Goal: Information Seeking & Learning: Learn about a topic

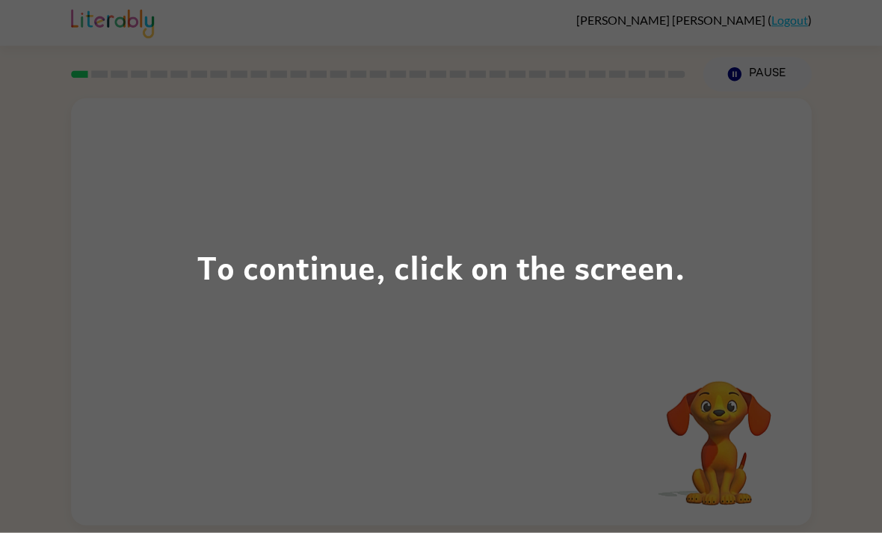
scroll to position [28, 0]
click at [483, 261] on div "To continue, click on the screen." at bounding box center [440, 266] width 487 height 51
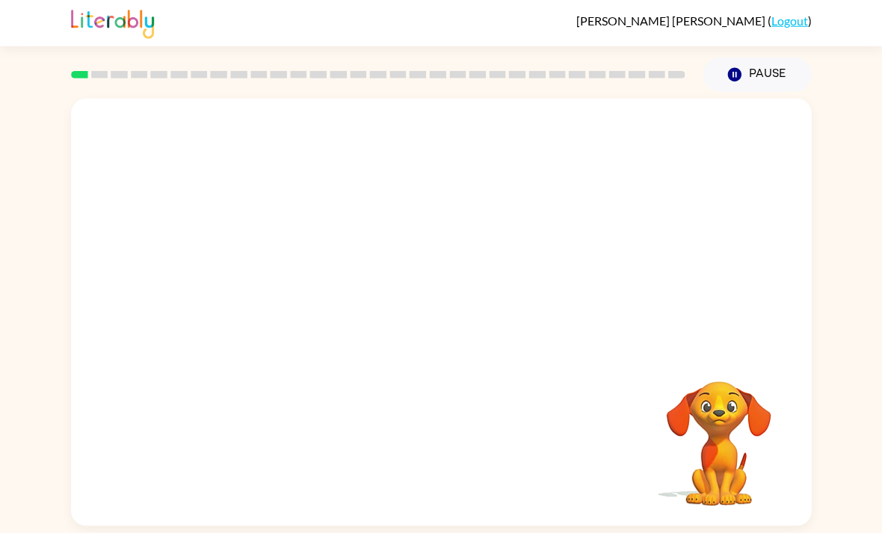
click at [483, 261] on div at bounding box center [441, 224] width 740 height 251
click at [474, 302] on button "button" at bounding box center [441, 319] width 96 height 55
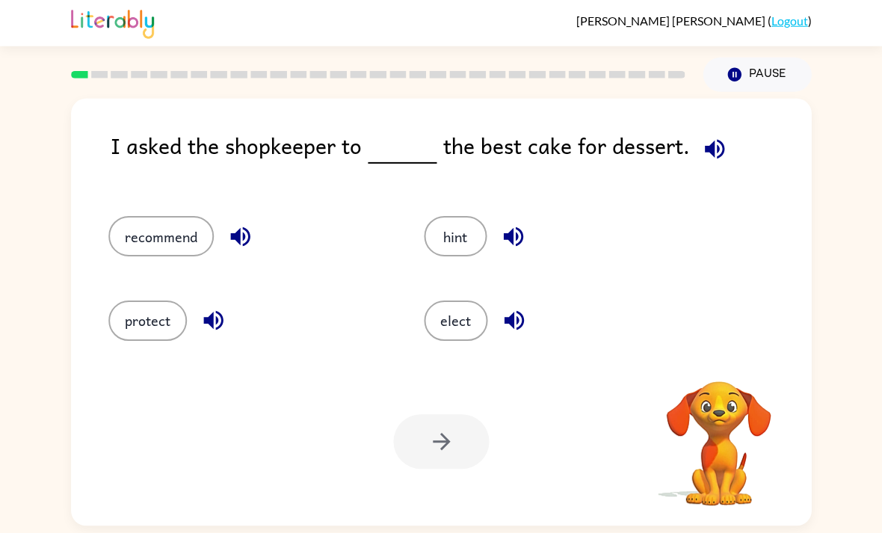
click at [482, 308] on button "elect" at bounding box center [456, 320] width 64 height 40
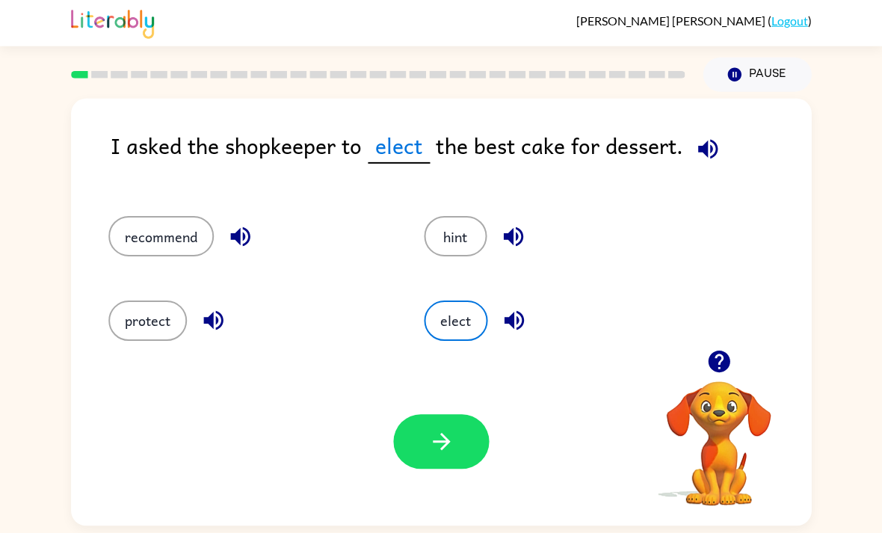
click at [459, 216] on button "hint" at bounding box center [455, 236] width 63 height 40
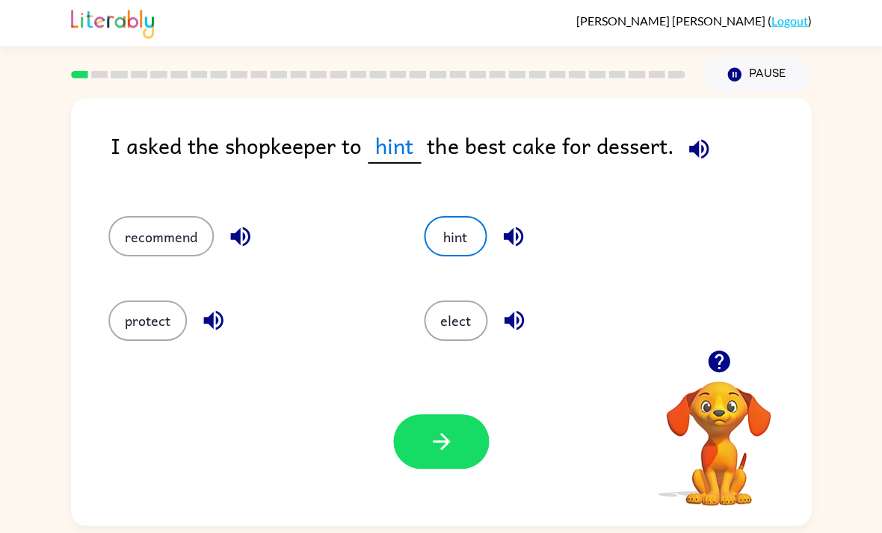
click at [453, 303] on button "elect" at bounding box center [456, 320] width 64 height 40
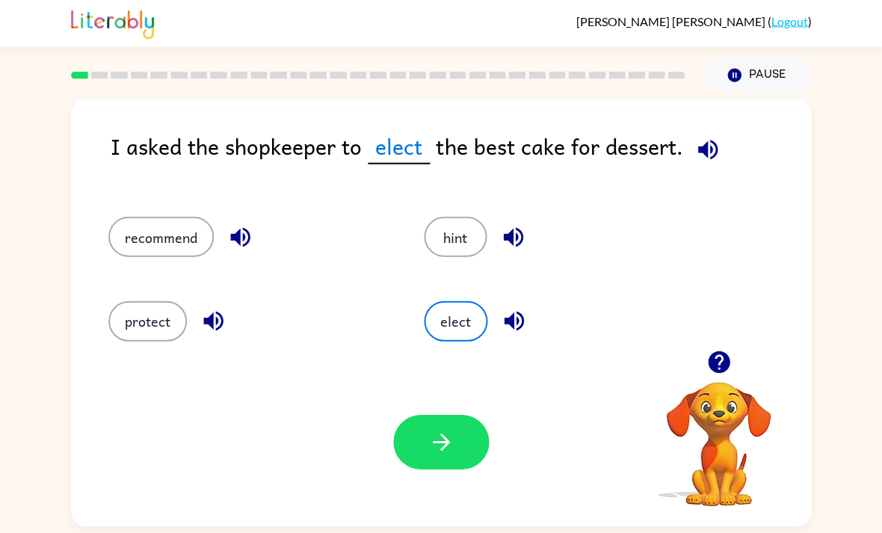
scroll to position [0, 0]
click at [451, 238] on button "hint" at bounding box center [455, 236] width 63 height 40
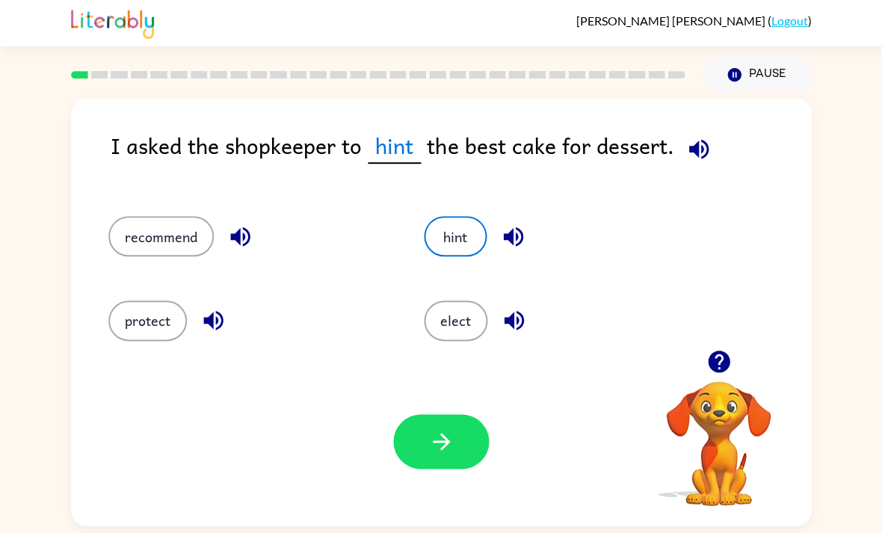
click at [519, 234] on icon "button" at bounding box center [512, 236] width 19 height 19
click at [701, 137] on icon "button" at bounding box center [698, 149] width 26 height 26
click at [700, 136] on button "button" at bounding box center [698, 149] width 38 height 38
click at [696, 143] on icon "button" at bounding box center [697, 148] width 19 height 19
click at [142, 247] on button "recommend" at bounding box center [160, 236] width 105 height 40
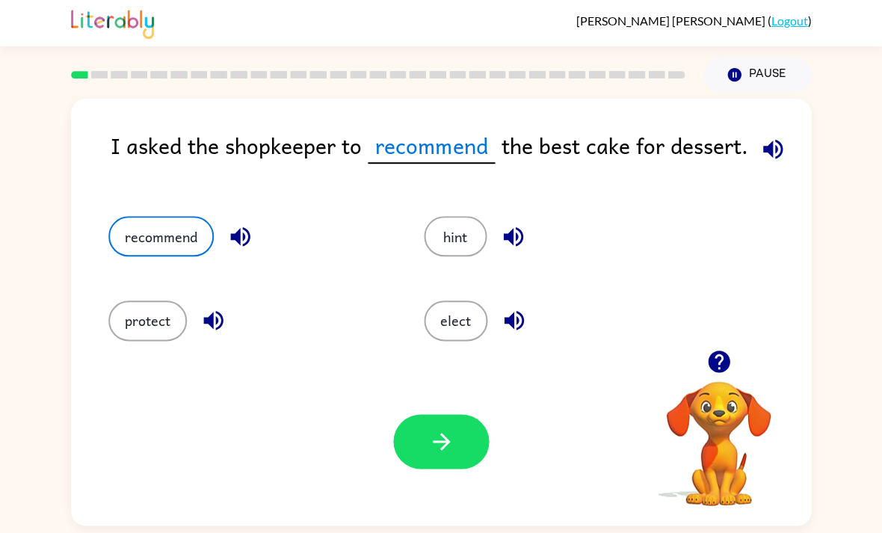
click at [160, 384] on div "Your browser must support playing .mp4 files to use Literably. Please try using…" at bounding box center [441, 441] width 740 height 168
click at [132, 327] on button "protect" at bounding box center [147, 320] width 78 height 40
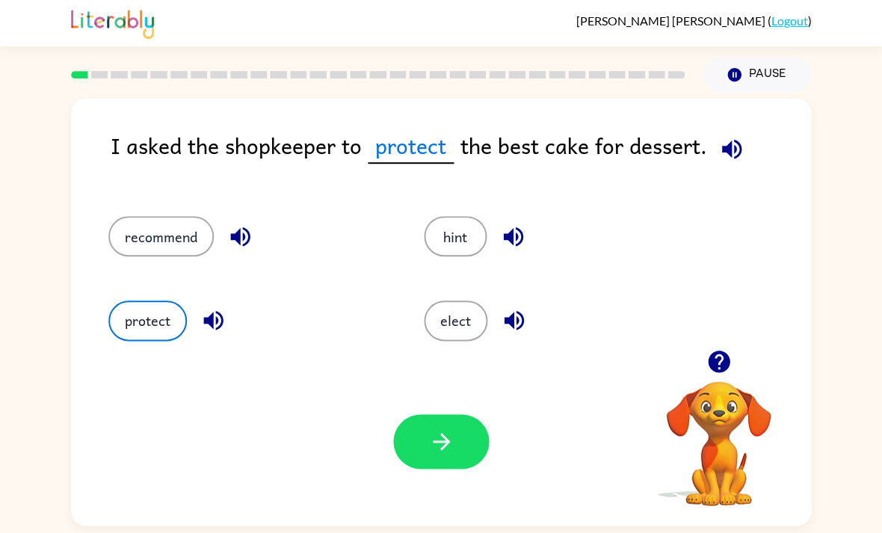
click at [449, 450] on icon "button" at bounding box center [441, 441] width 26 height 26
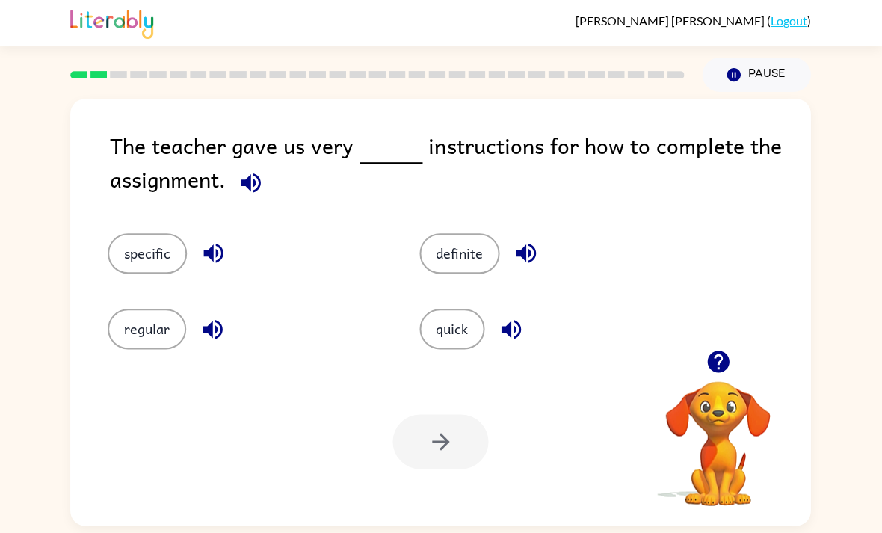
click at [254, 190] on icon "button" at bounding box center [251, 183] width 26 height 26
click at [254, 196] on icon "button" at bounding box center [251, 183] width 26 height 26
click at [250, 188] on icon "button" at bounding box center [250, 182] width 19 height 19
click at [251, 185] on icon "button" at bounding box center [251, 183] width 26 height 26
click at [247, 195] on icon "button" at bounding box center [251, 183] width 26 height 26
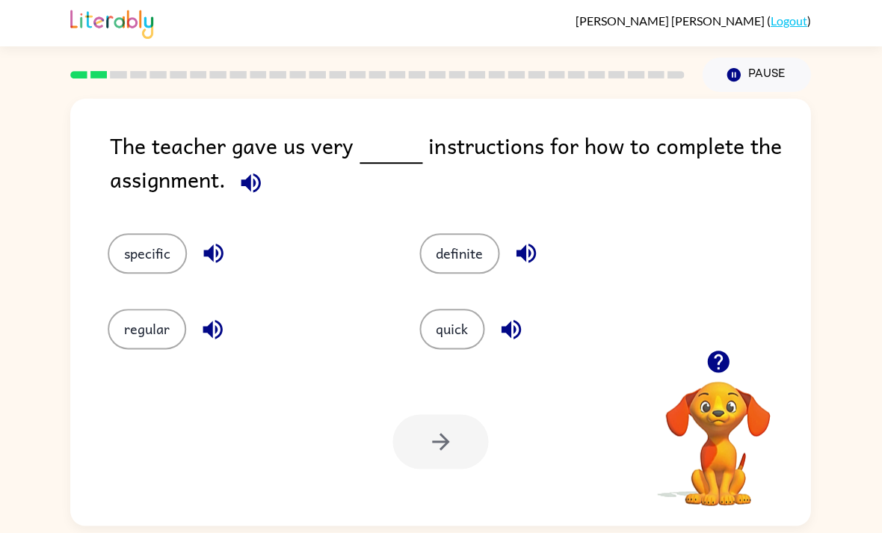
click at [250, 195] on icon "button" at bounding box center [251, 183] width 26 height 26
click at [460, 349] on button "quick" at bounding box center [452, 329] width 65 height 40
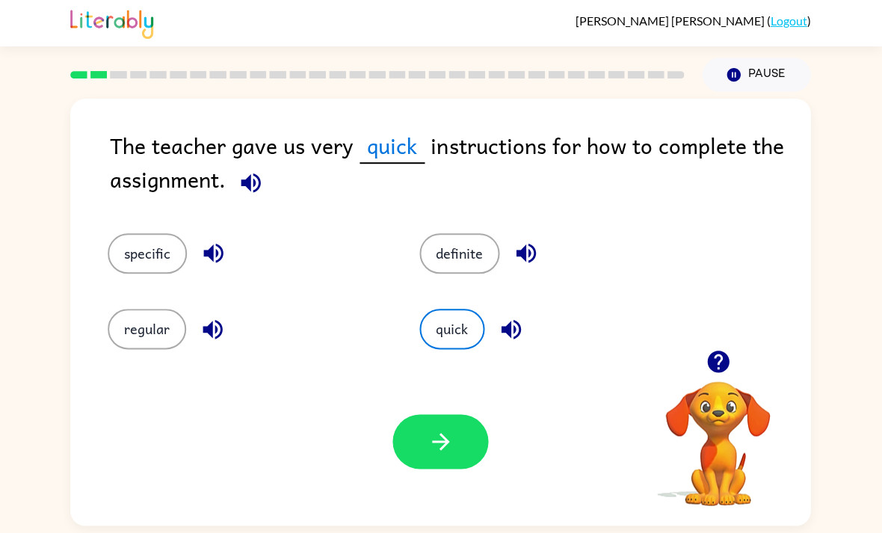
click at [446, 444] on icon "button" at bounding box center [441, 441] width 26 height 26
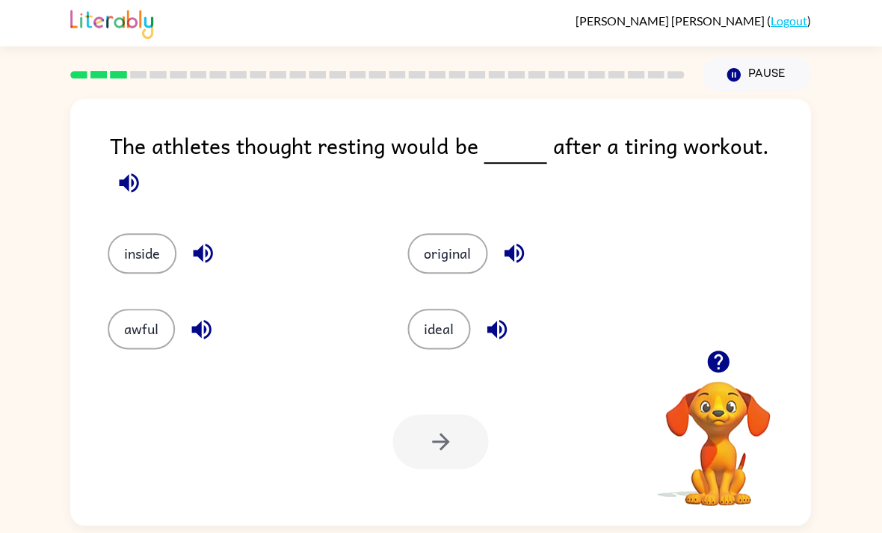
click at [108, 342] on div "awful" at bounding box center [240, 329] width 265 height 40
click at [118, 344] on button "awful" at bounding box center [141, 329] width 67 height 40
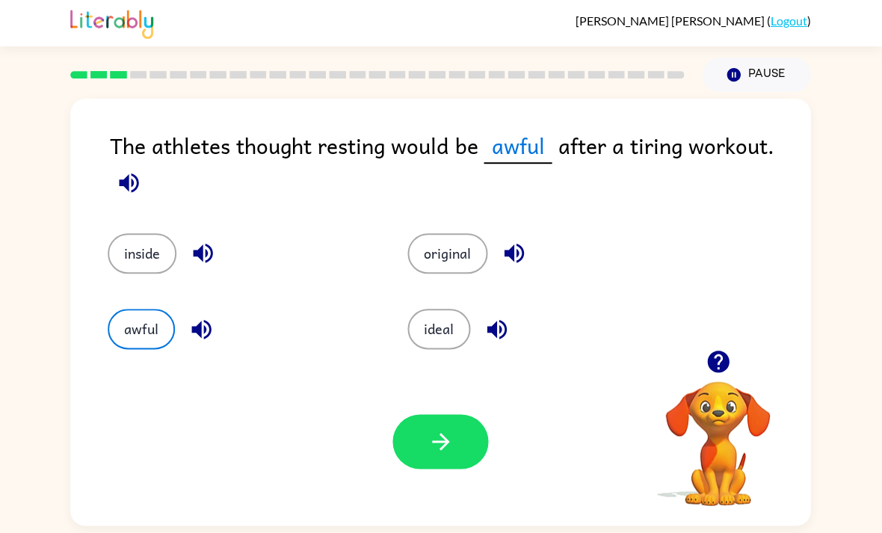
click at [453, 451] on icon "button" at bounding box center [441, 441] width 26 height 26
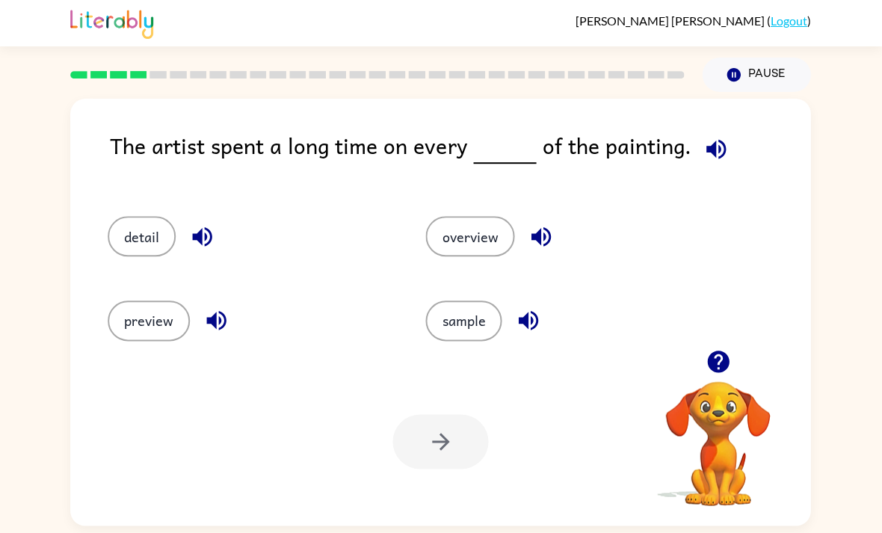
click at [120, 327] on button "preview" at bounding box center [149, 320] width 82 height 40
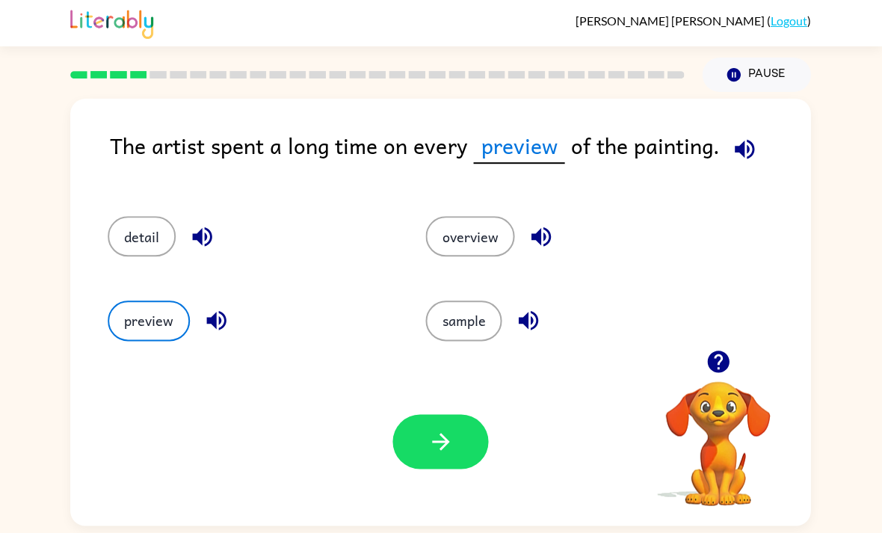
click at [472, 433] on button "button" at bounding box center [441, 441] width 96 height 55
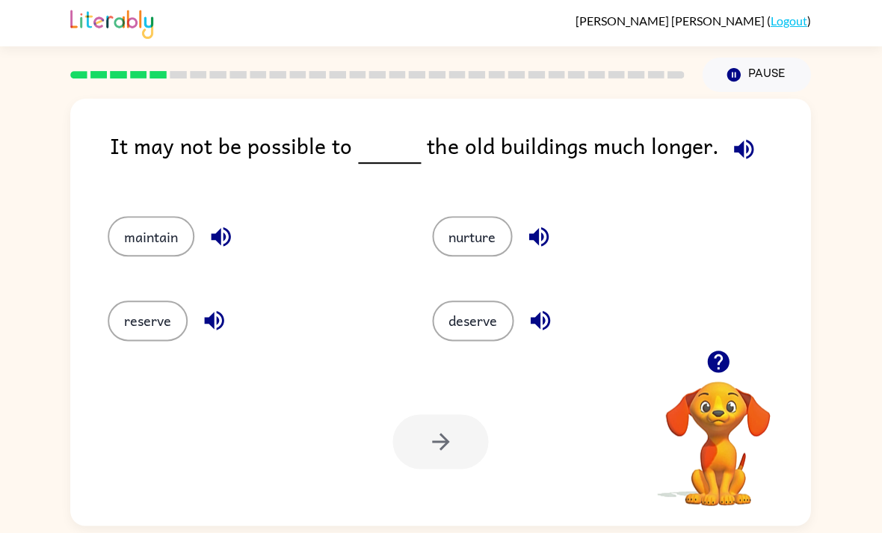
click at [133, 256] on button "maintain" at bounding box center [151, 236] width 87 height 40
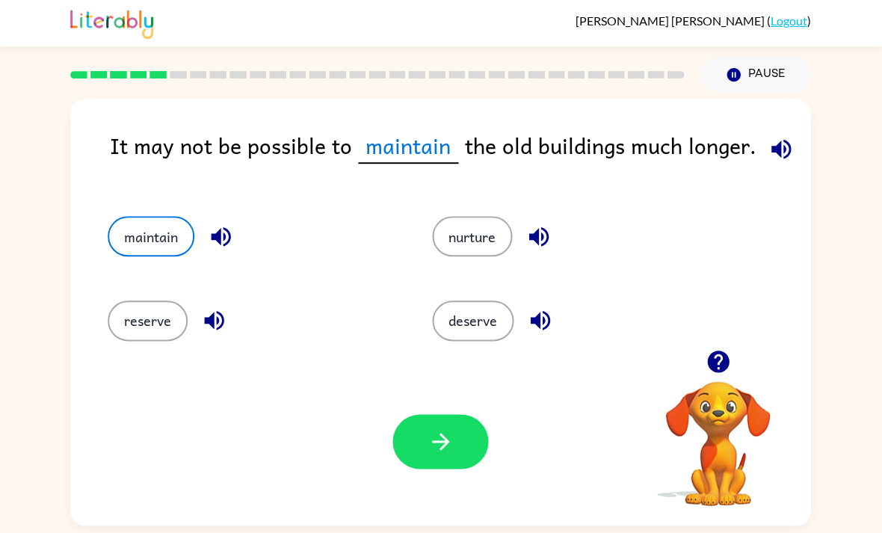
click at [452, 447] on icon "button" at bounding box center [441, 441] width 26 height 26
click at [878, 173] on div "It may not be possible to maintain the old buildings much longer. maintain nurt…" at bounding box center [441, 308] width 882 height 433
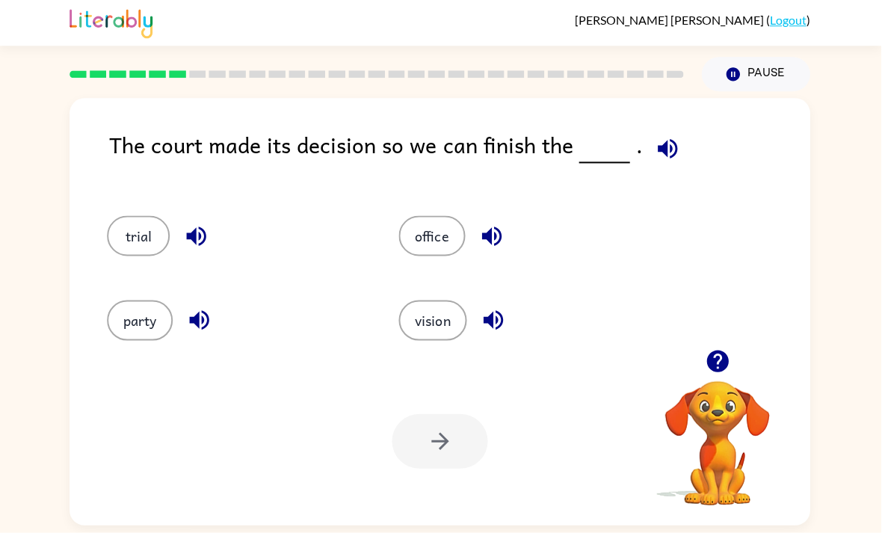
scroll to position [17, 0]
click at [127, 229] on button "trial" at bounding box center [139, 236] width 63 height 40
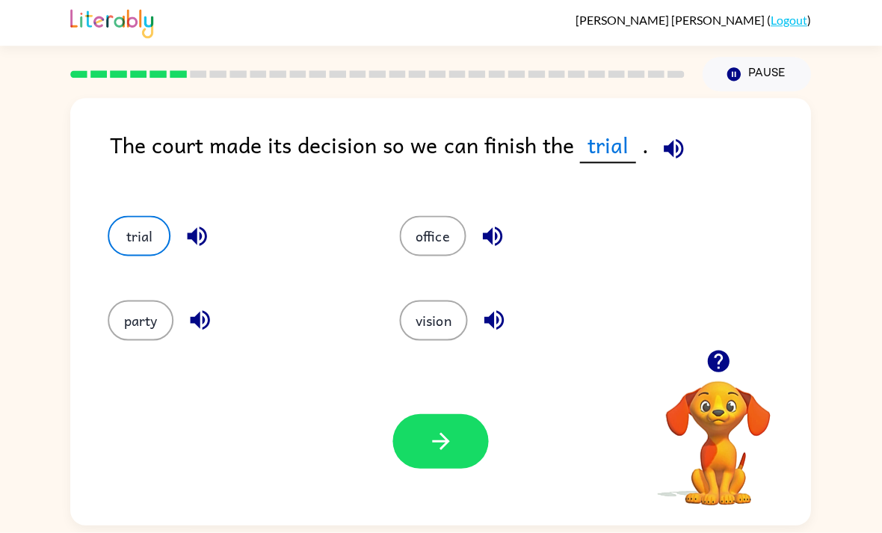
click at [200, 227] on icon "button" at bounding box center [197, 236] width 19 height 19
click at [185, 227] on icon "button" at bounding box center [198, 236] width 26 height 26
click at [485, 223] on icon "button" at bounding box center [493, 236] width 26 height 26
click at [195, 321] on icon "button" at bounding box center [201, 320] width 26 height 26
click at [507, 307] on icon "button" at bounding box center [494, 320] width 26 height 26
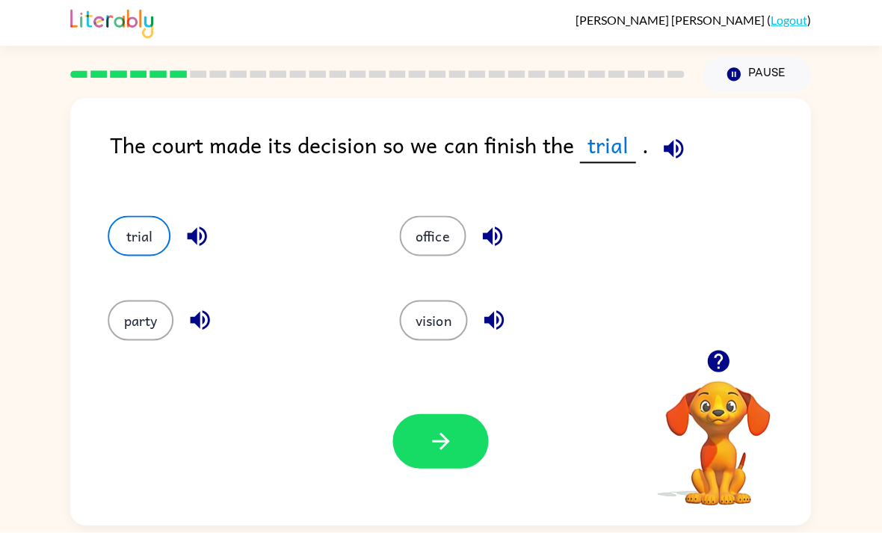
click at [205, 227] on icon "button" at bounding box center [197, 236] width 19 height 19
click at [489, 228] on icon "button" at bounding box center [492, 236] width 19 height 19
click at [212, 307] on icon "button" at bounding box center [201, 320] width 26 height 26
click at [200, 311] on icon "button" at bounding box center [200, 320] width 19 height 19
click at [507, 312] on icon "button" at bounding box center [494, 320] width 26 height 26
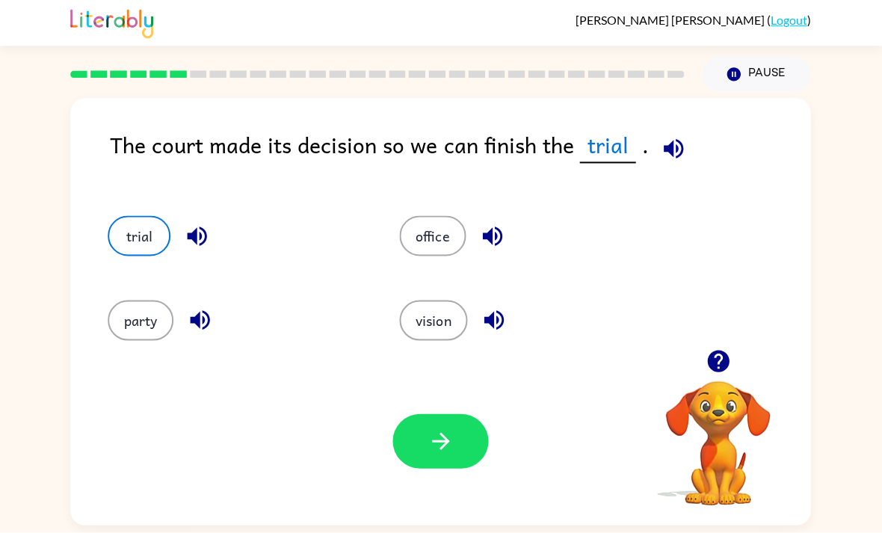
click at [194, 223] on icon "button" at bounding box center [198, 236] width 26 height 26
click at [487, 227] on icon "button" at bounding box center [492, 236] width 19 height 19
click at [486, 227] on icon "button" at bounding box center [492, 236] width 19 height 19
click at [201, 307] on icon "button" at bounding box center [201, 320] width 26 height 26
click at [195, 313] on icon "button" at bounding box center [201, 320] width 26 height 26
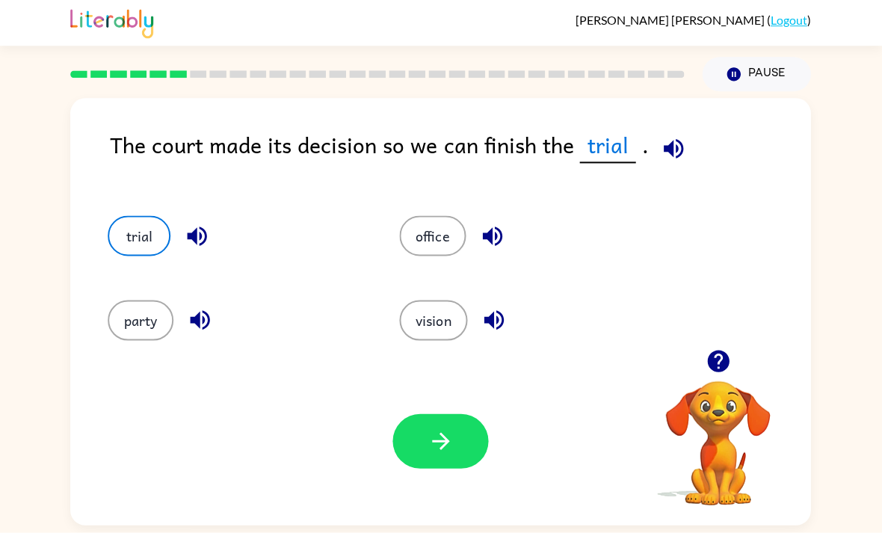
click at [497, 318] on icon "button" at bounding box center [494, 320] width 26 height 26
click at [457, 421] on button "button" at bounding box center [441, 441] width 96 height 55
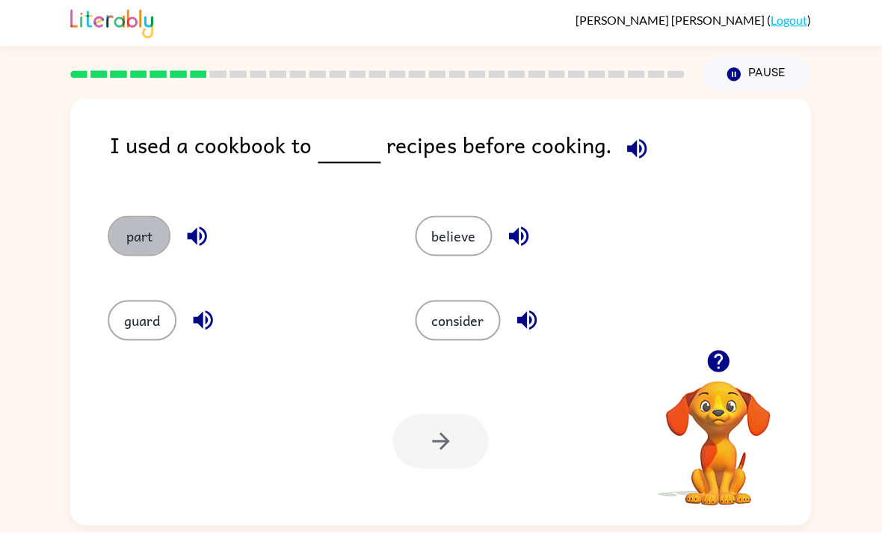
click at [132, 216] on button "part" at bounding box center [139, 236] width 63 height 40
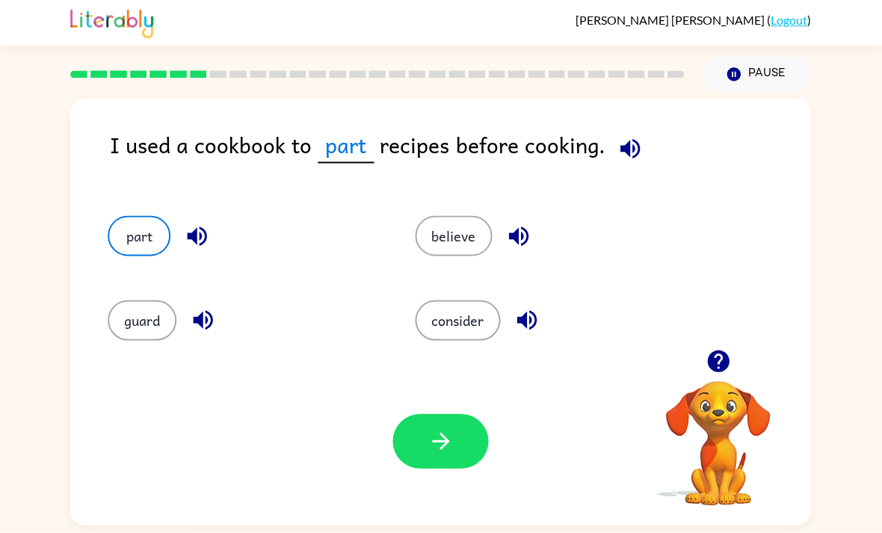
click at [468, 422] on button "button" at bounding box center [441, 441] width 96 height 55
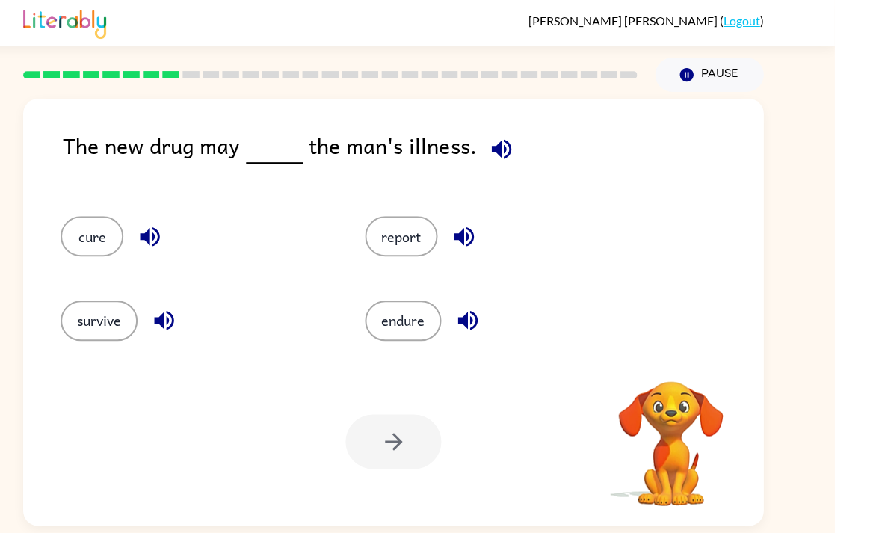
scroll to position [48, 0]
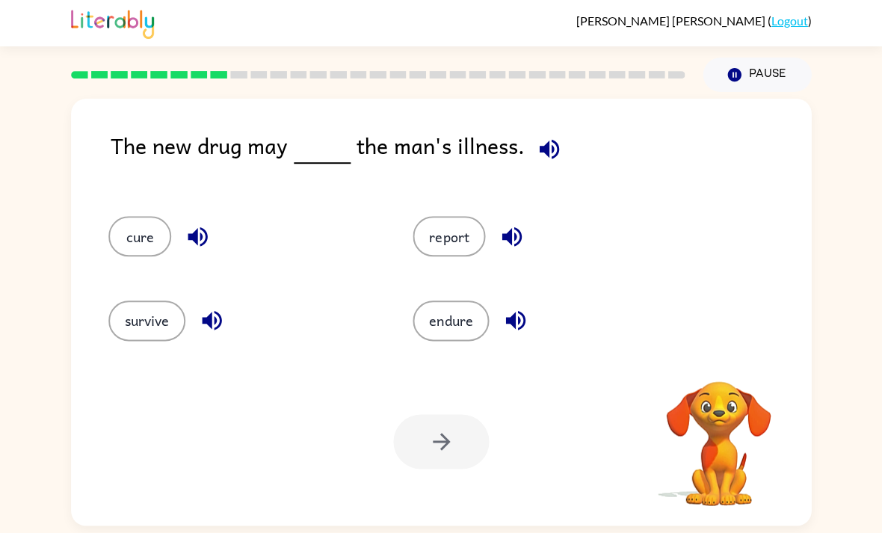
click at [483, 414] on div at bounding box center [441, 441] width 96 height 55
click at [138, 216] on button "cure" at bounding box center [139, 236] width 63 height 40
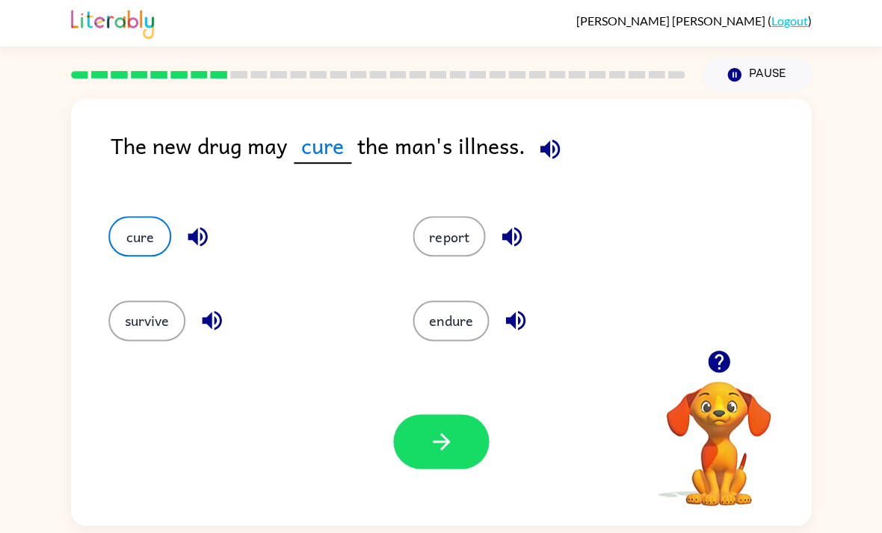
click at [467, 414] on button "button" at bounding box center [441, 441] width 96 height 55
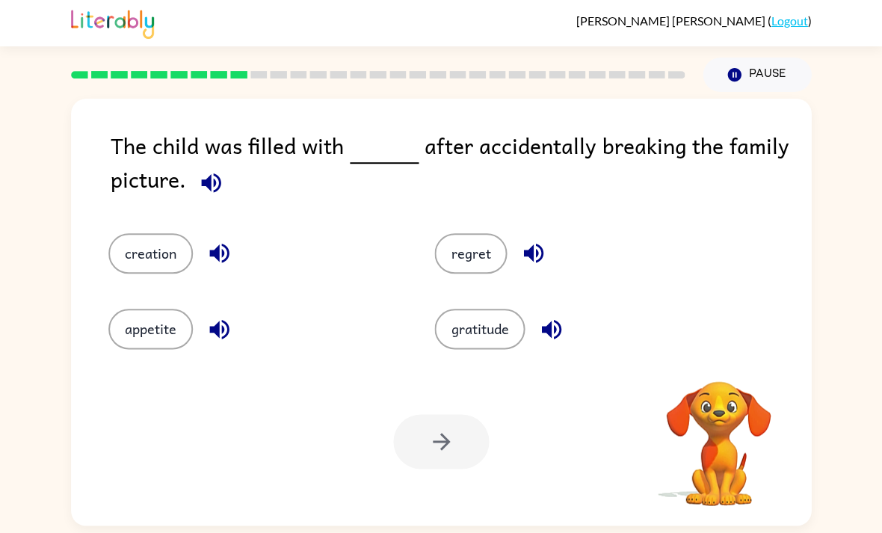
click at [477, 414] on div at bounding box center [441, 441] width 96 height 55
click at [502, 309] on button "gratitude" at bounding box center [479, 329] width 90 height 40
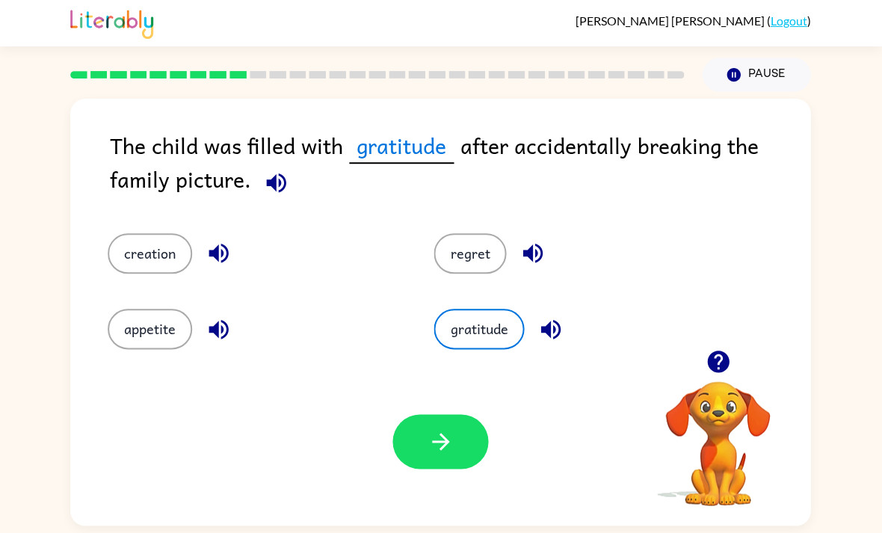
click at [273, 170] on icon "button" at bounding box center [277, 183] width 26 height 26
click at [283, 173] on icon "button" at bounding box center [276, 182] width 19 height 19
click at [283, 170] on icon "button" at bounding box center [277, 183] width 26 height 26
click at [279, 170] on icon "button" at bounding box center [277, 183] width 26 height 26
click at [278, 173] on icon "button" at bounding box center [276, 182] width 19 height 19
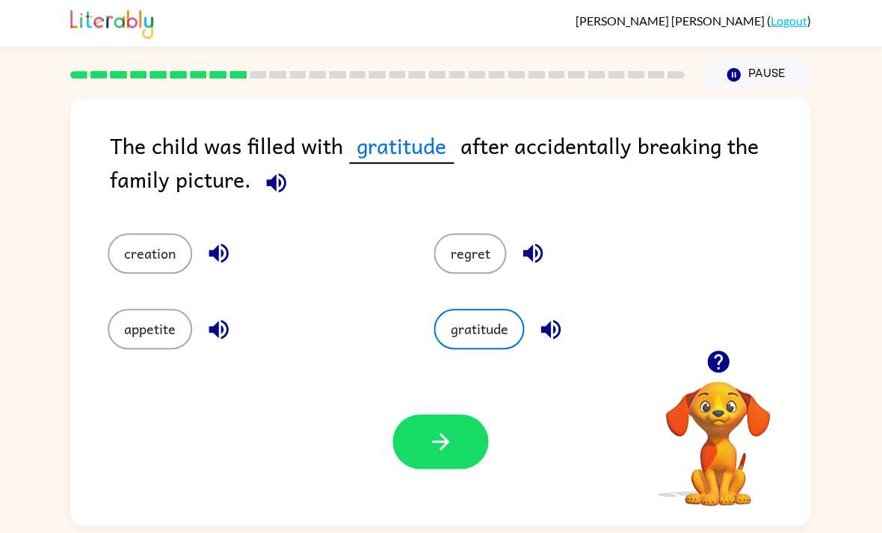
click at [212, 240] on icon "button" at bounding box center [219, 253] width 26 height 26
click at [276, 170] on icon "button" at bounding box center [277, 183] width 26 height 26
click at [454, 428] on icon "button" at bounding box center [441, 441] width 26 height 26
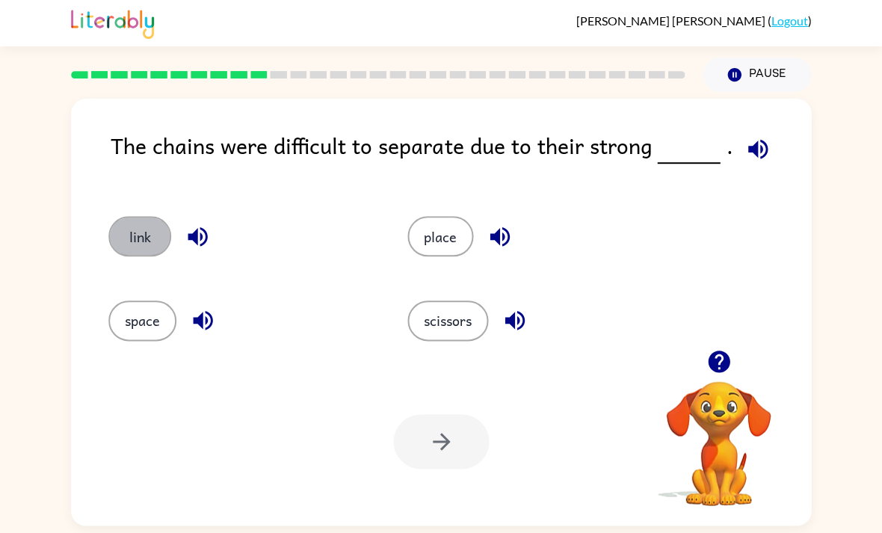
click at [120, 216] on button "link" at bounding box center [139, 236] width 63 height 40
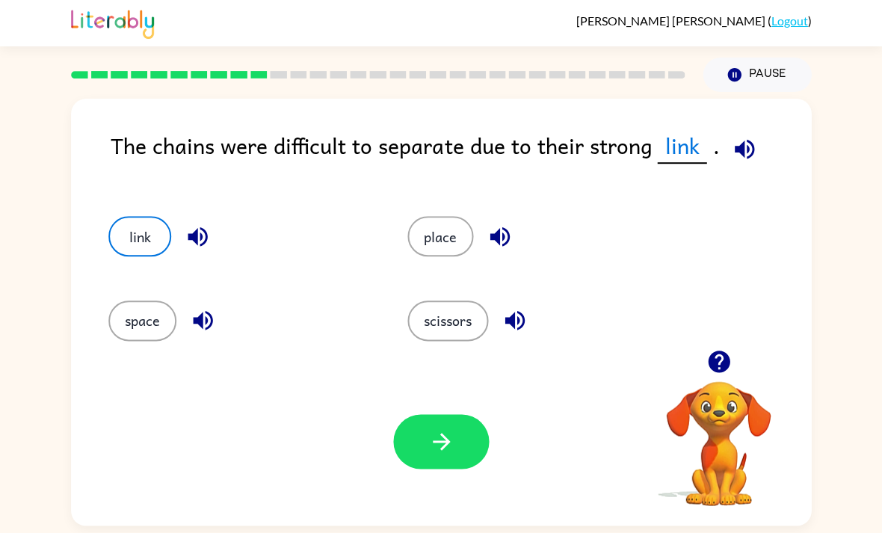
click at [448, 216] on button "place" at bounding box center [440, 236] width 66 height 40
click at [458, 414] on button "button" at bounding box center [441, 441] width 96 height 55
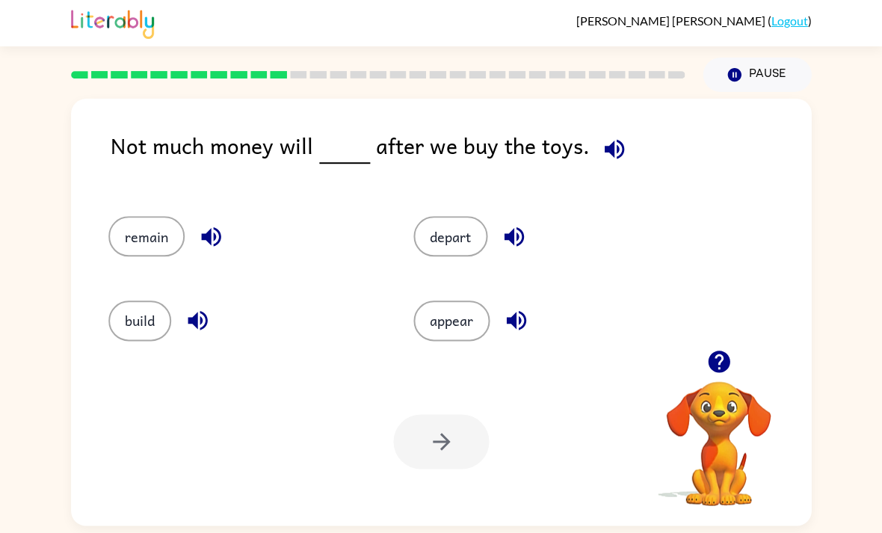
click at [118, 300] on button "build" at bounding box center [139, 320] width 63 height 40
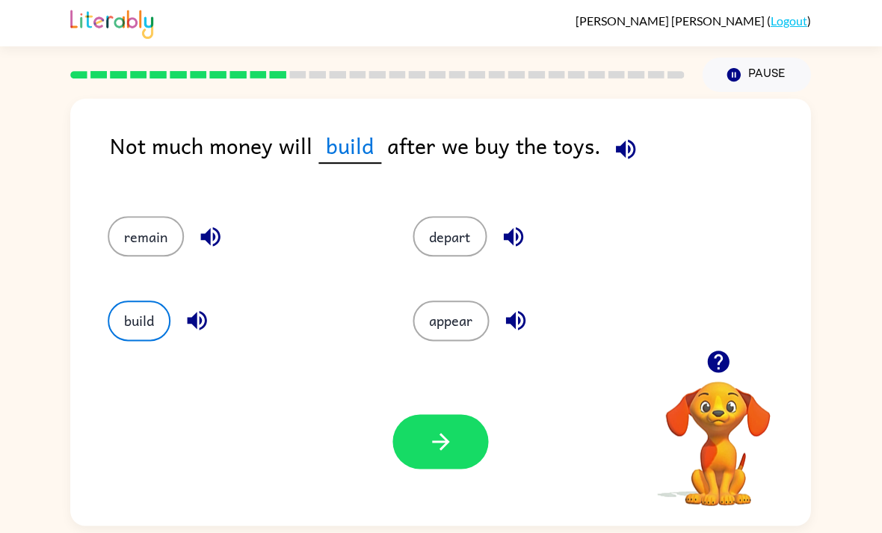
click at [442, 414] on button "button" at bounding box center [441, 441] width 96 height 55
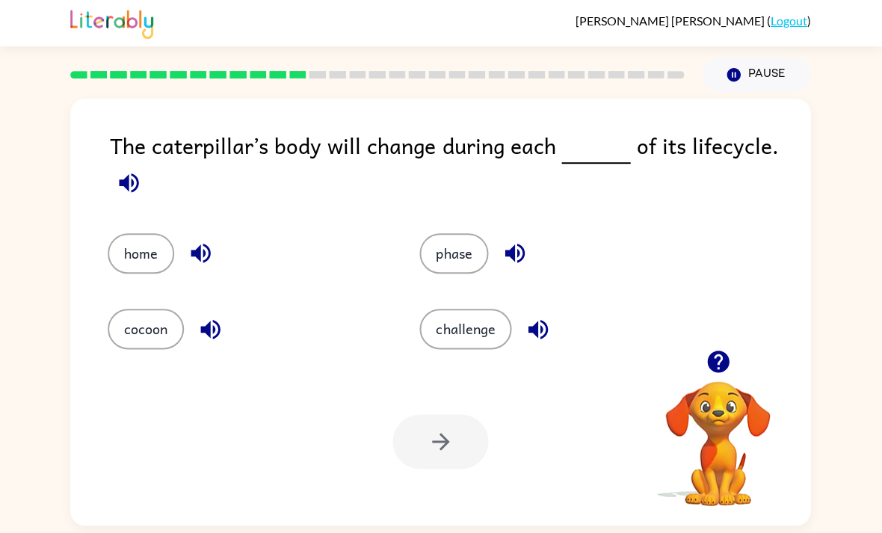
click at [143, 309] on button "cocoon" at bounding box center [146, 329] width 76 height 40
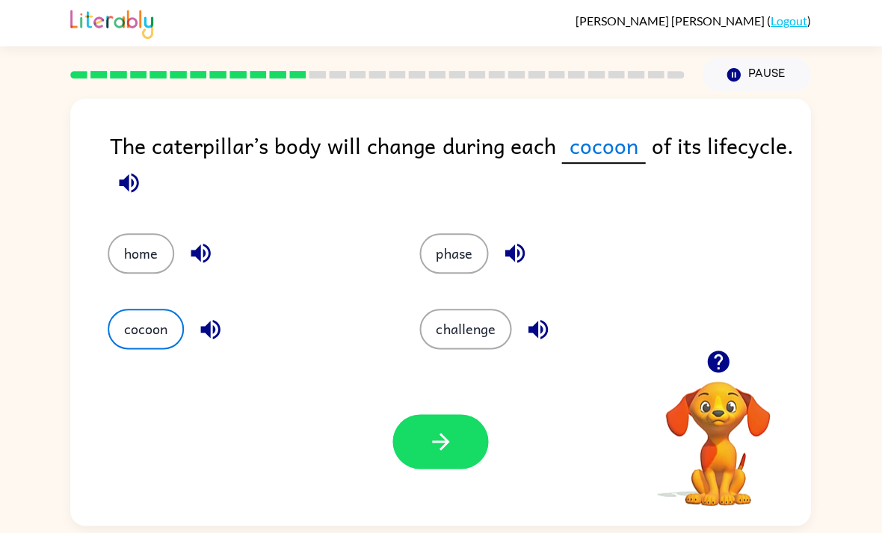
click at [463, 414] on button "button" at bounding box center [441, 441] width 96 height 55
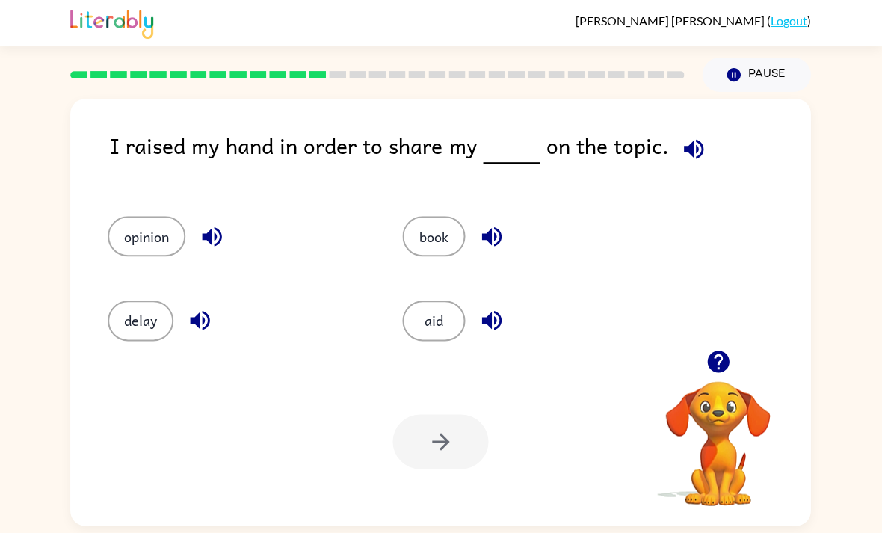
scroll to position [46, 0]
click at [140, 216] on button "opinion" at bounding box center [147, 236] width 78 height 40
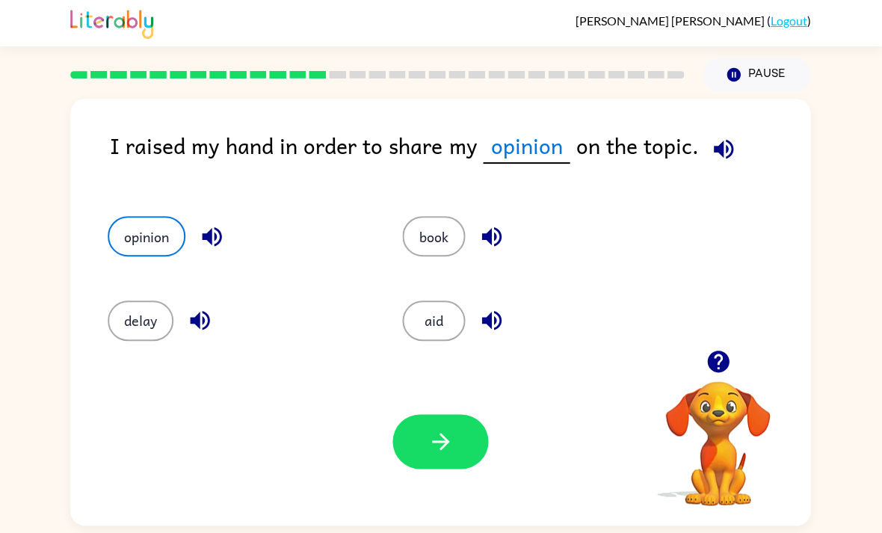
click at [457, 414] on button "button" at bounding box center [441, 441] width 96 height 55
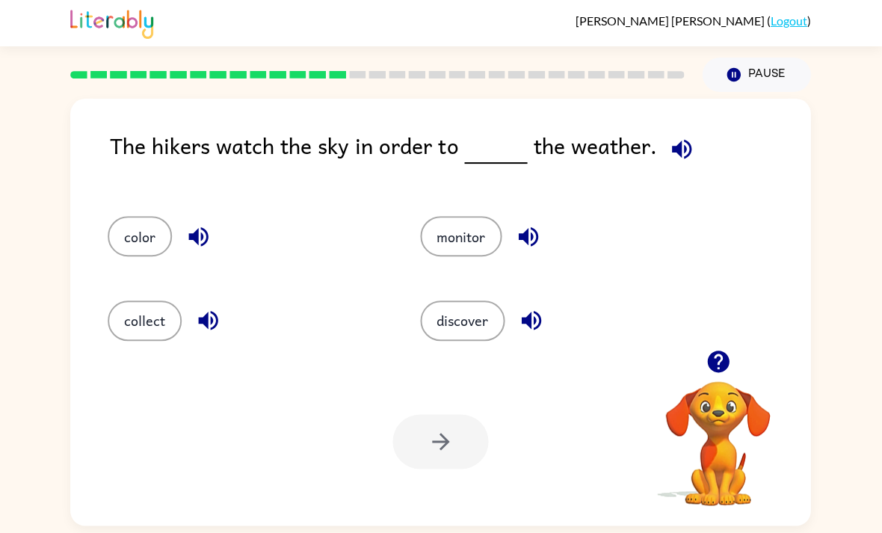
click at [445, 300] on button "discover" at bounding box center [463, 320] width 84 height 40
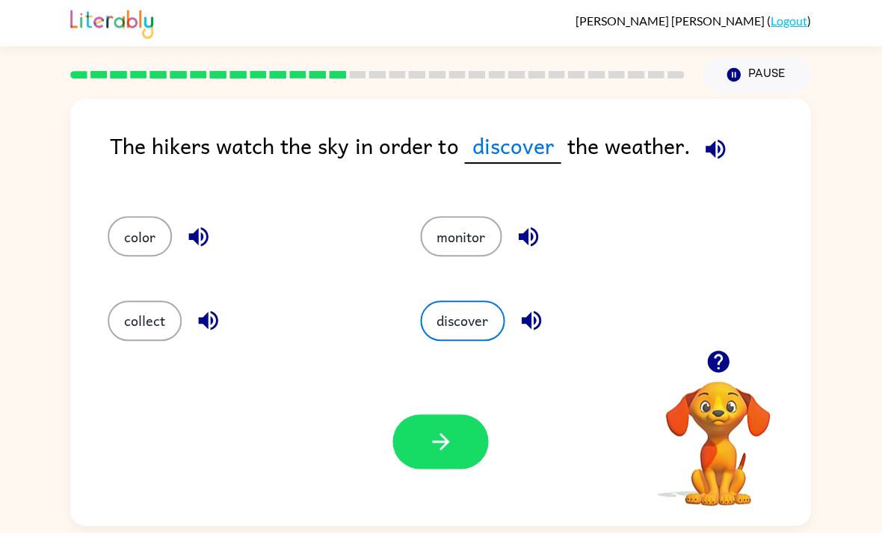
click at [415, 419] on button "button" at bounding box center [441, 441] width 96 height 55
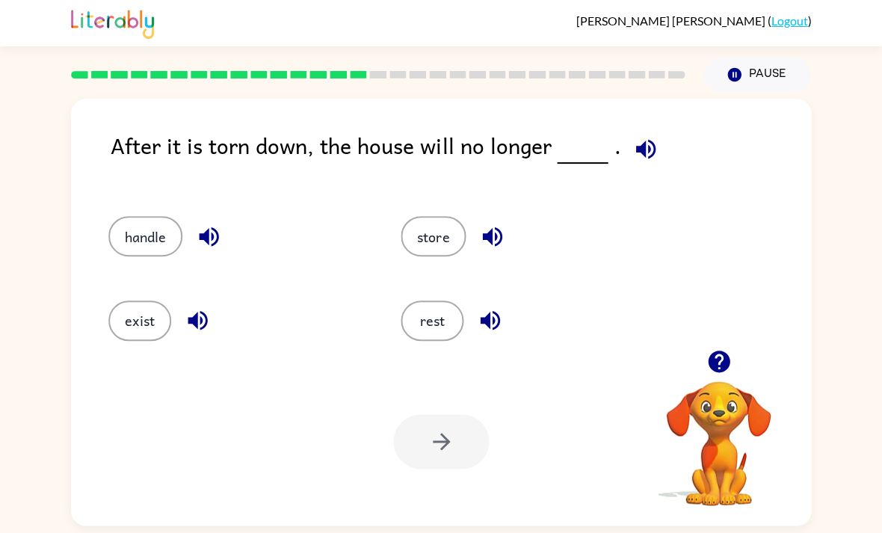
click at [155, 300] on button "exist" at bounding box center [139, 320] width 63 height 40
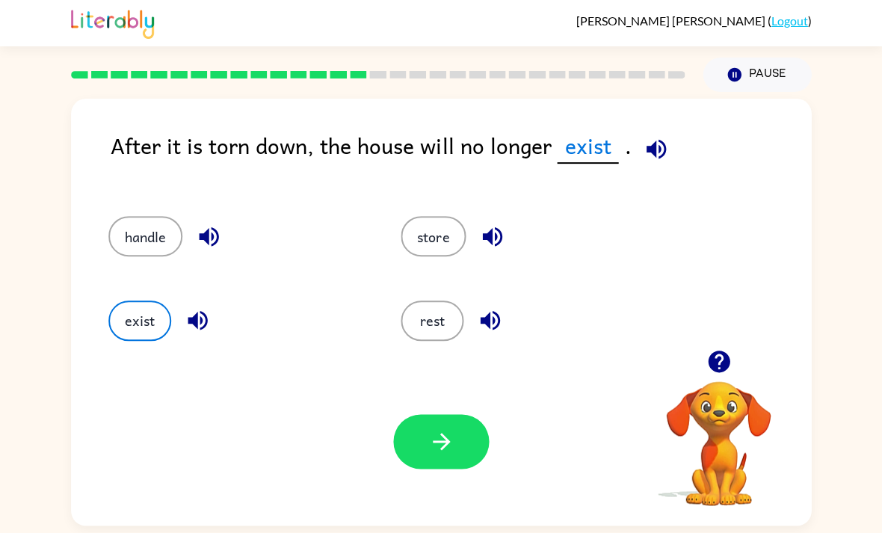
click at [648, 136] on icon "button" at bounding box center [656, 149] width 26 height 26
click at [640, 129] on div "After it is torn down, the house will no longer exist ." at bounding box center [461, 158] width 700 height 58
click at [653, 136] on icon "button" at bounding box center [656, 149] width 26 height 26
click at [427, 418] on button "button" at bounding box center [441, 441] width 96 height 55
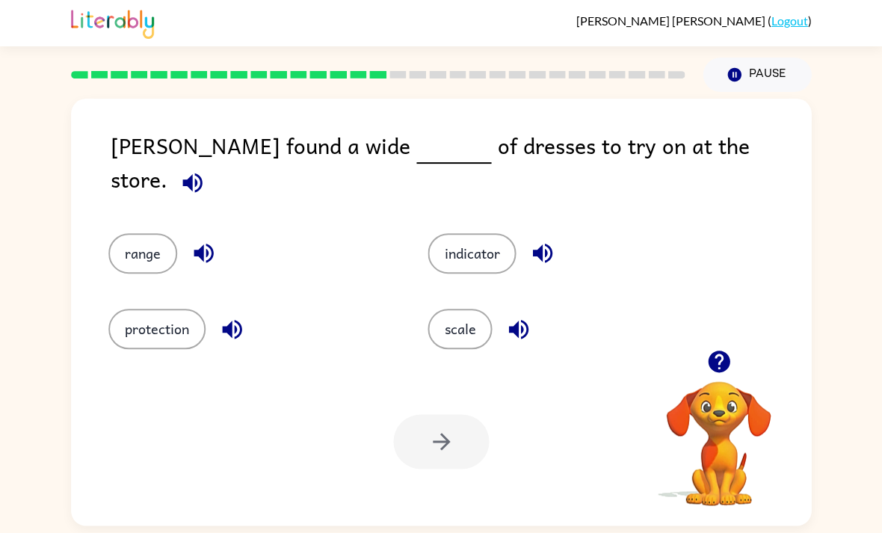
click at [211, 162] on span at bounding box center [189, 179] width 44 height 34
click at [489, 309] on button "scale" at bounding box center [459, 329] width 64 height 40
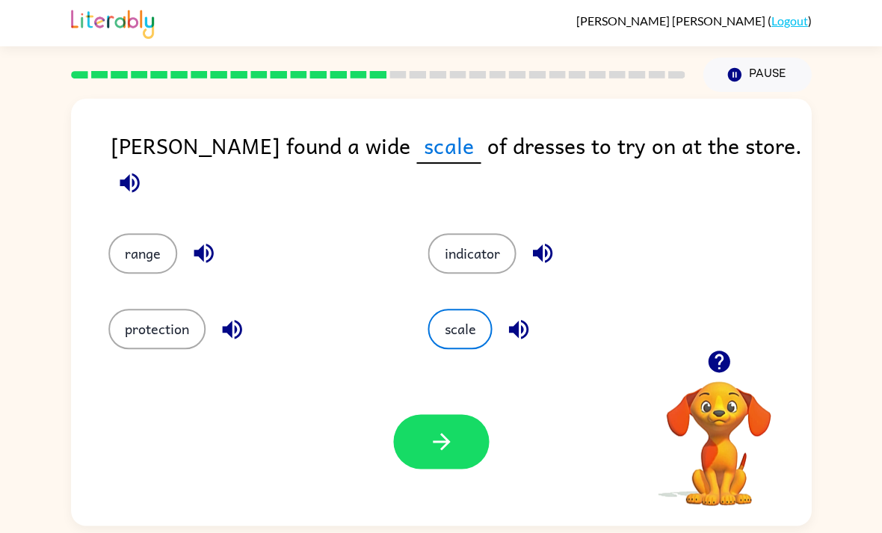
click at [139, 173] on icon "button" at bounding box center [129, 182] width 19 height 19
click at [149, 164] on button "button" at bounding box center [130, 183] width 38 height 38
click at [476, 414] on button "button" at bounding box center [441, 441] width 96 height 55
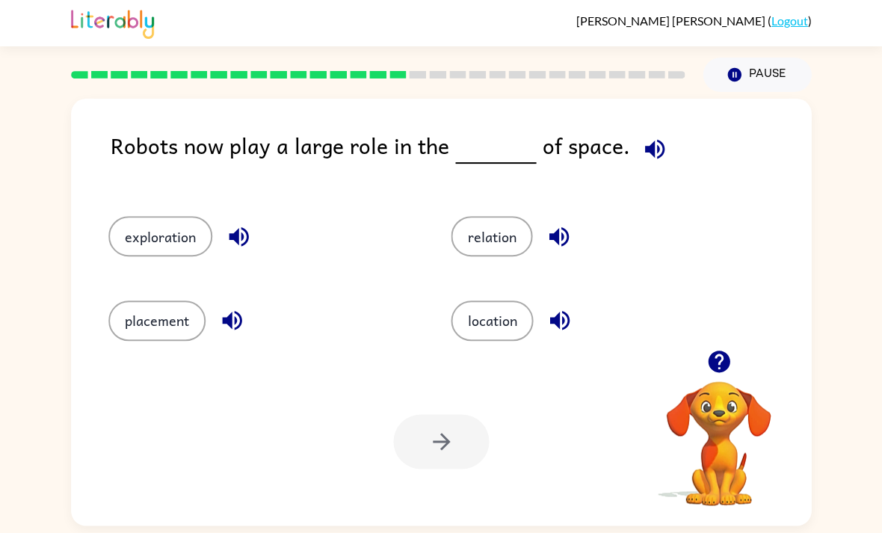
click at [135, 300] on button "placement" at bounding box center [156, 320] width 97 height 40
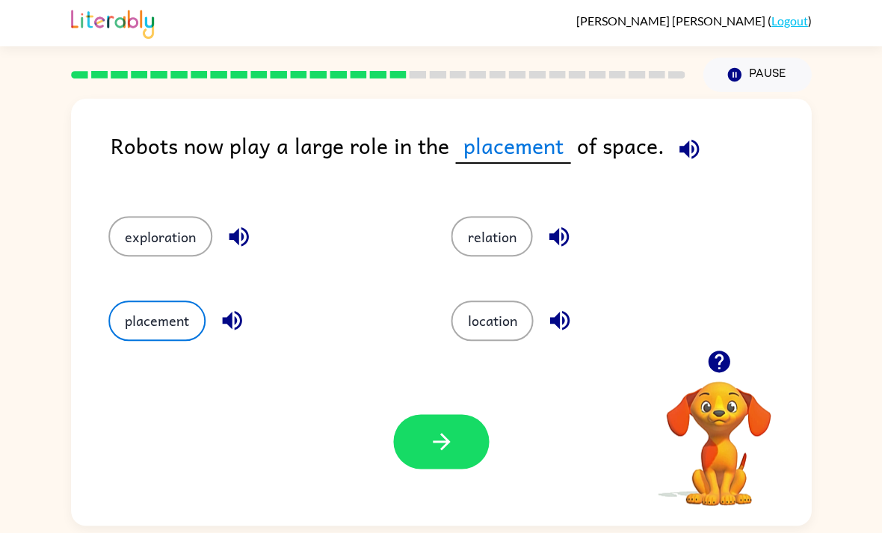
click at [679, 139] on icon "button" at bounding box center [688, 148] width 19 height 19
click at [679, 136] on icon "button" at bounding box center [689, 149] width 26 height 26
click at [404, 414] on button "button" at bounding box center [441, 441] width 96 height 55
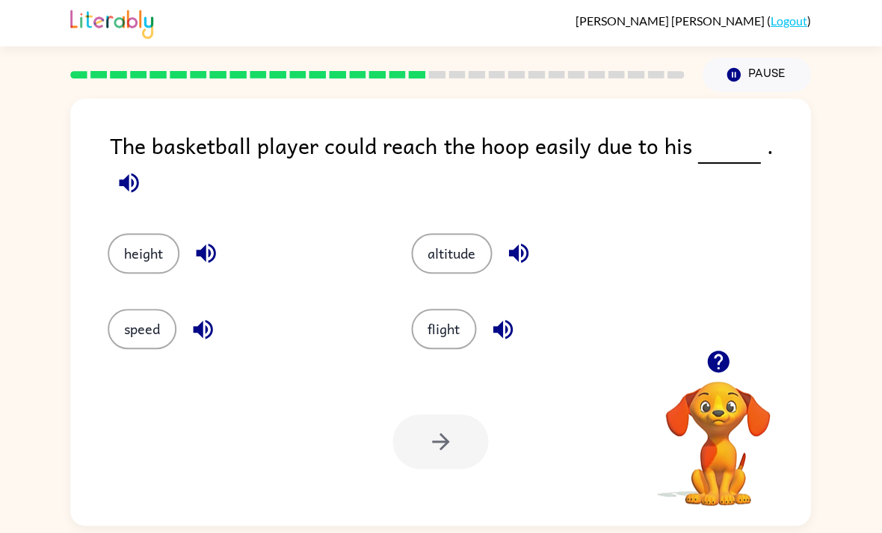
click at [203, 319] on icon "button" at bounding box center [203, 328] width 19 height 19
click at [114, 309] on button "speed" at bounding box center [142, 329] width 69 height 40
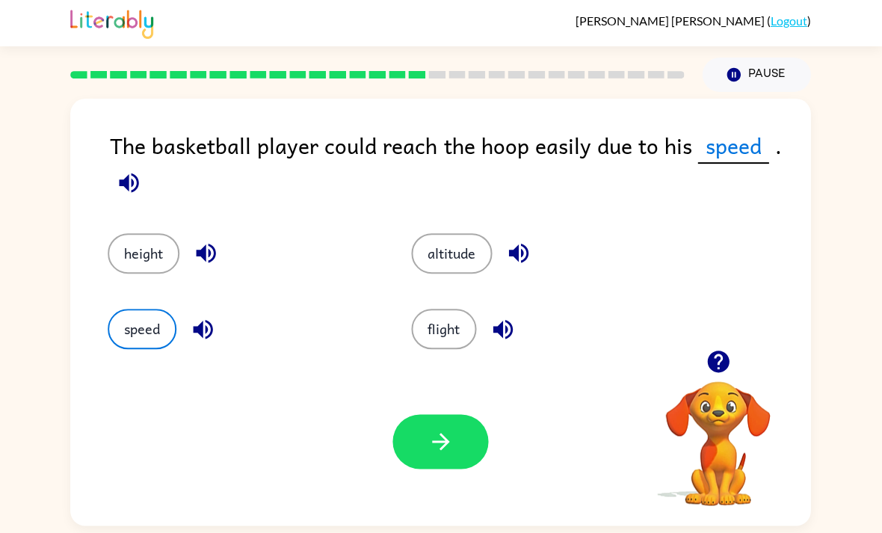
click at [408, 414] on button "button" at bounding box center [441, 441] width 96 height 55
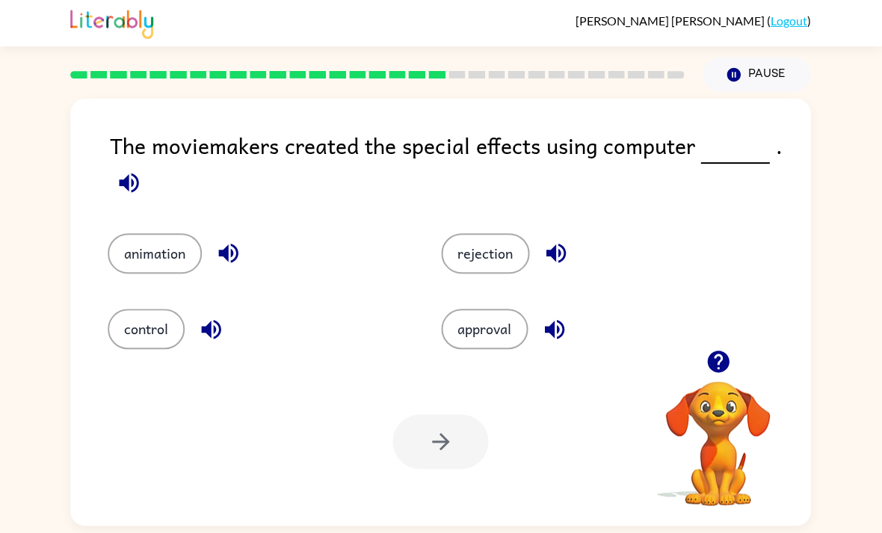
click at [136, 233] on button "animation" at bounding box center [155, 253] width 94 height 40
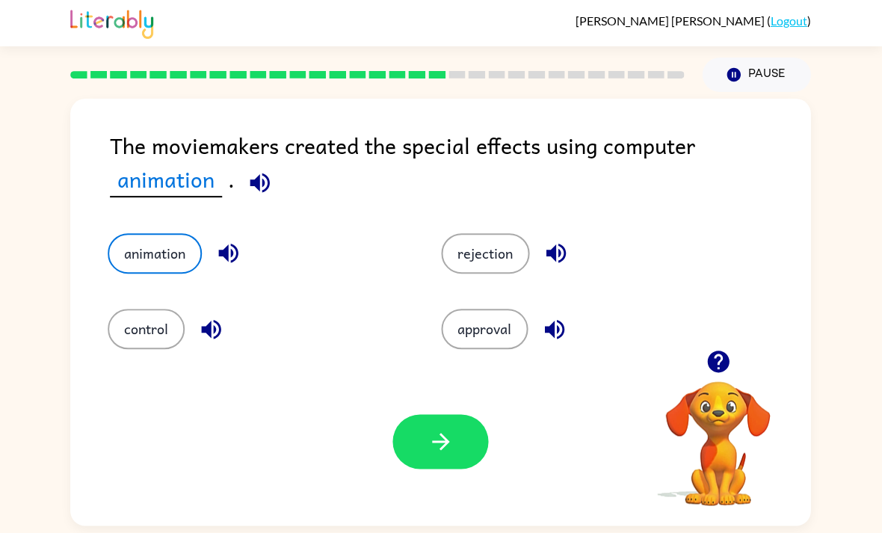
click at [458, 414] on button "button" at bounding box center [441, 441] width 96 height 55
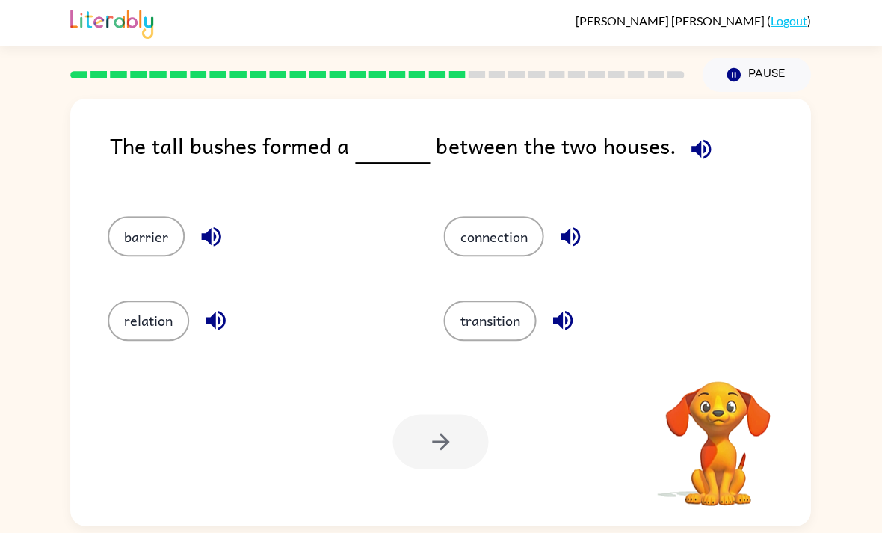
click at [107, 207] on div "barrier" at bounding box center [248, 230] width 336 height 84
click at [120, 216] on button "barrier" at bounding box center [146, 236] width 77 height 40
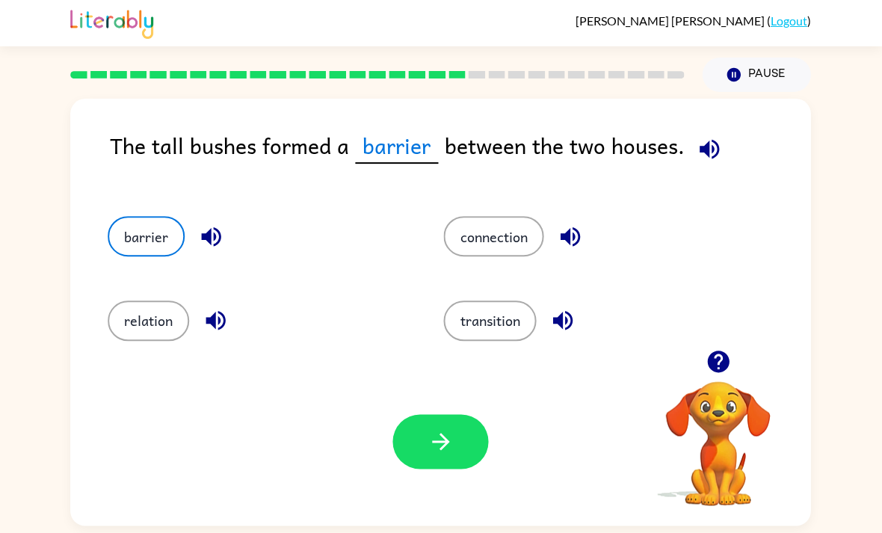
click at [503, 216] on button "connection" at bounding box center [494, 236] width 100 height 40
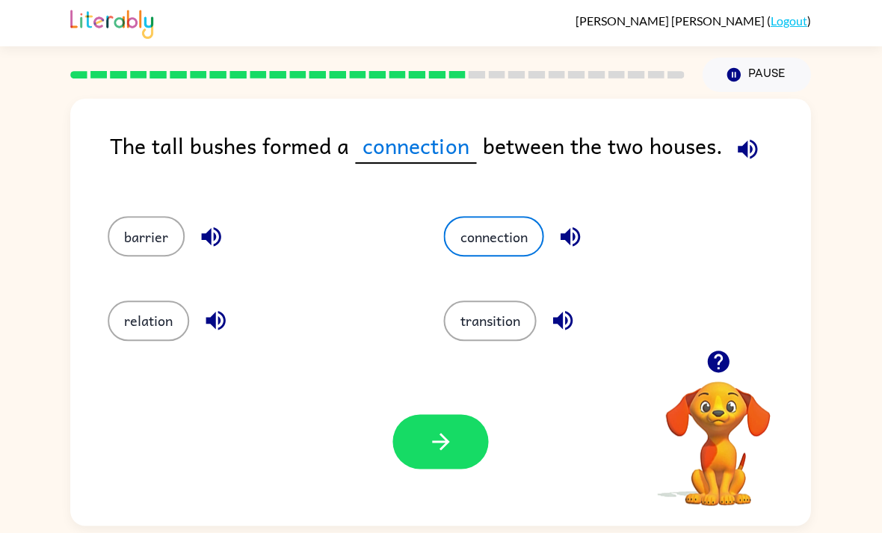
click at [433, 427] on button "button" at bounding box center [441, 441] width 96 height 55
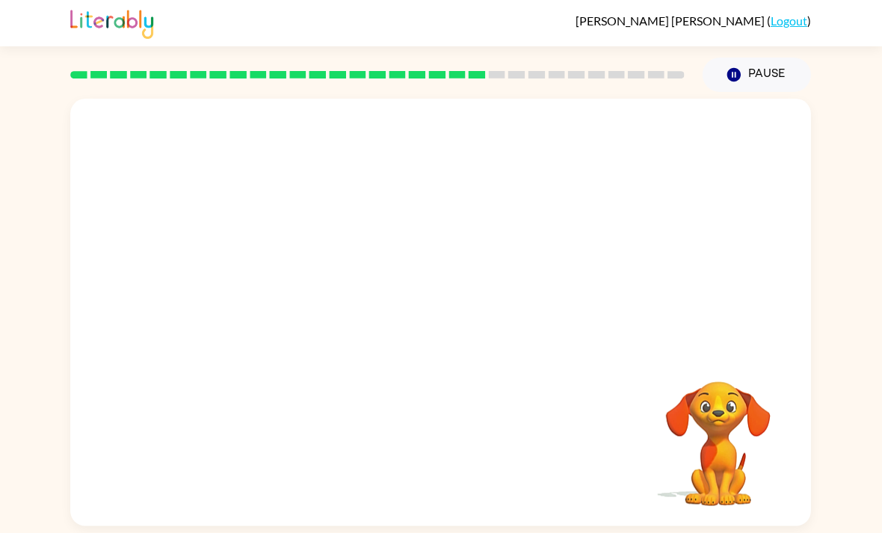
click at [477, 442] on div "Your browser must support playing .mp4 files to use Literably. Please try using…" at bounding box center [441, 312] width 740 height 427
click at [475, 420] on div "Your browser must support playing .mp4 files to use Literably. Please try using…" at bounding box center [441, 312] width 740 height 427
click at [448, 292] on div at bounding box center [441, 319] width 96 height 55
click at [459, 292] on button "button" at bounding box center [441, 319] width 96 height 55
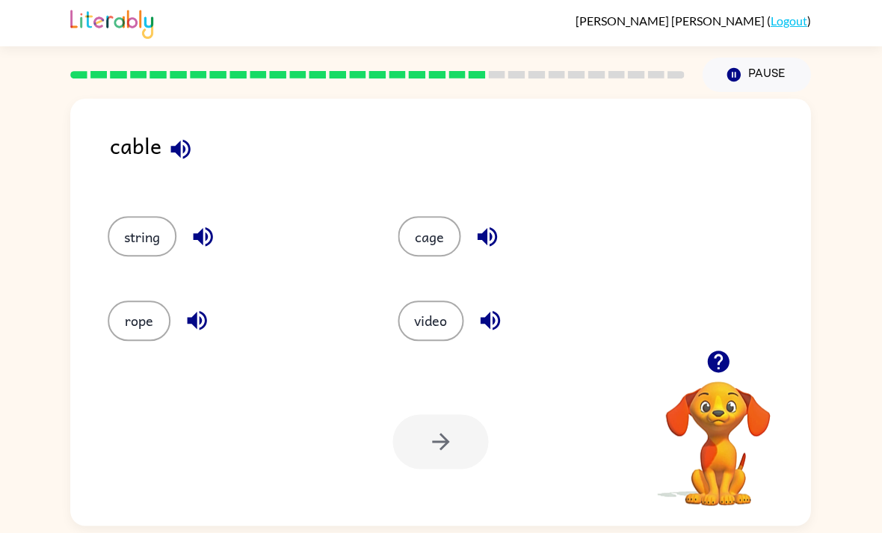
click at [117, 300] on button "rope" at bounding box center [139, 320] width 63 height 40
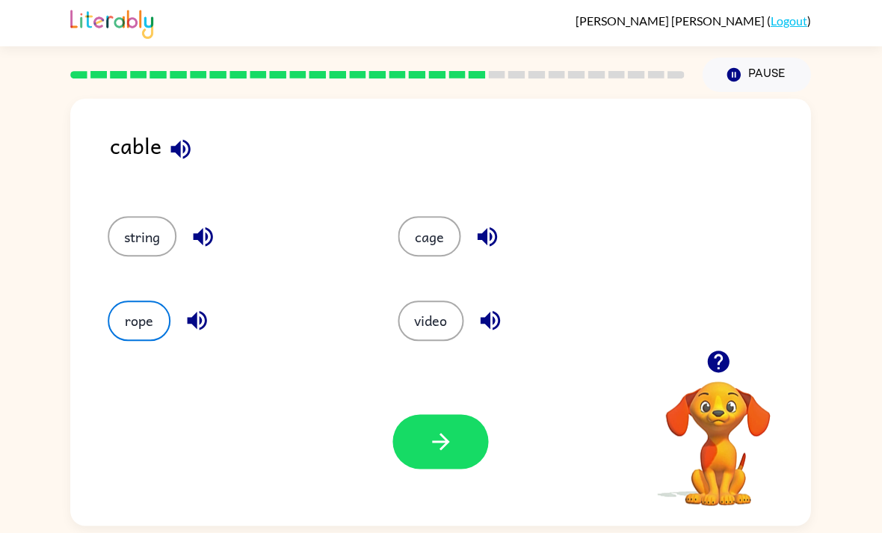
click at [445, 417] on button "button" at bounding box center [441, 441] width 96 height 55
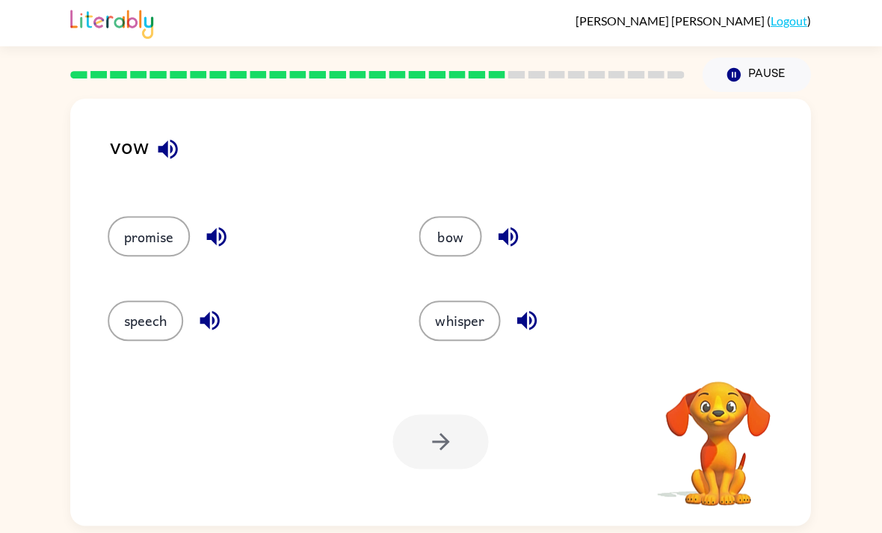
click at [2, 217] on div "vow promise bow speech whisper Your browser must support playing .mp4 files to …" at bounding box center [441, 308] width 882 height 433
click at [133, 300] on button "speech" at bounding box center [145, 320] width 75 height 40
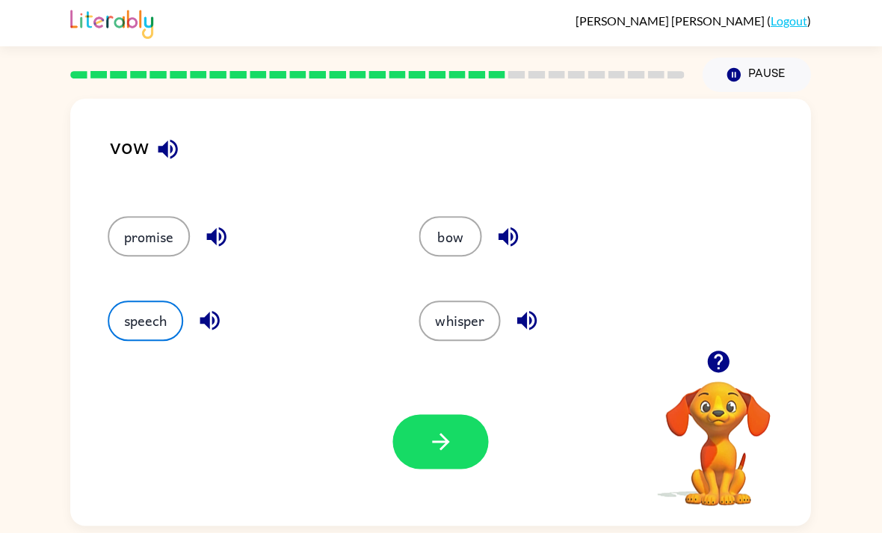
click at [477, 414] on button "button" at bounding box center [441, 441] width 96 height 55
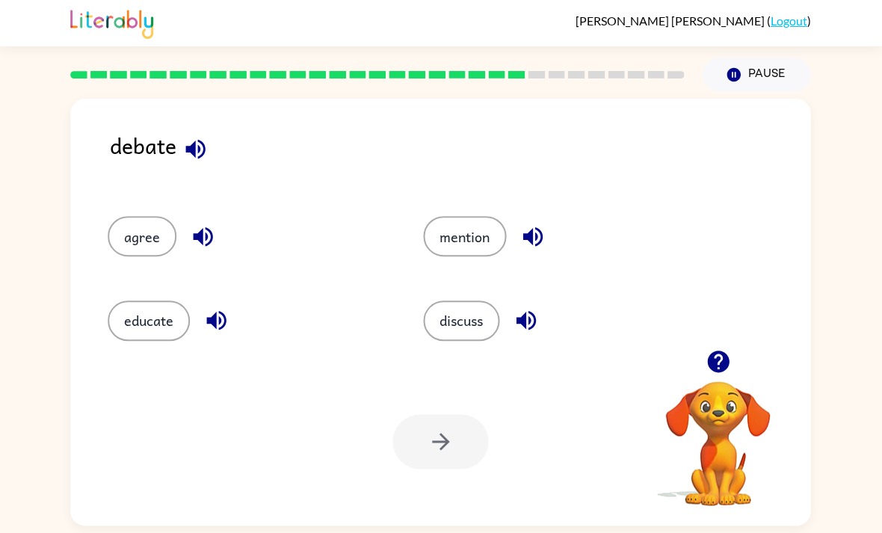
click at [475, 300] on button "discuss" at bounding box center [462, 320] width 76 height 40
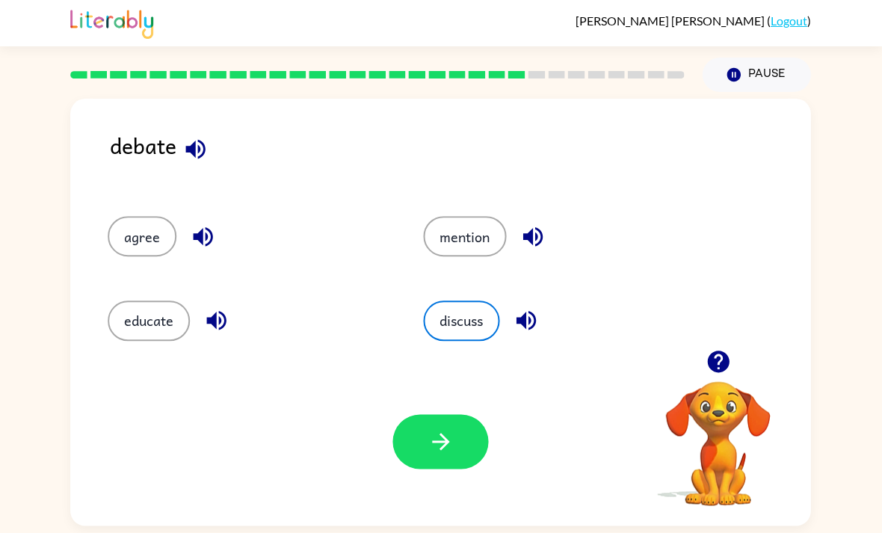
click at [457, 414] on button "button" at bounding box center [441, 441] width 96 height 55
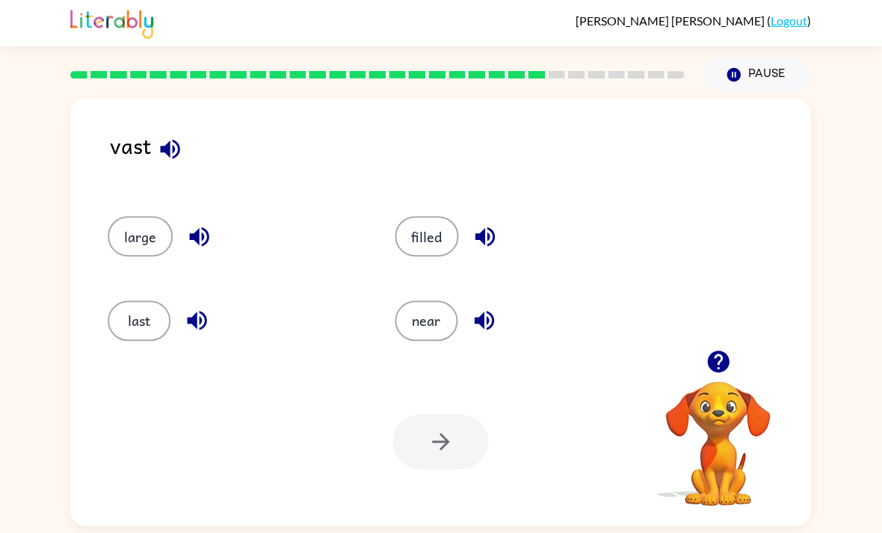
click at [441, 300] on button "near" at bounding box center [426, 320] width 63 height 40
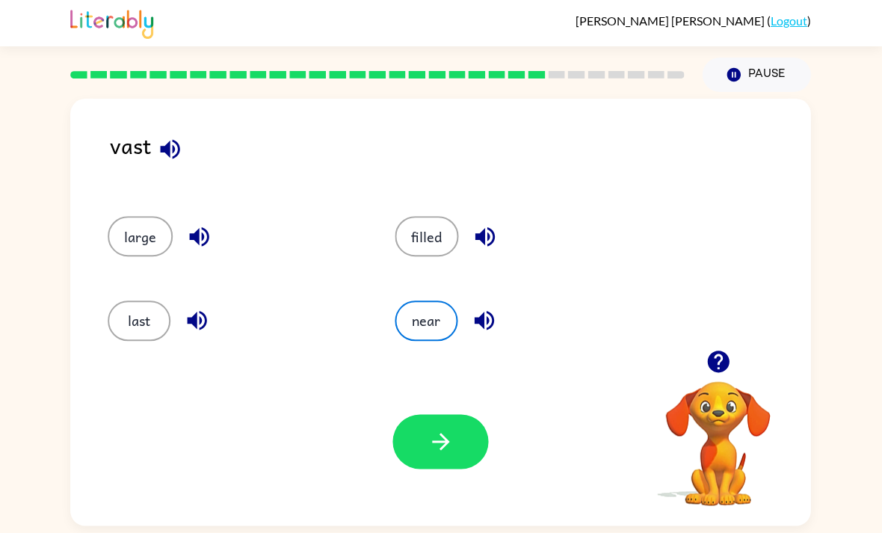
click at [444, 428] on icon "button" at bounding box center [441, 441] width 26 height 26
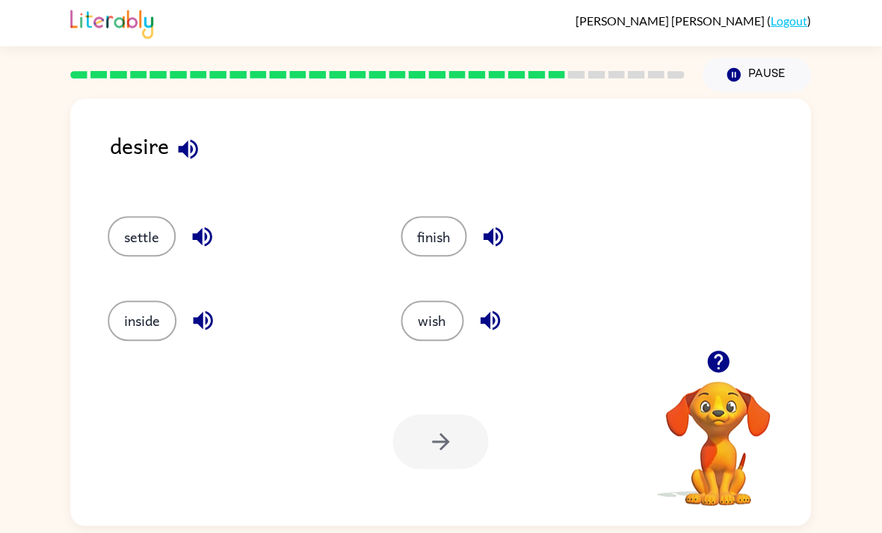
click at [436, 300] on button "wish" at bounding box center [432, 320] width 63 height 40
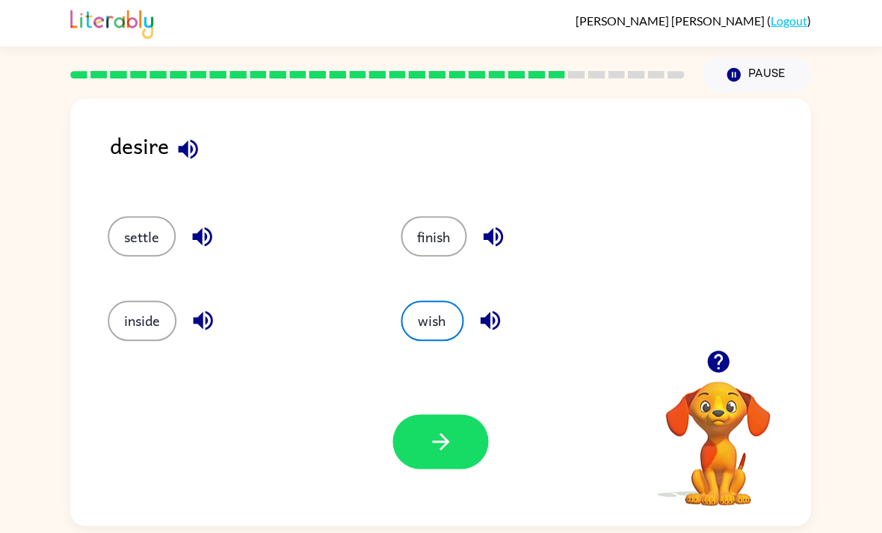
click at [449, 428] on icon "button" at bounding box center [441, 441] width 26 height 26
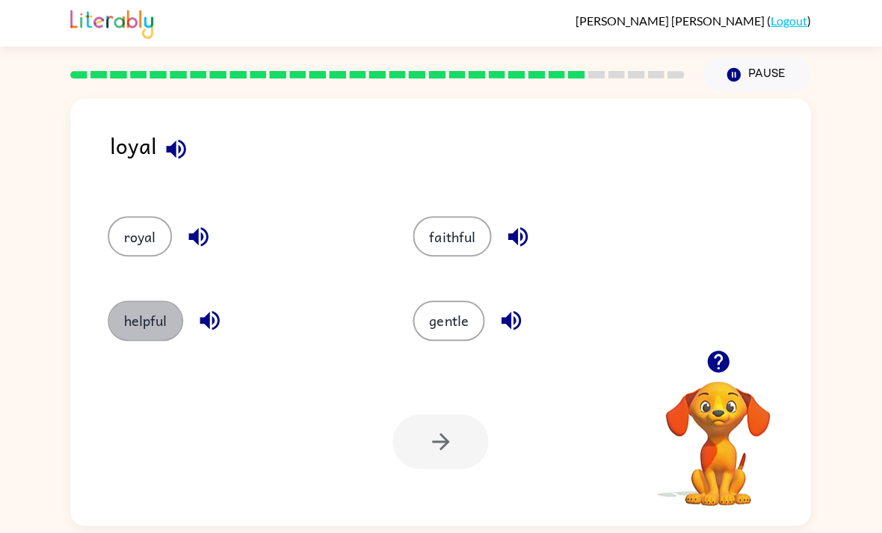
click at [169, 300] on button "helpful" at bounding box center [145, 320] width 75 height 40
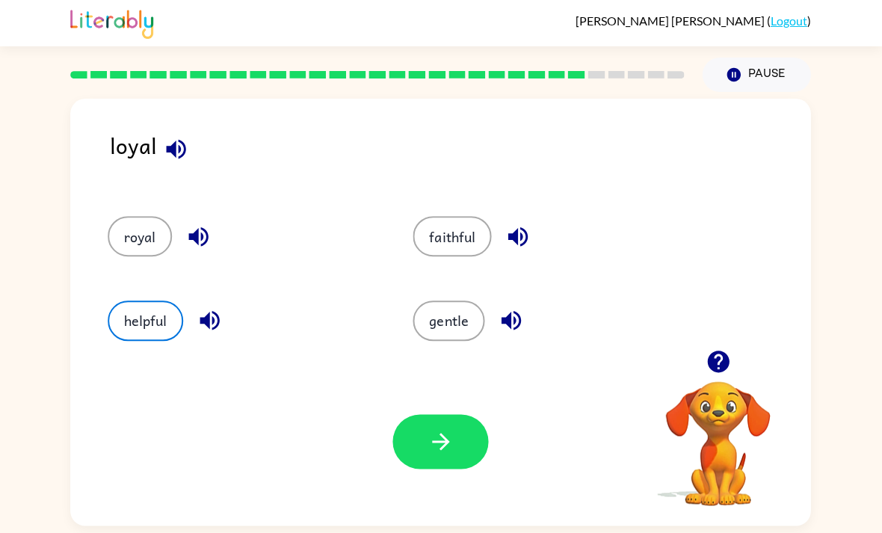
click at [412, 414] on button "button" at bounding box center [441, 441] width 96 height 55
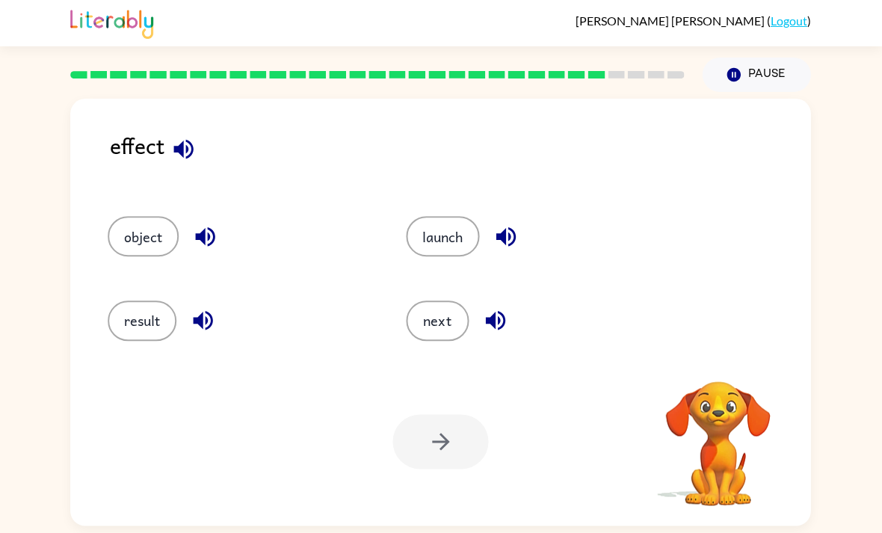
click at [435, 414] on div at bounding box center [441, 441] width 96 height 55
click at [427, 414] on div at bounding box center [441, 441] width 96 height 55
click at [701, 358] on video "Your browser must support playing .mp4 files to use Literably. Please try using…" at bounding box center [717, 432] width 149 height 149
click at [715, 300] on div "object launch result next" at bounding box center [441, 272] width 710 height 156
click at [717, 350] on icon "button" at bounding box center [718, 361] width 22 height 22
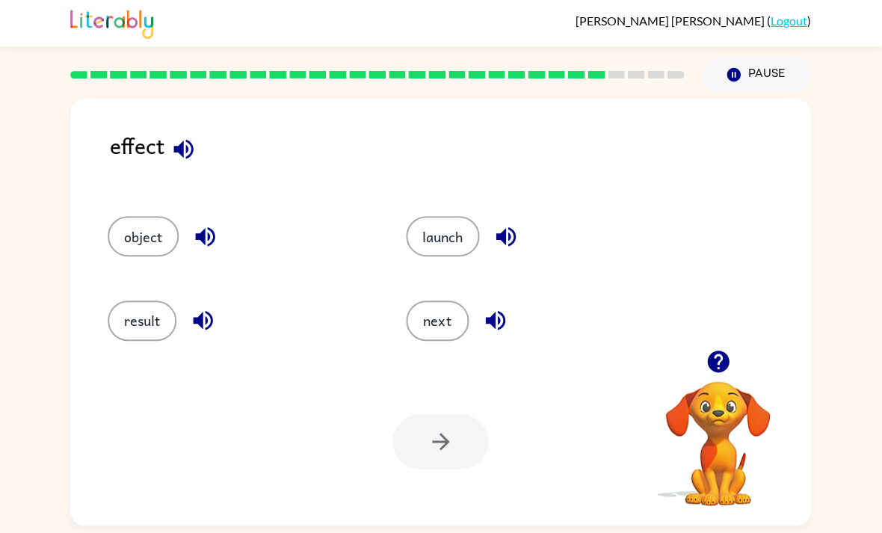
click at [719, 350] on icon "button" at bounding box center [718, 361] width 22 height 22
click at [725, 350] on icon "button" at bounding box center [718, 361] width 22 height 22
click at [536, 387] on div "Your browser must support playing .mp4 files to use Literably. Please try using…" at bounding box center [441, 441] width 740 height 168
click at [96, 205] on div "object" at bounding box center [229, 230] width 298 height 84
click at [105, 210] on div "object" at bounding box center [229, 230] width 298 height 84
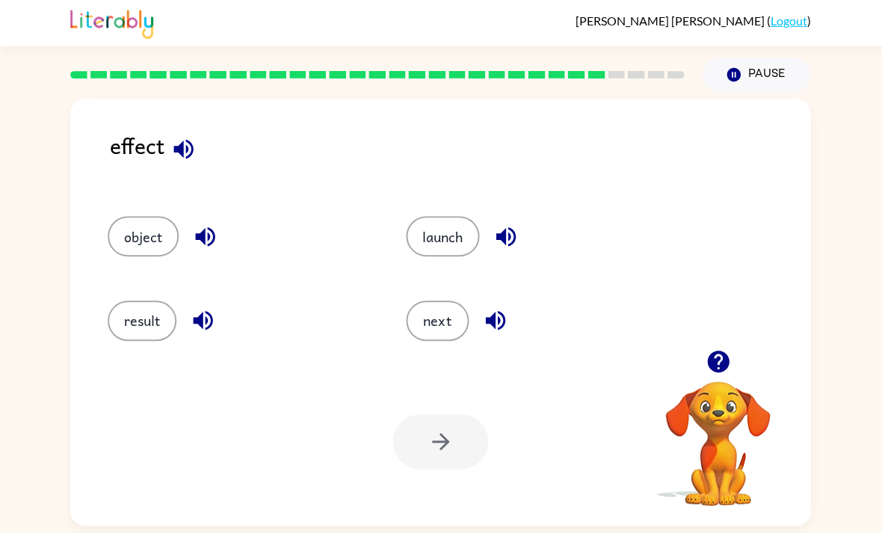
click at [130, 300] on button "result" at bounding box center [142, 320] width 69 height 40
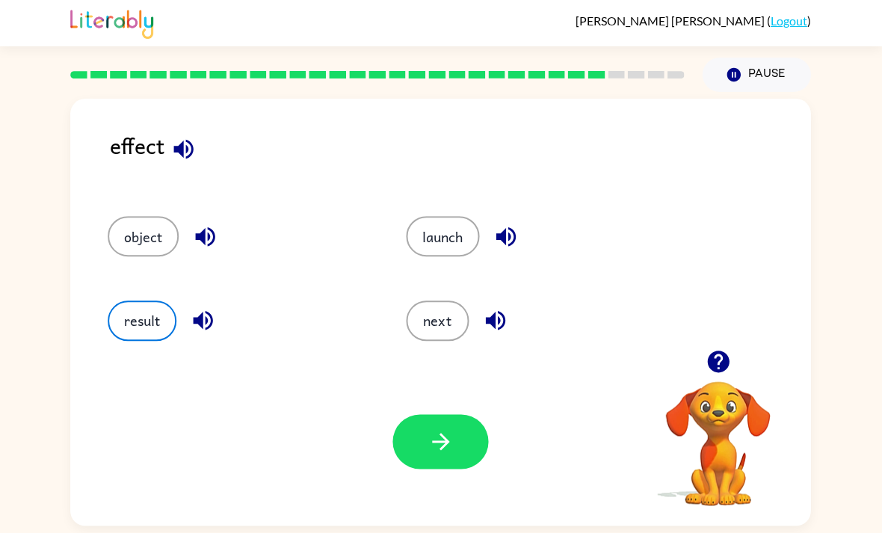
click at [471, 414] on button "button" at bounding box center [441, 441] width 96 height 55
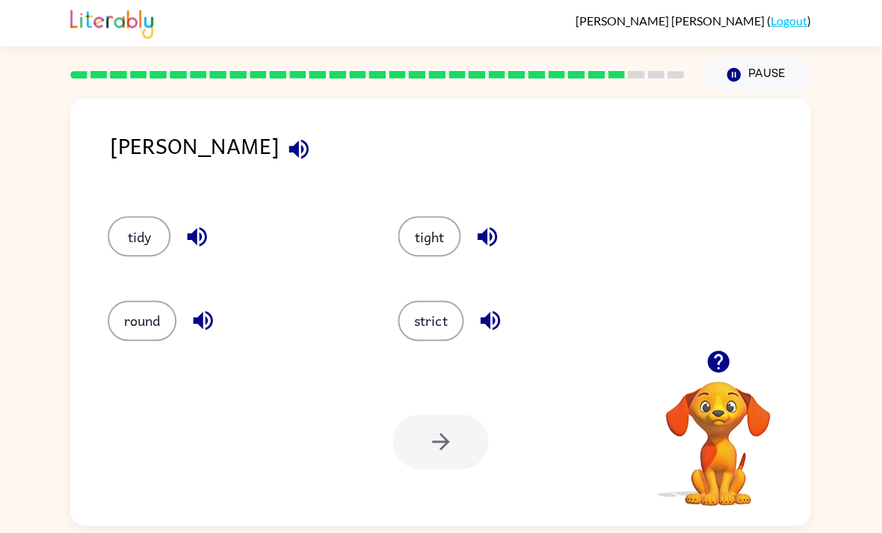
click at [114, 216] on button "tidy" at bounding box center [139, 236] width 63 height 40
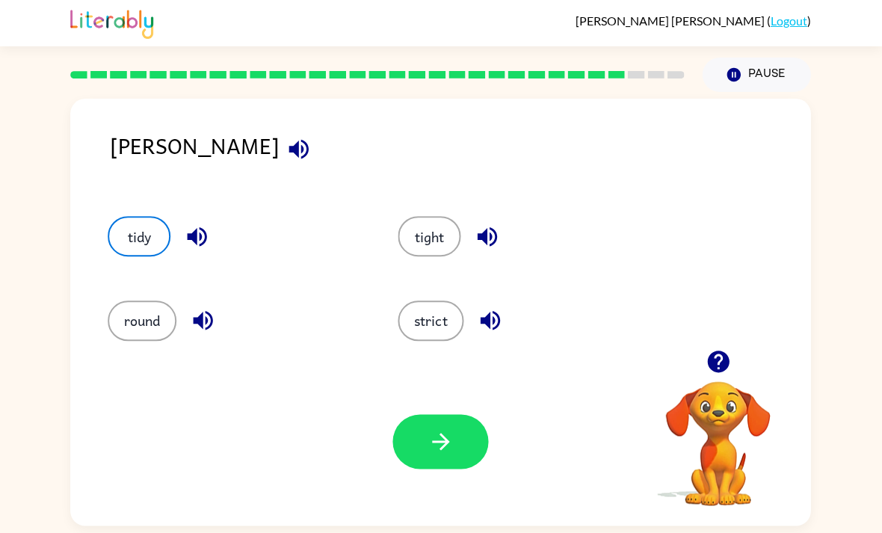
click at [466, 414] on button "button" at bounding box center [441, 441] width 96 height 55
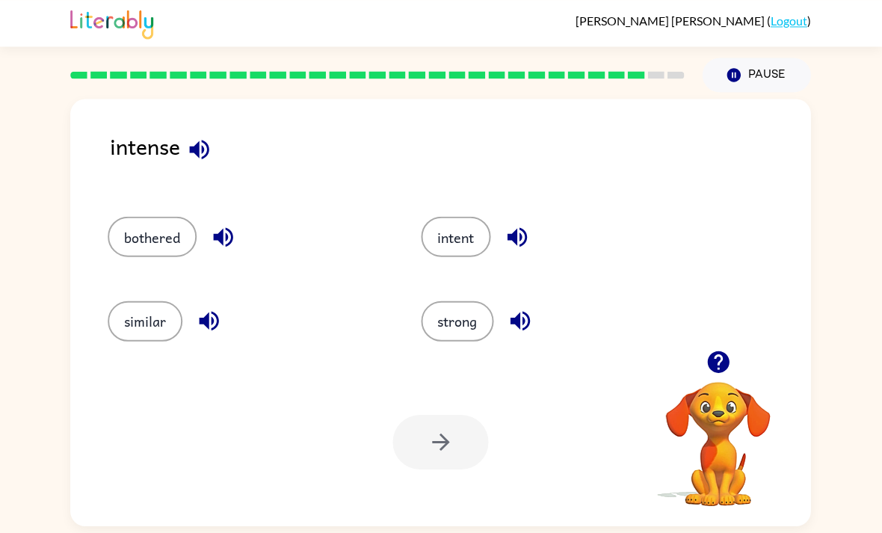
click at [468, 414] on div at bounding box center [441, 441] width 96 height 55
click at [478, 216] on button "intent" at bounding box center [455, 236] width 69 height 40
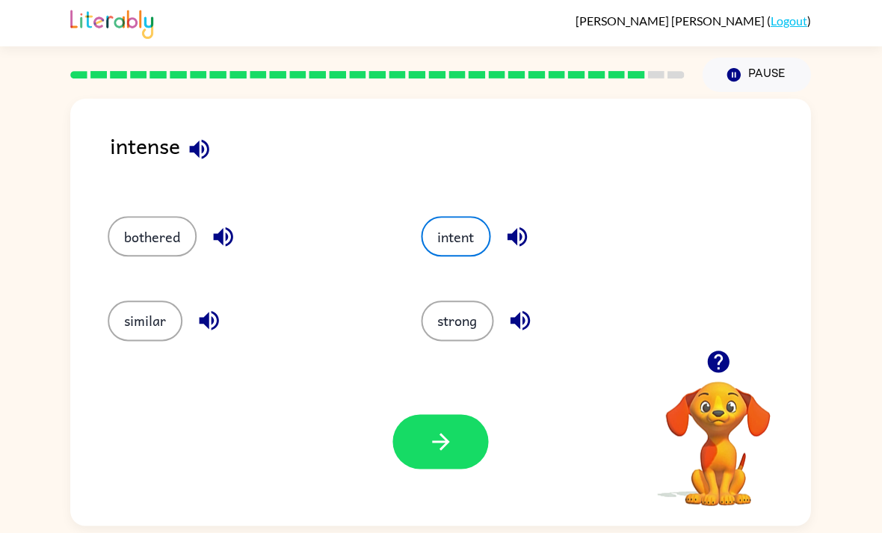
click at [466, 414] on button "button" at bounding box center [441, 441] width 96 height 55
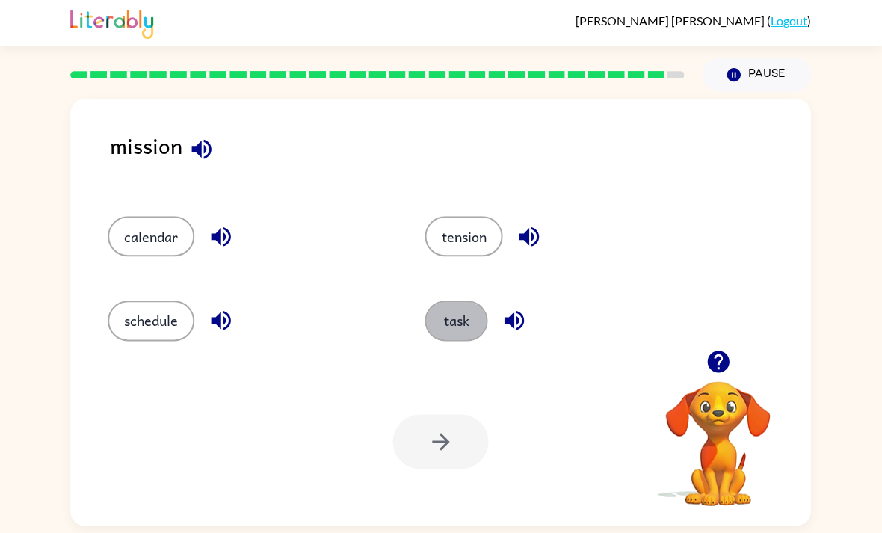
click at [474, 300] on button "task" at bounding box center [456, 320] width 63 height 40
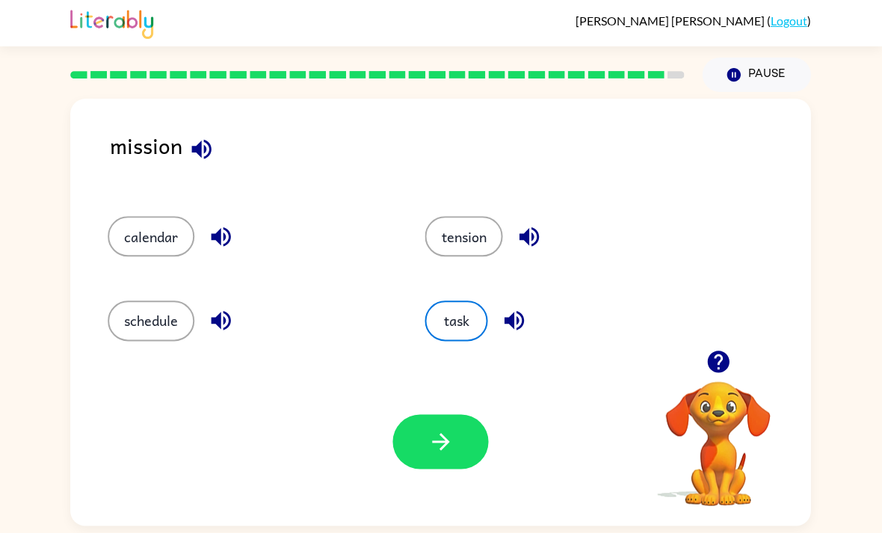
click at [458, 414] on button "button" at bounding box center [441, 441] width 96 height 55
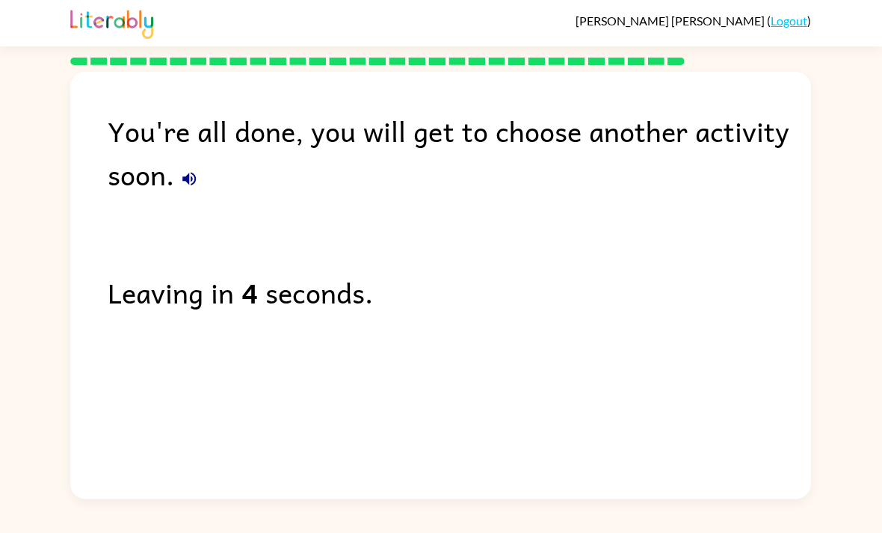
click at [199, 164] on button "button" at bounding box center [190, 179] width 30 height 30
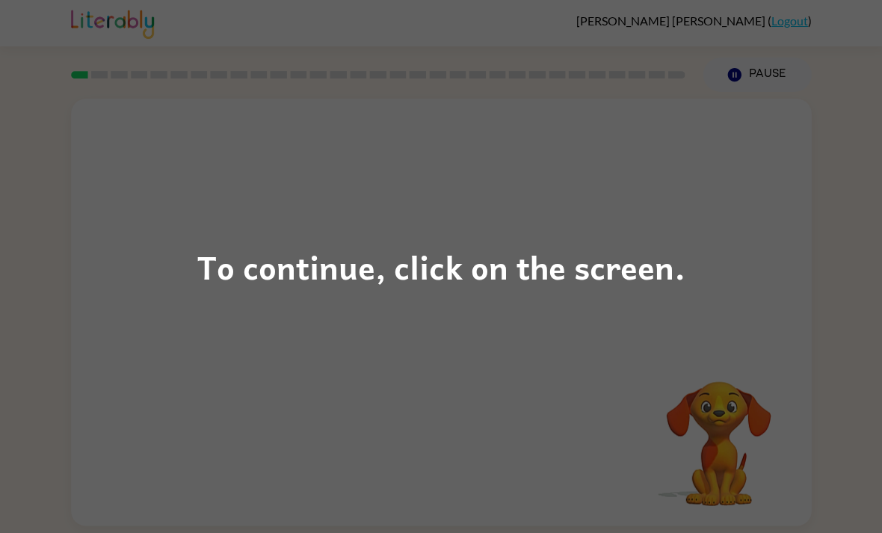
click at [537, 267] on div "To continue, click on the screen." at bounding box center [440, 266] width 487 height 51
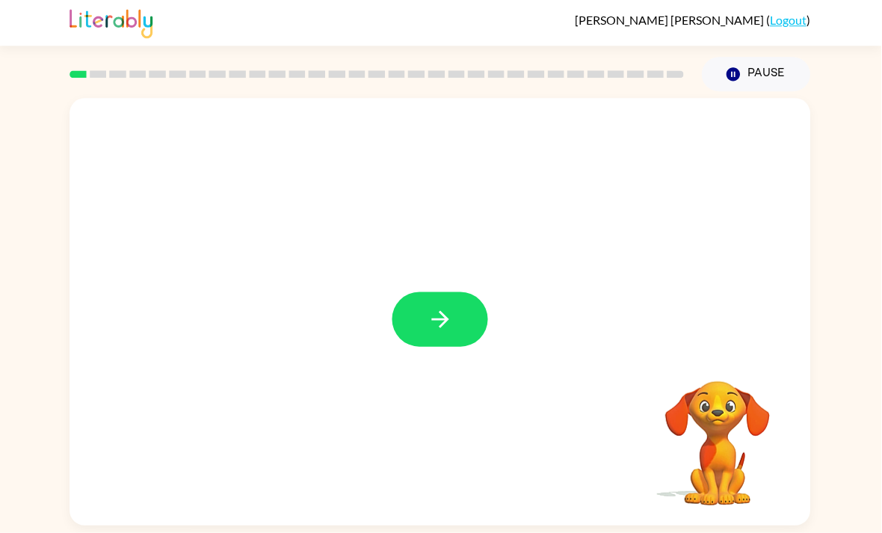
scroll to position [5, 0]
click at [448, 342] on button "button" at bounding box center [441, 319] width 96 height 55
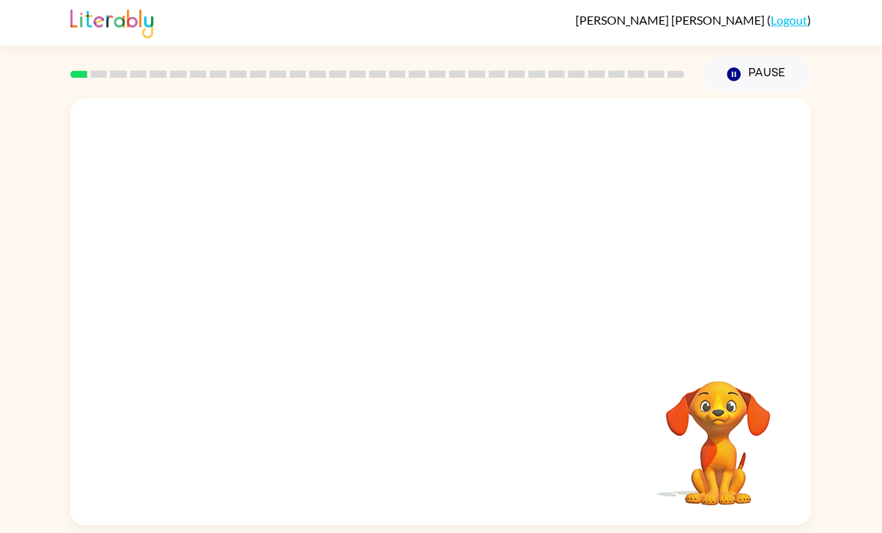
click at [503, 312] on div at bounding box center [441, 312] width 740 height 427
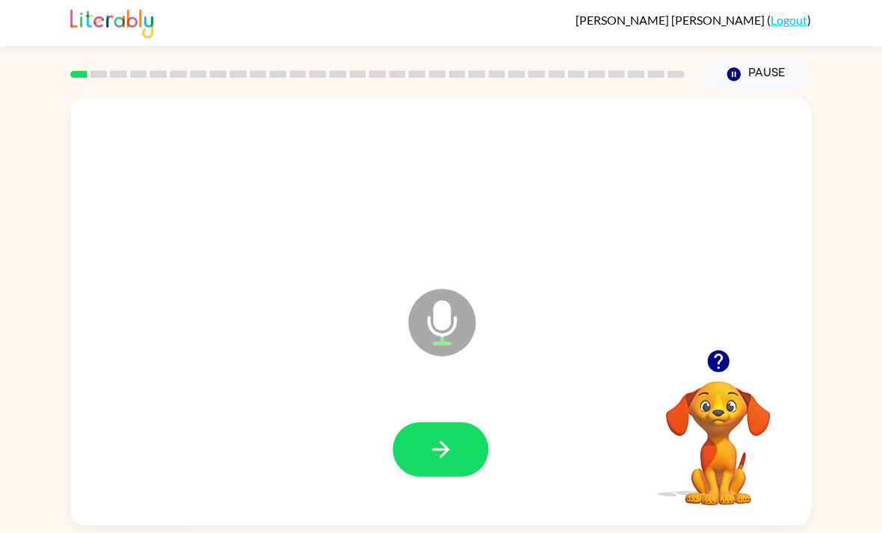
click at [458, 452] on button "button" at bounding box center [441, 449] width 96 height 55
click at [457, 448] on button "button" at bounding box center [441, 449] width 96 height 55
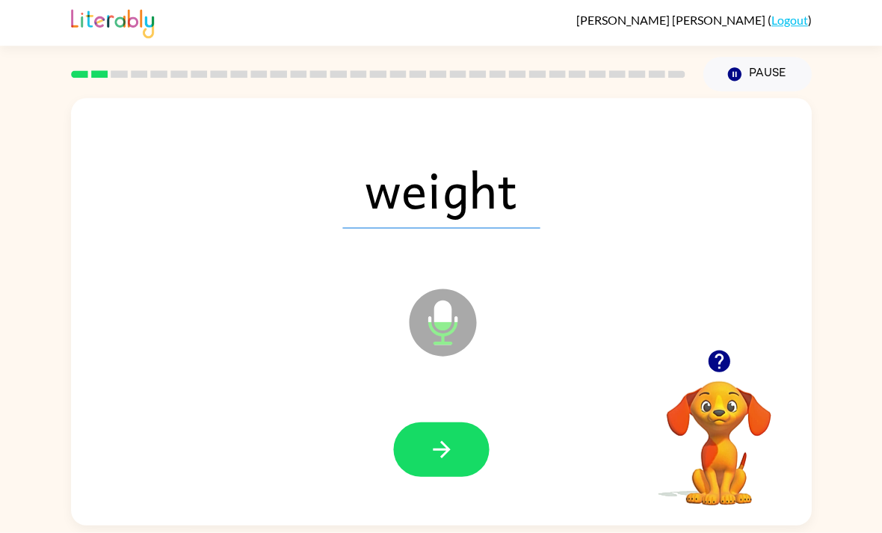
click at [451, 448] on icon "button" at bounding box center [441, 449] width 26 height 26
click at [456, 453] on button "button" at bounding box center [441, 449] width 96 height 55
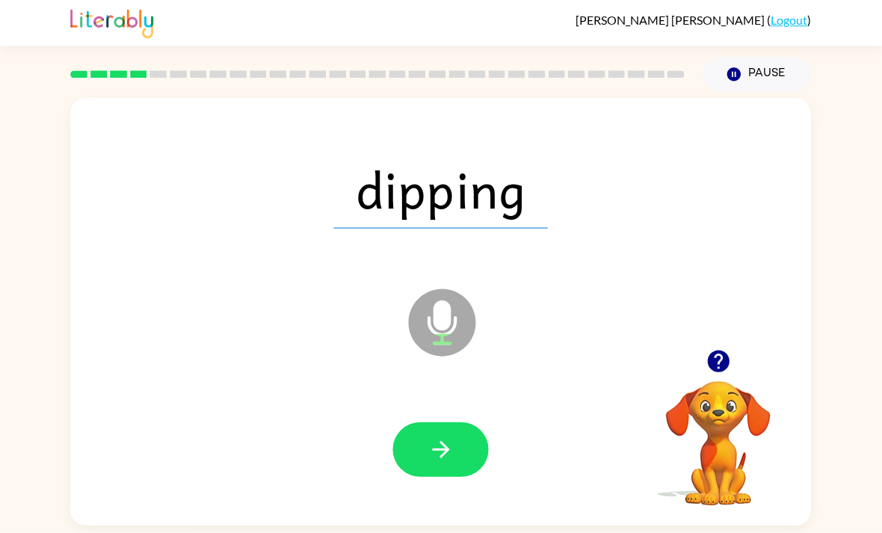
click at [463, 447] on button "button" at bounding box center [441, 449] width 96 height 55
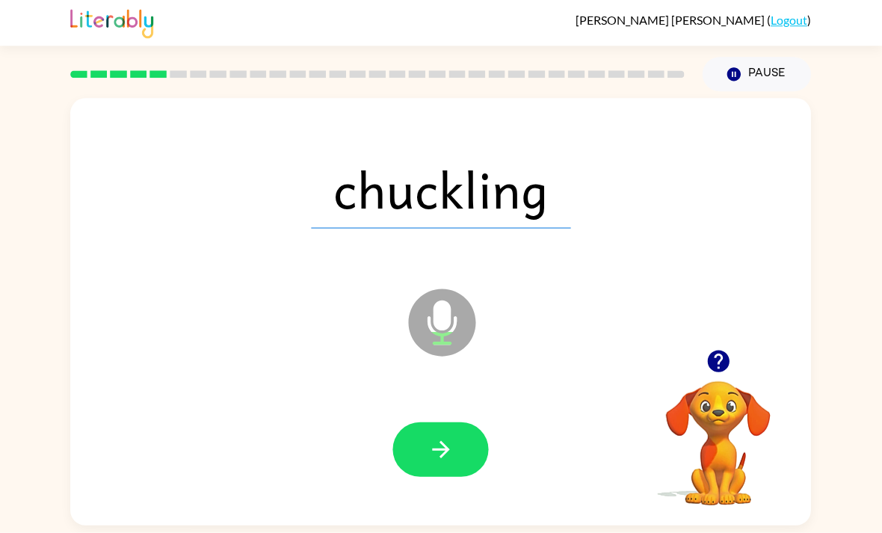
click at [462, 443] on button "button" at bounding box center [441, 449] width 96 height 55
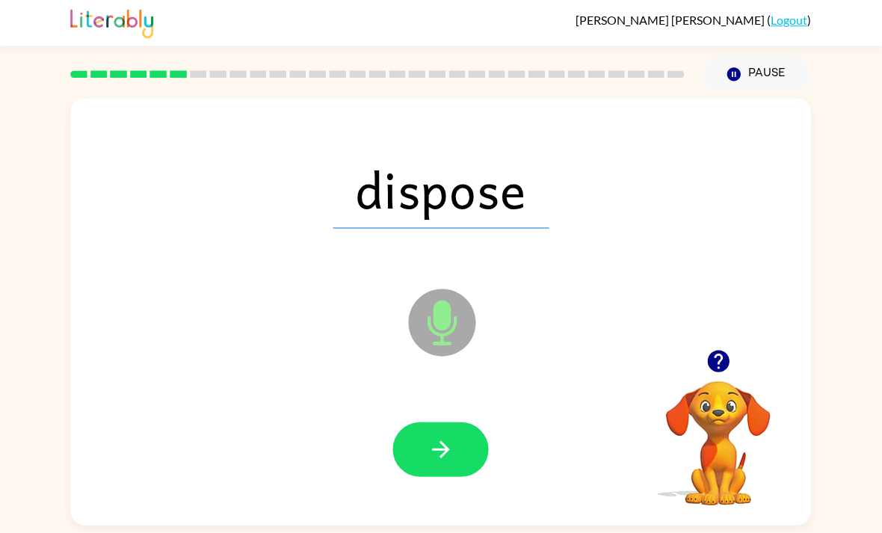
click at [433, 466] on button "button" at bounding box center [441, 449] width 96 height 55
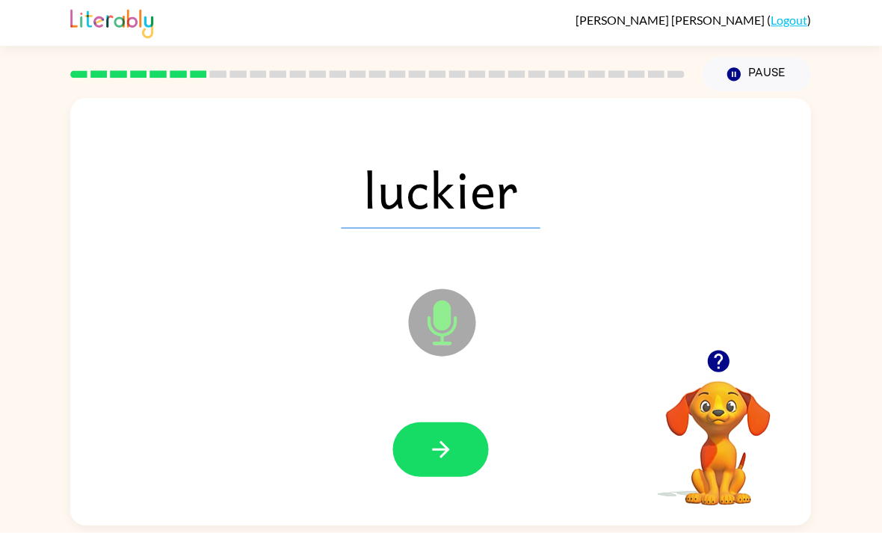
click at [448, 444] on icon "button" at bounding box center [441, 449] width 26 height 26
click at [451, 456] on icon "button" at bounding box center [441, 449] width 26 height 26
click at [447, 460] on icon "button" at bounding box center [441, 449] width 26 height 26
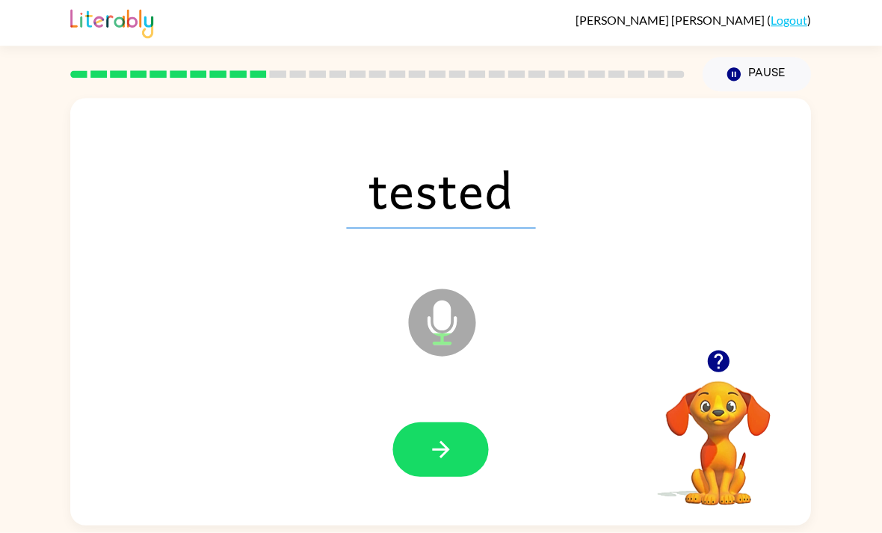
click at [457, 468] on button "button" at bounding box center [441, 449] width 96 height 55
click at [460, 473] on button "button" at bounding box center [441, 449] width 96 height 55
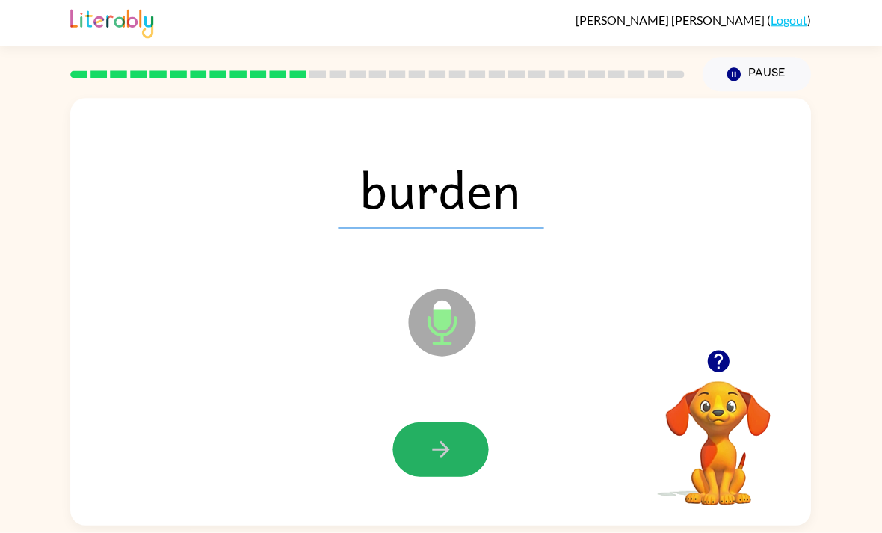
click at [462, 460] on button "button" at bounding box center [441, 449] width 96 height 55
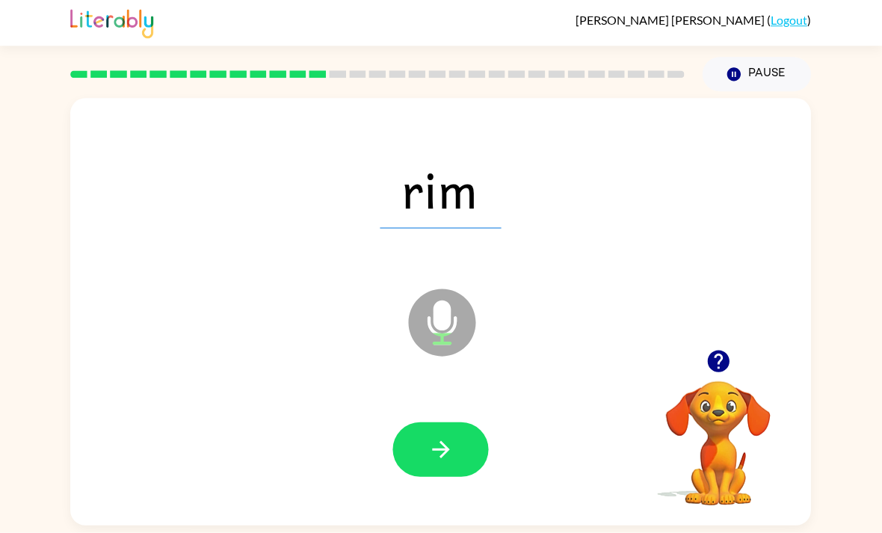
click at [458, 459] on button "button" at bounding box center [441, 449] width 96 height 55
click at [454, 469] on button "button" at bounding box center [441, 449] width 96 height 55
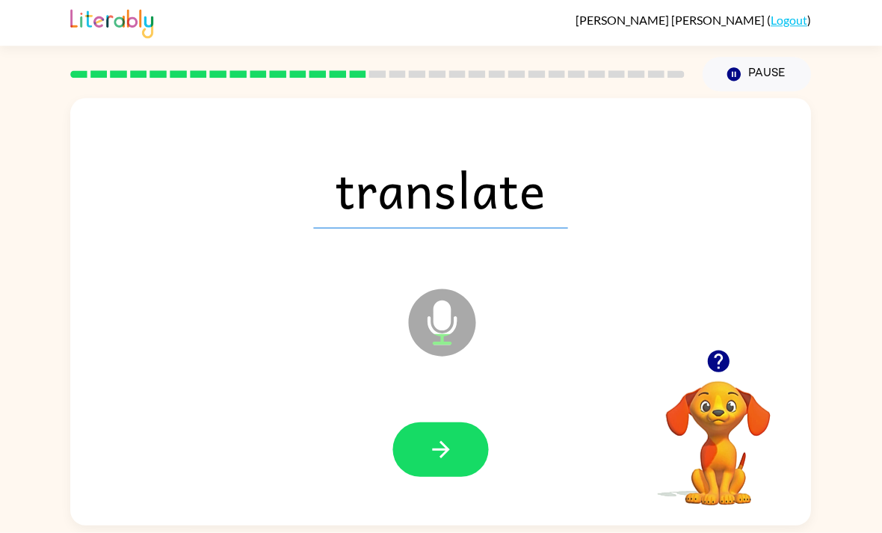
click at [439, 458] on icon "button" at bounding box center [441, 449] width 26 height 26
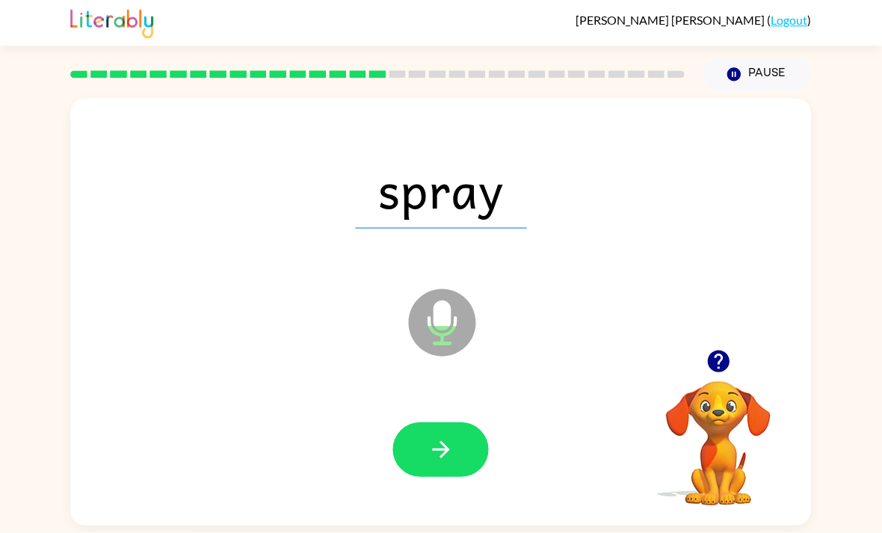
click at [460, 463] on button "button" at bounding box center [441, 449] width 96 height 55
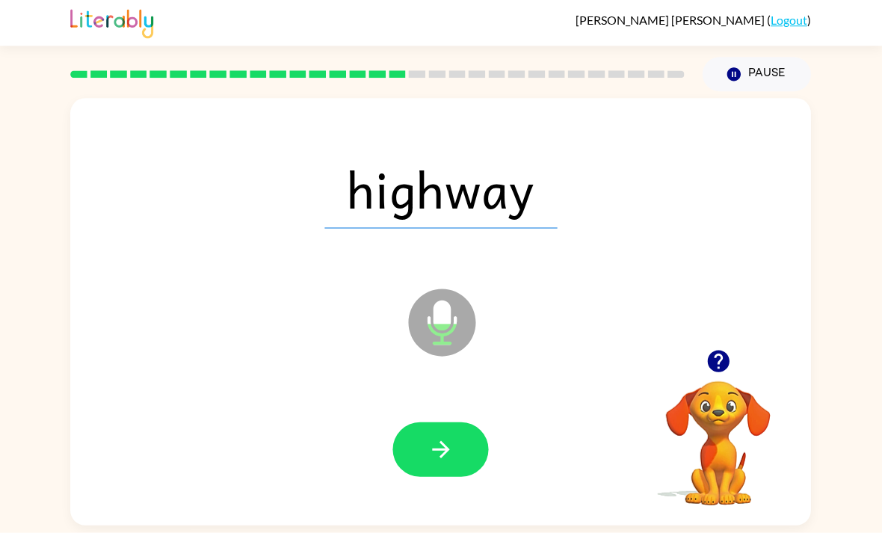
click at [454, 474] on button "button" at bounding box center [441, 449] width 96 height 55
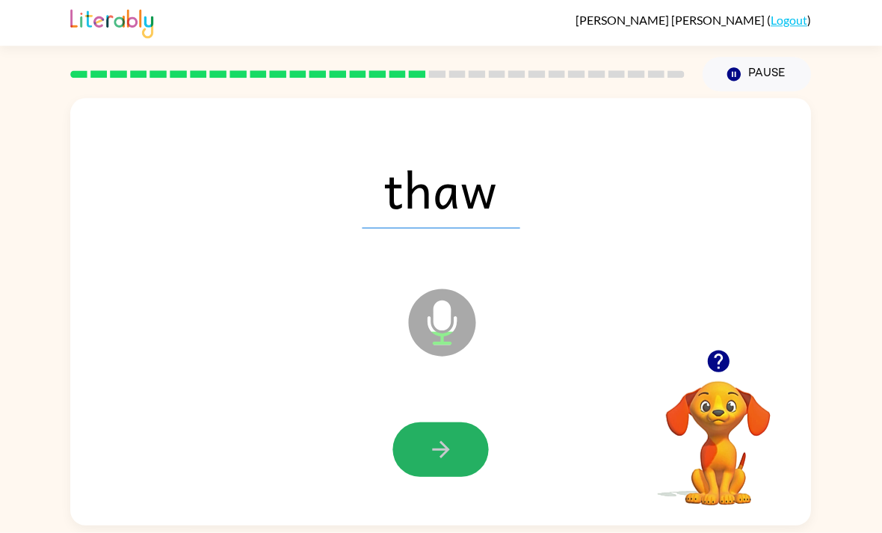
click at [460, 454] on button "button" at bounding box center [441, 449] width 96 height 55
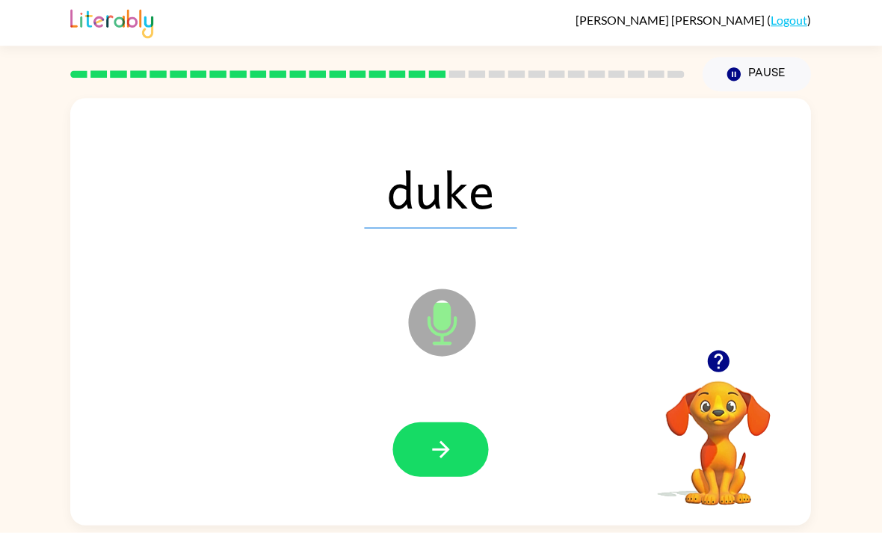
click at [440, 462] on icon "button" at bounding box center [441, 449] width 26 height 26
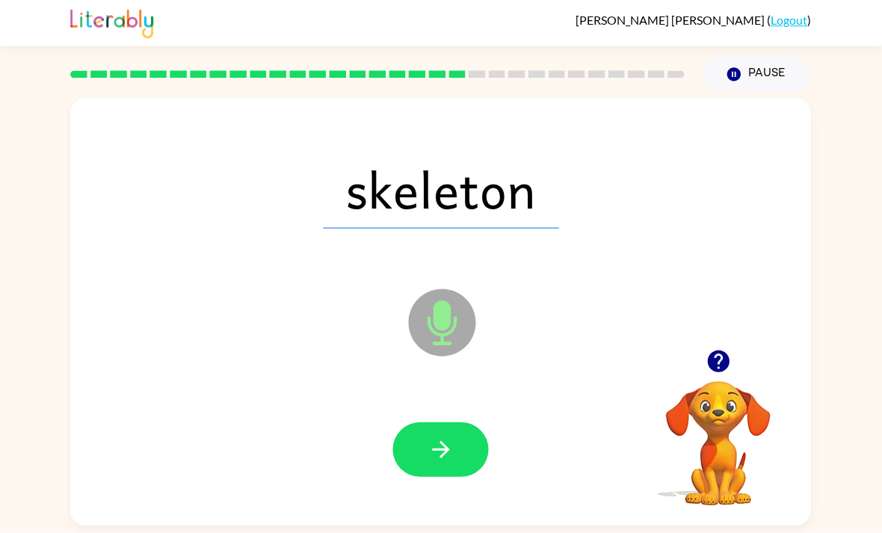
click at [457, 466] on button "button" at bounding box center [441, 449] width 96 height 55
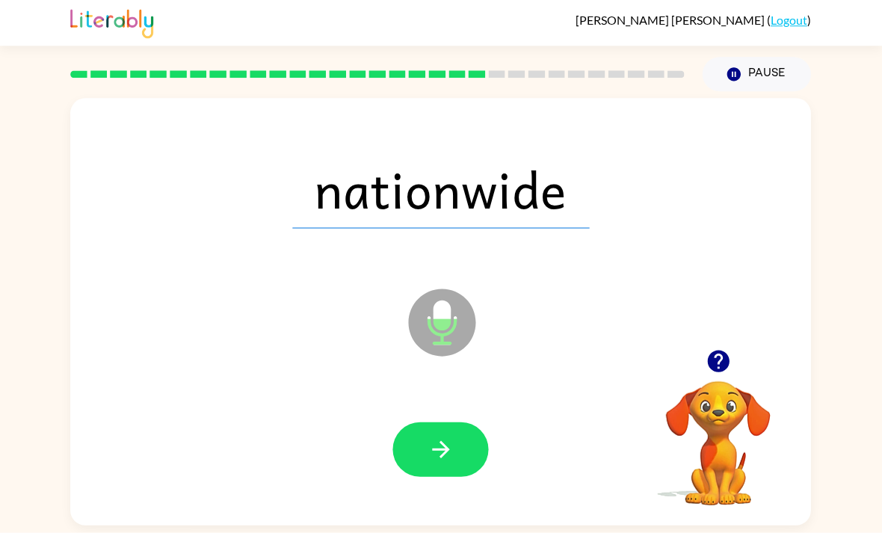
click at [457, 468] on button "button" at bounding box center [441, 449] width 96 height 55
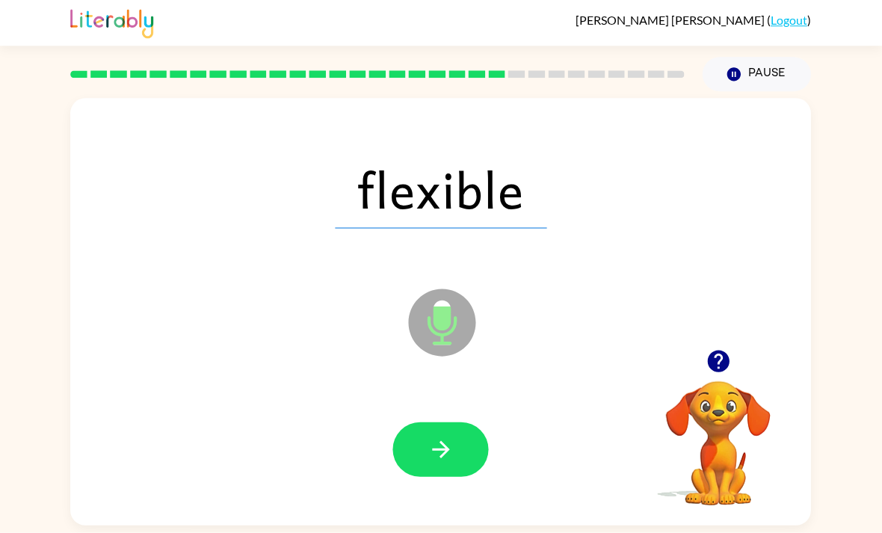
click at [463, 461] on button "button" at bounding box center [441, 449] width 96 height 55
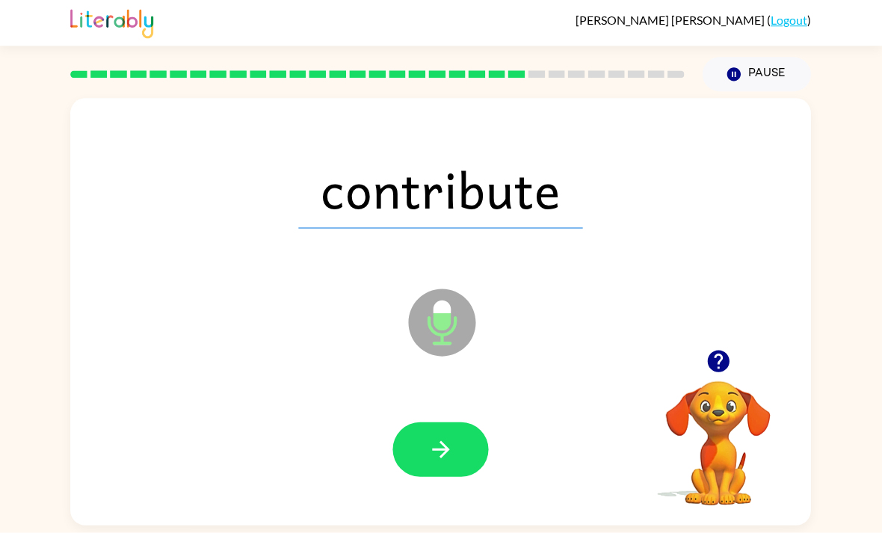
click at [468, 461] on button "button" at bounding box center [441, 449] width 96 height 55
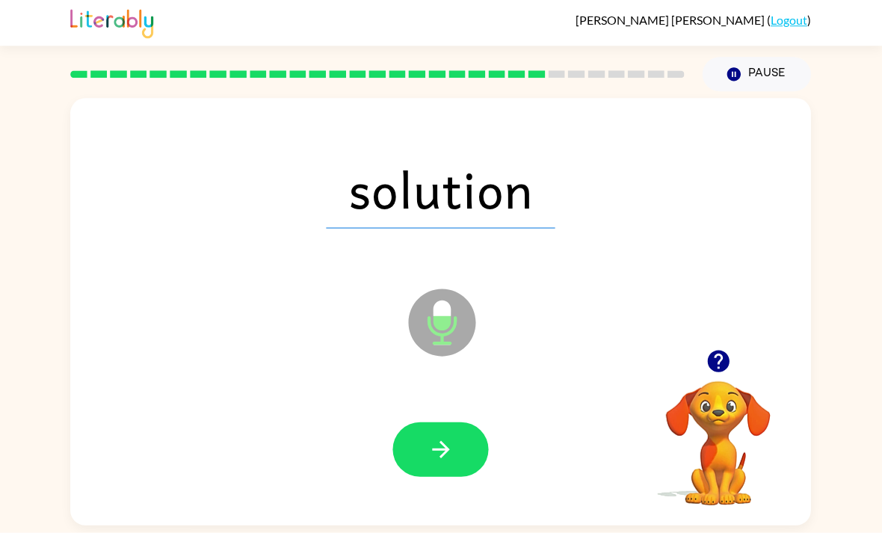
click at [448, 466] on button "button" at bounding box center [441, 449] width 96 height 55
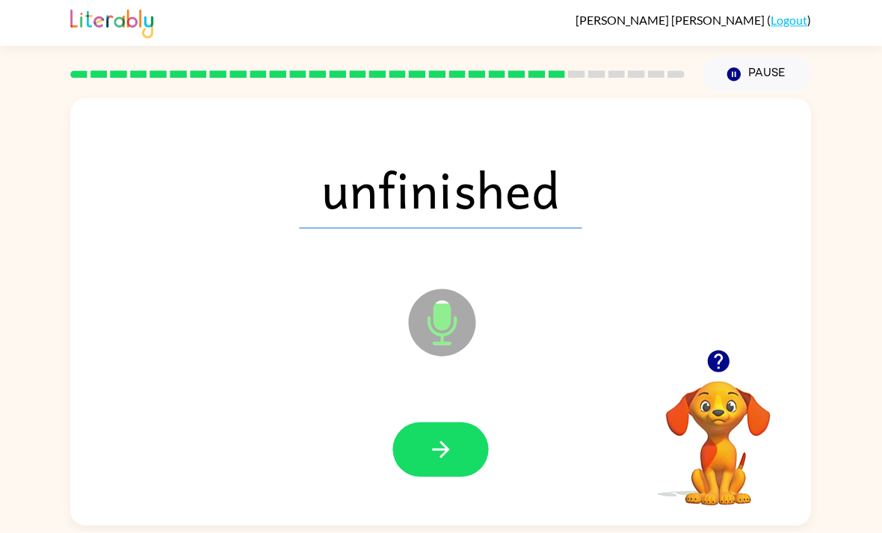
click at [469, 460] on button "button" at bounding box center [441, 449] width 96 height 55
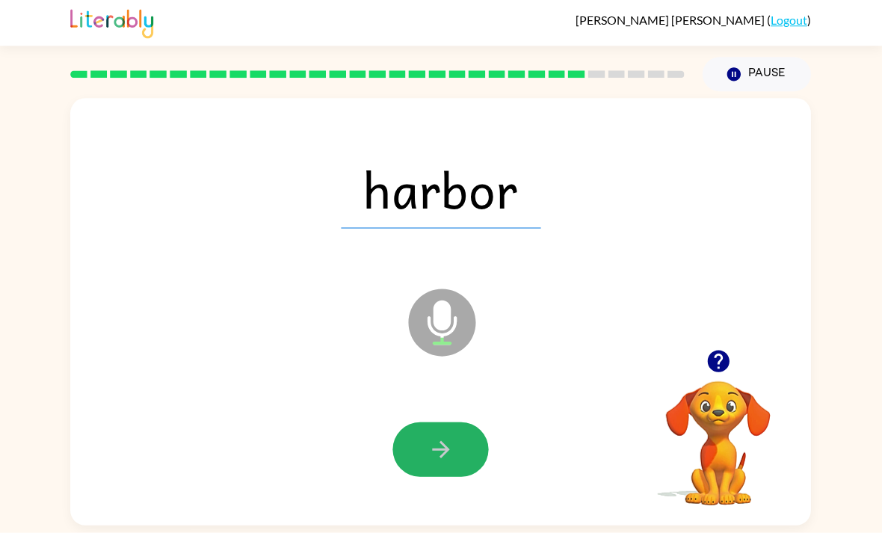
click at [430, 460] on icon "button" at bounding box center [441, 449] width 26 height 26
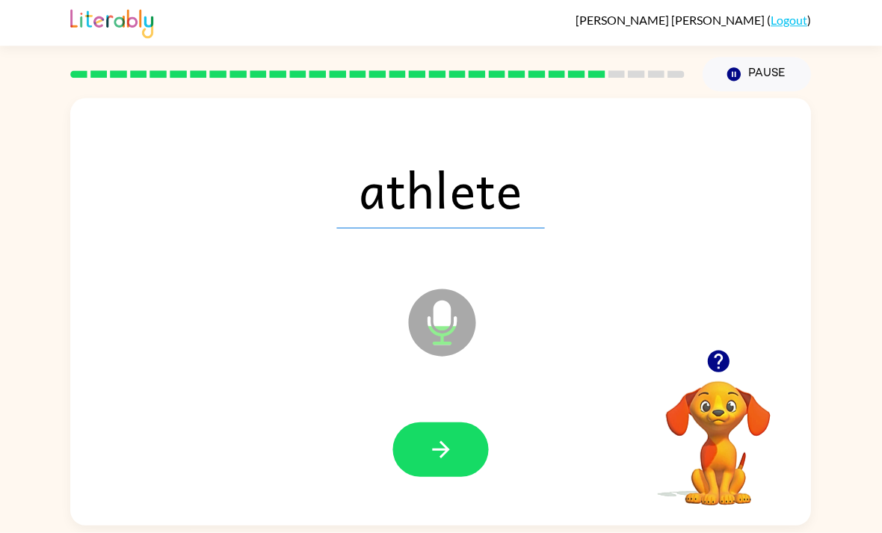
click at [444, 464] on button "button" at bounding box center [441, 449] width 96 height 55
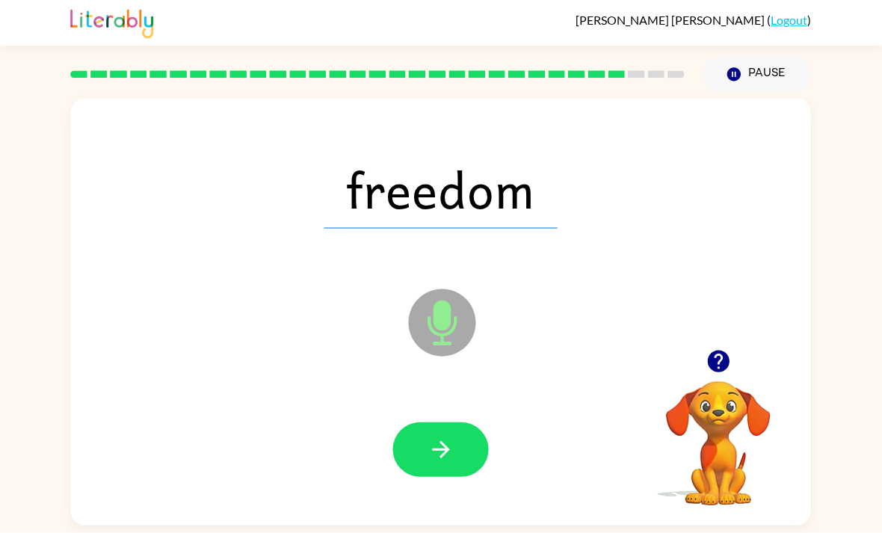
click at [445, 474] on button "button" at bounding box center [441, 449] width 96 height 55
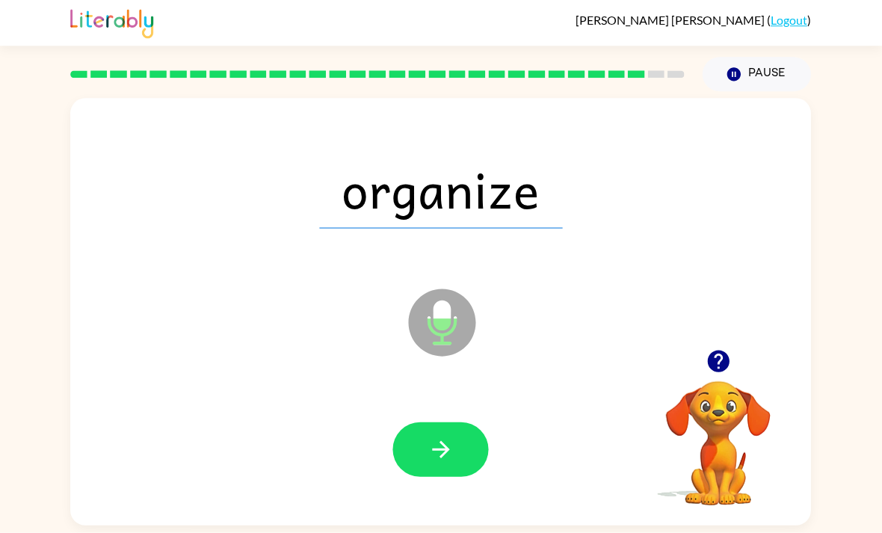
click at [446, 451] on icon "button" at bounding box center [440, 449] width 17 height 17
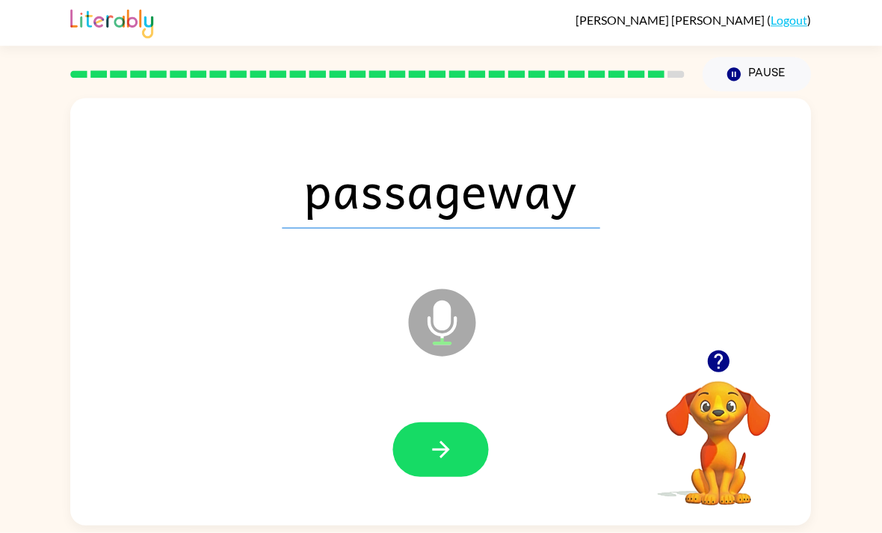
click at [437, 426] on button "button" at bounding box center [441, 449] width 96 height 55
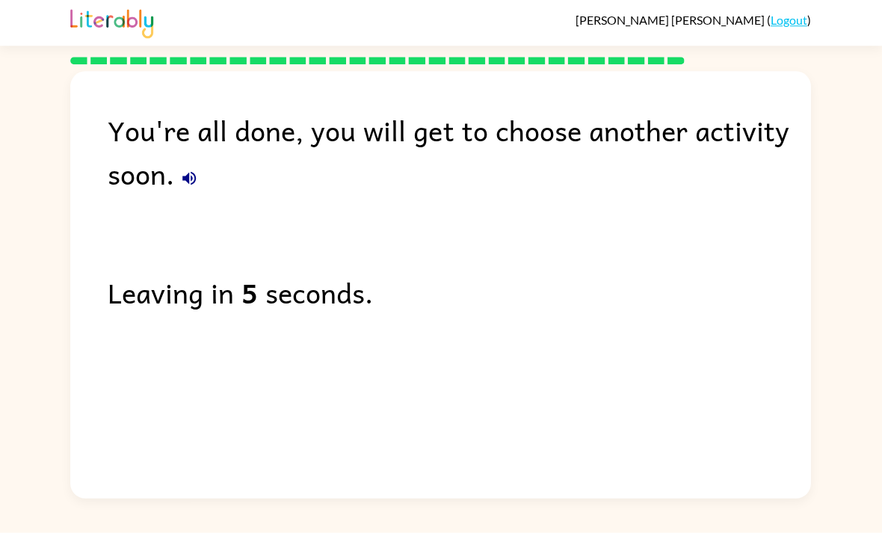
click at [182, 190] on div "You're all done, you will get to choose another activity soon." at bounding box center [459, 152] width 702 height 87
click at [184, 170] on icon "button" at bounding box center [190, 179] width 18 height 18
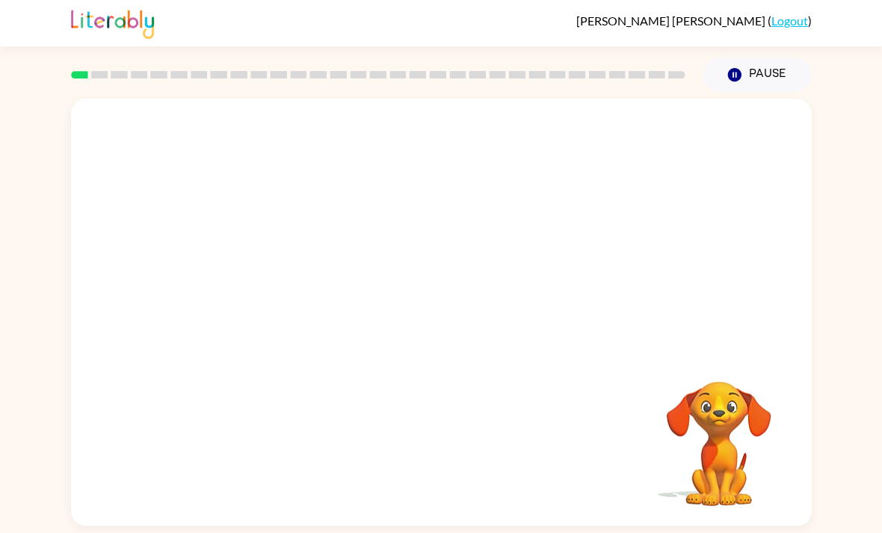
click at [747, 84] on button "Pause Pause" at bounding box center [756, 75] width 108 height 34
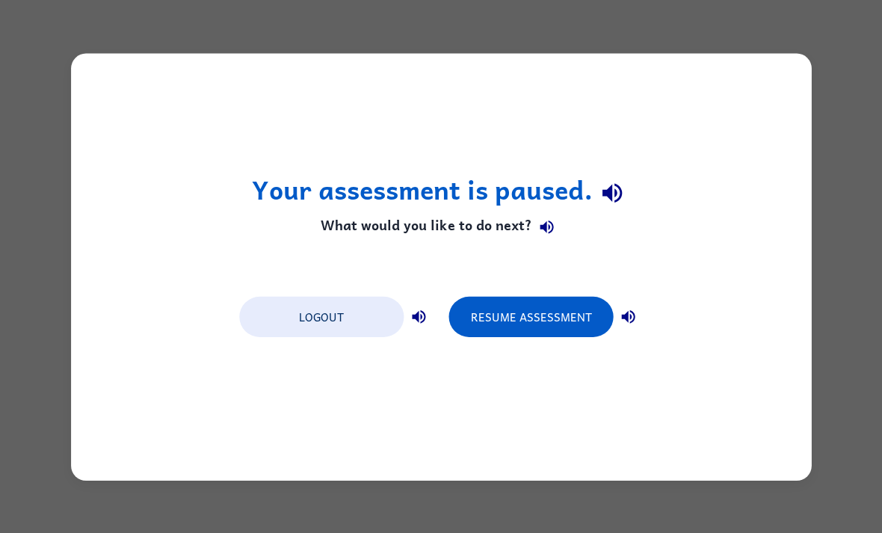
click at [568, 314] on button "Resume Assessment" at bounding box center [530, 316] width 164 height 40
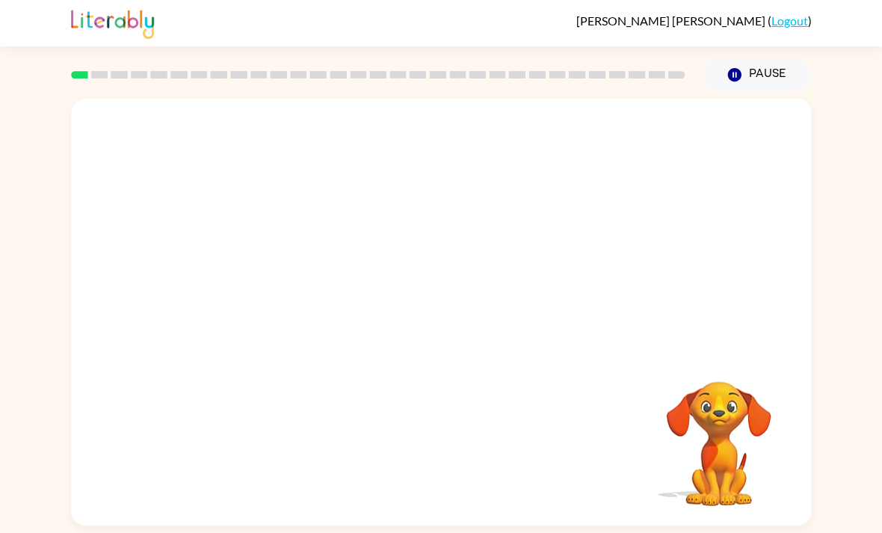
click at [580, 239] on div at bounding box center [441, 224] width 740 height 251
click at [738, 66] on button "Pause Pause" at bounding box center [756, 75] width 108 height 34
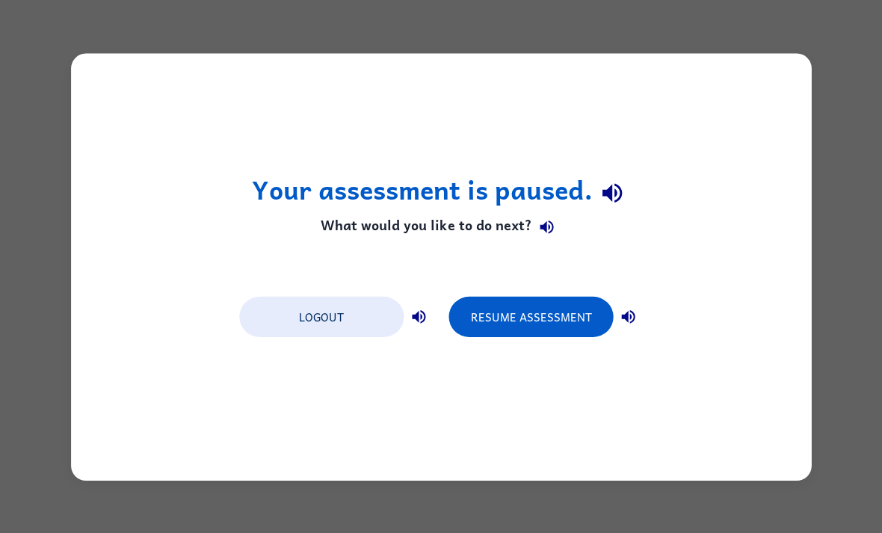
click at [531, 312] on button "Resume Assessment" at bounding box center [530, 316] width 164 height 40
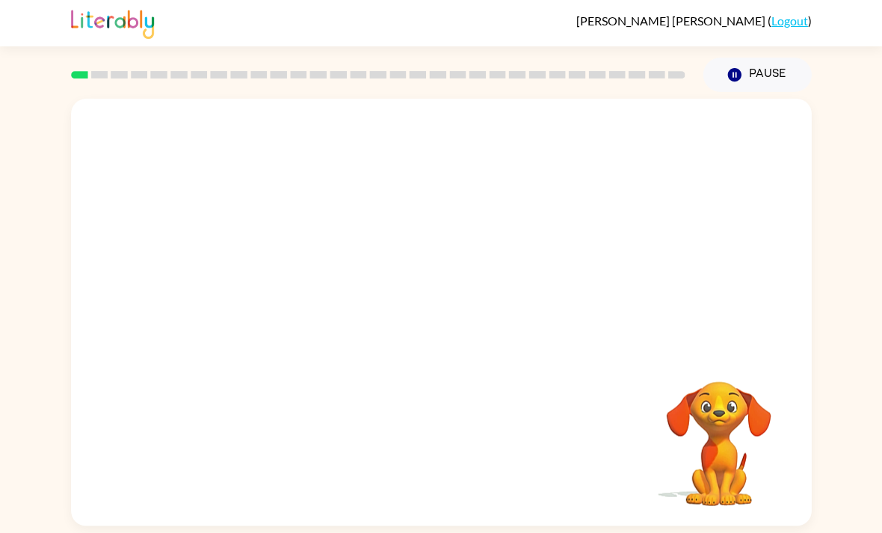
click at [732, 75] on icon "Pause" at bounding box center [734, 75] width 16 height 16
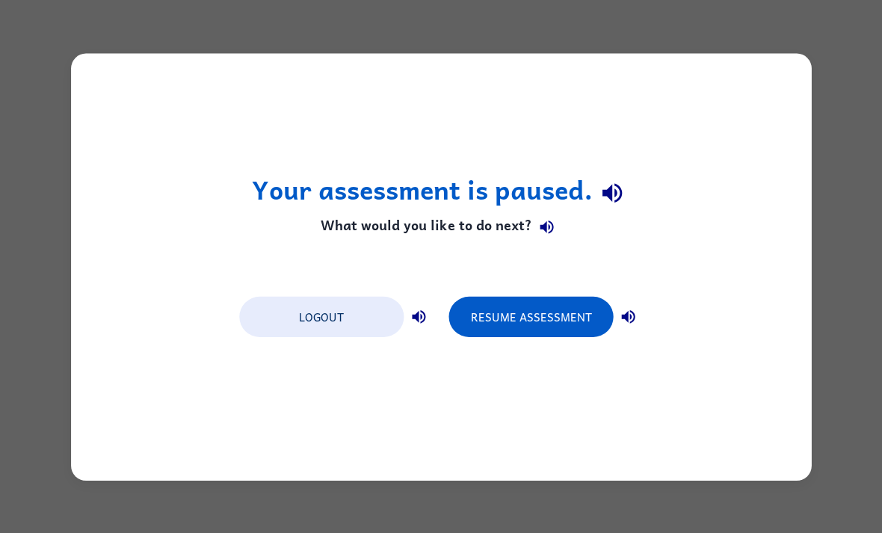
click at [548, 305] on button "Resume Assessment" at bounding box center [530, 316] width 164 height 40
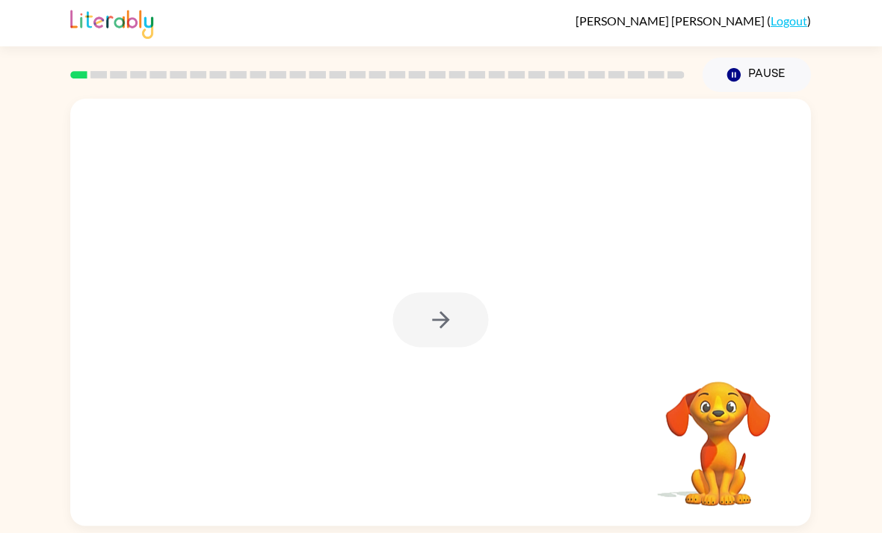
click at [480, 336] on button "button" at bounding box center [441, 319] width 96 height 55
click at [528, 350] on div at bounding box center [441, 224] width 740 height 251
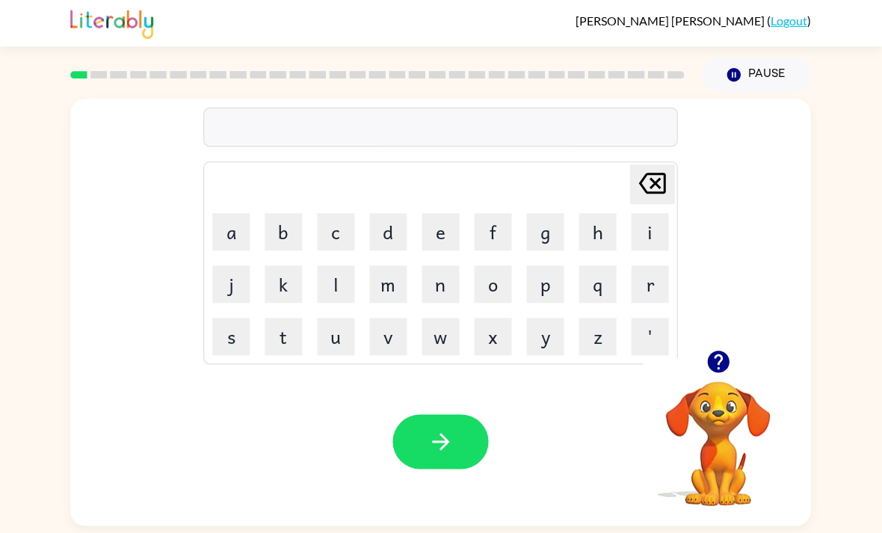
click at [722, 370] on icon "button" at bounding box center [718, 361] width 22 height 22
click at [717, 372] on icon "button" at bounding box center [718, 361] width 22 height 22
click at [288, 235] on button "b" at bounding box center [283, 231] width 37 height 37
click at [722, 364] on icon "button" at bounding box center [718, 361] width 22 height 22
click at [495, 297] on button "o" at bounding box center [493, 283] width 37 height 37
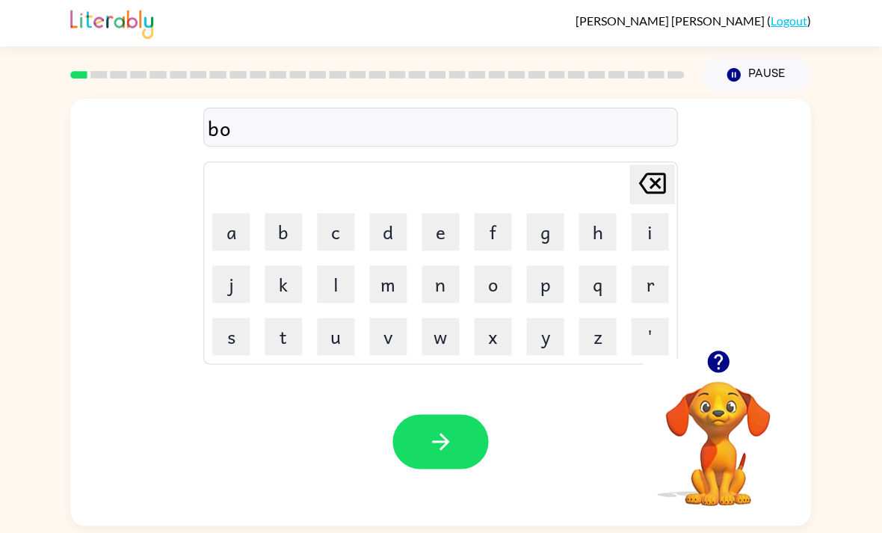
click at [225, 230] on button "a" at bounding box center [231, 231] width 37 height 37
click at [667, 289] on button "r" at bounding box center [649, 283] width 37 height 37
click at [396, 236] on button "d" at bounding box center [388, 231] width 37 height 37
click at [448, 235] on button "e" at bounding box center [440, 231] width 37 height 37
click at [660, 285] on button "r" at bounding box center [649, 283] width 37 height 37
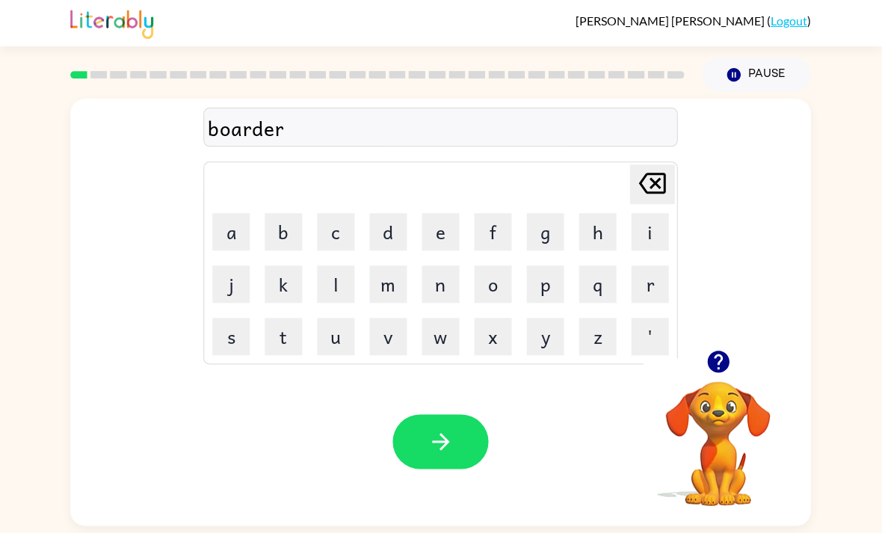
click at [468, 448] on button "button" at bounding box center [441, 441] width 96 height 55
click at [652, 294] on button "r" at bounding box center [649, 283] width 37 height 37
click at [497, 285] on button "o" at bounding box center [493, 283] width 37 height 37
click at [336, 341] on button "u" at bounding box center [336, 336] width 37 height 37
click at [445, 297] on button "n" at bounding box center [440, 283] width 37 height 37
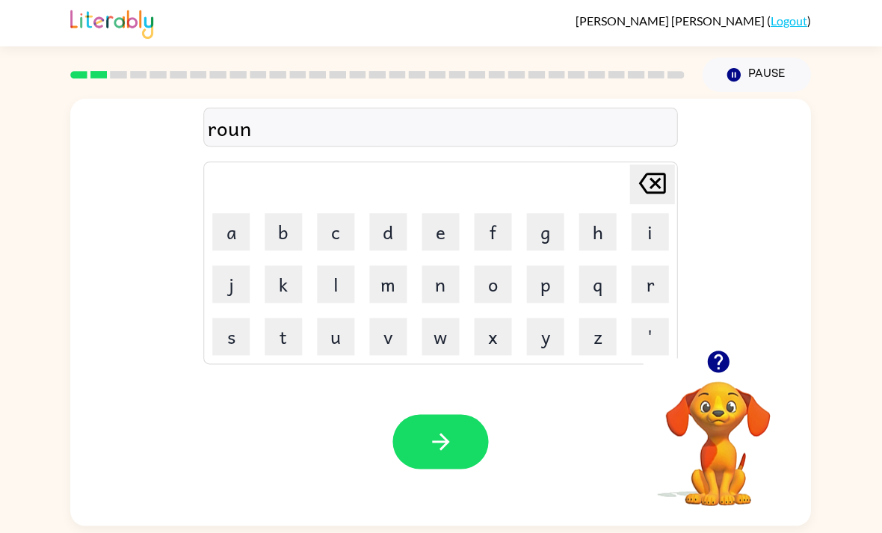
click at [391, 244] on button "d" at bounding box center [388, 231] width 37 height 37
click at [456, 448] on button "button" at bounding box center [441, 441] width 96 height 55
click at [389, 290] on button "m" at bounding box center [388, 283] width 37 height 37
click at [235, 233] on button "a" at bounding box center [231, 231] width 37 height 37
click at [334, 247] on button "c" at bounding box center [336, 231] width 37 height 37
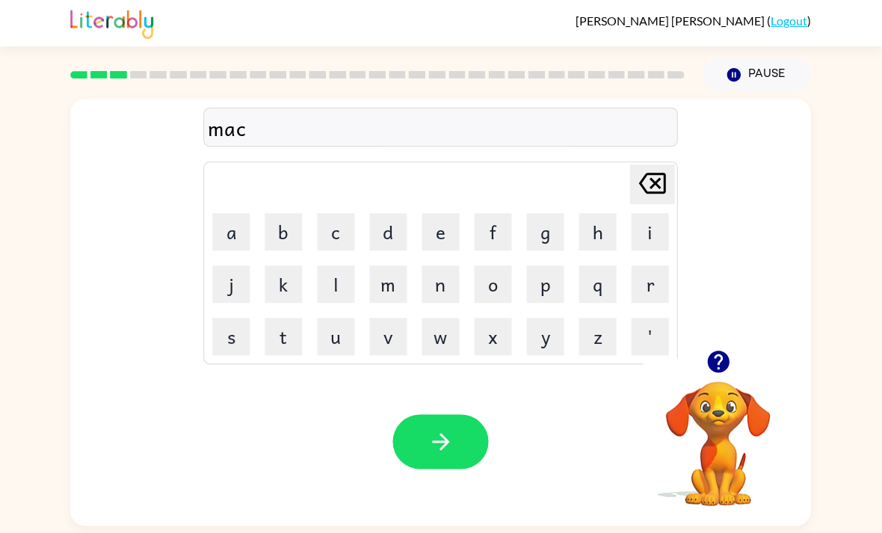
click at [592, 241] on button "h" at bounding box center [597, 231] width 37 height 37
click at [659, 244] on button "i" at bounding box center [649, 231] width 37 height 37
click at [442, 288] on button "n" at bounding box center [440, 283] width 37 height 37
click at [441, 244] on button "e" at bounding box center [440, 231] width 37 height 37
click at [474, 441] on button "button" at bounding box center [441, 441] width 96 height 55
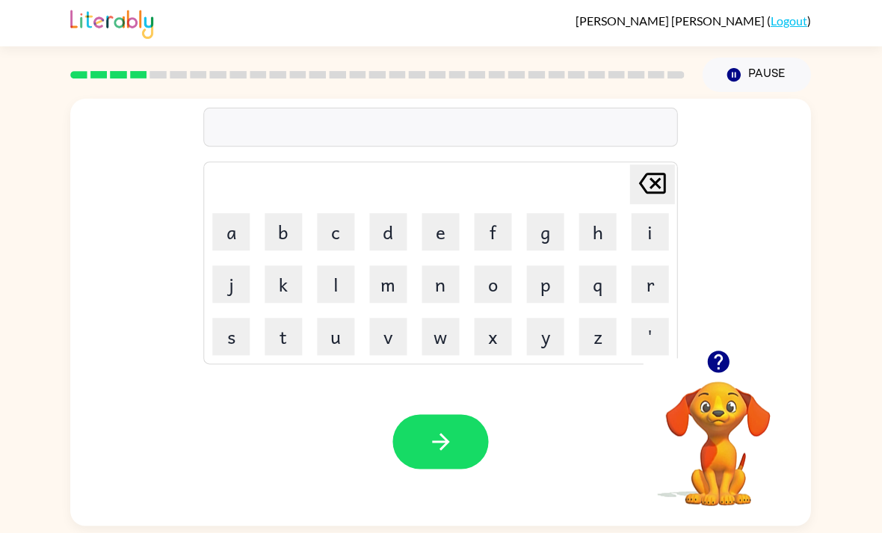
click at [661, 294] on button "r" at bounding box center [649, 283] width 37 height 37
click at [238, 233] on button "a" at bounding box center [231, 231] width 37 height 37
click at [454, 287] on button "n" at bounding box center [440, 283] width 37 height 37
click at [661, 188] on icon "Delete Delete last character input" at bounding box center [652, 183] width 36 height 36
click at [659, 238] on button "i" at bounding box center [649, 231] width 37 height 37
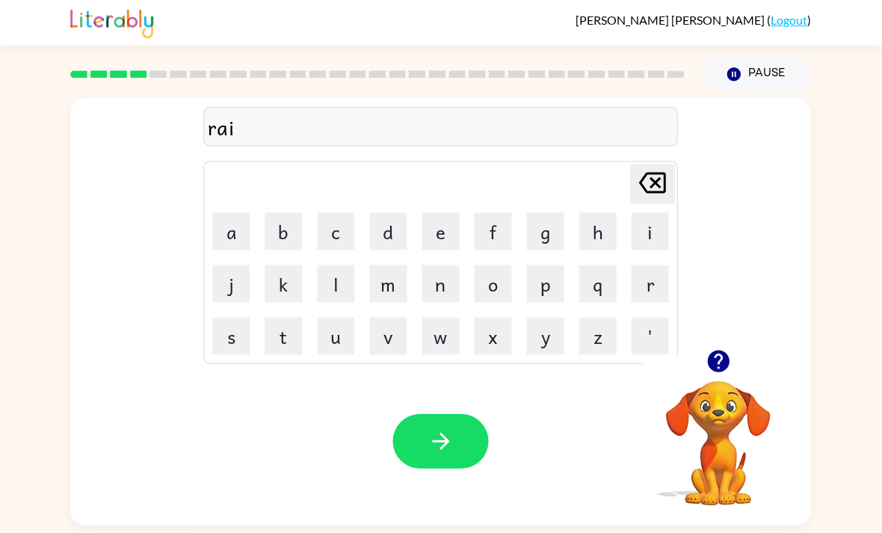
click at [442, 286] on button "n" at bounding box center [440, 283] width 37 height 37
click at [643, 189] on icon at bounding box center [652, 183] width 27 height 21
click at [661, 186] on icon "Delete Delete last character input" at bounding box center [652, 183] width 36 height 36
click at [660, 192] on icon "Delete Delete last character input" at bounding box center [652, 183] width 36 height 36
click at [659, 192] on icon "Delete Delete last character input" at bounding box center [652, 183] width 36 height 36
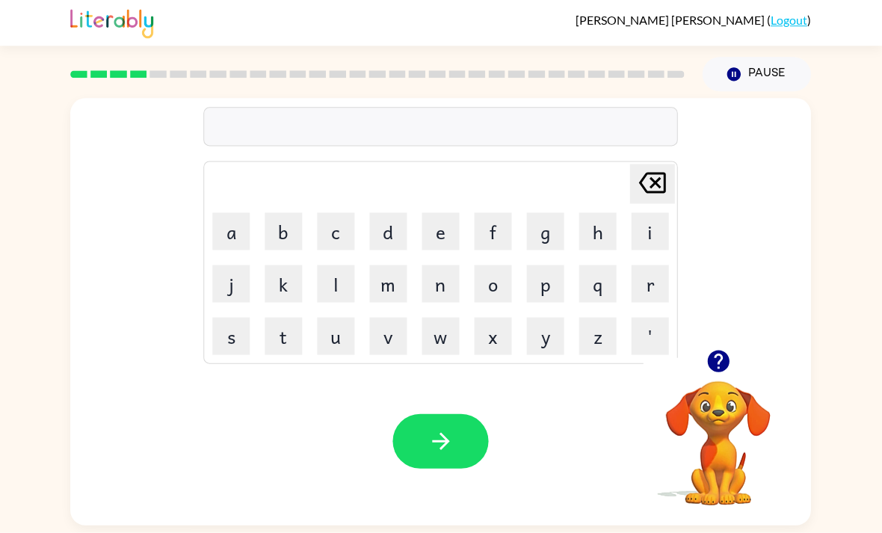
click at [281, 343] on button "t" at bounding box center [283, 336] width 37 height 37
click at [657, 290] on button "r" at bounding box center [649, 283] width 37 height 37
click at [229, 232] on button "a" at bounding box center [231, 231] width 37 height 37
click at [650, 243] on button "i" at bounding box center [649, 231] width 37 height 37
click at [442, 301] on button "n" at bounding box center [440, 283] width 37 height 37
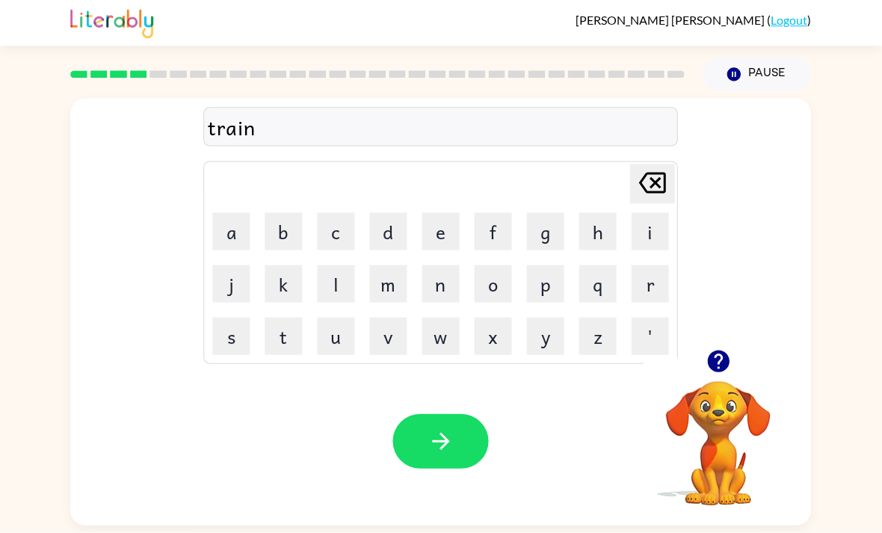
click at [458, 449] on button "button" at bounding box center [441, 441] width 96 height 55
click at [380, 239] on button "d" at bounding box center [388, 231] width 37 height 37
click at [448, 233] on button "e" at bounding box center [440, 231] width 37 height 37
click at [723, 372] on icon "button" at bounding box center [718, 361] width 22 height 22
click at [504, 235] on button "f" at bounding box center [493, 231] width 37 height 37
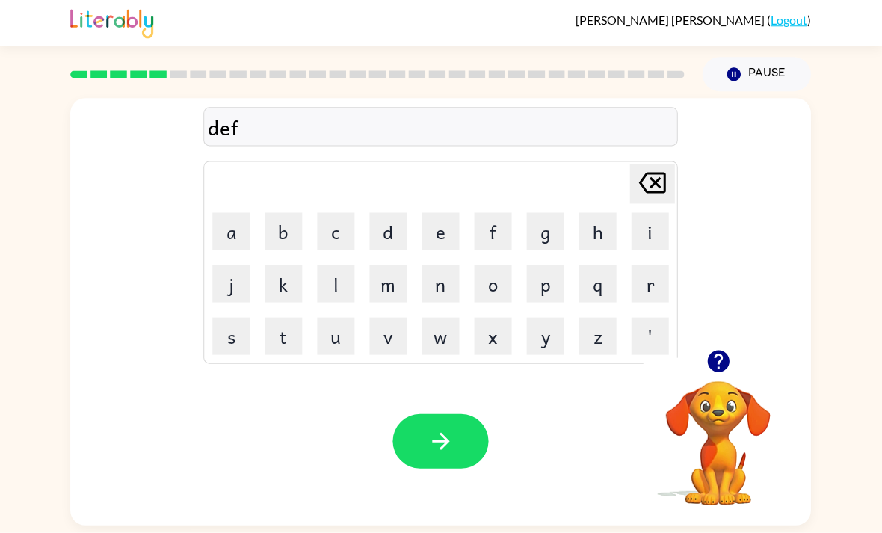
click at [450, 240] on button "e" at bounding box center [440, 231] width 37 height 37
click at [441, 289] on button "n" at bounding box center [440, 283] width 37 height 37
click at [223, 338] on button "s" at bounding box center [231, 336] width 37 height 37
click at [717, 362] on icon "button" at bounding box center [718, 361] width 26 height 26
click at [647, 238] on button "i" at bounding box center [649, 231] width 37 height 37
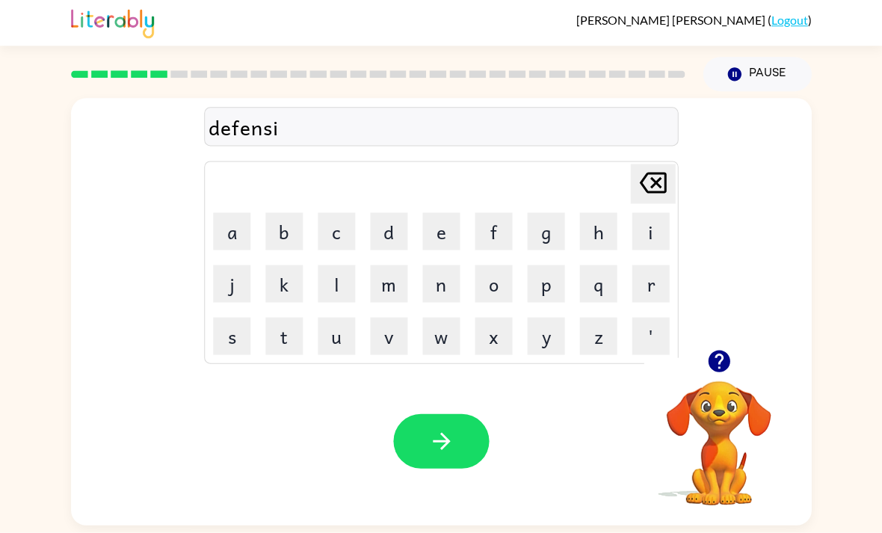
click at [394, 350] on button "v" at bounding box center [388, 336] width 37 height 37
click at [451, 233] on button "e" at bounding box center [440, 231] width 37 height 37
click at [458, 456] on button "button" at bounding box center [441, 441] width 96 height 55
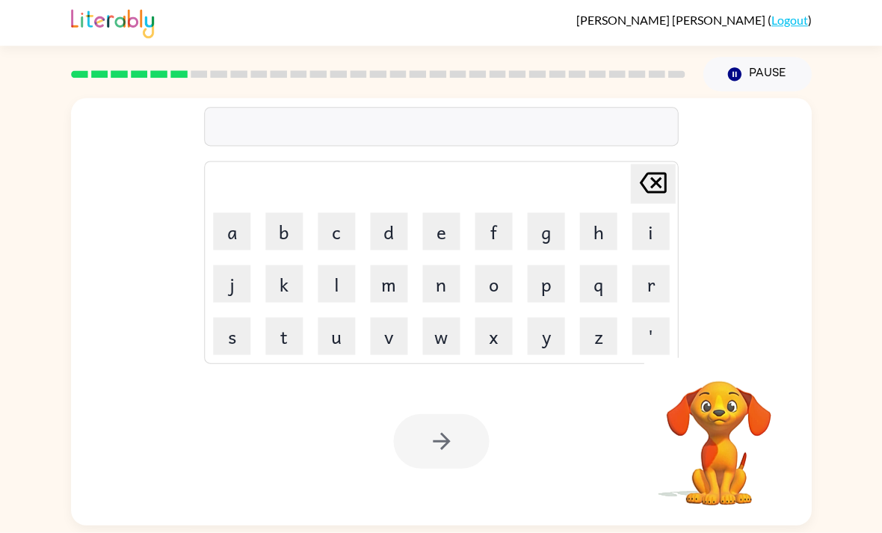
click at [528, 427] on div "Your browser must support playing .mp4 files to use Literably. Please try using…" at bounding box center [441, 441] width 740 height 168
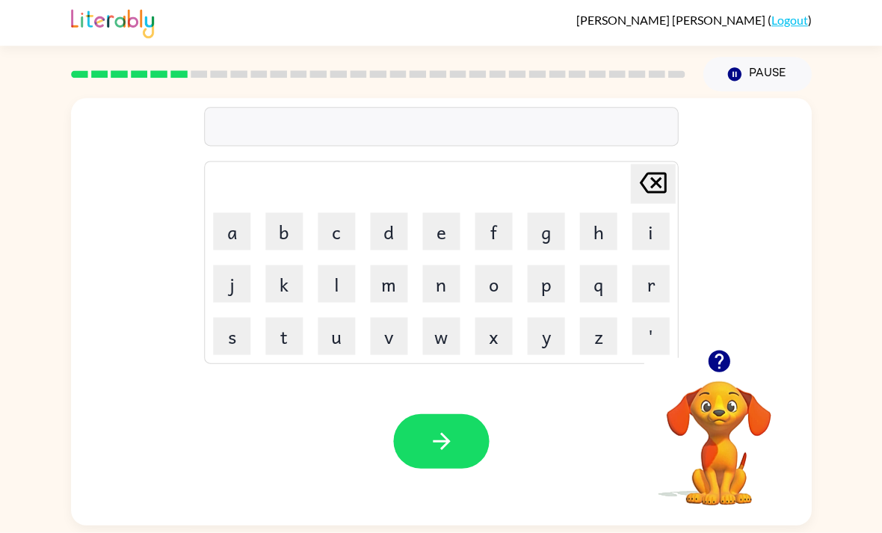
click at [395, 345] on button "v" at bounding box center [388, 336] width 37 height 37
click at [242, 229] on button "a" at bounding box center [231, 231] width 37 height 37
click at [339, 236] on button "c" at bounding box center [336, 231] width 37 height 37
click at [235, 232] on button "a" at bounding box center [231, 231] width 37 height 37
click at [292, 343] on button "t" at bounding box center [283, 336] width 37 height 37
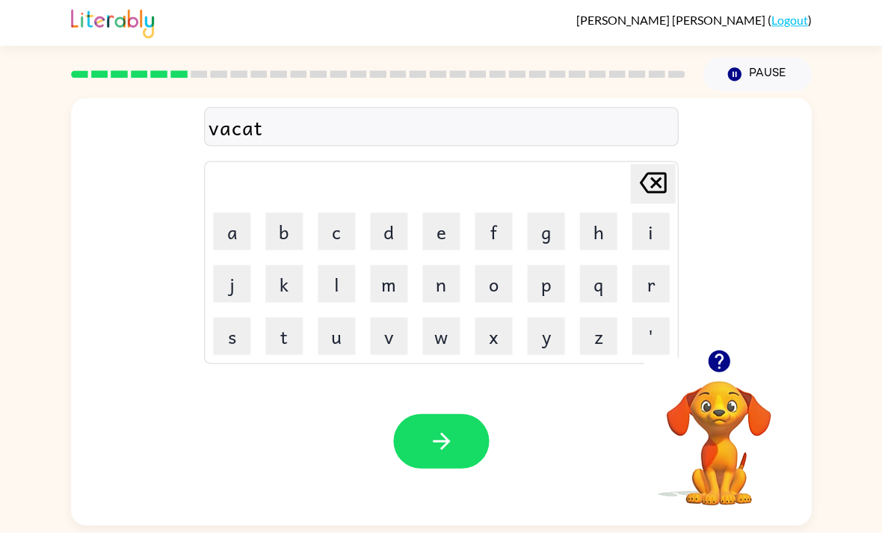
click at [654, 239] on button "i" at bounding box center [649, 231] width 37 height 37
click at [489, 296] on button "o" at bounding box center [493, 283] width 37 height 37
click at [448, 295] on button "n" at bounding box center [440, 283] width 37 height 37
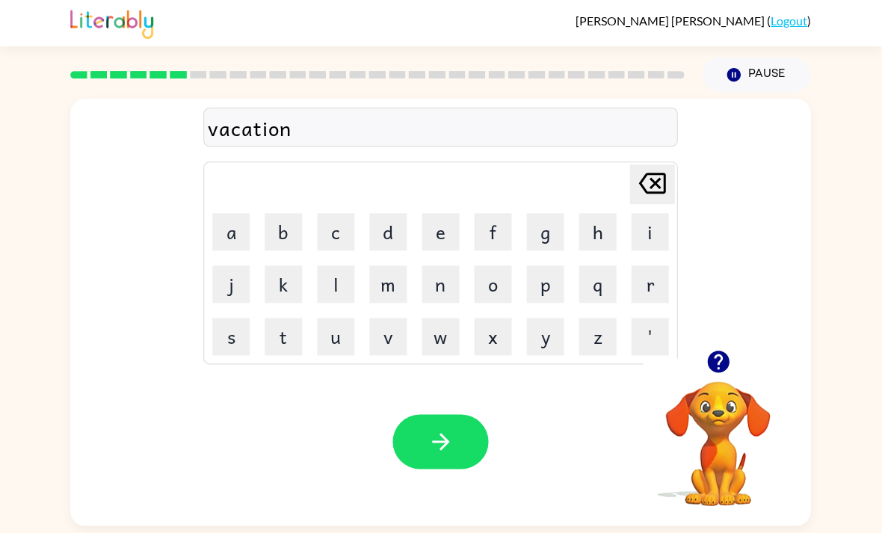
click at [451, 464] on button "button" at bounding box center [441, 441] width 96 height 55
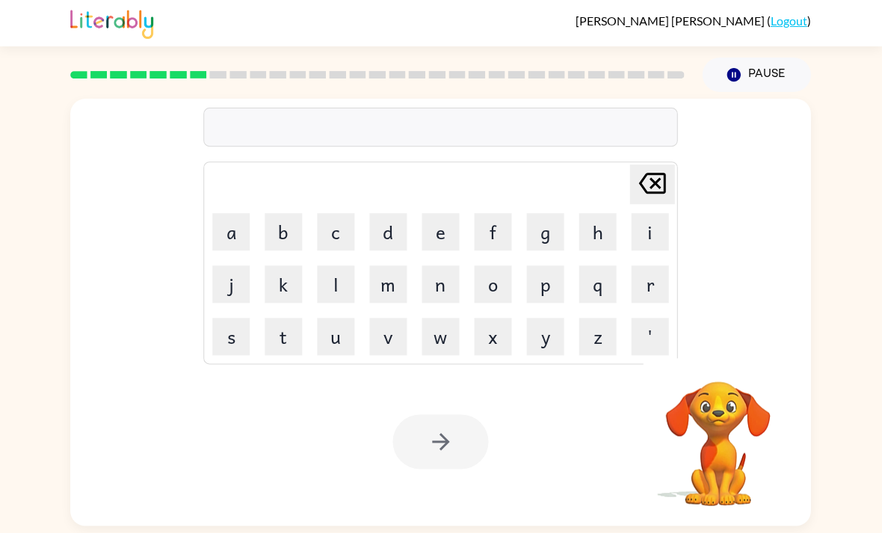
click at [463, 462] on div at bounding box center [441, 441] width 96 height 55
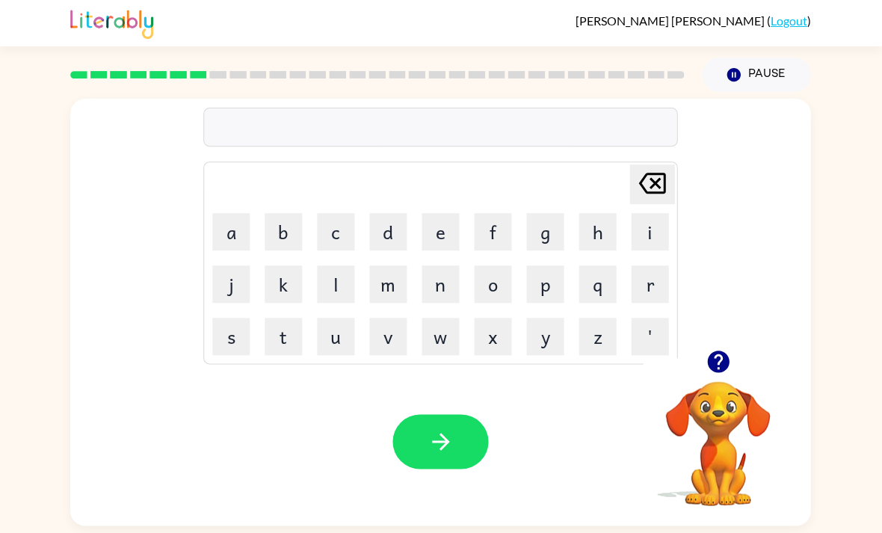
click at [553, 293] on button "p" at bounding box center [545, 283] width 37 height 37
click at [339, 348] on button "u" at bounding box center [336, 336] width 37 height 37
click at [393, 247] on button "d" at bounding box center [388, 231] width 37 height 37
click at [336, 290] on button "l" at bounding box center [336, 283] width 37 height 37
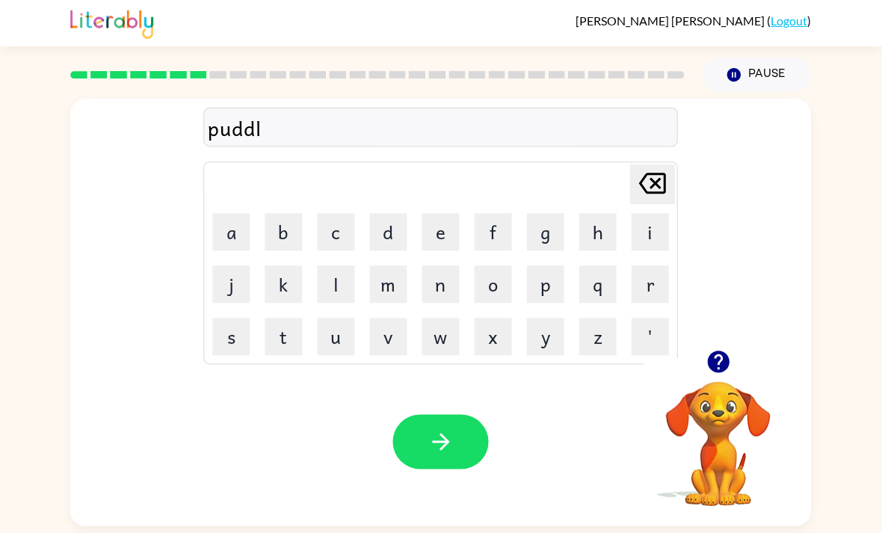
click at [444, 242] on button "e" at bounding box center [440, 231] width 37 height 37
click at [472, 450] on button "button" at bounding box center [441, 441] width 96 height 55
click at [400, 289] on button "m" at bounding box center [388, 283] width 37 height 37
click at [654, 233] on button "i" at bounding box center [649, 231] width 37 height 37
click at [649, 294] on button "r" at bounding box center [649, 283] width 37 height 37
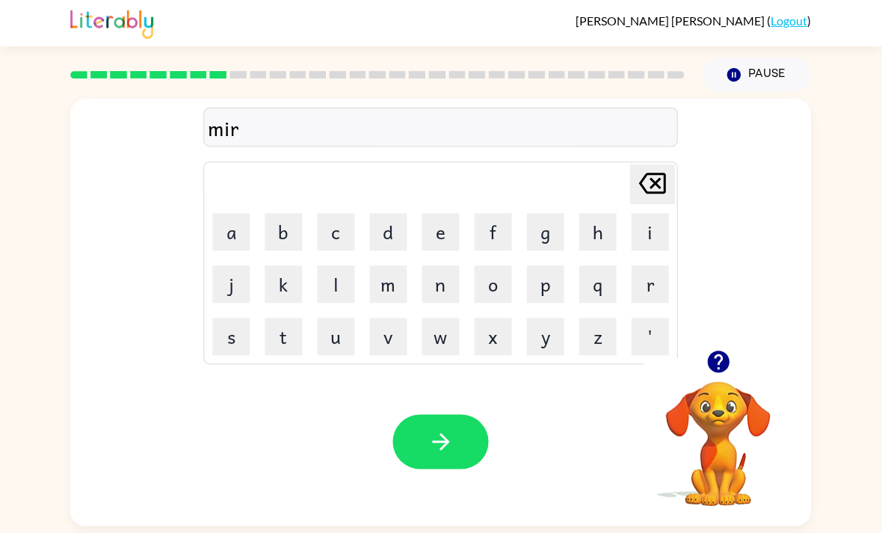
click at [722, 372] on icon "button" at bounding box center [718, 361] width 22 height 22
click at [656, 223] on button "i" at bounding box center [649, 231] width 37 height 37
click at [332, 238] on button "c" at bounding box center [336, 231] width 37 height 37
click at [336, 286] on button "l" at bounding box center [336, 283] width 37 height 37
click at [448, 229] on button "e" at bounding box center [440, 231] width 37 height 37
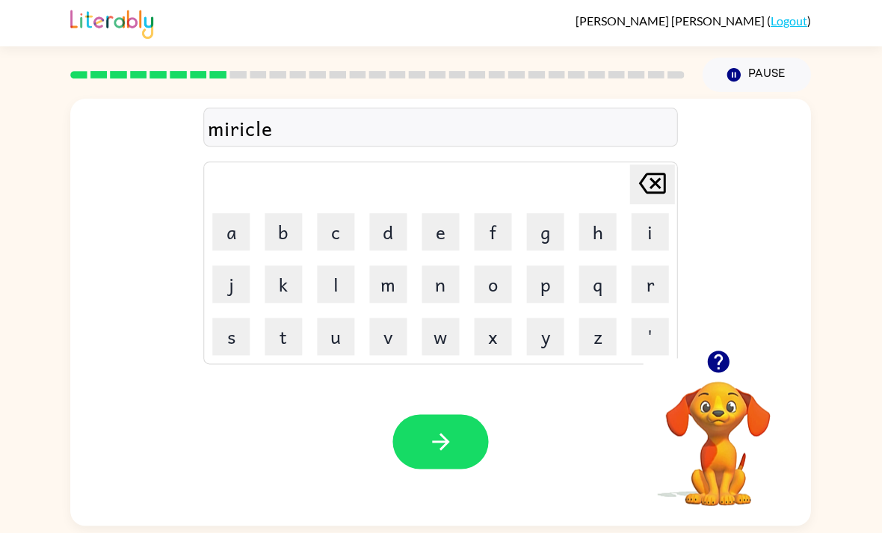
click at [454, 451] on button "button" at bounding box center [441, 441] width 96 height 55
click at [735, 367] on button "button" at bounding box center [718, 361] width 38 height 38
click at [392, 286] on button "m" at bounding box center [388, 283] width 37 height 37
click at [657, 237] on button "i" at bounding box center [649, 231] width 37 height 37
click at [385, 241] on button "d" at bounding box center [388, 231] width 37 height 37
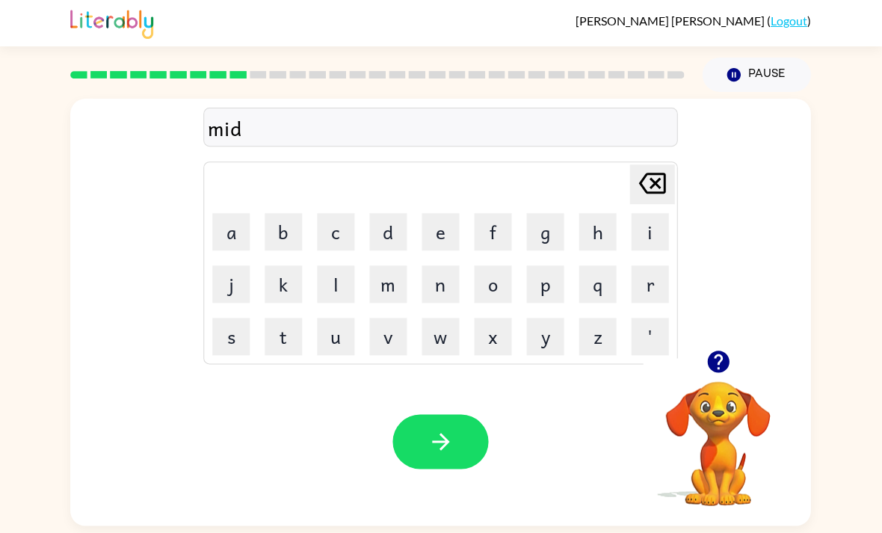
click at [389, 293] on button "m" at bounding box center [388, 283] width 37 height 37
click at [501, 285] on button "o" at bounding box center [493, 283] width 37 height 37
click at [667, 288] on button "r" at bounding box center [649, 283] width 37 height 37
click at [449, 294] on button "n" at bounding box center [440, 283] width 37 height 37
click at [655, 233] on button "i" at bounding box center [649, 231] width 37 height 37
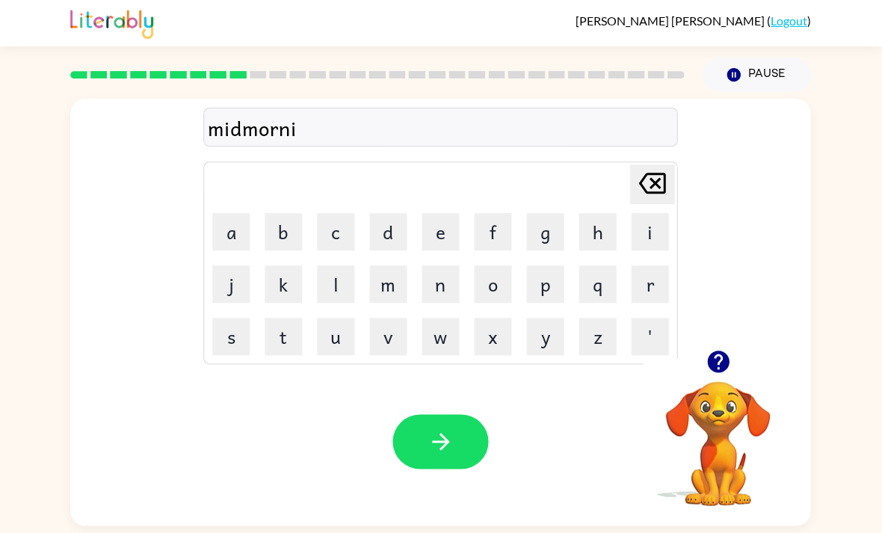
click at [442, 290] on button "n" at bounding box center [440, 283] width 37 height 37
click at [561, 237] on button "g" at bounding box center [545, 231] width 37 height 37
click at [421, 460] on button "button" at bounding box center [441, 441] width 96 height 55
click at [709, 360] on icon "button" at bounding box center [718, 361] width 22 height 22
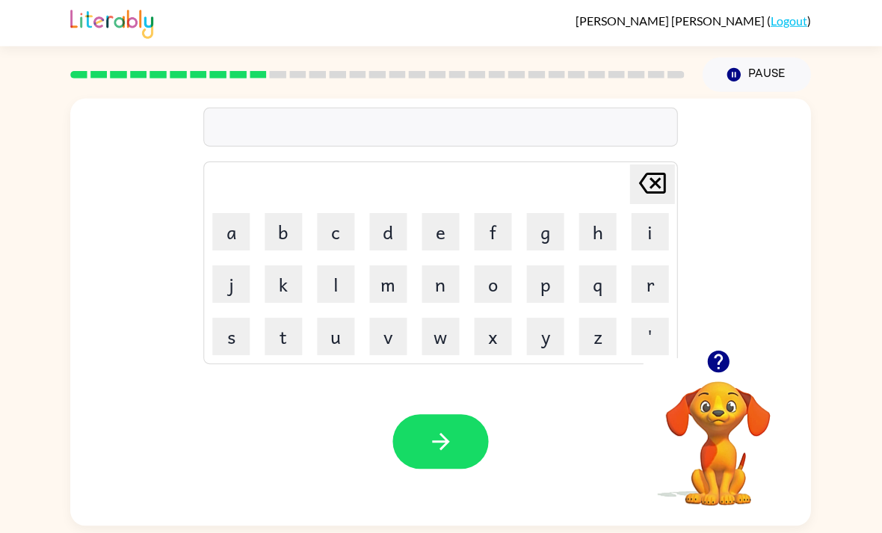
click at [383, 227] on button "d" at bounding box center [388, 231] width 37 height 37
click at [664, 231] on button "i" at bounding box center [649, 231] width 37 height 37
click at [235, 333] on button "s" at bounding box center [231, 336] width 37 height 37
click at [288, 342] on button "t" at bounding box center [283, 336] width 37 height 37
click at [655, 286] on button "r" at bounding box center [649, 283] width 37 height 37
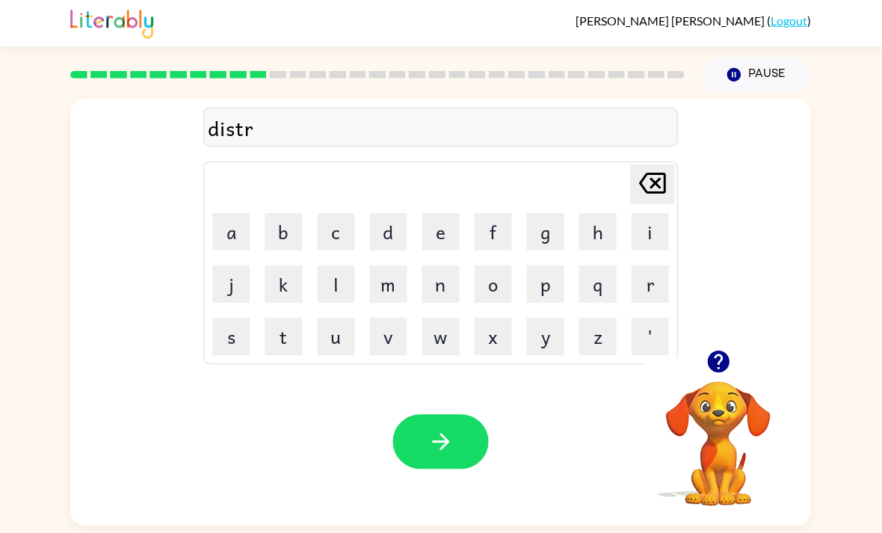
click at [329, 347] on button "u" at bounding box center [336, 336] width 37 height 37
click at [238, 339] on button "s" at bounding box center [231, 336] width 37 height 37
click at [281, 339] on button "t" at bounding box center [283, 336] width 37 height 37
click at [475, 445] on button "button" at bounding box center [441, 441] width 96 height 55
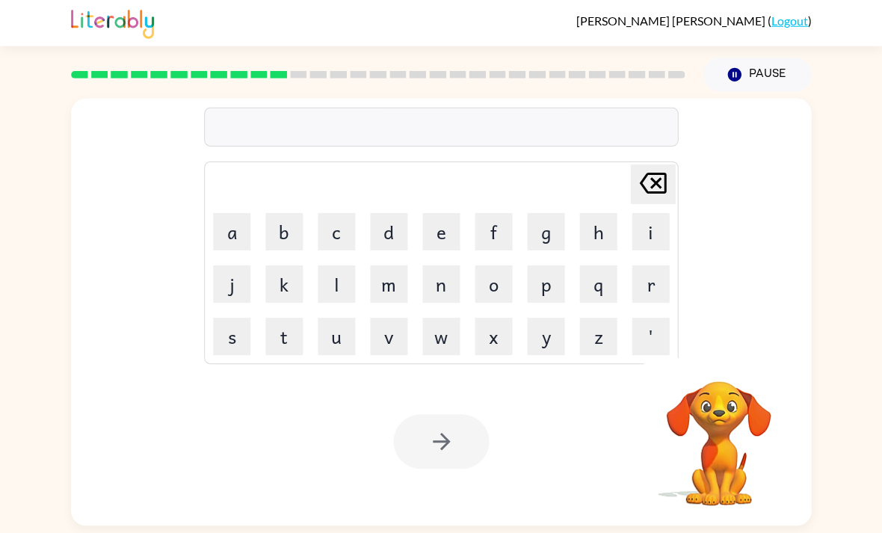
click at [474, 487] on div "Your browser must support playing .mp4 files to use Literably. Please try using…" at bounding box center [441, 441] width 740 height 168
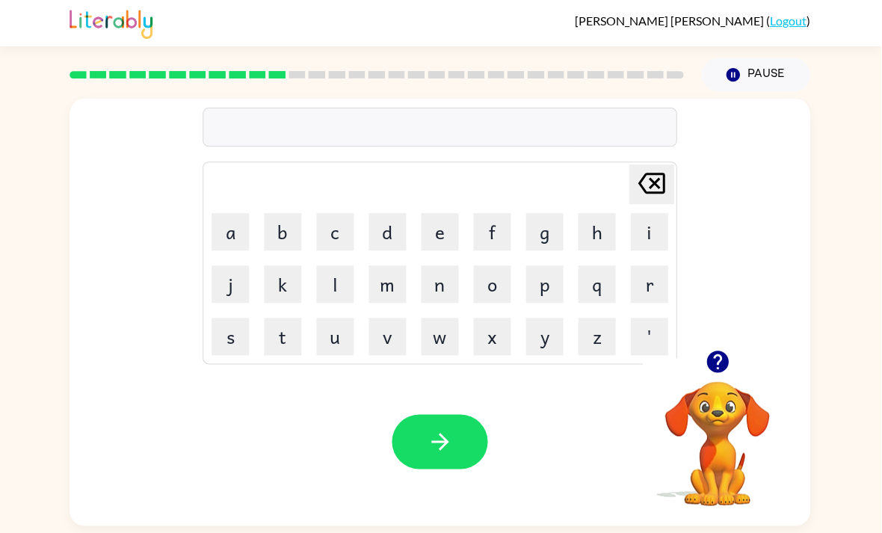
scroll to position [0, 0]
click at [727, 374] on icon "button" at bounding box center [718, 361] width 26 height 26
click at [710, 368] on icon "button" at bounding box center [718, 361] width 22 height 22
click at [649, 287] on button "r" at bounding box center [649, 283] width 37 height 37
click at [493, 288] on button "o" at bounding box center [493, 283] width 37 height 37
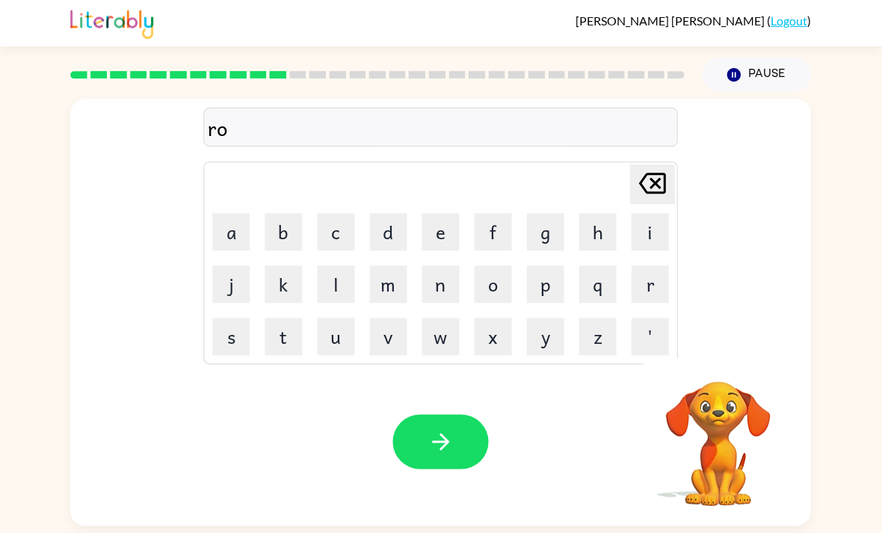
click at [386, 229] on button "d" at bounding box center [388, 231] width 37 height 37
click at [439, 227] on button "e" at bounding box center [440, 231] width 37 height 37
click at [463, 453] on button "button" at bounding box center [441, 441] width 96 height 55
click at [341, 346] on button "u" at bounding box center [336, 336] width 37 height 37
click at [553, 291] on button "p" at bounding box center [545, 283] width 37 height 37
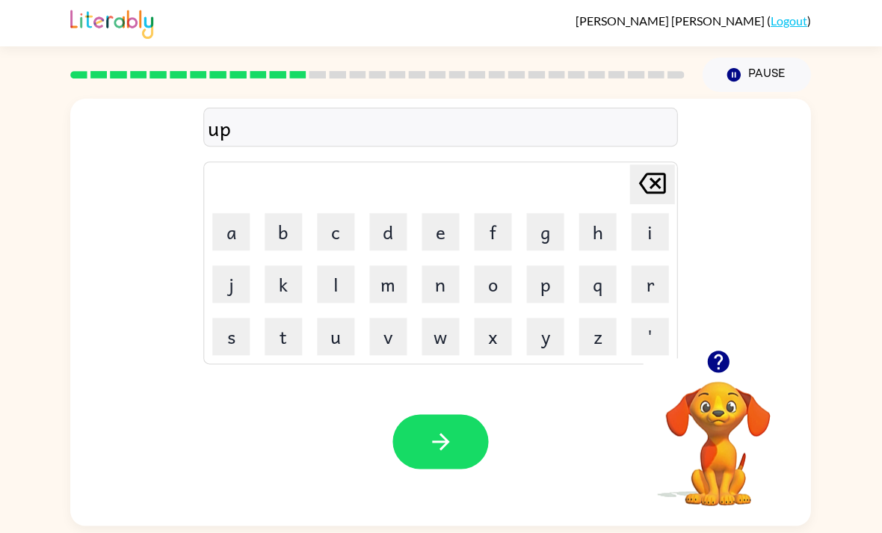
click at [549, 237] on button "g" at bounding box center [545, 231] width 37 height 37
click at [648, 288] on button "r" at bounding box center [649, 283] width 37 height 37
click at [237, 235] on button "a" at bounding box center [231, 231] width 37 height 37
click at [390, 229] on button "d" at bounding box center [388, 231] width 37 height 37
click at [449, 240] on button "e" at bounding box center [440, 231] width 37 height 37
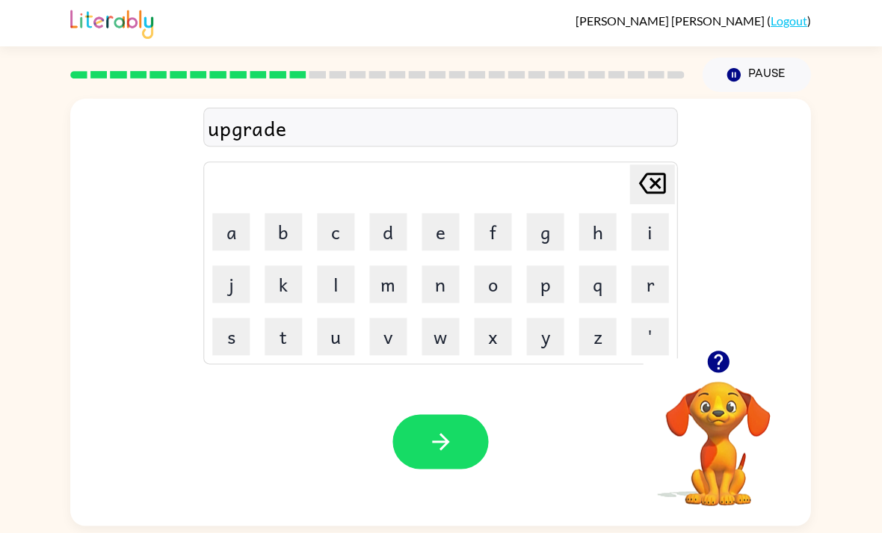
click at [448, 454] on icon "button" at bounding box center [441, 441] width 26 height 26
click at [393, 299] on button "m" at bounding box center [388, 283] width 37 height 37
click at [240, 235] on button "a" at bounding box center [231, 231] width 37 height 37
click at [394, 236] on button "d" at bounding box center [388, 231] width 37 height 37
click at [452, 293] on button "n" at bounding box center [440, 283] width 37 height 37
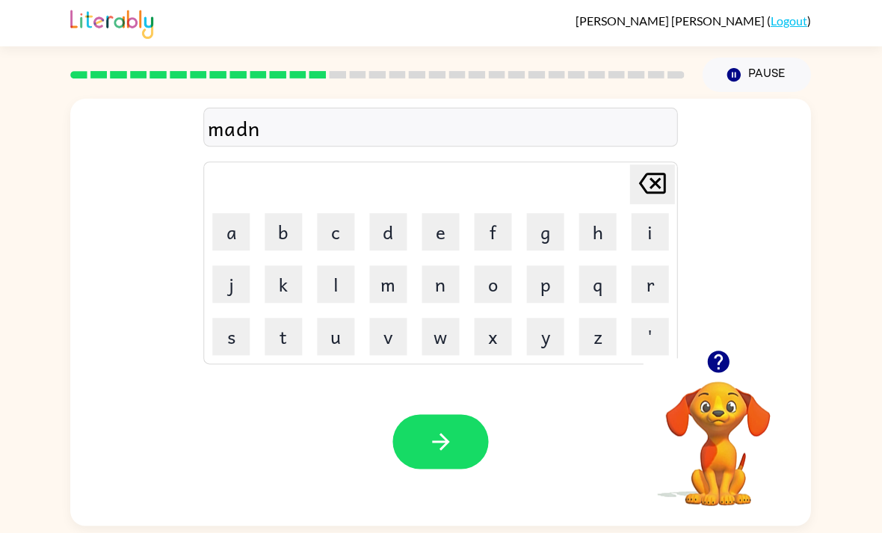
click at [444, 232] on button "e" at bounding box center [440, 231] width 37 height 37
click at [242, 349] on button "s" at bounding box center [231, 336] width 37 height 37
click at [467, 463] on button "button" at bounding box center [441, 441] width 96 height 55
click at [284, 231] on button "b" at bounding box center [283, 231] width 37 height 37
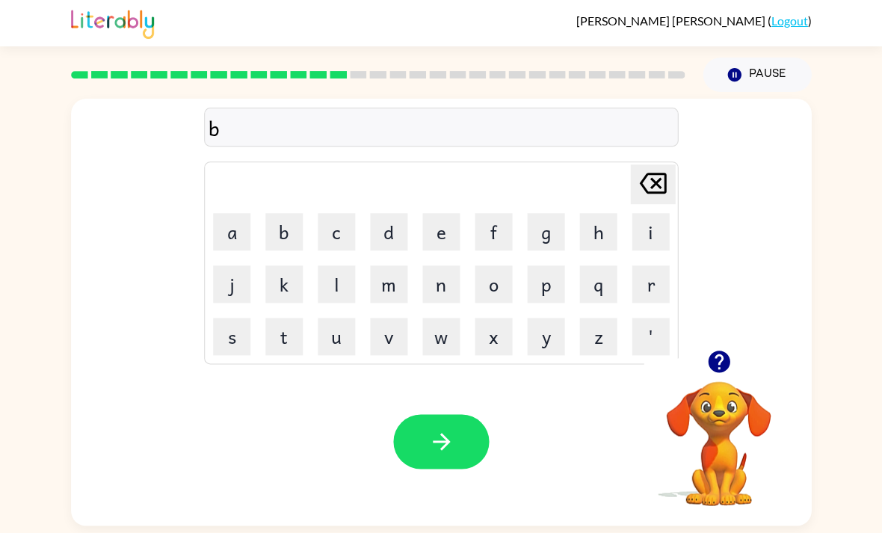
click at [505, 290] on button "o" at bounding box center [493, 283] width 37 height 37
click at [441, 292] on button "n" at bounding box center [440, 283] width 37 height 37
click at [350, 341] on button "u" at bounding box center [336, 336] width 37 height 37
click at [223, 339] on button "s" at bounding box center [231, 336] width 37 height 37
click at [447, 454] on icon "button" at bounding box center [441, 441] width 26 height 26
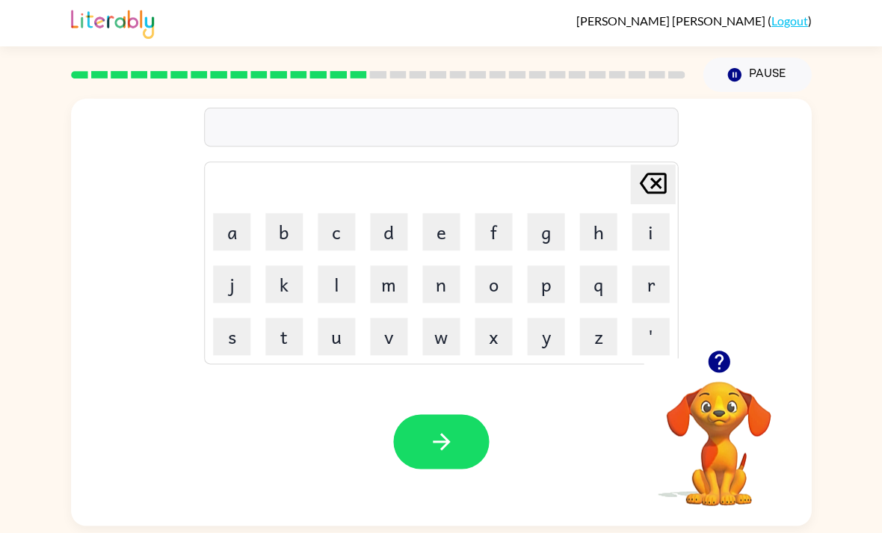
click at [699, 377] on div at bounding box center [717, 361] width 149 height 38
click at [203, 334] on div "Delete Delete last character input a b c d e f g h i j k l m n o p q r s t u v …" at bounding box center [441, 224] width 740 height 251
click at [724, 365] on icon "button" at bounding box center [718, 361] width 22 height 22
click at [226, 350] on button "s" at bounding box center [231, 336] width 37 height 37
click at [442, 344] on button "w" at bounding box center [440, 336] width 37 height 37
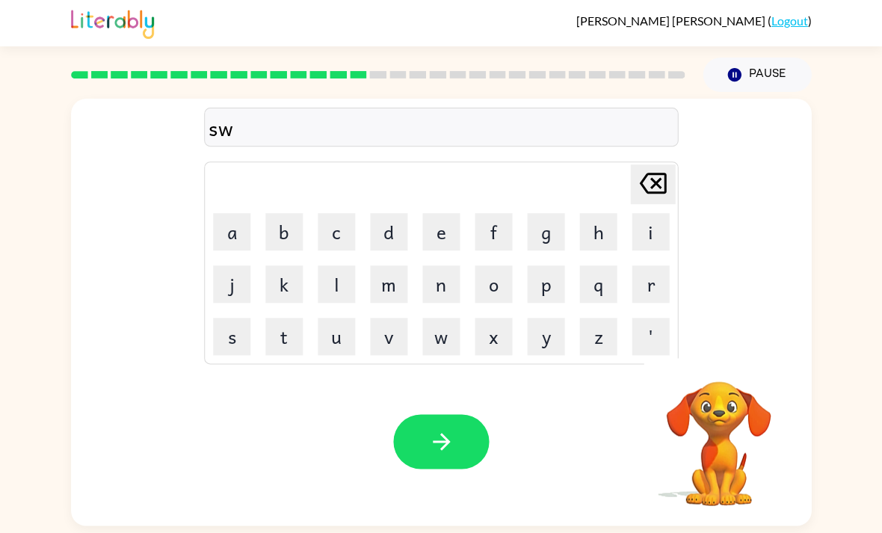
click at [237, 220] on button "a" at bounding box center [231, 231] width 37 height 37
click at [655, 290] on button "r" at bounding box center [649, 283] width 37 height 37
click at [392, 300] on button "m" at bounding box center [388, 283] width 37 height 37
click at [463, 460] on button "button" at bounding box center [441, 441] width 96 height 55
click at [715, 368] on icon "button" at bounding box center [718, 361] width 22 height 22
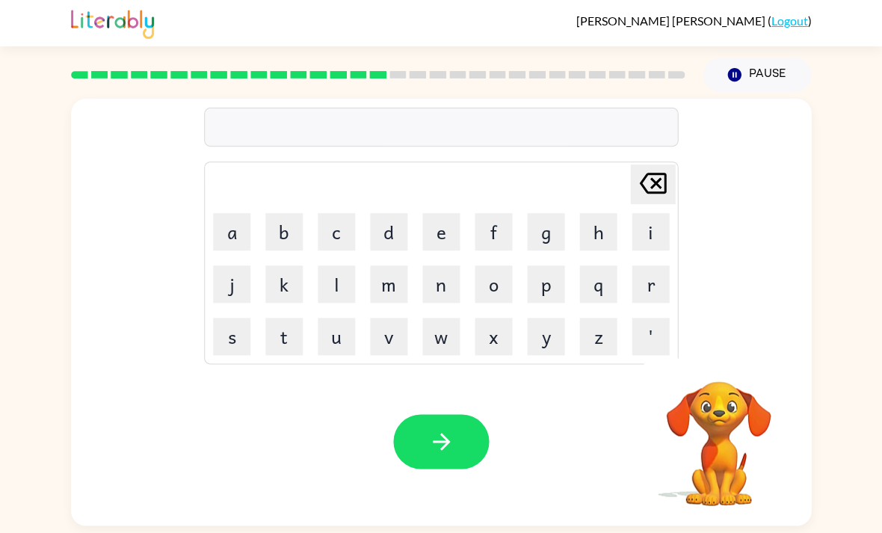
click at [715, 367] on video "Your browser must support playing .mp4 files to use Literably. Please try using…" at bounding box center [717, 432] width 149 height 149
click at [719, 364] on icon "button" at bounding box center [718, 361] width 22 height 22
click at [711, 362] on icon "button" at bounding box center [718, 361] width 22 height 22
click at [652, 293] on button "r" at bounding box center [649, 283] width 37 height 37
click at [220, 220] on button "a" at bounding box center [231, 231] width 37 height 37
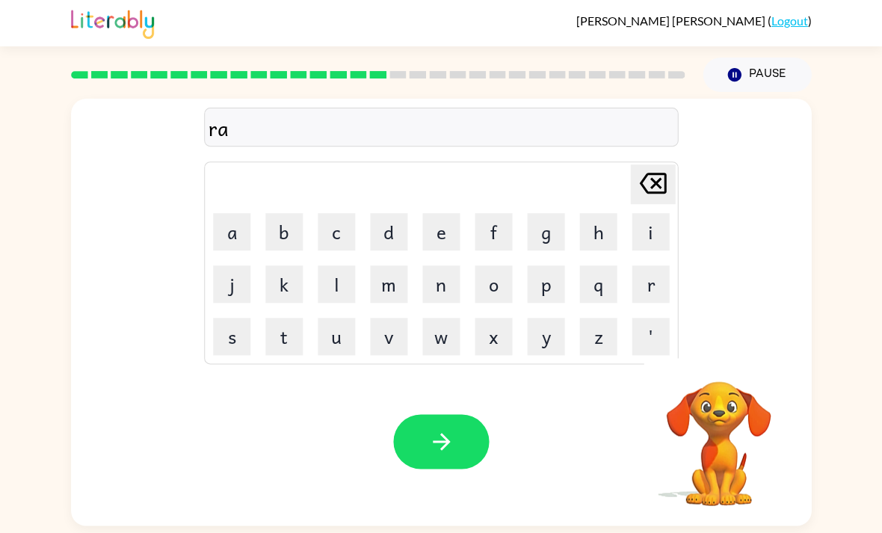
click at [391, 290] on button "m" at bounding box center [388, 283] width 37 height 37
click at [446, 469] on button "button" at bounding box center [441, 441] width 96 height 55
click at [722, 359] on icon "button" at bounding box center [718, 361] width 22 height 22
click at [283, 238] on button "b" at bounding box center [283, 231] width 37 height 37
click at [645, 291] on button "r" at bounding box center [649, 283] width 37 height 37
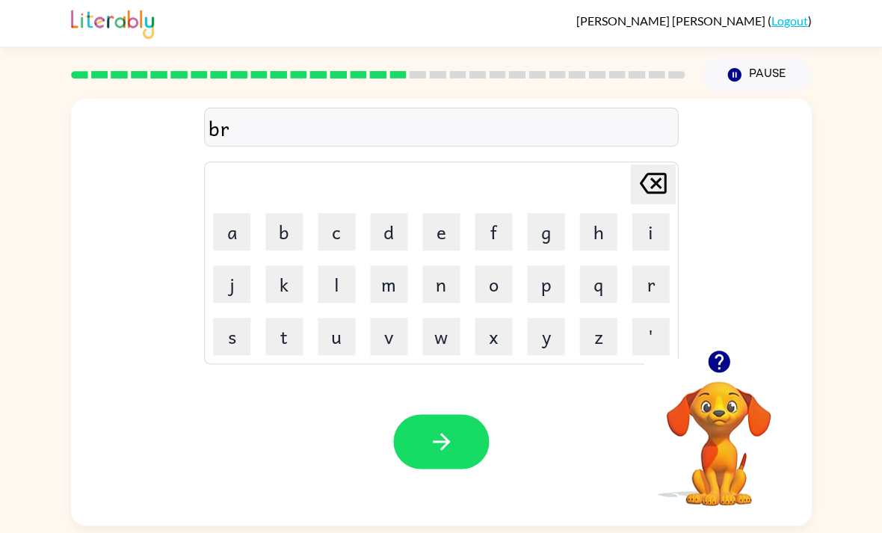
click at [665, 241] on button "i" at bounding box center [649, 231] width 37 height 37
click at [397, 292] on button "m" at bounding box center [388, 283] width 37 height 37
click at [396, 291] on button "m" at bounding box center [388, 283] width 37 height 37
click at [652, 234] on button "i" at bounding box center [649, 231] width 37 height 37
click at [445, 290] on button "n" at bounding box center [440, 283] width 37 height 37
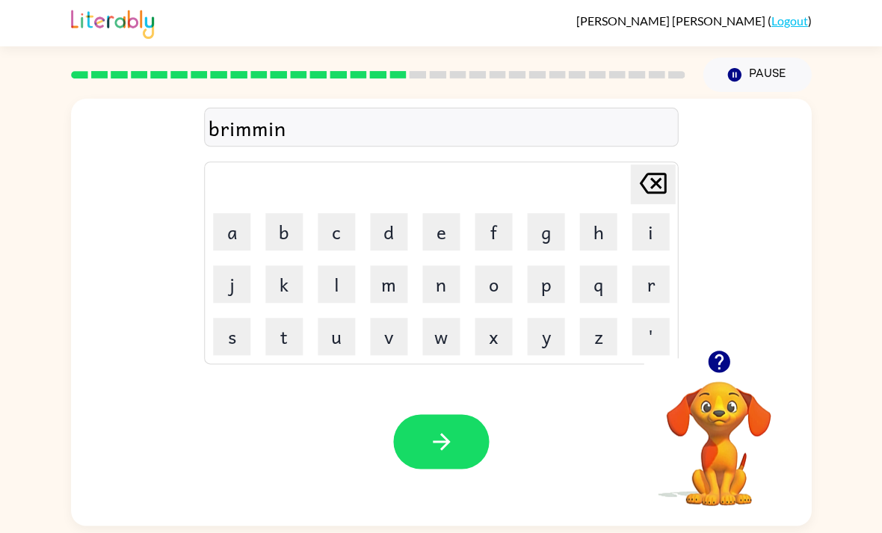
click at [553, 238] on button "g" at bounding box center [545, 231] width 37 height 37
click at [472, 444] on button "button" at bounding box center [441, 441] width 96 height 55
click at [657, 293] on button "r" at bounding box center [649, 283] width 37 height 37
click at [656, 241] on button "i" at bounding box center [649, 231] width 37 height 37
click at [240, 348] on button "s" at bounding box center [231, 336] width 37 height 37
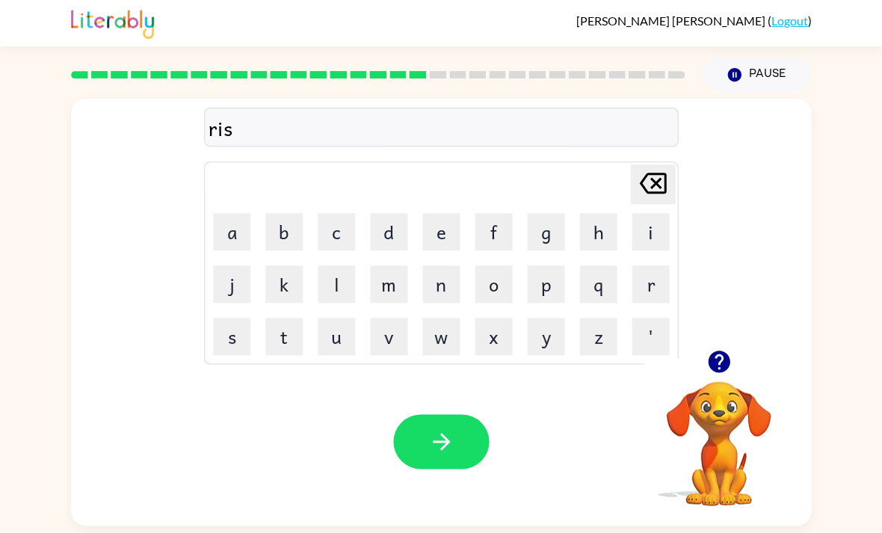
click at [294, 291] on button "k" at bounding box center [283, 283] width 37 height 37
click at [545, 345] on button "y" at bounding box center [545, 336] width 37 height 37
click at [443, 237] on button "e" at bounding box center [440, 231] width 37 height 37
click at [229, 347] on button "s" at bounding box center [231, 336] width 37 height 37
click at [290, 355] on button "t" at bounding box center [283, 336] width 37 height 37
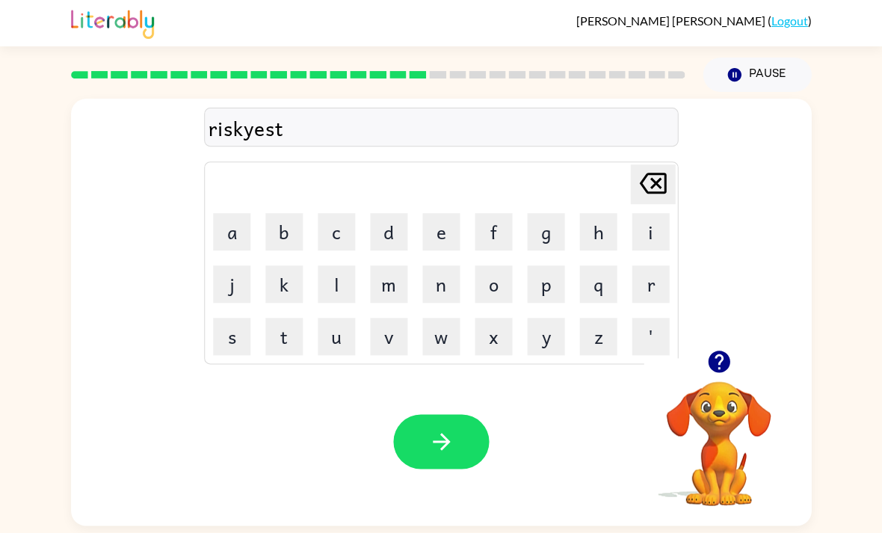
click at [656, 193] on icon "Delete Delete last character input" at bounding box center [652, 183] width 36 height 36
click at [655, 193] on icon "Delete Delete last character input" at bounding box center [652, 183] width 36 height 36
click at [669, 192] on icon "Delete Delete last character input" at bounding box center [652, 183] width 36 height 36
click at [643, 199] on icon "Delete Delete last character input" at bounding box center [652, 183] width 36 height 36
click at [656, 239] on button "i" at bounding box center [649, 231] width 37 height 37
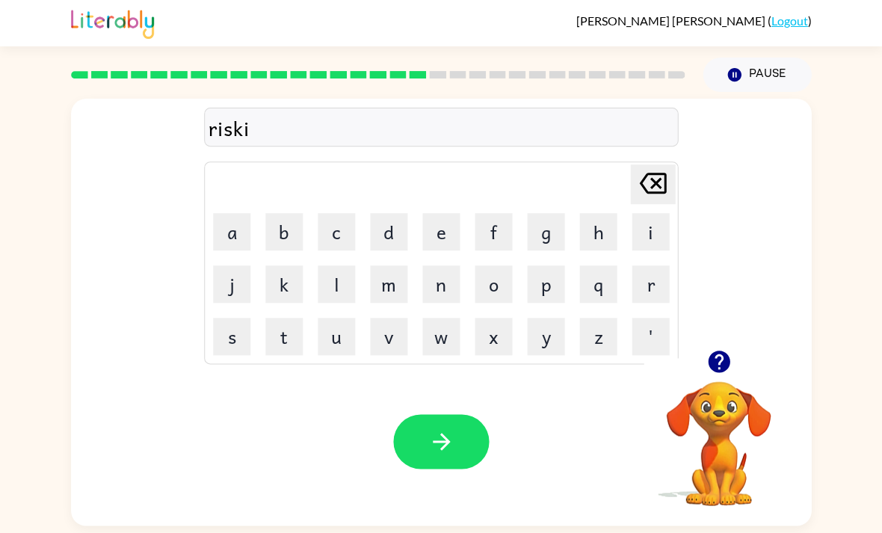
click at [451, 236] on button "e" at bounding box center [440, 231] width 37 height 37
click at [227, 344] on button "s" at bounding box center [231, 336] width 37 height 37
click at [288, 346] on button "t" at bounding box center [283, 336] width 37 height 37
click at [460, 442] on button "button" at bounding box center [441, 441] width 96 height 55
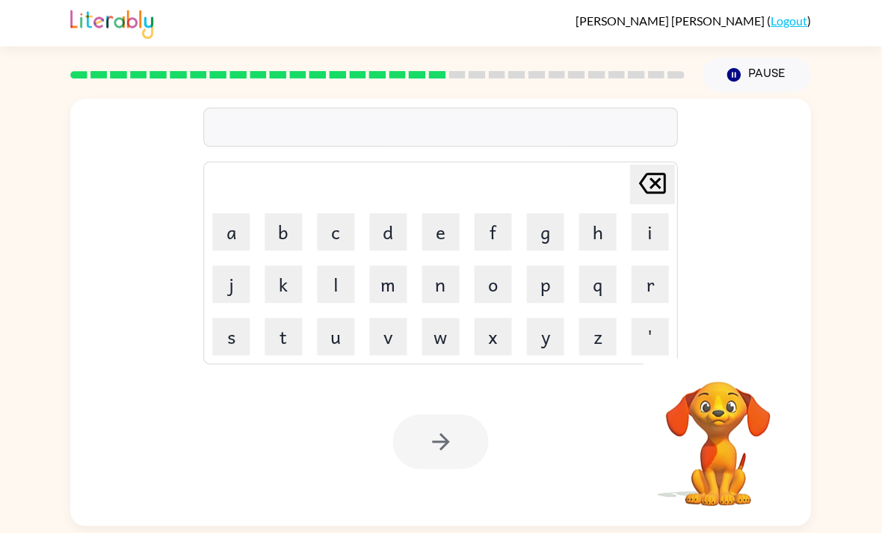
click at [241, 223] on button "a" at bounding box center [231, 231] width 37 height 37
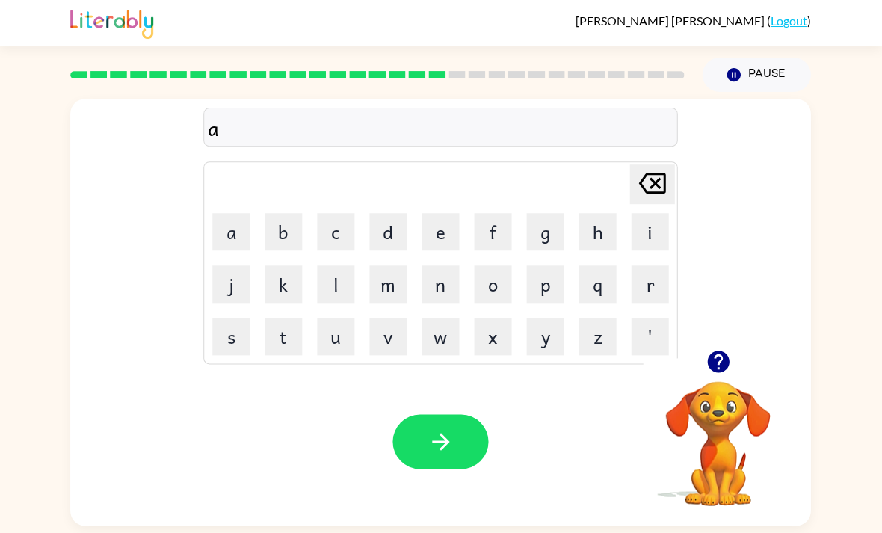
click at [717, 367] on icon "button" at bounding box center [718, 361] width 22 height 22
click at [732, 371] on button "button" at bounding box center [718, 361] width 38 height 38
click at [727, 372] on icon "button" at bounding box center [718, 361] width 22 height 22
click at [735, 345] on div "a Delete Delete last character input a b c d e f g h i j k l m n o p q r s t u …" at bounding box center [441, 224] width 740 height 251
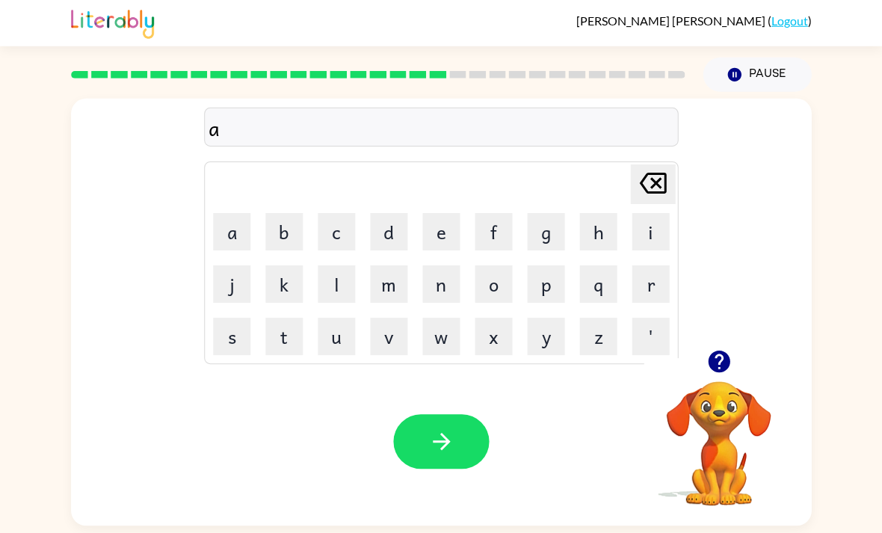
click at [735, 344] on div "a Delete Delete last character input a b c d e f g h i j k l m n o p q r s t u …" at bounding box center [441, 224] width 740 height 251
click at [732, 361] on button "button" at bounding box center [718, 361] width 38 height 38
click at [231, 230] on button "a" at bounding box center [231, 231] width 37 height 37
click at [647, 178] on icon "Delete Delete last character input" at bounding box center [652, 183] width 36 height 36
click at [654, 295] on button "r" at bounding box center [649, 283] width 37 height 37
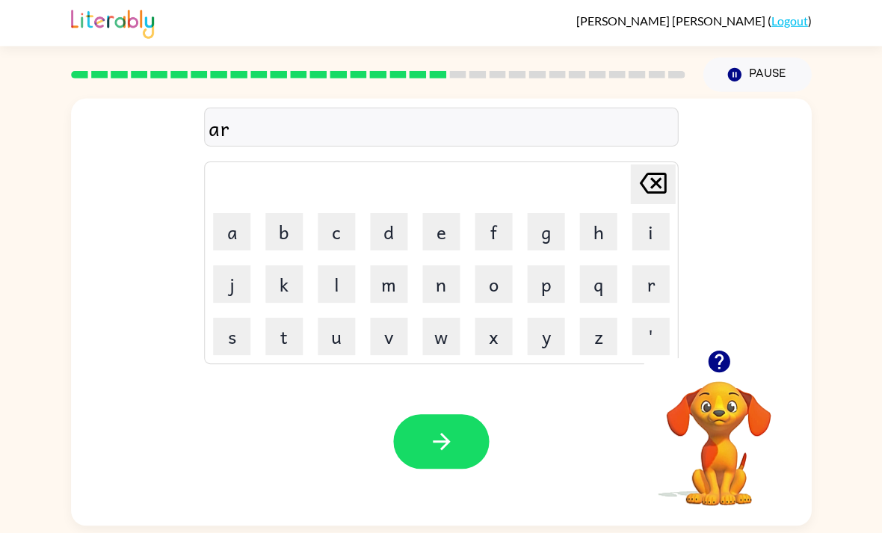
click at [277, 355] on button "t" at bounding box center [283, 336] width 37 height 37
click at [663, 297] on button "r" at bounding box center [649, 283] width 37 height 37
click at [716, 372] on icon "button" at bounding box center [718, 361] width 22 height 22
click at [220, 237] on button "a" at bounding box center [231, 231] width 37 height 37
click at [527, 335] on button "y" at bounding box center [545, 336] width 37 height 37
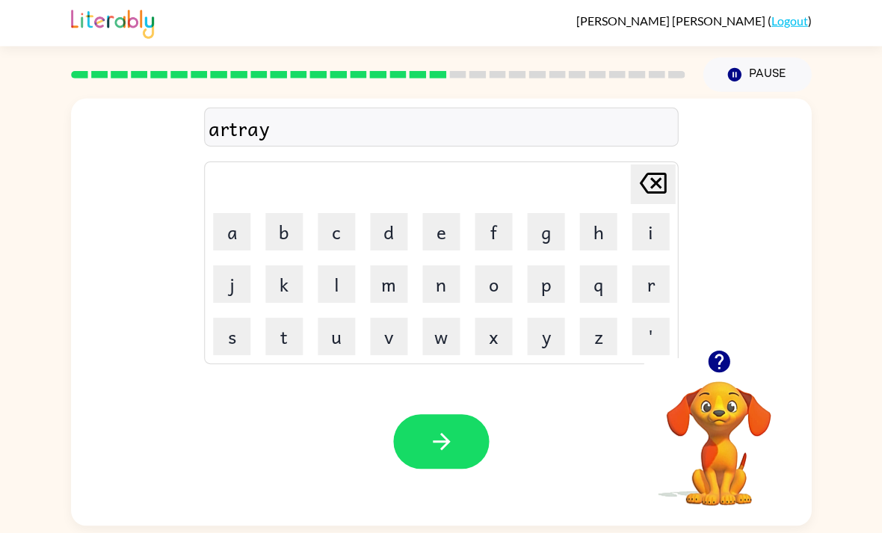
click at [422, 469] on button "button" at bounding box center [441, 441] width 96 height 55
click at [723, 372] on icon "button" at bounding box center [718, 361] width 22 height 22
click at [714, 362] on icon "button" at bounding box center [718, 361] width 26 height 26
click at [499, 239] on button "f" at bounding box center [493, 231] width 37 height 37
click at [491, 290] on button "o" at bounding box center [493, 283] width 37 height 37
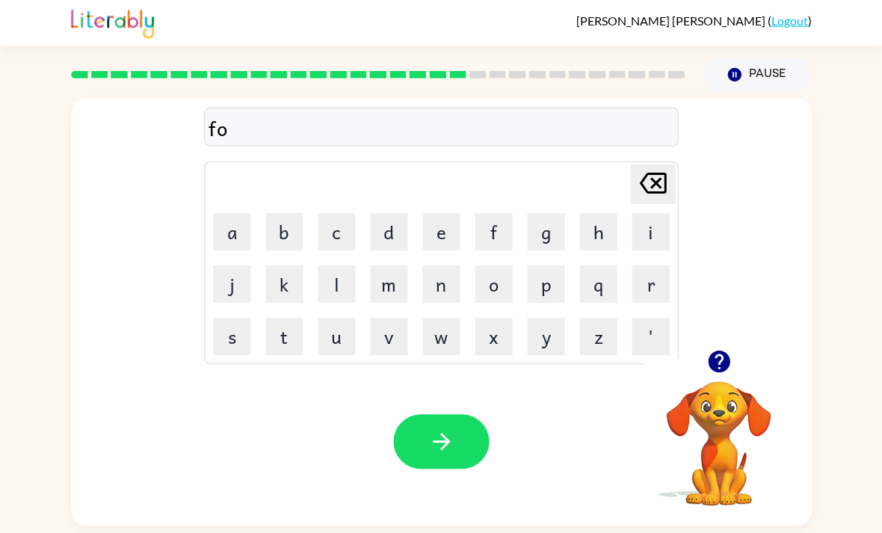
click at [337, 294] on button "l" at bounding box center [336, 283] width 37 height 37
click at [336, 293] on button "l" at bounding box center [336, 283] width 37 height 37
click at [501, 286] on button "o" at bounding box center [493, 283] width 37 height 37
click at [714, 367] on icon "button" at bounding box center [718, 361] width 22 height 22
click at [451, 340] on button "w" at bounding box center [440, 336] width 37 height 37
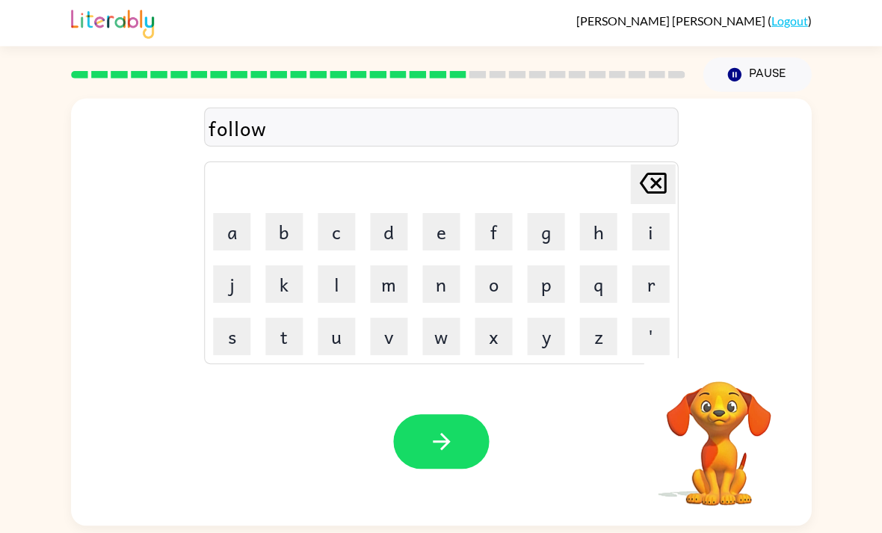
click at [444, 238] on button "e" at bounding box center [440, 231] width 37 height 37
click at [399, 229] on button "d" at bounding box center [388, 231] width 37 height 37
click at [483, 457] on button "button" at bounding box center [441, 441] width 96 height 55
click at [344, 233] on button "c" at bounding box center [336, 231] width 37 height 37
click at [448, 220] on button "e" at bounding box center [440, 231] width 37 height 37
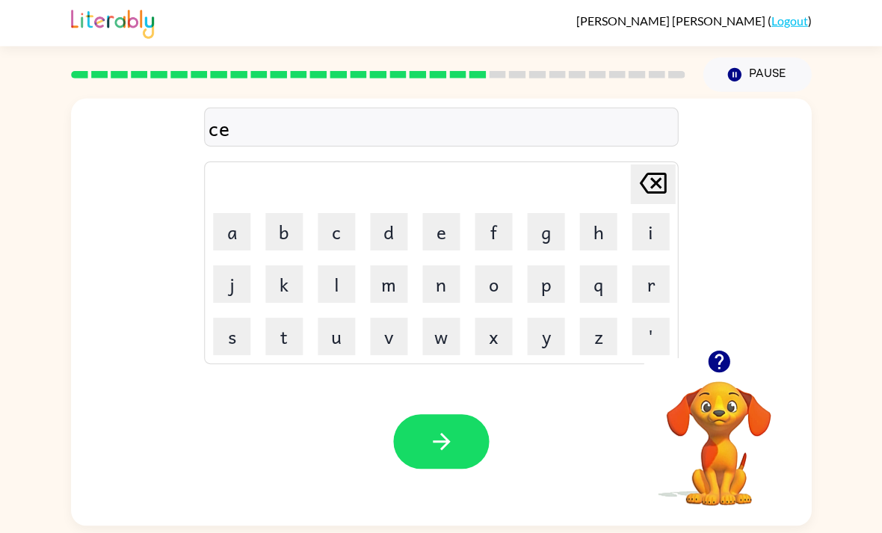
click at [447, 294] on button "n" at bounding box center [440, 283] width 37 height 37
click at [298, 339] on button "t" at bounding box center [283, 336] width 37 height 37
click at [658, 245] on button "i" at bounding box center [649, 231] width 37 height 37
click at [549, 297] on button "p" at bounding box center [545, 283] width 37 height 37
click at [451, 240] on button "e" at bounding box center [440, 231] width 37 height 37
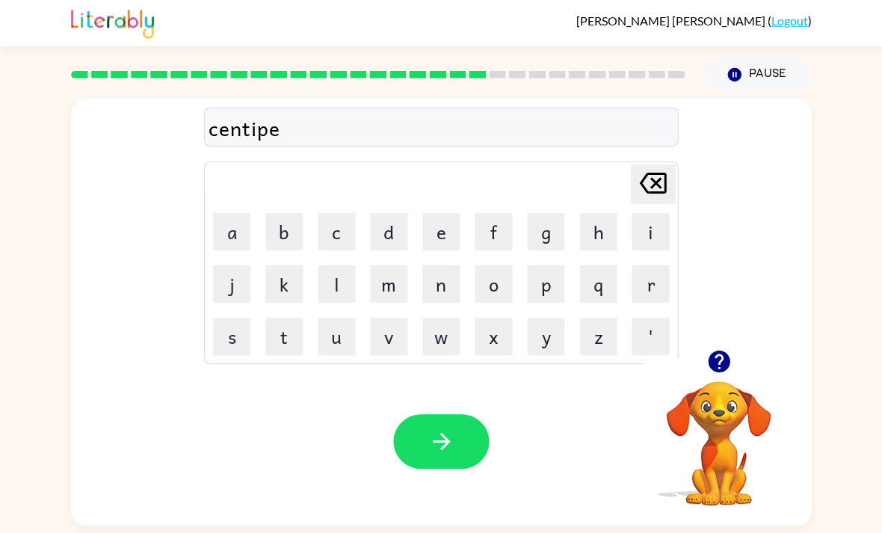
click at [389, 237] on button "d" at bounding box center [388, 231] width 37 height 37
click at [452, 235] on button "e" at bounding box center [440, 231] width 37 height 37
click at [454, 446] on button "button" at bounding box center [441, 441] width 96 height 55
click at [725, 380] on button "button" at bounding box center [718, 361] width 38 height 38
click at [247, 341] on button "s" at bounding box center [231, 336] width 37 height 37
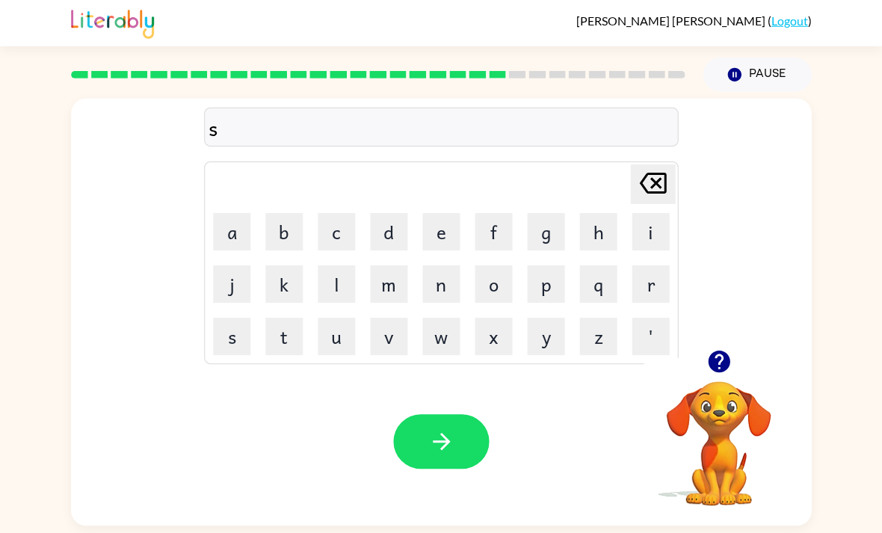
click at [720, 369] on icon "button" at bounding box center [718, 361] width 22 height 22
click at [344, 334] on button "u" at bounding box center [336, 336] width 37 height 37
click at [240, 353] on button "s" at bounding box center [231, 336] width 37 height 37
click at [279, 347] on button "t" at bounding box center [283, 336] width 37 height 37
click at [205, 226] on table "Delete Delete last character input a b c d e f g h i j k l m n o p q r s t u v …" at bounding box center [441, 262] width 472 height 201
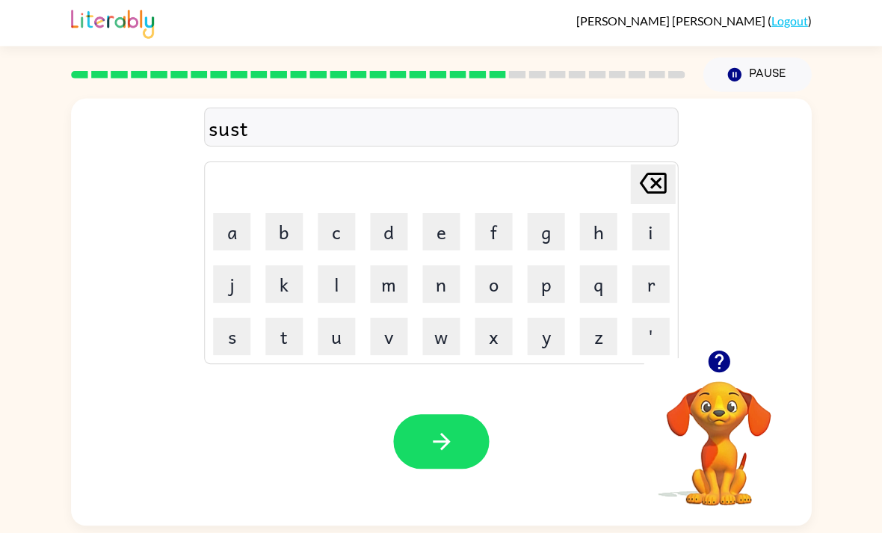
click at [714, 361] on icon "button" at bounding box center [718, 361] width 22 height 22
click at [214, 249] on button "a" at bounding box center [231, 231] width 37 height 37
click at [658, 241] on button "i" at bounding box center [649, 231] width 37 height 37
click at [445, 287] on button "n" at bounding box center [440, 283] width 37 height 37
click at [450, 444] on icon "button" at bounding box center [441, 441] width 26 height 26
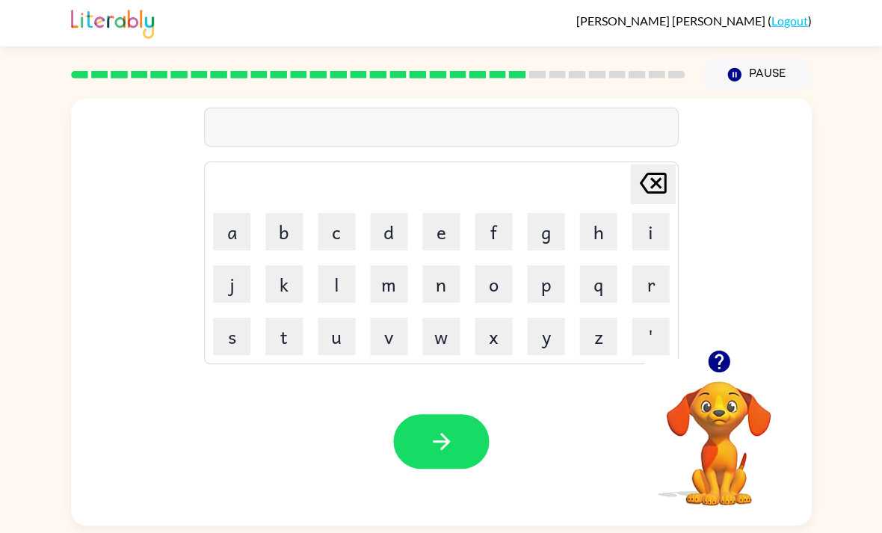
click at [500, 238] on button "f" at bounding box center [493, 231] width 37 height 37
click at [504, 285] on button "o" at bounding box center [493, 283] width 37 height 37
click at [652, 301] on button "r" at bounding box center [649, 283] width 37 height 37
click at [449, 348] on button "w" at bounding box center [440, 336] width 37 height 37
click at [226, 218] on button "a" at bounding box center [231, 231] width 37 height 37
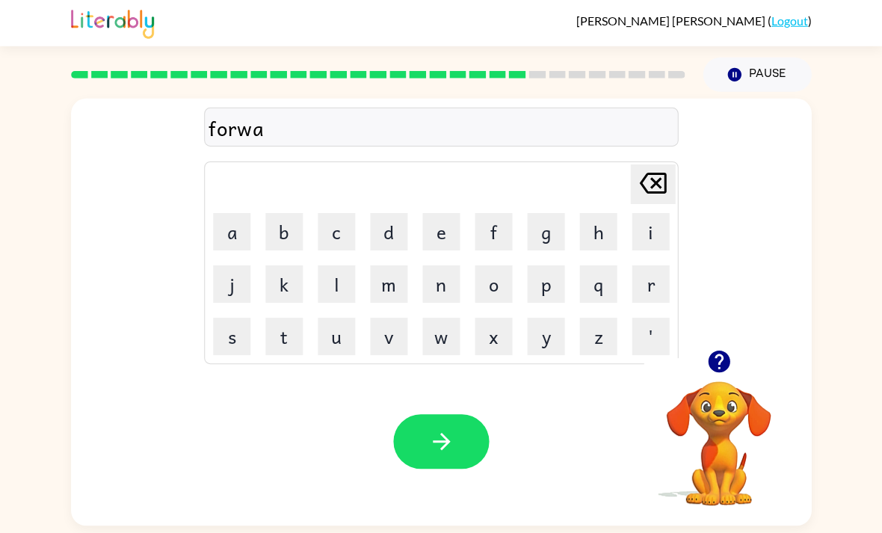
click at [648, 295] on button "r" at bounding box center [649, 283] width 37 height 37
click at [404, 230] on button "d" at bounding box center [388, 231] width 37 height 37
click at [439, 463] on button "button" at bounding box center [441, 441] width 96 height 55
click at [652, 271] on button "r" at bounding box center [649, 283] width 37 height 37
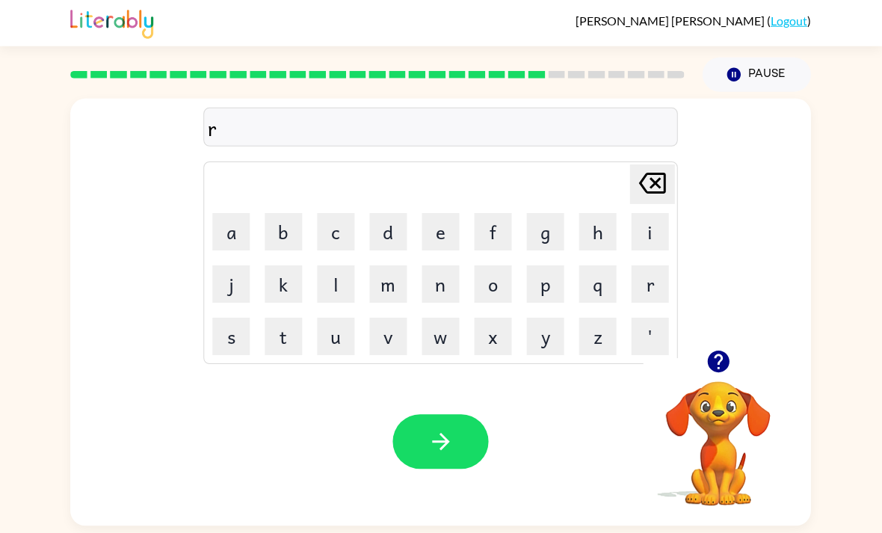
click at [454, 214] on button "e" at bounding box center [440, 231] width 37 height 37
click at [342, 265] on button "l" at bounding box center [336, 283] width 37 height 37
click at [230, 213] on button "a" at bounding box center [231, 231] width 37 height 37
click at [289, 318] on button "t" at bounding box center [283, 336] width 37 height 37
click at [448, 213] on button "e" at bounding box center [440, 231] width 37 height 37
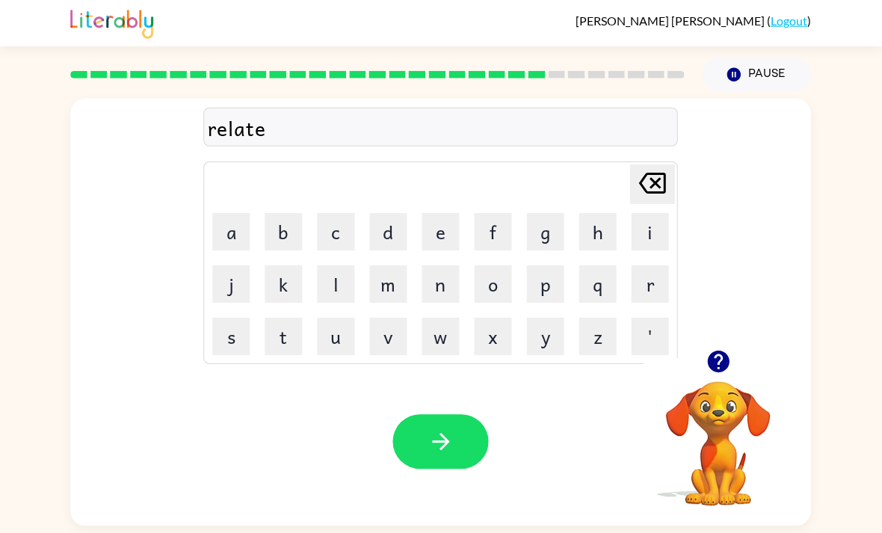
click at [397, 213] on button "d" at bounding box center [388, 231] width 37 height 37
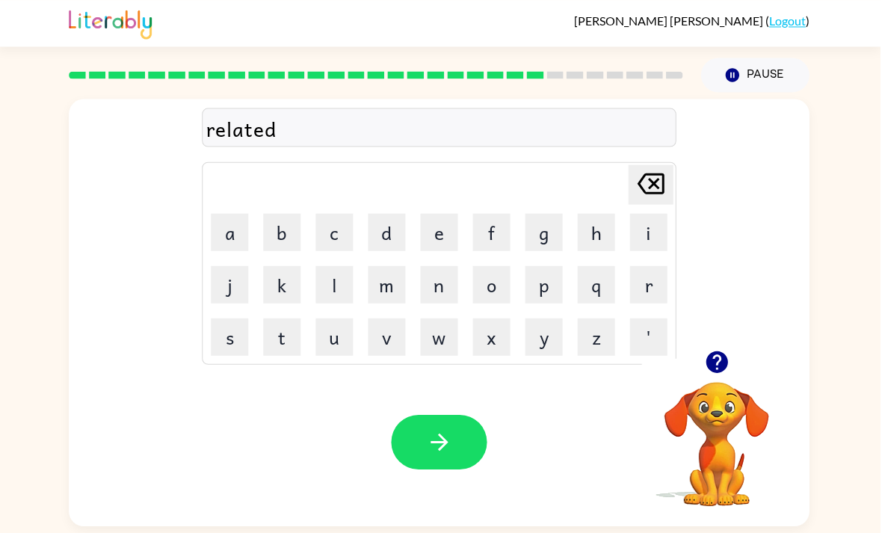
scroll to position [0, 0]
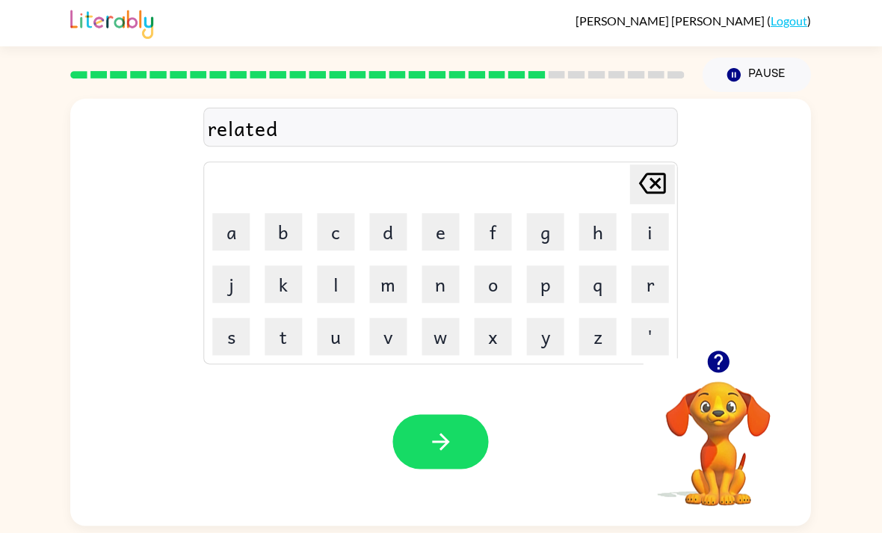
click at [438, 447] on icon "button" at bounding box center [441, 441] width 26 height 26
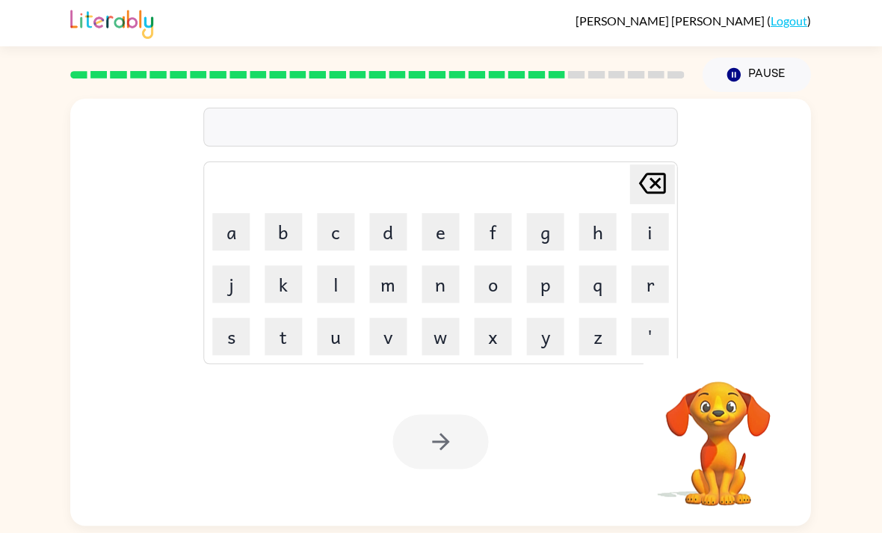
scroll to position [36, 0]
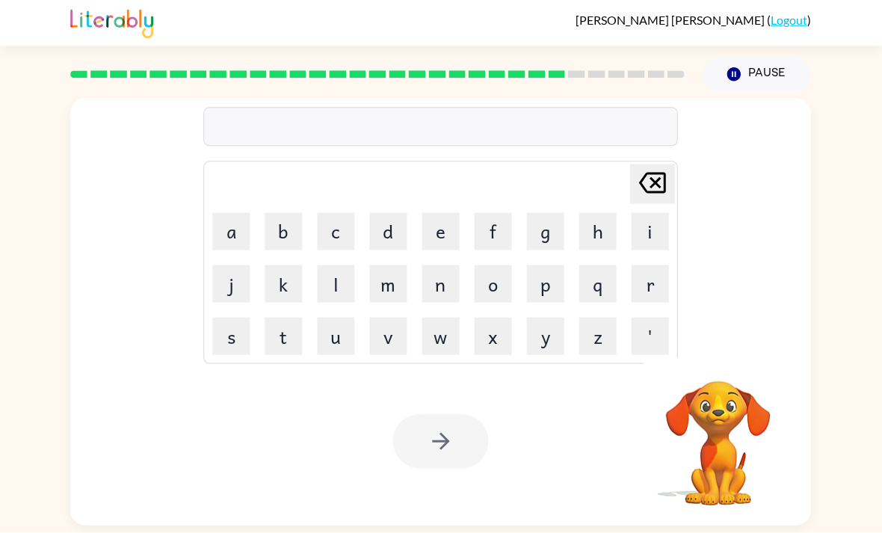
click at [552, 213] on button "g" at bounding box center [545, 231] width 37 height 37
click at [488, 265] on button "o" at bounding box center [493, 283] width 37 height 37
click at [289, 213] on button "b" at bounding box center [283, 231] width 37 height 37
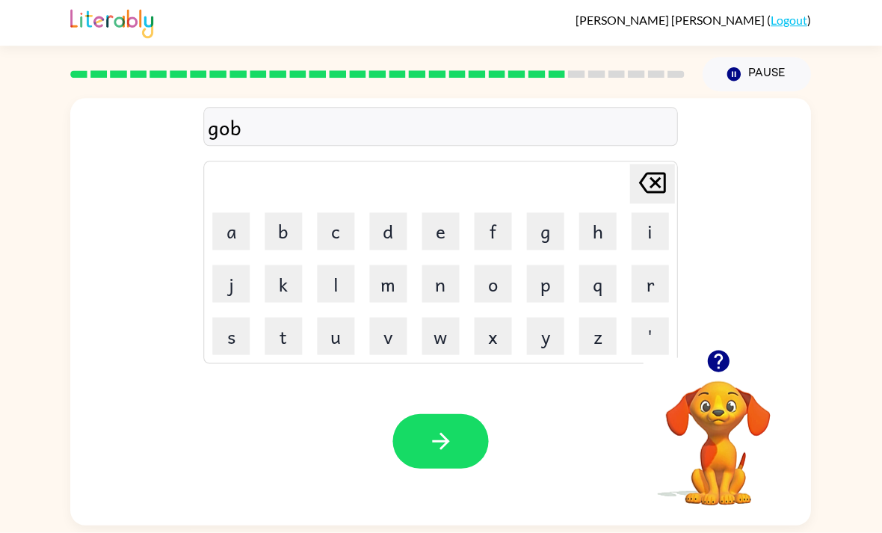
click at [724, 350] on icon "button" at bounding box center [718, 361] width 22 height 22
click at [333, 265] on button "l" at bounding box center [336, 283] width 37 height 37
click at [655, 213] on button "i" at bounding box center [649, 231] width 37 height 37
click at [442, 265] on button "n" at bounding box center [440, 283] width 37 height 37
click at [466, 414] on button "button" at bounding box center [441, 441] width 96 height 55
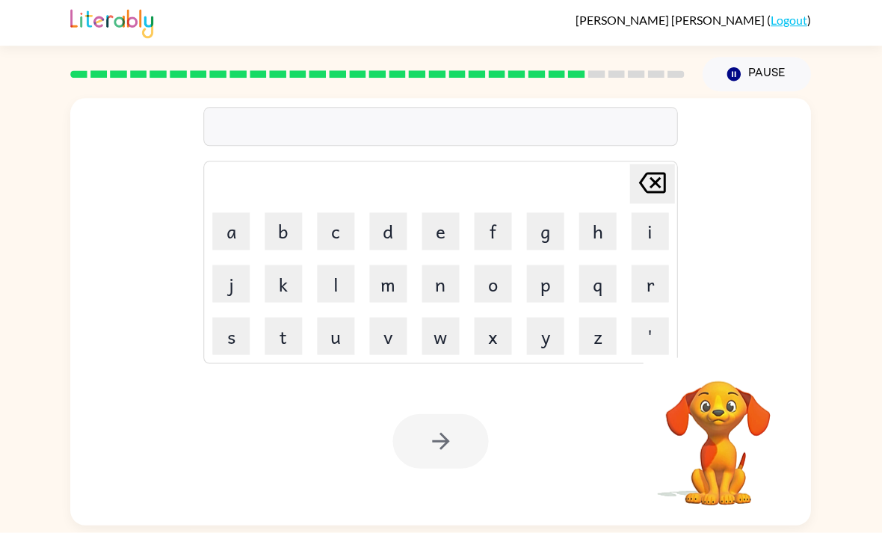
click at [353, 265] on button "l" at bounding box center [336, 283] width 37 height 37
click at [339, 318] on button "u" at bounding box center [336, 336] width 37 height 37
click at [392, 265] on button "m" at bounding box center [388, 283] width 37 height 37
click at [277, 213] on button "b" at bounding box center [283, 231] width 37 height 37
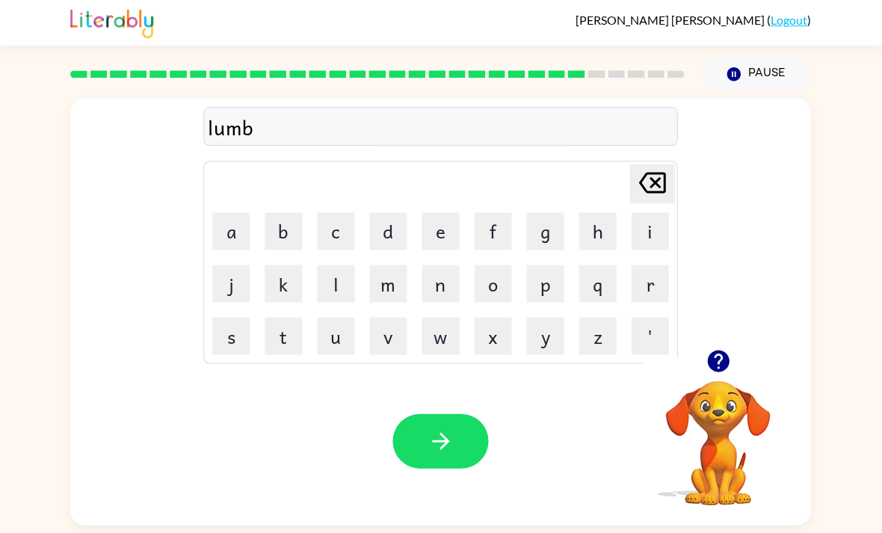
click at [442, 213] on button "e" at bounding box center [440, 231] width 37 height 37
click at [658, 265] on button "r" at bounding box center [649, 283] width 37 height 37
click at [236, 265] on button "j" at bounding box center [231, 283] width 37 height 37
click at [226, 213] on button "a" at bounding box center [231, 231] width 37 height 37
click at [712, 350] on icon "button" at bounding box center [718, 361] width 22 height 22
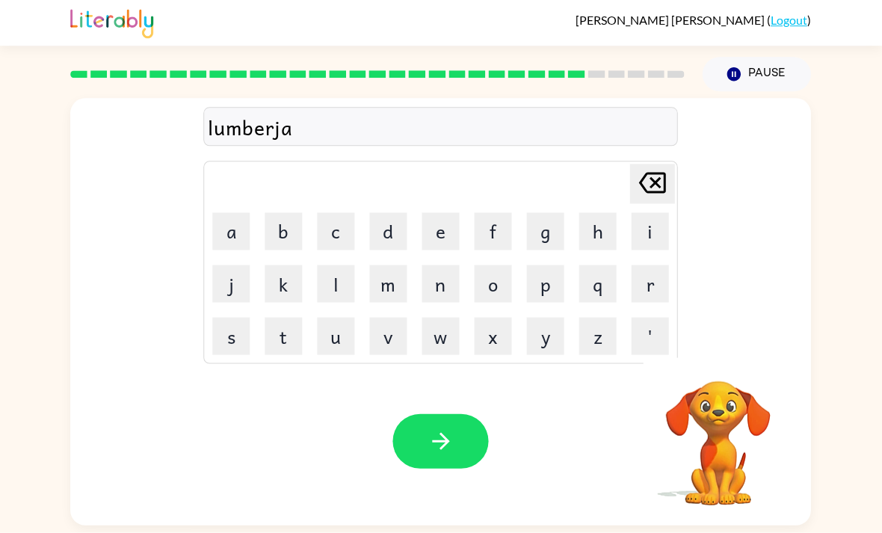
click at [344, 213] on button "c" at bounding box center [336, 231] width 37 height 37
click at [290, 265] on button "k" at bounding box center [283, 283] width 37 height 37
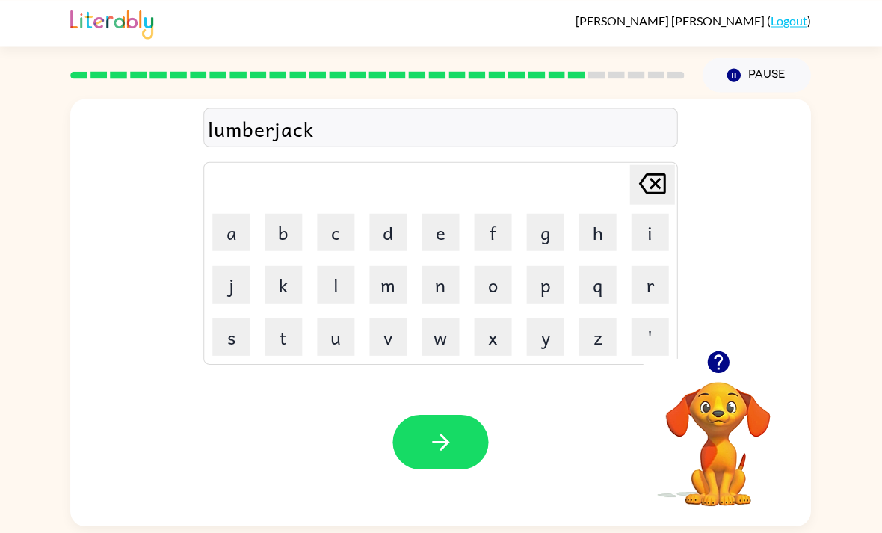
scroll to position [0, 0]
click at [444, 469] on button "button" at bounding box center [441, 441] width 96 height 55
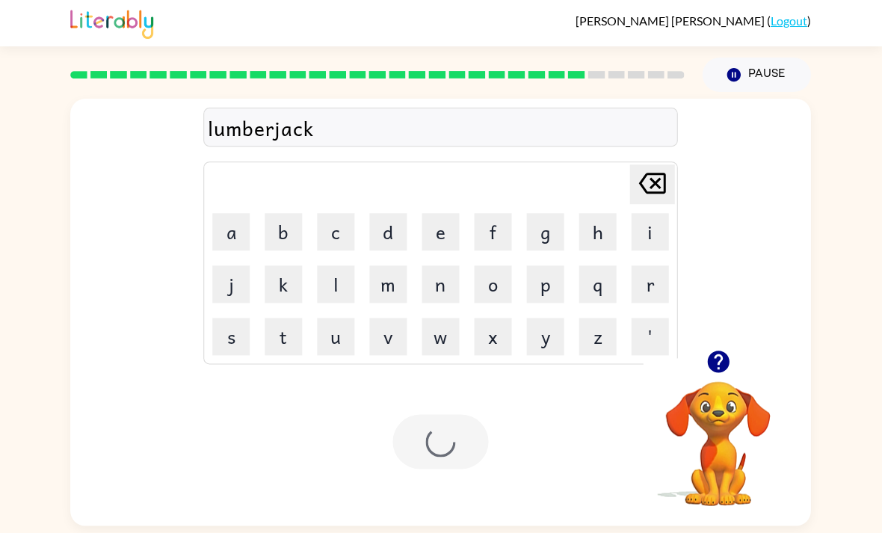
scroll to position [31, 0]
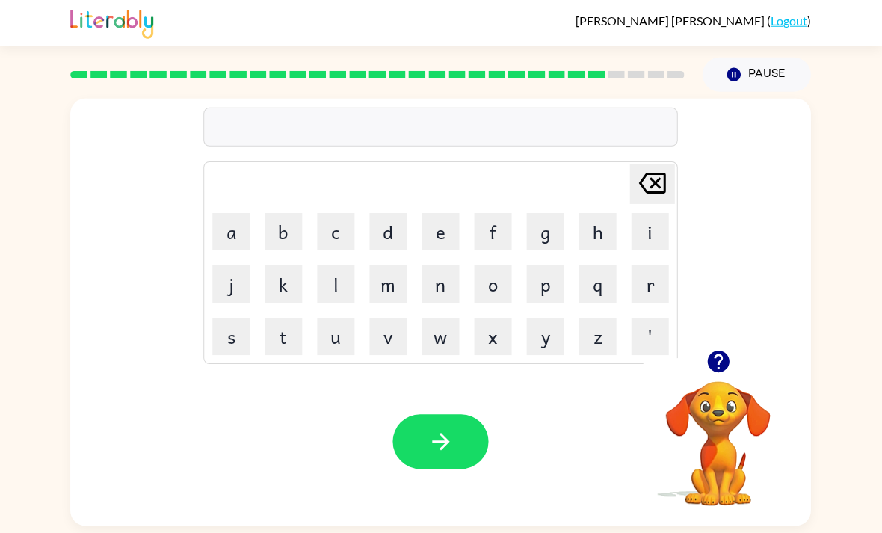
click at [708, 350] on icon "button" at bounding box center [718, 361] width 22 height 22
click at [561, 265] on button "p" at bounding box center [545, 283] width 37 height 37
click at [449, 213] on button "e" at bounding box center [440, 231] width 37 height 37
click at [633, 166] on button "Delete Delete last character input" at bounding box center [652, 184] width 45 height 40
click at [655, 213] on button "i" at bounding box center [649, 231] width 37 height 37
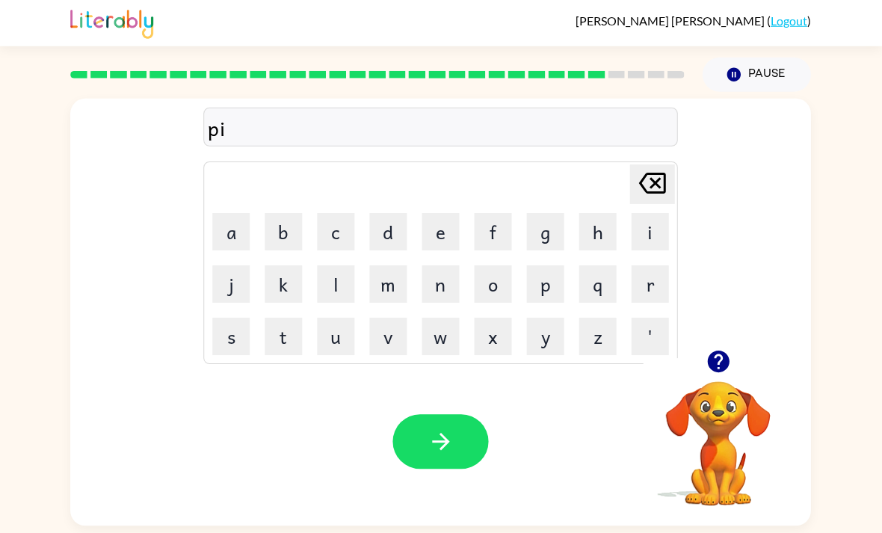
click at [446, 213] on button "e" at bounding box center [440, 231] width 37 height 37
click at [657, 265] on button "r" at bounding box center [649, 283] width 37 height 37
click at [339, 213] on button "c" at bounding box center [336, 231] width 37 height 37
click at [451, 213] on button "e" at bounding box center [440, 231] width 37 height 37
click at [468, 420] on button "button" at bounding box center [441, 441] width 96 height 55
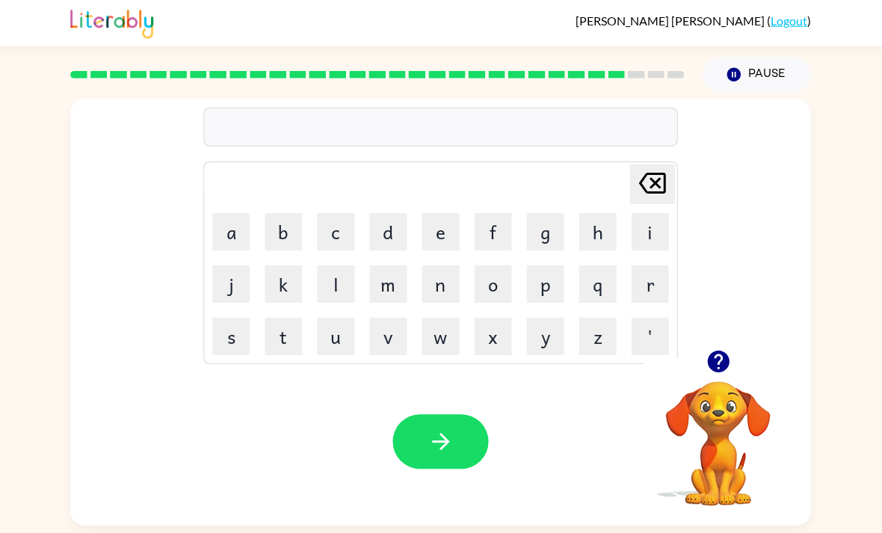
click at [726, 348] on icon "button" at bounding box center [718, 361] width 26 height 26
click at [272, 318] on button "t" at bounding box center [283, 336] width 37 height 37
click at [594, 213] on button "h" at bounding box center [597, 231] width 37 height 37
click at [657, 213] on button "i" at bounding box center [649, 231] width 37 height 37
click at [448, 265] on button "n" at bounding box center [440, 283] width 37 height 37
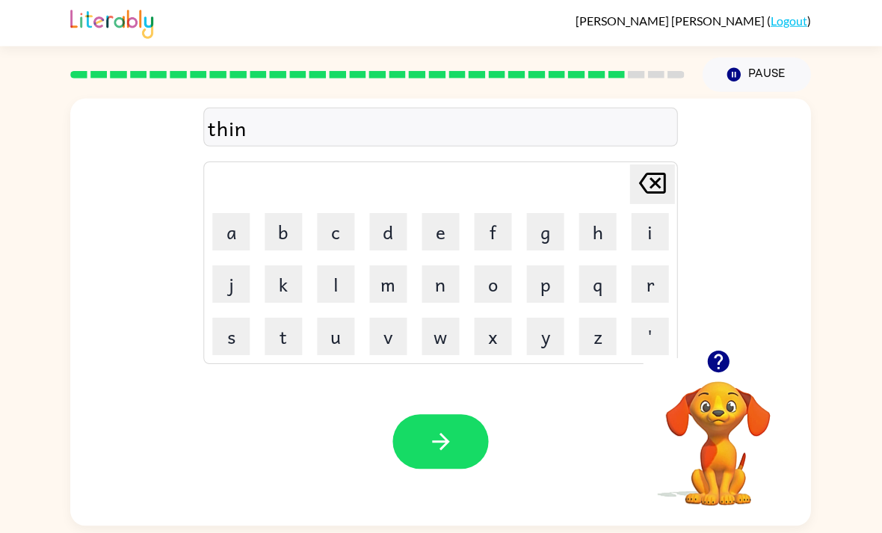
click at [446, 435] on button "button" at bounding box center [441, 441] width 96 height 55
click at [238, 321] on button "s" at bounding box center [231, 336] width 37 height 37
click at [663, 213] on button "i" at bounding box center [649, 231] width 37 height 37
click at [343, 265] on button "l" at bounding box center [336, 283] width 37 height 37
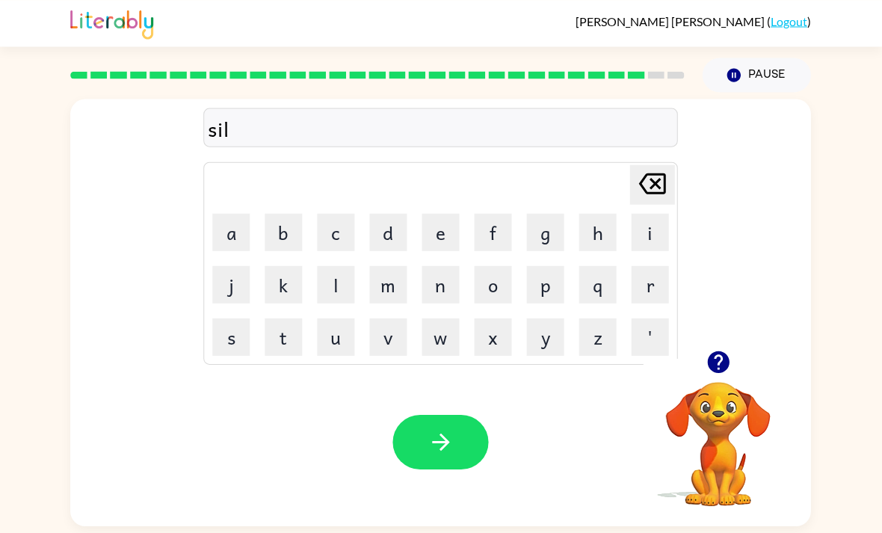
scroll to position [0, 0]
click at [448, 242] on button "e" at bounding box center [440, 231] width 37 height 37
click at [654, 191] on icon "Delete Delete last character input" at bounding box center [652, 183] width 36 height 36
click at [395, 350] on button "v" at bounding box center [388, 336] width 37 height 37
click at [448, 245] on button "e" at bounding box center [440, 231] width 37 height 37
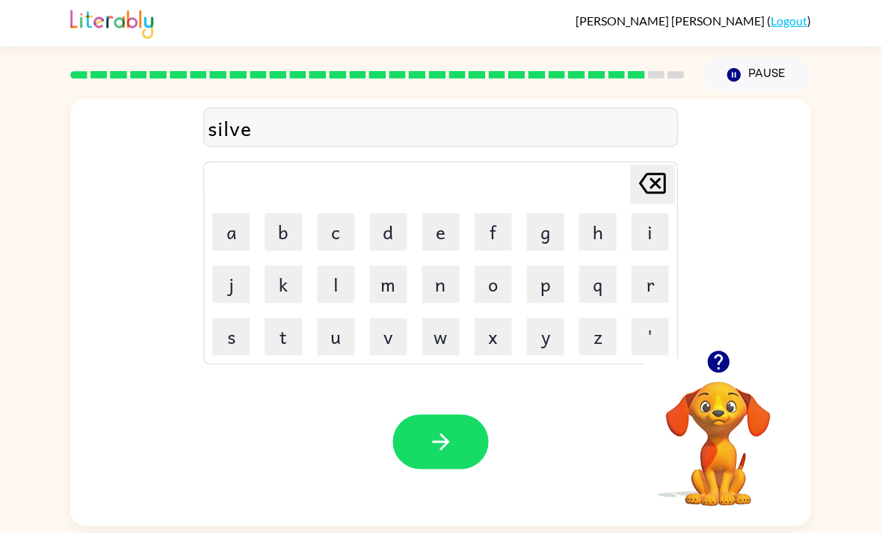
click at [642, 291] on button "r" at bounding box center [649, 283] width 37 height 37
click at [713, 364] on icon "button" at bounding box center [718, 361] width 22 height 22
click at [448, 347] on button "w" at bounding box center [440, 336] width 37 height 37
click at [219, 239] on button "a" at bounding box center [231, 231] width 37 height 37
click at [657, 301] on button "r" at bounding box center [649, 283] width 37 height 37
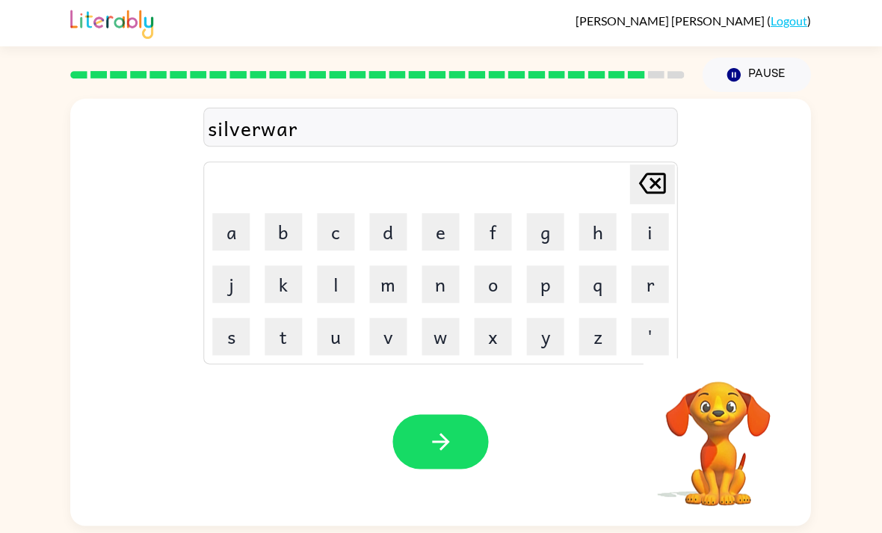
click at [442, 239] on button "e" at bounding box center [440, 231] width 37 height 37
click at [467, 439] on button "button" at bounding box center [441, 441] width 96 height 55
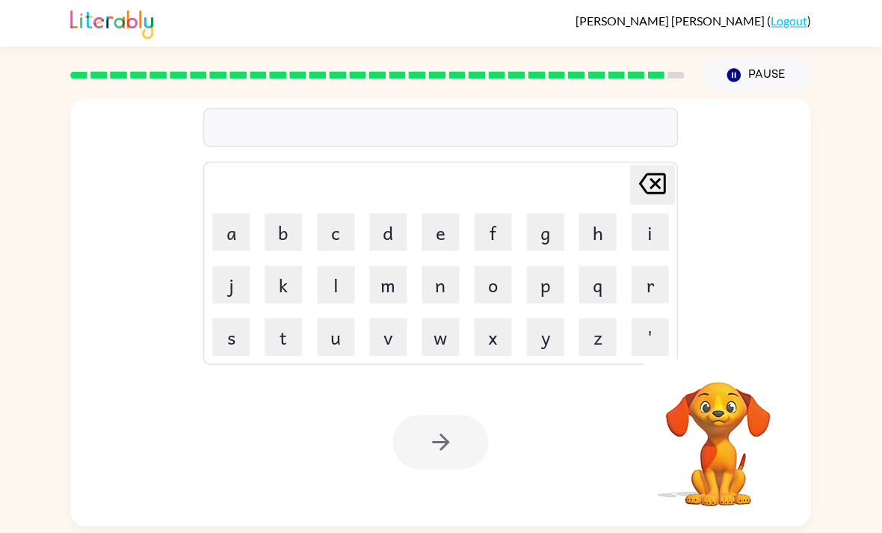
scroll to position [40, 0]
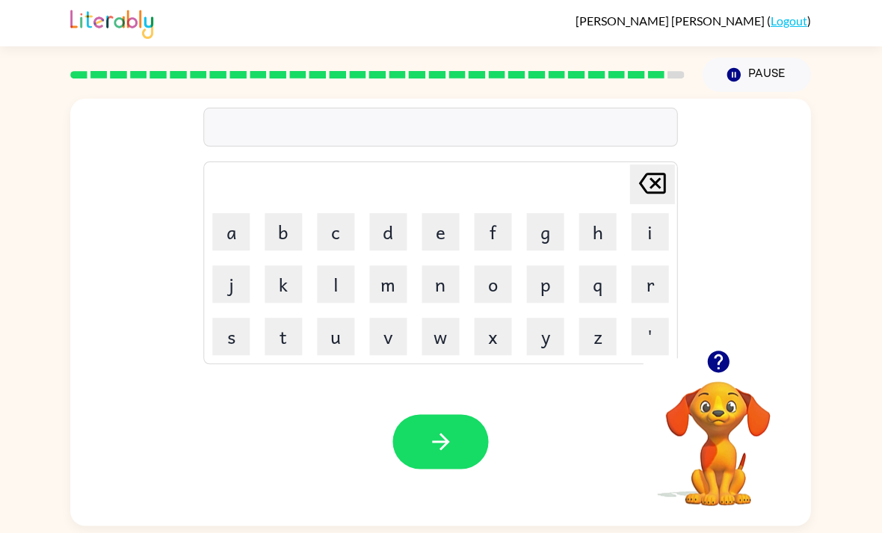
click at [735, 342] on button "button" at bounding box center [718, 361] width 38 height 38
click at [333, 318] on button "u" at bounding box center [336, 336] width 37 height 37
click at [445, 265] on button "n" at bounding box center [440, 283] width 37 height 37
click at [229, 213] on button "a" at bounding box center [231, 231] width 37 height 37
click at [495, 213] on button "f" at bounding box center [493, 231] width 37 height 37
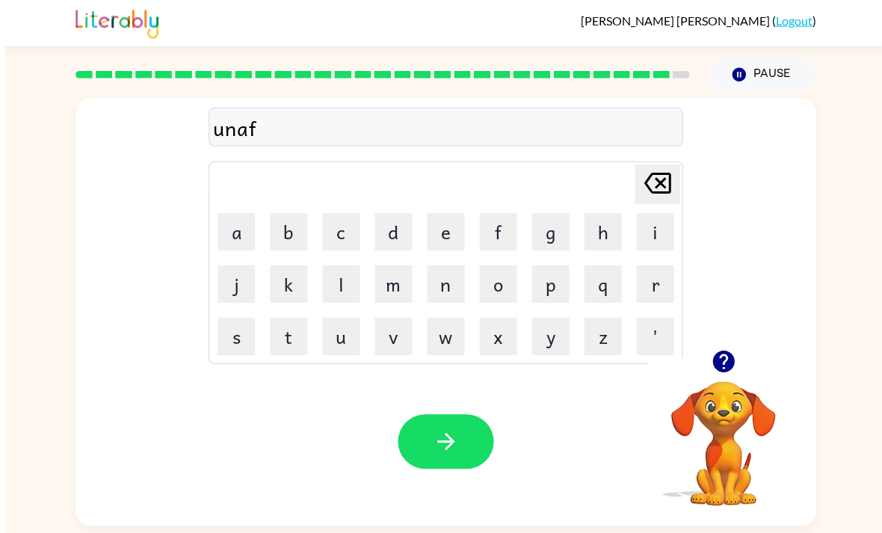
scroll to position [48, 0]
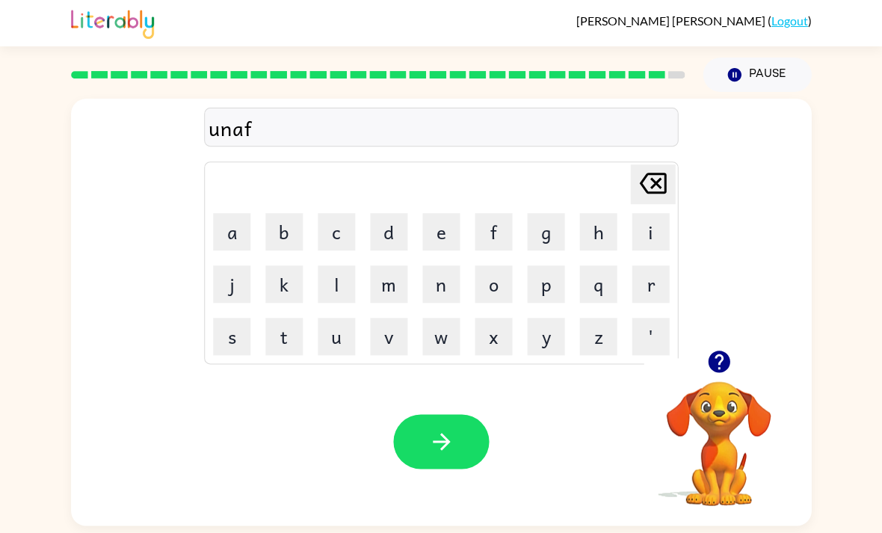
click at [647, 265] on button "r" at bounding box center [649, 283] width 37 height 37
click at [225, 213] on button "a" at bounding box center [231, 231] width 37 height 37
click at [652, 213] on button "i" at bounding box center [649, 231] width 37 height 37
click at [393, 213] on button "d" at bounding box center [388, 231] width 37 height 37
click at [731, 342] on button "button" at bounding box center [718, 361] width 38 height 38
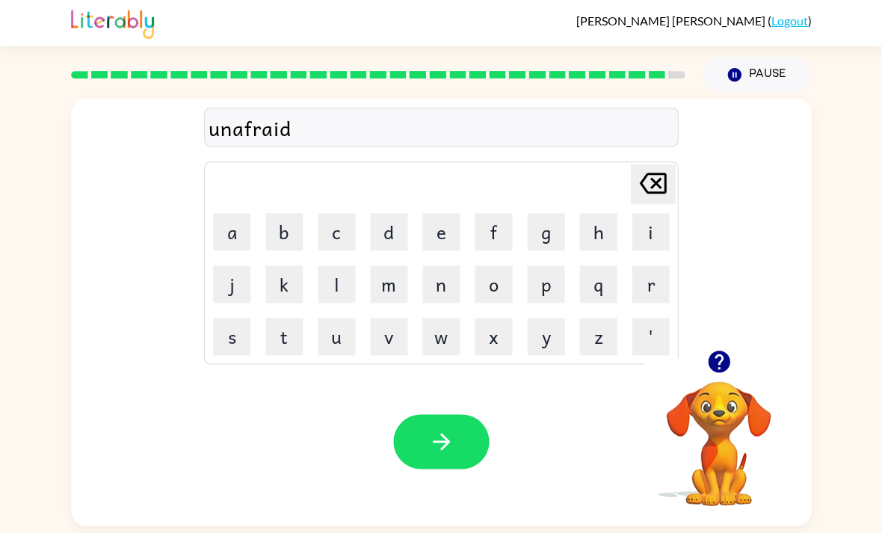
click at [458, 414] on button "button" at bounding box center [441, 441] width 96 height 55
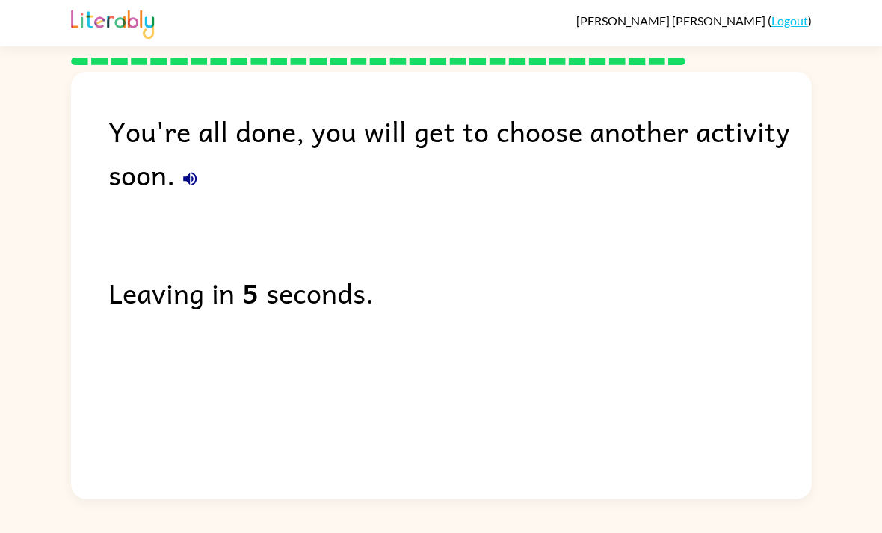
click at [192, 170] on icon "button" at bounding box center [190, 179] width 18 height 18
click at [190, 172] on icon "button" at bounding box center [189, 178] width 13 height 13
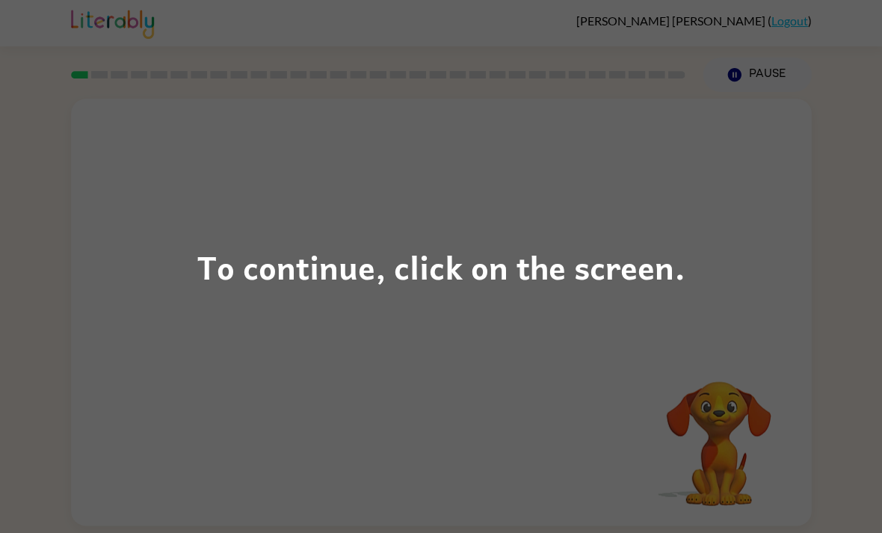
click at [409, 305] on div "To continue, click on the screen." at bounding box center [441, 266] width 882 height 533
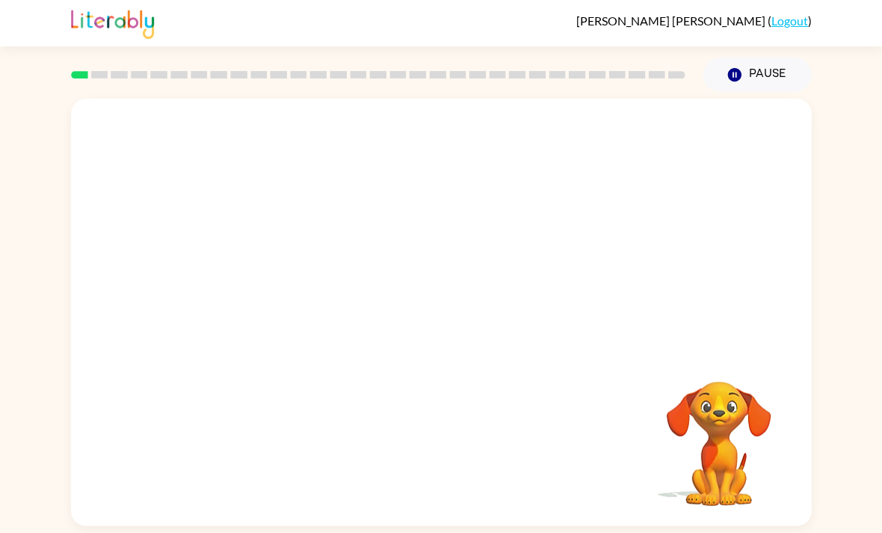
click at [380, 350] on div at bounding box center [441, 224] width 740 height 251
click at [467, 330] on button "button" at bounding box center [441, 319] width 96 height 55
click at [473, 369] on div at bounding box center [441, 312] width 740 height 427
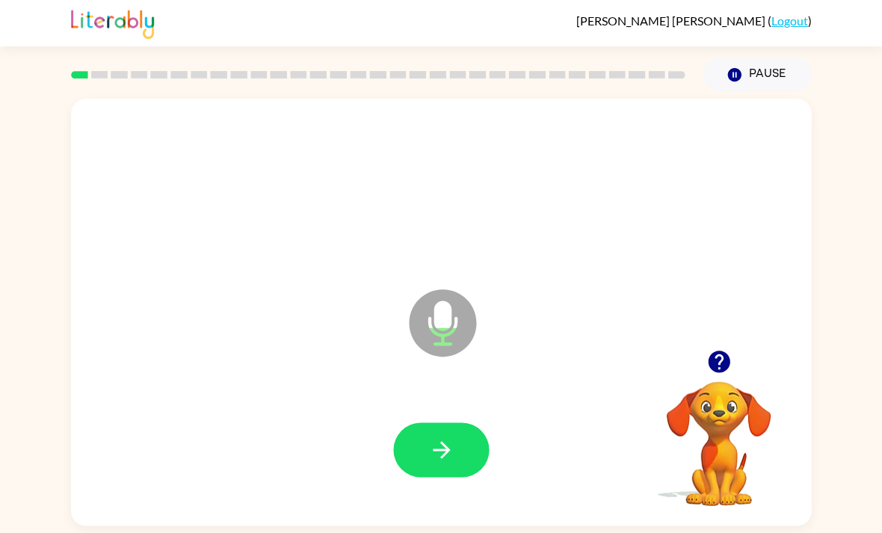
click at [471, 462] on button "button" at bounding box center [441, 449] width 96 height 55
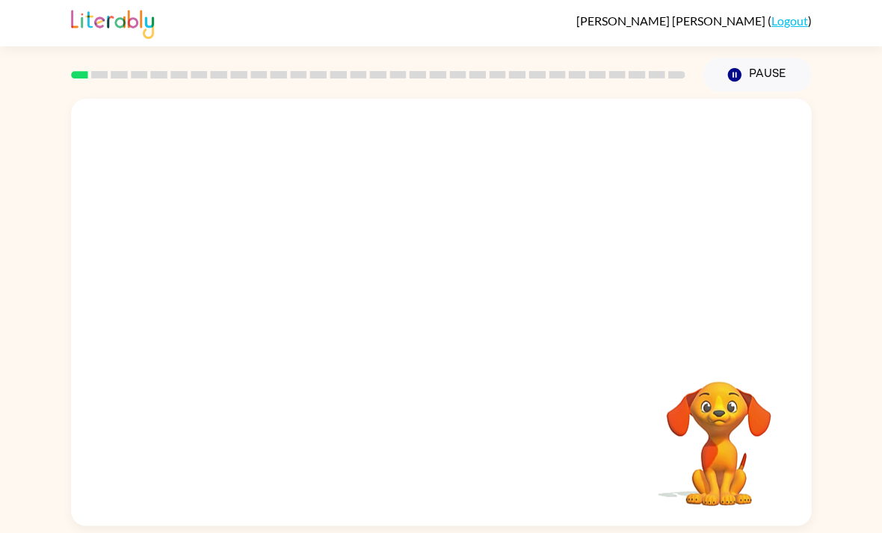
click at [471, 451] on div "Your browser must support playing .mp4 files to use Literably. Please try using…" at bounding box center [441, 312] width 740 height 427
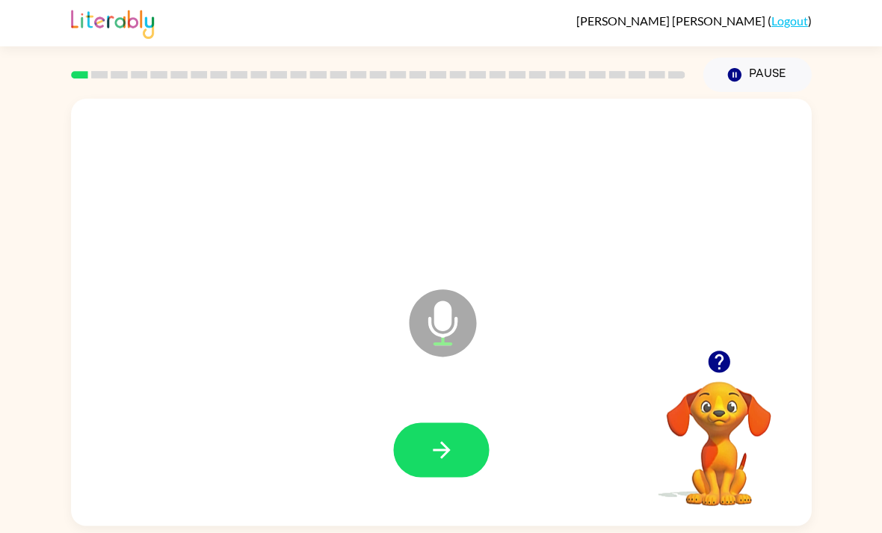
click at [398, 449] on button "button" at bounding box center [441, 449] width 96 height 55
click at [449, 491] on div at bounding box center [441, 450] width 710 height 123
click at [448, 462] on icon "button" at bounding box center [441, 449] width 26 height 26
click at [445, 477] on button "button" at bounding box center [441, 449] width 96 height 55
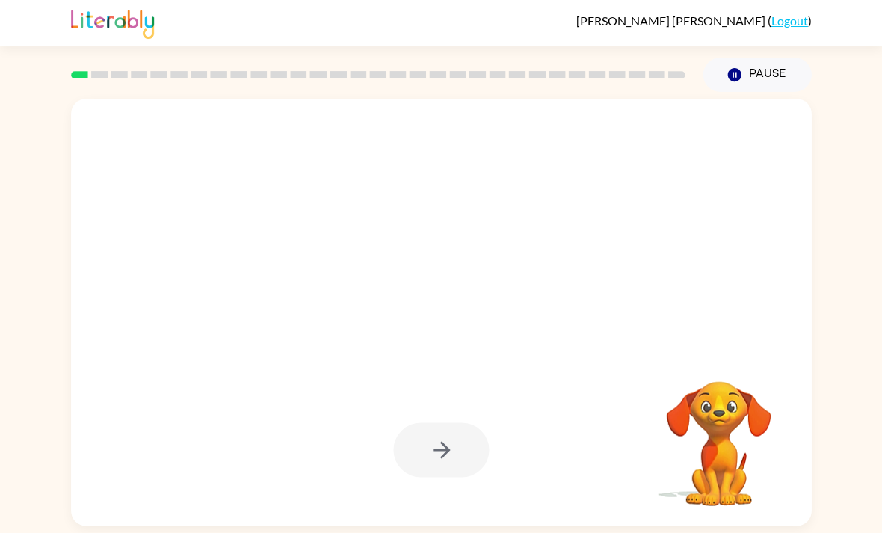
click at [543, 491] on div at bounding box center [441, 450] width 710 height 123
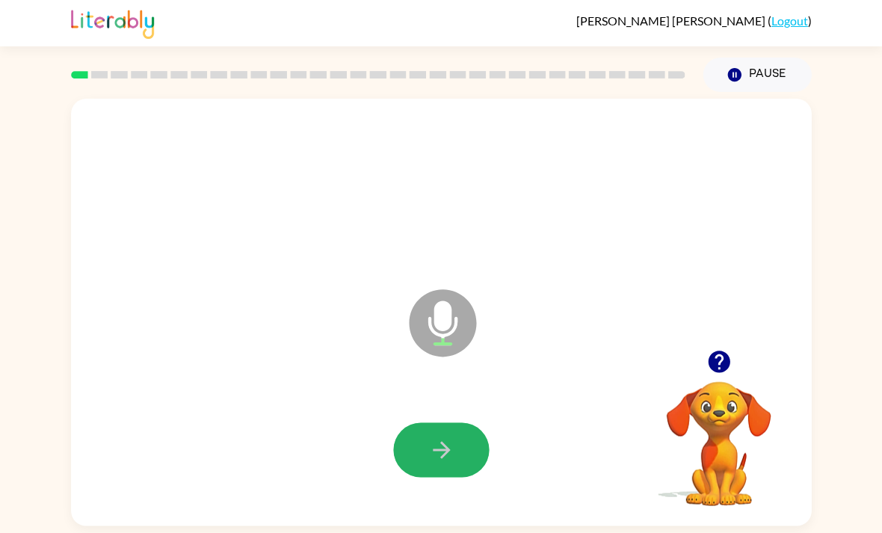
click at [462, 457] on button "button" at bounding box center [441, 449] width 96 height 55
click at [454, 444] on button "button" at bounding box center [441, 449] width 96 height 55
click at [464, 460] on button "button" at bounding box center [441, 449] width 96 height 55
click at [472, 462] on button "button" at bounding box center [441, 449] width 96 height 55
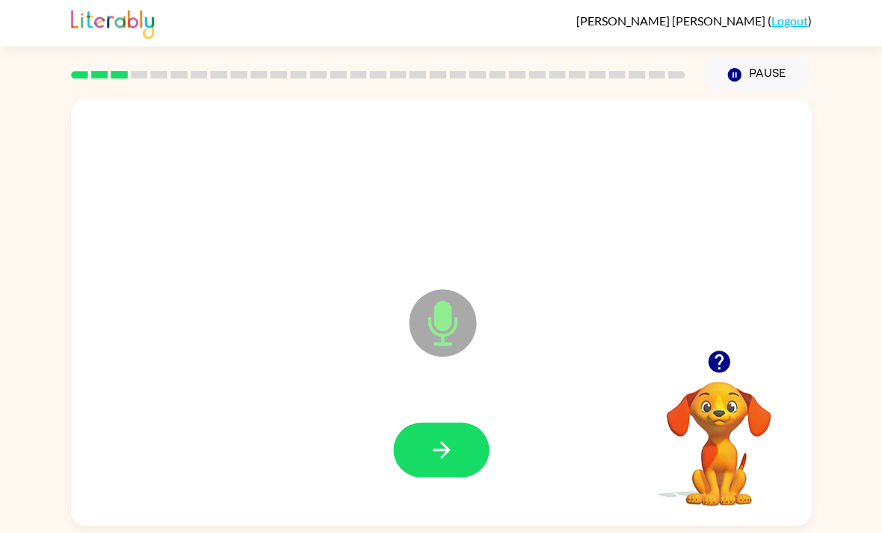
click at [457, 444] on button "button" at bounding box center [441, 449] width 96 height 55
click at [464, 466] on button "button" at bounding box center [441, 449] width 96 height 55
click at [481, 463] on button "button" at bounding box center [441, 449] width 96 height 55
click at [445, 463] on icon "button" at bounding box center [441, 449] width 26 height 26
click at [462, 454] on button "button" at bounding box center [441, 449] width 96 height 55
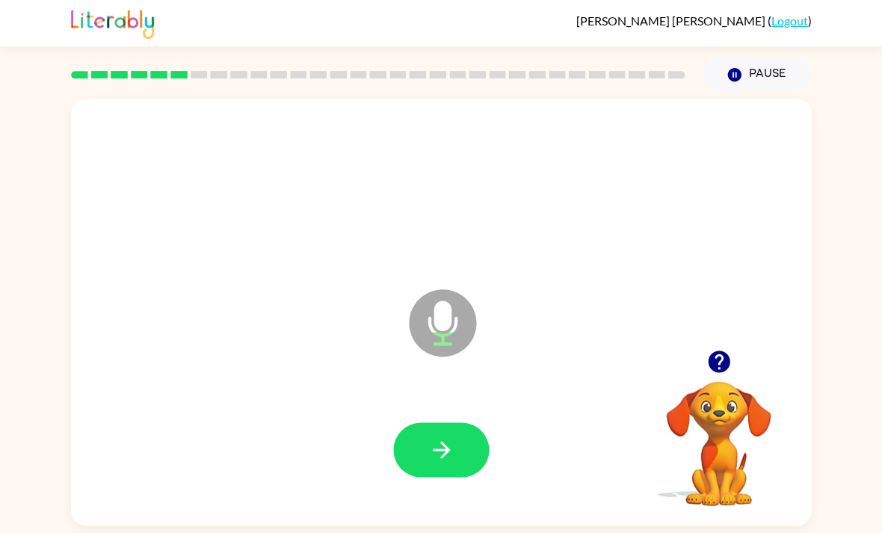
click at [431, 440] on button "button" at bounding box center [441, 449] width 96 height 55
click at [442, 450] on icon "button" at bounding box center [440, 449] width 17 height 17
click at [463, 473] on button "button" at bounding box center [441, 449] width 96 height 55
click at [413, 462] on button "button" at bounding box center [441, 449] width 96 height 55
click at [420, 466] on button "button" at bounding box center [441, 449] width 96 height 55
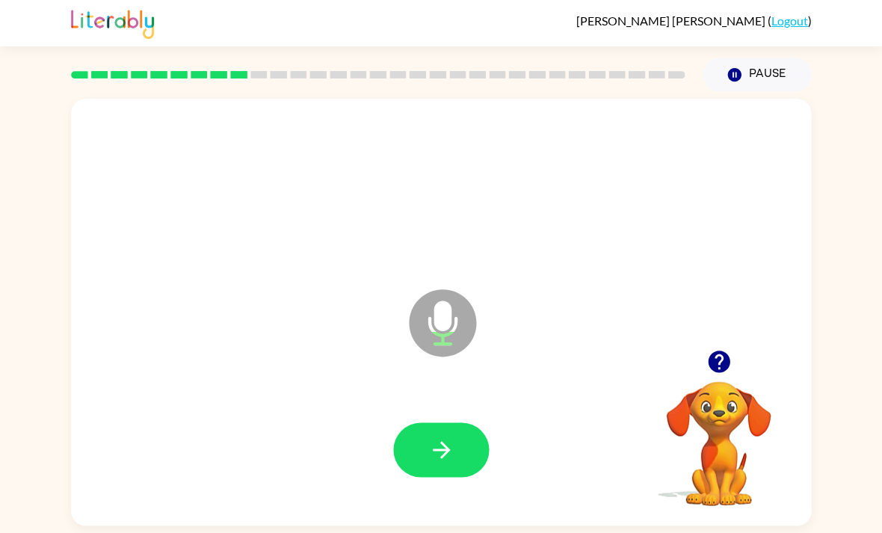
click at [411, 455] on button "button" at bounding box center [441, 449] width 96 height 55
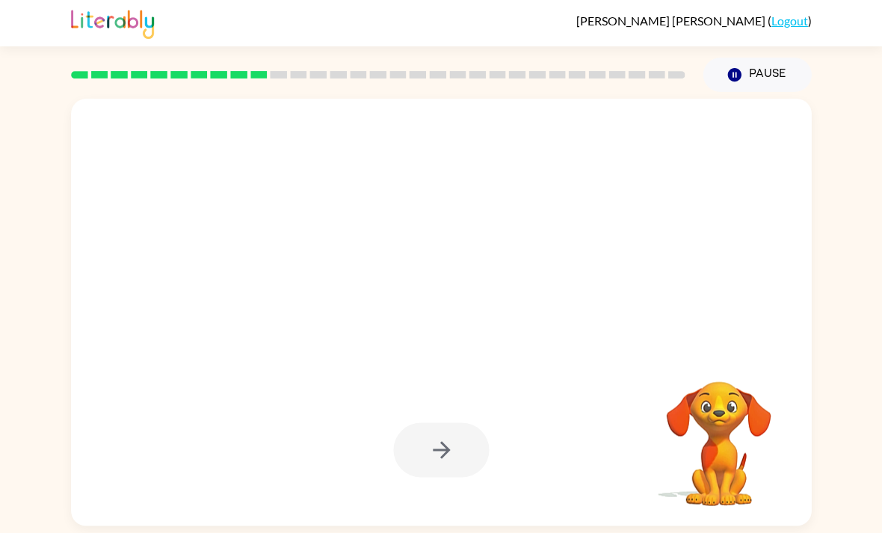
click at [401, 477] on div at bounding box center [441, 449] width 96 height 55
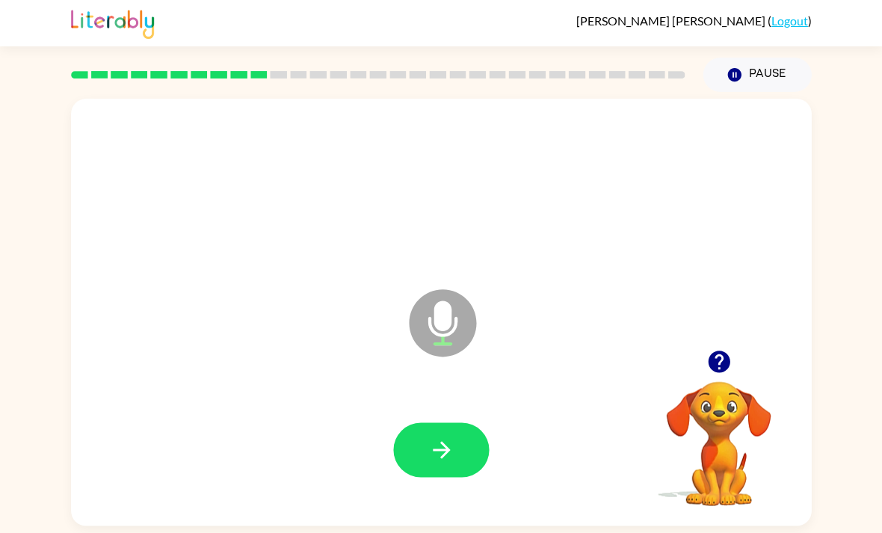
click at [424, 465] on button "button" at bounding box center [441, 449] width 96 height 55
click at [416, 469] on button "button" at bounding box center [441, 449] width 96 height 55
click at [428, 477] on button "button" at bounding box center [441, 449] width 96 height 55
click at [442, 476] on button "button" at bounding box center [441, 449] width 96 height 55
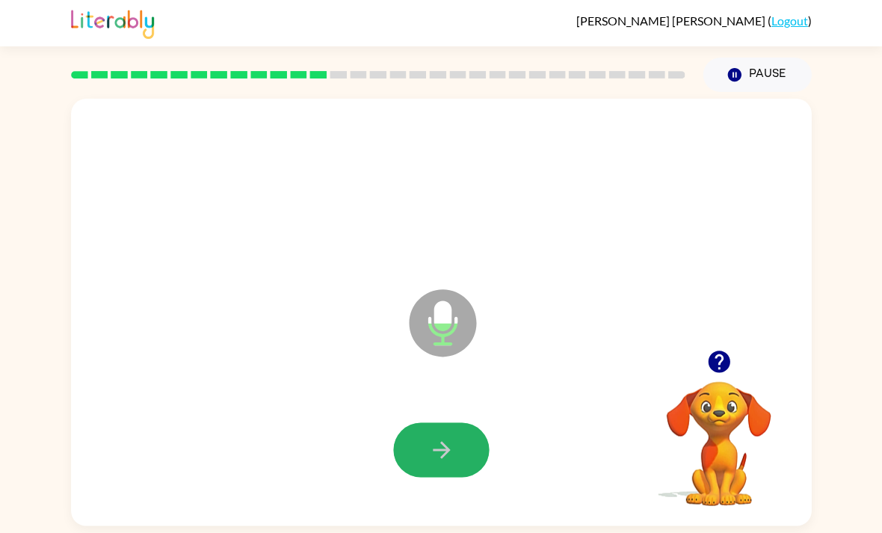
click at [449, 454] on icon "button" at bounding box center [441, 449] width 26 height 26
click at [468, 471] on button "button" at bounding box center [441, 449] width 96 height 55
click at [455, 454] on button "button" at bounding box center [441, 449] width 96 height 55
click at [433, 433] on button "button" at bounding box center [441, 449] width 96 height 55
click at [469, 477] on button "button" at bounding box center [441, 449] width 96 height 55
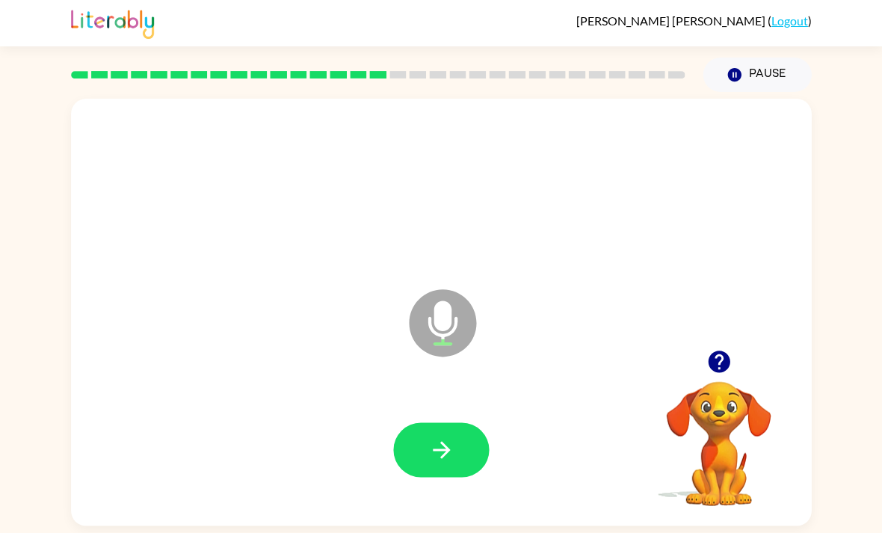
click at [466, 466] on button "button" at bounding box center [441, 449] width 96 height 55
click at [466, 458] on button "button" at bounding box center [441, 449] width 96 height 55
click at [443, 448] on icon "button" at bounding box center [441, 449] width 26 height 26
click at [444, 451] on icon "button" at bounding box center [440, 449] width 17 height 17
click at [433, 473] on button "button" at bounding box center [441, 449] width 96 height 55
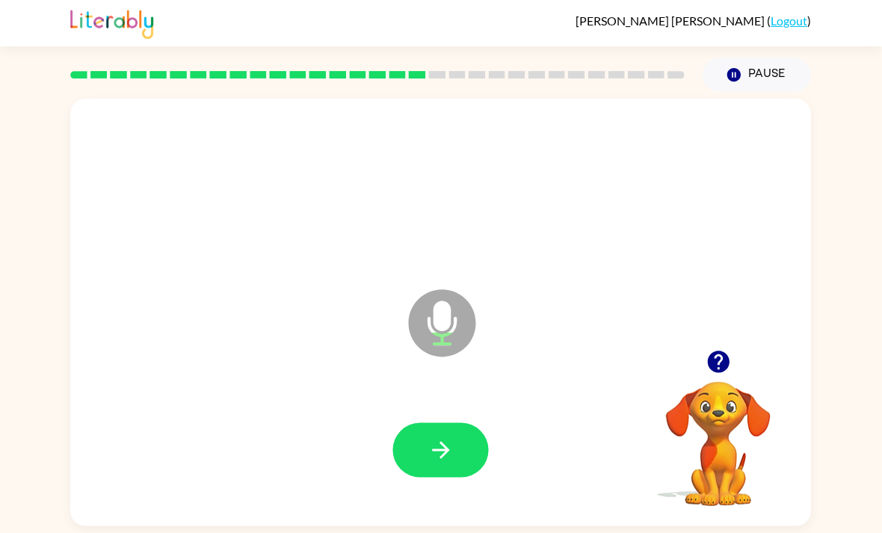
click at [433, 463] on icon "button" at bounding box center [441, 449] width 26 height 26
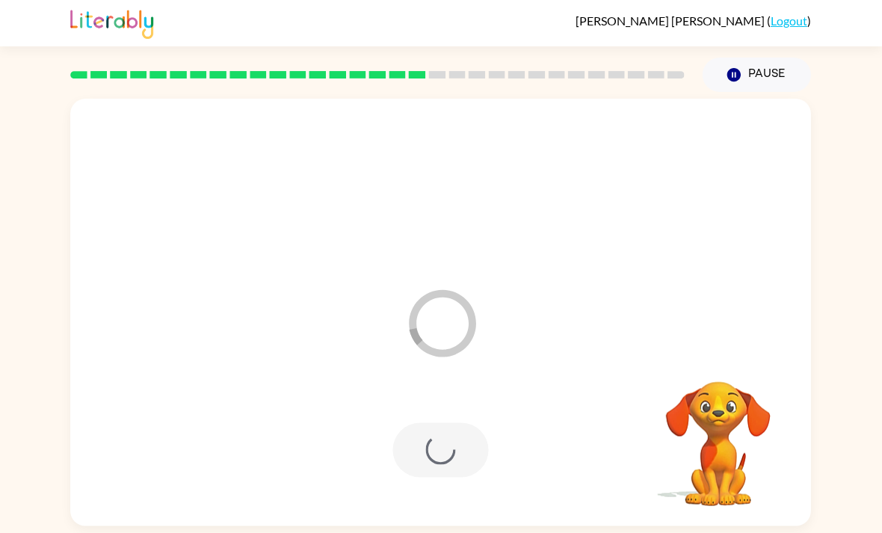
click at [395, 455] on div at bounding box center [441, 449] width 96 height 55
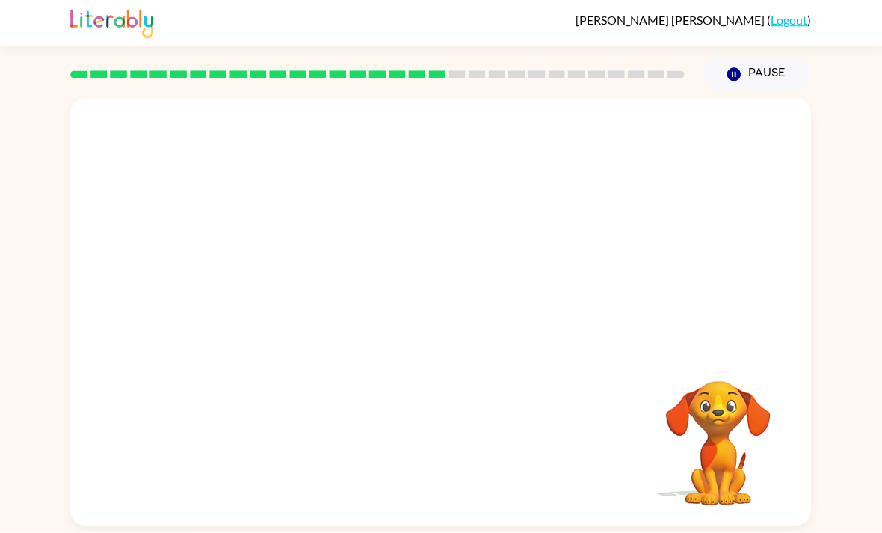
click at [431, 428] on div "Your browser must support playing .mp4 files to use Literably. Please try using…" at bounding box center [441, 312] width 740 height 427
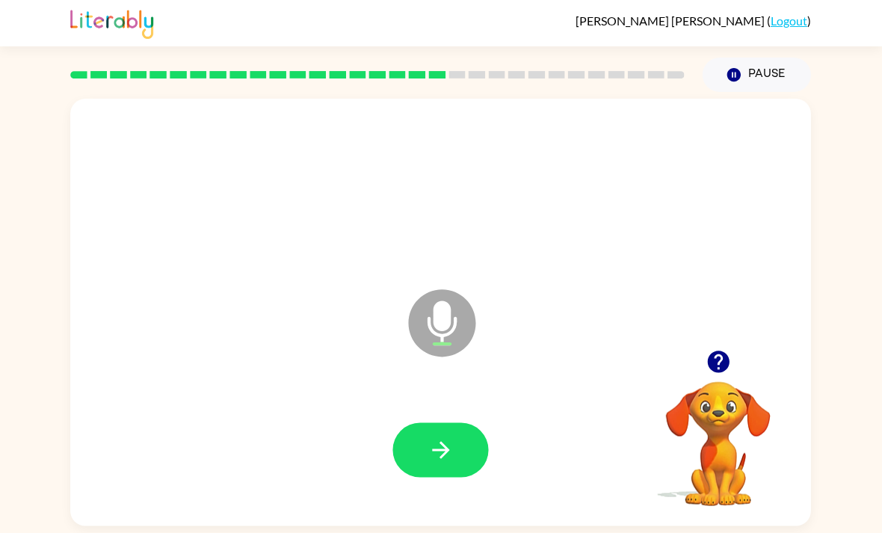
scroll to position [7, 0]
click at [440, 434] on button "button" at bounding box center [441, 449] width 96 height 55
click at [418, 466] on button "button" at bounding box center [441, 449] width 96 height 55
click at [439, 475] on button "button" at bounding box center [441, 449] width 96 height 55
click at [411, 442] on button "button" at bounding box center [441, 449] width 96 height 55
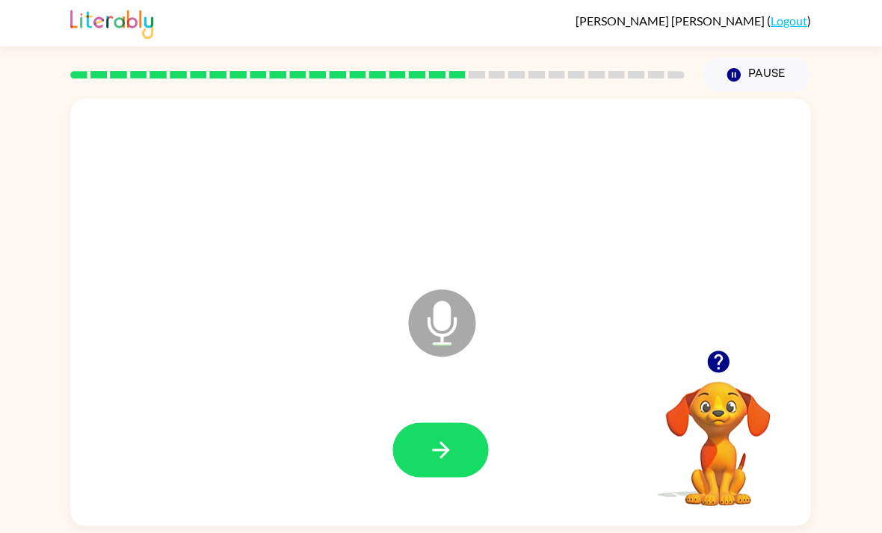
click at [499, 415] on div at bounding box center [441, 450] width 710 height 123
click at [451, 454] on icon "button" at bounding box center [441, 449] width 26 height 26
click at [451, 442] on icon "button" at bounding box center [441, 449] width 26 height 26
click at [463, 463] on button "button" at bounding box center [441, 449] width 96 height 55
click at [407, 452] on button "button" at bounding box center [441, 449] width 96 height 55
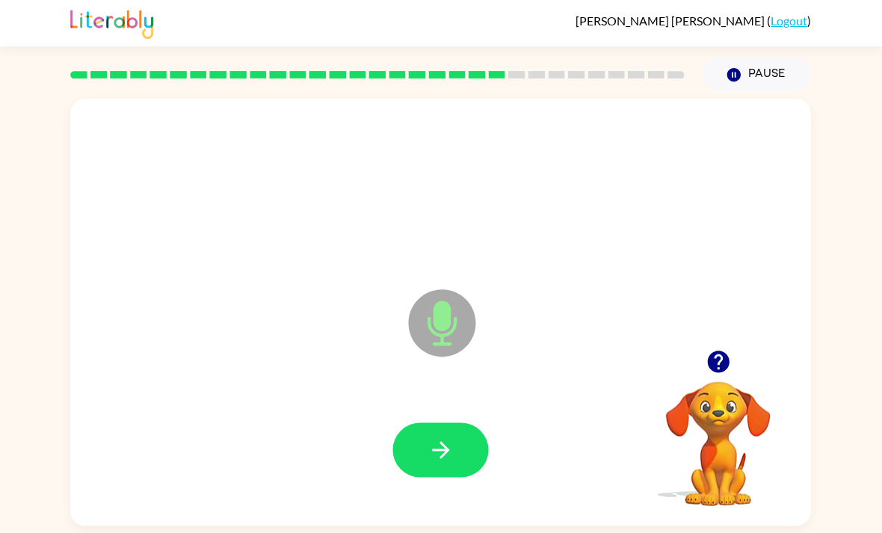
click at [211, 332] on div "Microphone The Microphone is here when it is your turn to talk" at bounding box center [441, 312] width 740 height 427
click at [421, 439] on button "button" at bounding box center [441, 449] width 96 height 55
click at [435, 457] on icon "button" at bounding box center [441, 449] width 26 height 26
click at [420, 457] on button "button" at bounding box center [441, 449] width 96 height 55
click at [451, 449] on icon "button" at bounding box center [441, 449] width 26 height 26
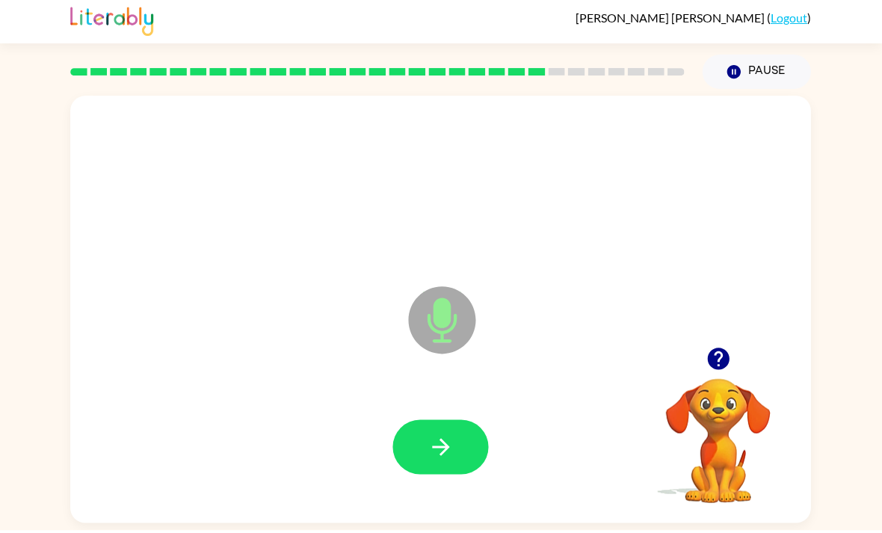
scroll to position [48, 0]
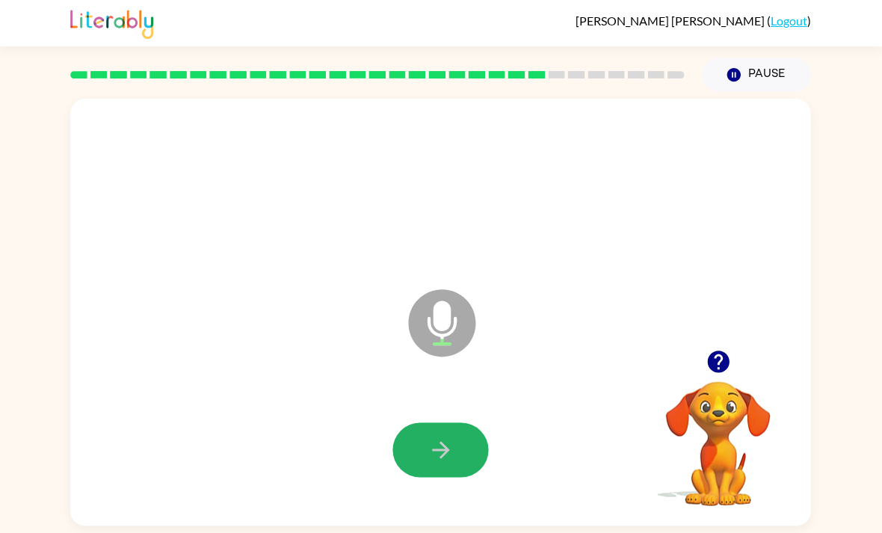
click at [418, 422] on button "button" at bounding box center [441, 449] width 96 height 55
click at [462, 422] on button "button" at bounding box center [441, 449] width 96 height 55
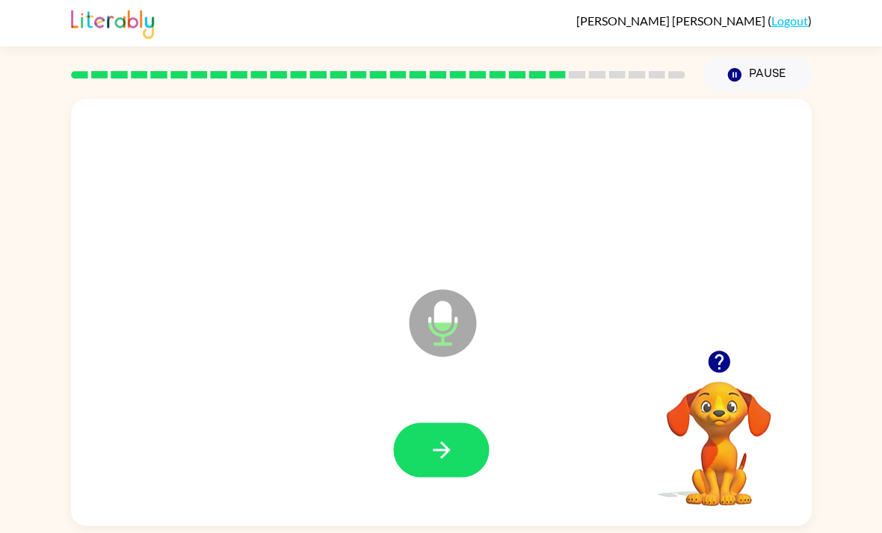
click at [413, 422] on button "button" at bounding box center [441, 449] width 96 height 55
click at [408, 422] on button "button" at bounding box center [441, 449] width 96 height 55
click at [428, 436] on icon "button" at bounding box center [441, 449] width 26 height 26
click at [403, 422] on button "button" at bounding box center [441, 449] width 96 height 55
click at [430, 426] on button "button" at bounding box center [441, 449] width 96 height 55
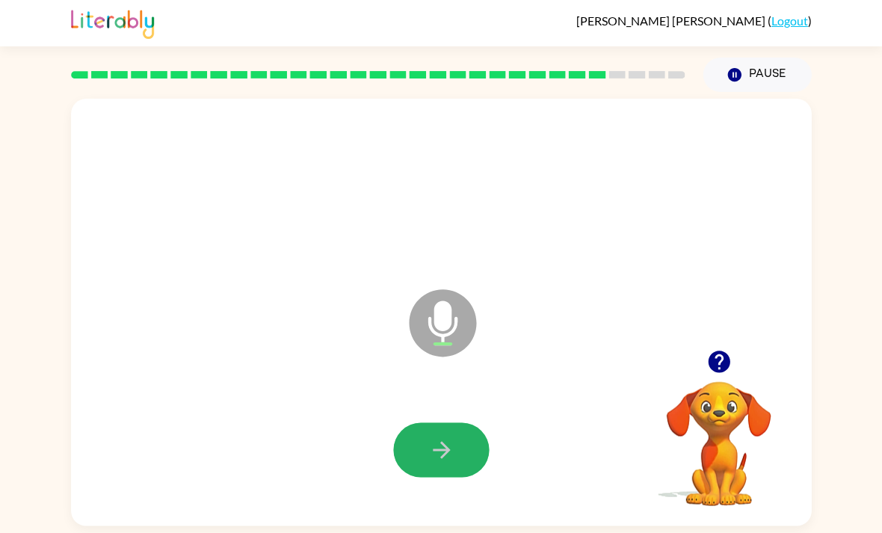
click at [454, 422] on button "button" at bounding box center [441, 449] width 96 height 55
click at [437, 436] on icon "button" at bounding box center [441, 449] width 26 height 26
click at [457, 422] on button "button" at bounding box center [441, 449] width 96 height 55
click at [460, 422] on button "button" at bounding box center [441, 449] width 96 height 55
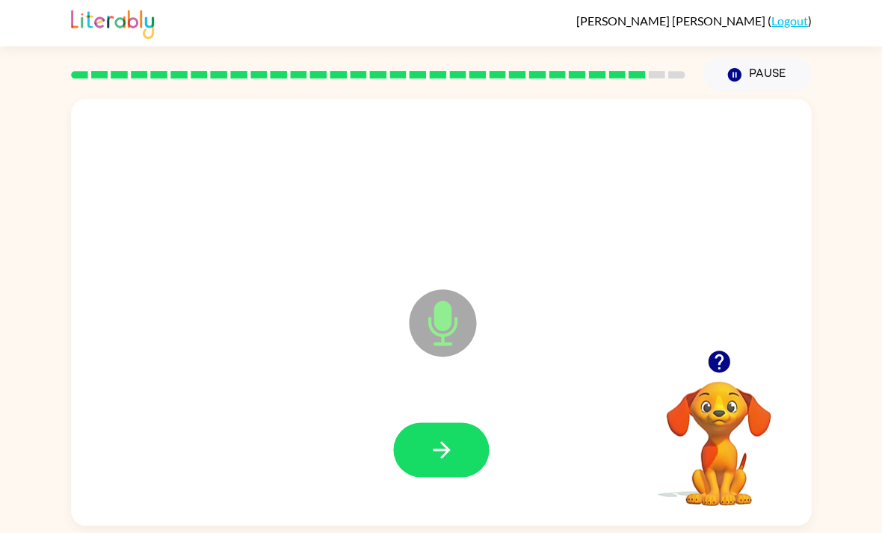
click at [388, 413] on div at bounding box center [441, 450] width 710 height 123
click at [416, 422] on button "button" at bounding box center [441, 449] width 96 height 55
click at [421, 422] on button "button" at bounding box center [441, 449] width 96 height 55
click at [418, 422] on button "button" at bounding box center [441, 449] width 96 height 55
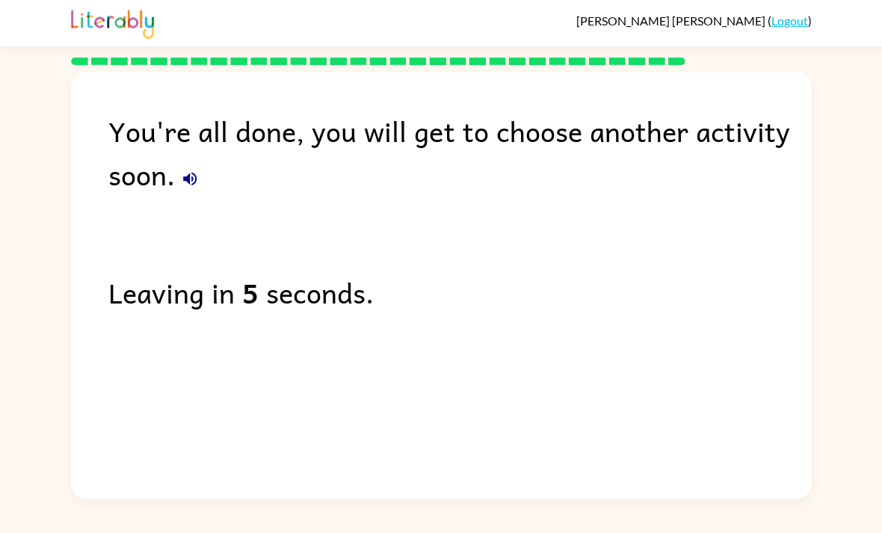
click at [193, 170] on icon "button" at bounding box center [190, 179] width 18 height 18
click at [191, 170] on icon "button" at bounding box center [190, 179] width 18 height 18
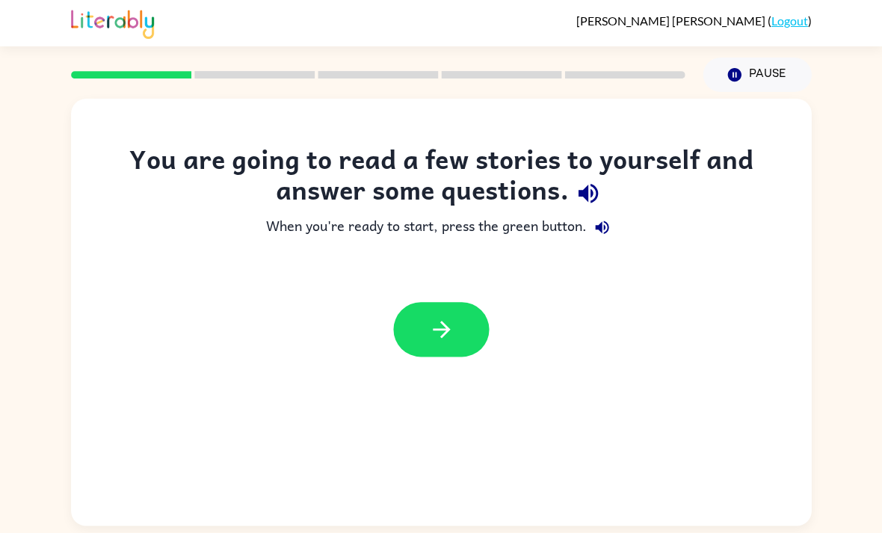
click at [806, 229] on div "You are going to read a few stories to yourself and answer some questions. When…" at bounding box center [441, 257] width 740 height 228
click at [804, 234] on div "You are going to read a few stories to yourself and answer some questions. When…" at bounding box center [441, 257] width 740 height 228
click at [592, 187] on icon "button" at bounding box center [587, 193] width 19 height 19
click at [642, 234] on div "When you're ready to start, press the green button." at bounding box center [441, 227] width 680 height 30
click at [615, 232] on button "button" at bounding box center [602, 227] width 30 height 30
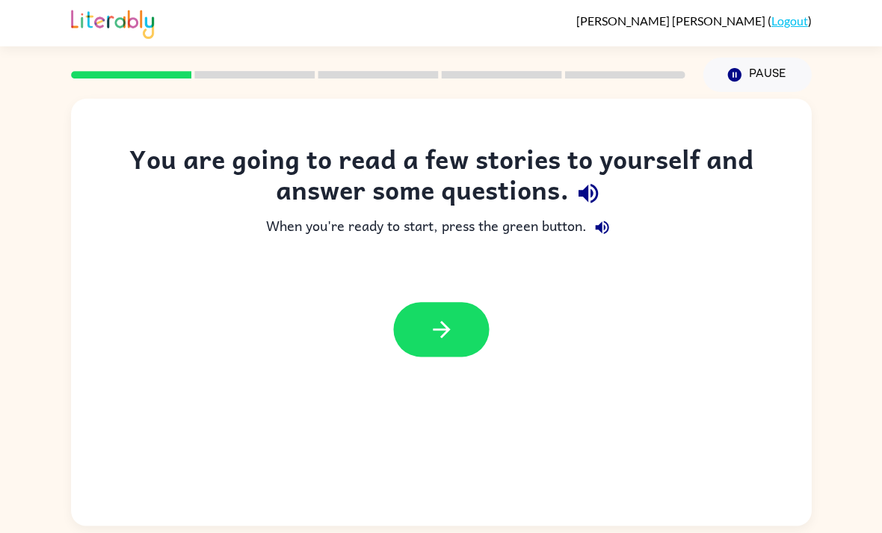
click at [599, 199] on icon "button" at bounding box center [588, 193] width 26 height 26
click at [589, 232] on button "button" at bounding box center [602, 227] width 30 height 30
click at [606, 227] on icon "button" at bounding box center [602, 227] width 18 height 18
click at [603, 229] on icon "button" at bounding box center [602, 227] width 18 height 18
click at [466, 336] on button "button" at bounding box center [441, 329] width 96 height 55
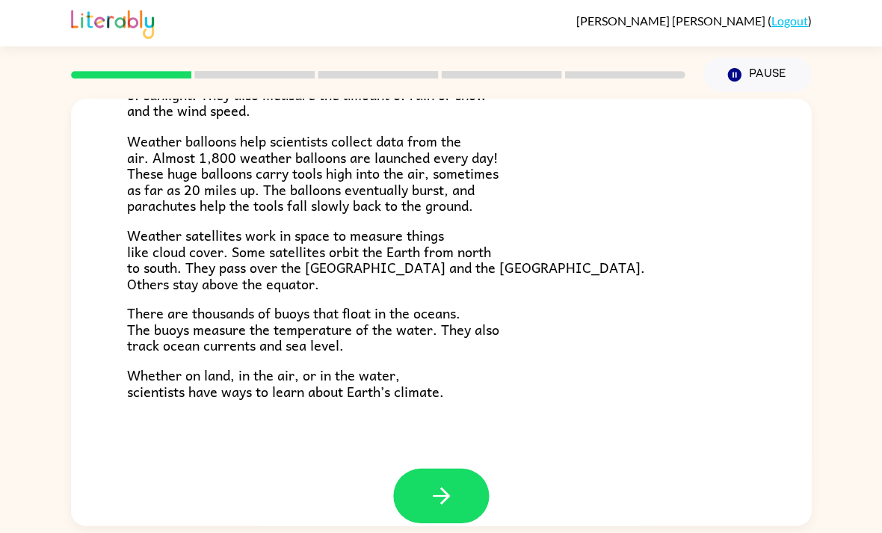
scroll to position [398, 0]
click at [441, 491] on icon "button" at bounding box center [440, 495] width 17 height 17
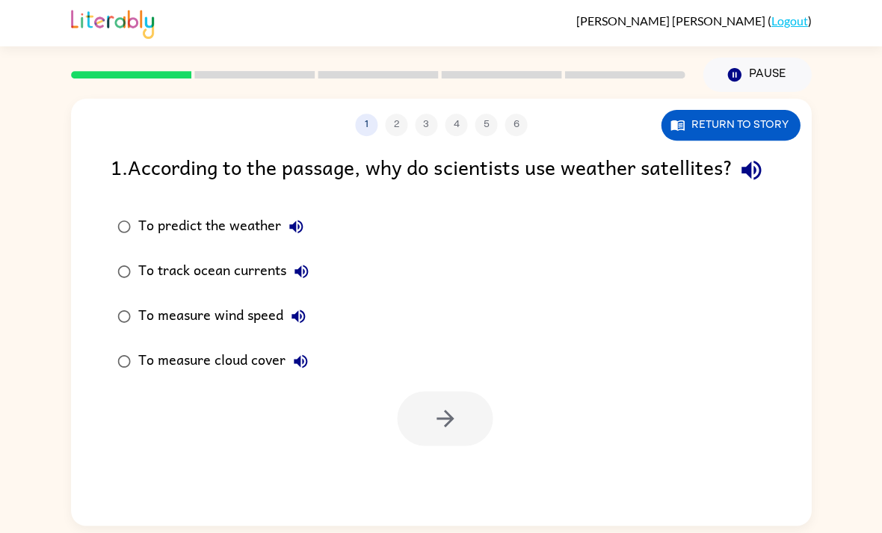
scroll to position [0, 0]
click at [407, 129] on div "1 2 3 4 5 6" at bounding box center [441, 125] width 740 height 22
click at [389, 120] on div "1 2 3 4 5 6" at bounding box center [441, 125] width 740 height 22
click at [741, 180] on icon "button" at bounding box center [750, 170] width 19 height 19
click at [732, 189] on button "button" at bounding box center [751, 170] width 38 height 38
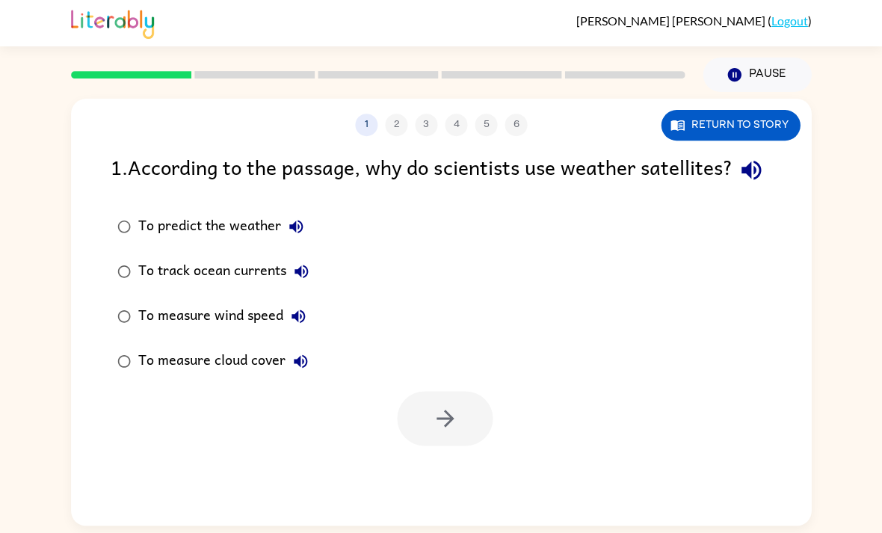
click at [745, 126] on button "Return to story" at bounding box center [730, 125] width 139 height 31
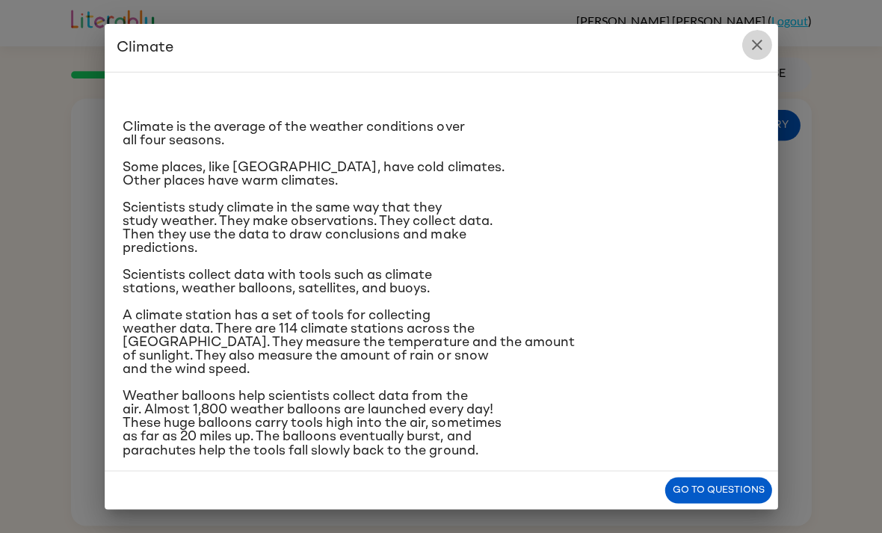
click at [750, 43] on icon "close" at bounding box center [756, 45] width 18 height 18
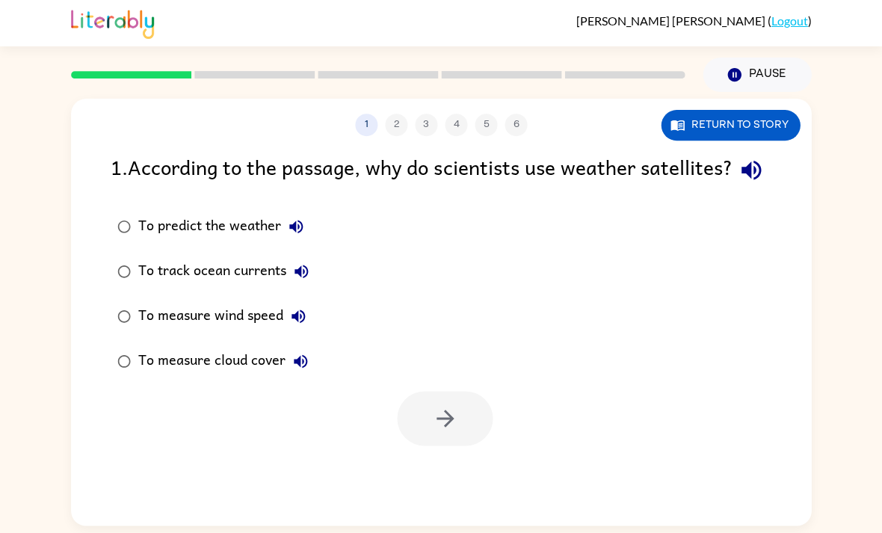
click at [764, 119] on button "Return to story" at bounding box center [730, 125] width 139 height 31
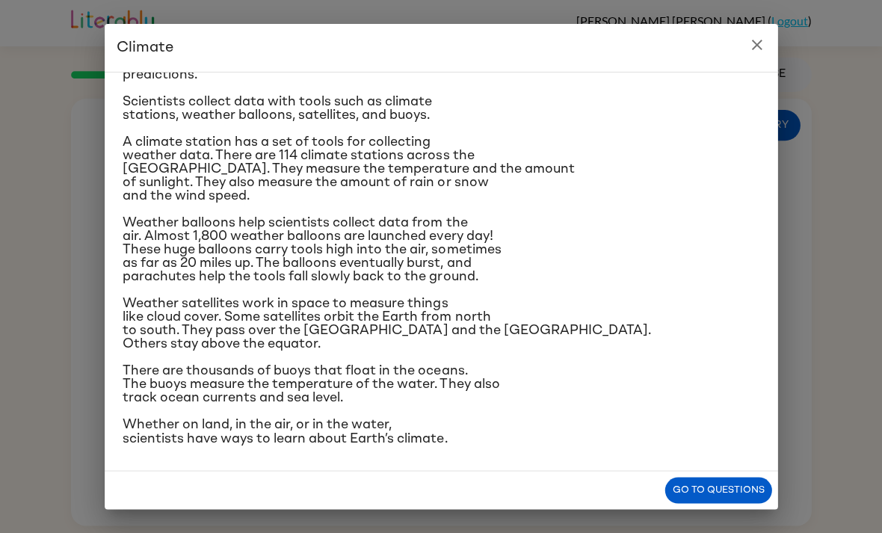
scroll to position [187, 0]
click at [761, 43] on icon "close" at bounding box center [756, 45] width 18 height 18
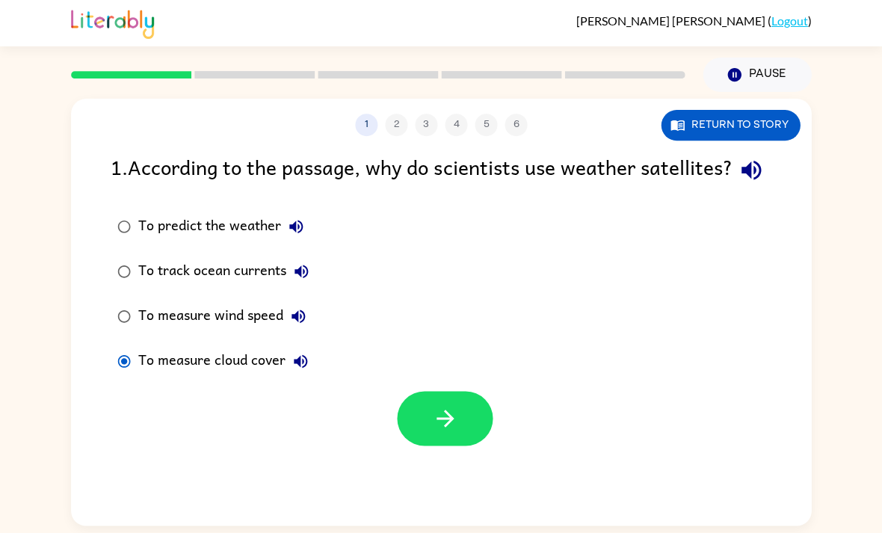
click at [298, 368] on icon "button" at bounding box center [300, 360] width 13 height 13
click at [445, 445] on button "button" at bounding box center [445, 418] width 96 height 55
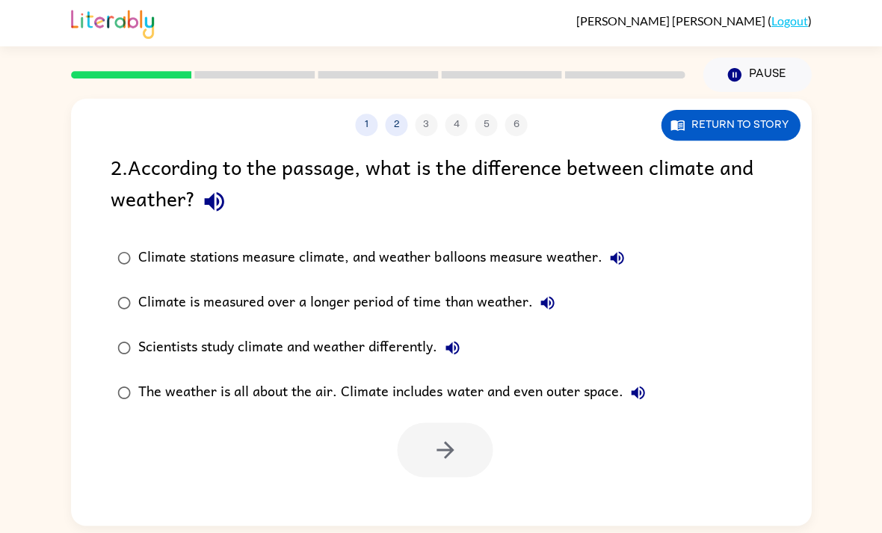
click at [223, 210] on icon "button" at bounding box center [214, 201] width 26 height 26
click at [223, 204] on icon "button" at bounding box center [214, 201] width 26 height 26
click at [758, 126] on button "Return to story" at bounding box center [730, 125] width 139 height 31
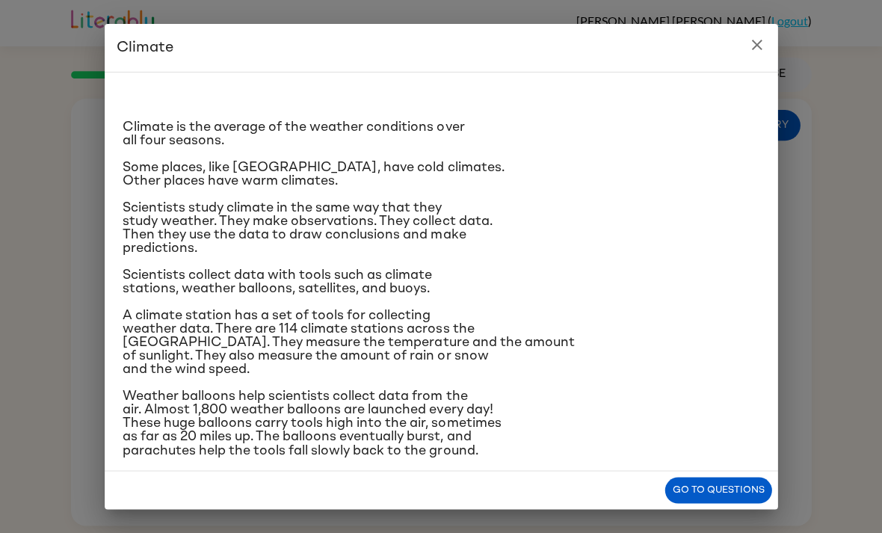
scroll to position [0, 0]
click at [765, 43] on button "close" at bounding box center [756, 45] width 30 height 30
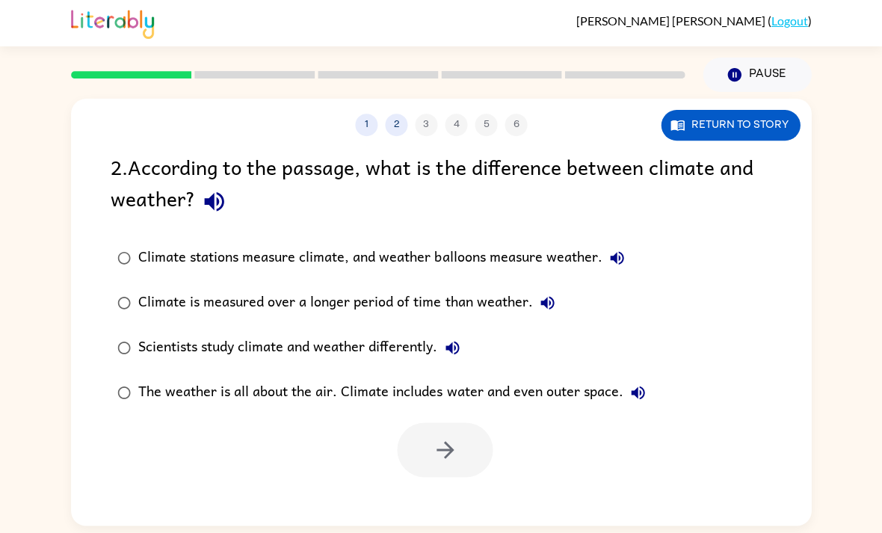
click at [750, 123] on button "Return to story" at bounding box center [730, 125] width 139 height 31
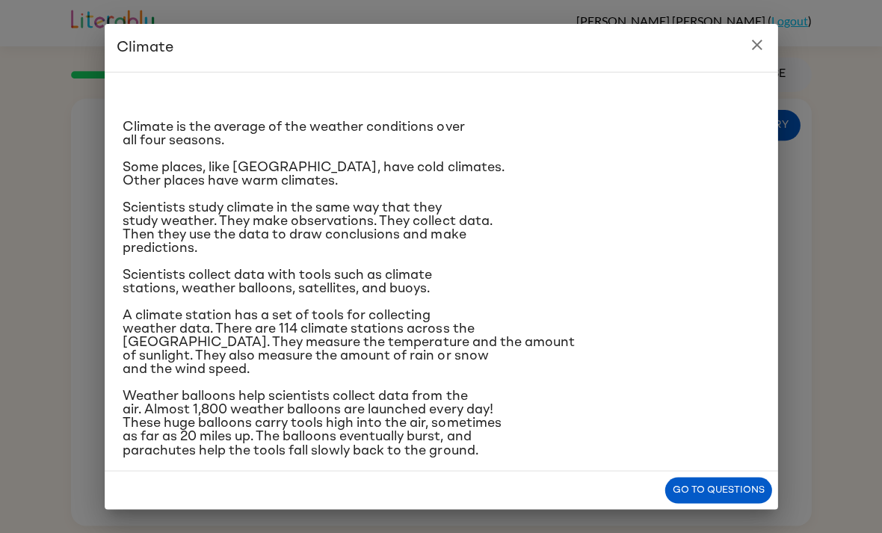
click at [778, 31] on div "Climate Climate is the average of the weather conditions over all four seasons.…" at bounding box center [441, 266] width 882 height 533
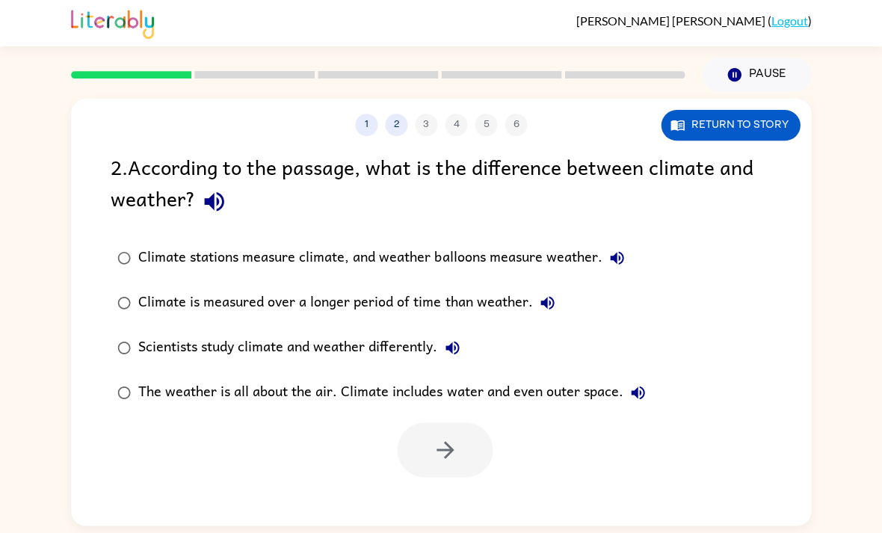
click at [760, 53] on div "Pause Pause" at bounding box center [756, 75] width 126 height 52
click at [750, 117] on button "Return to story" at bounding box center [730, 125] width 139 height 31
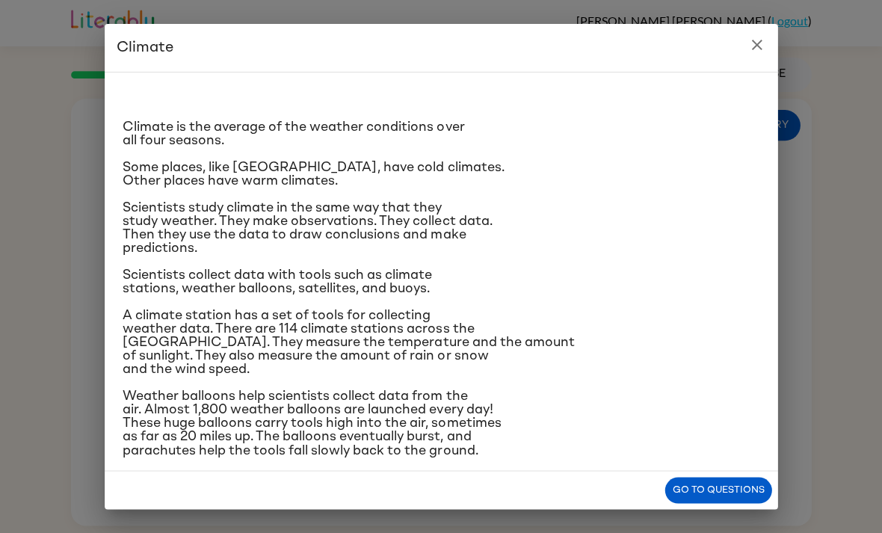
click at [765, 45] on button "close" at bounding box center [756, 45] width 30 height 30
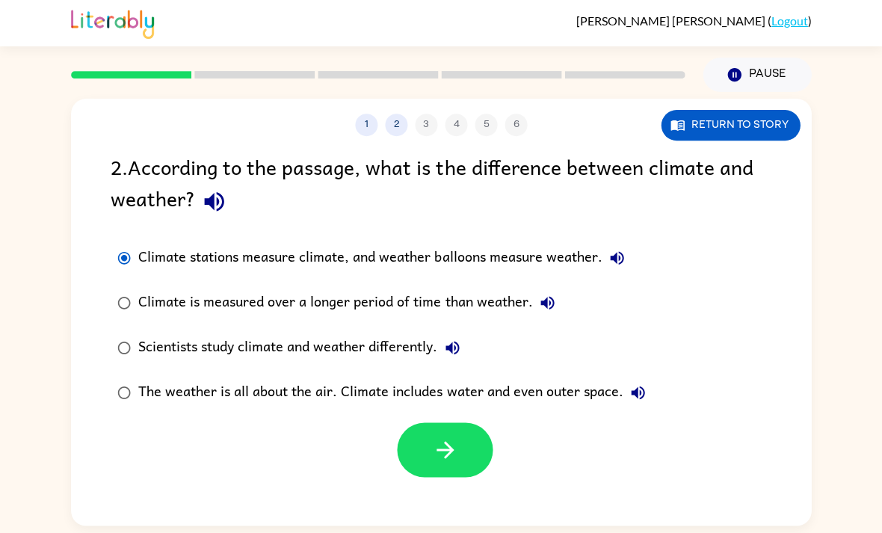
click at [443, 454] on icon "button" at bounding box center [445, 449] width 26 height 26
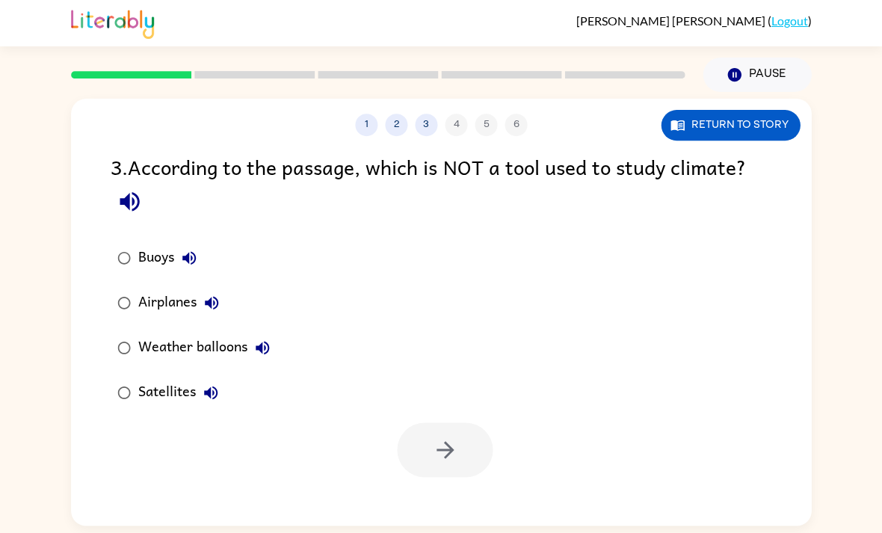
click at [134, 195] on icon "button" at bounding box center [129, 201] width 19 height 19
click at [767, 114] on button "Return to story" at bounding box center [730, 125] width 139 height 31
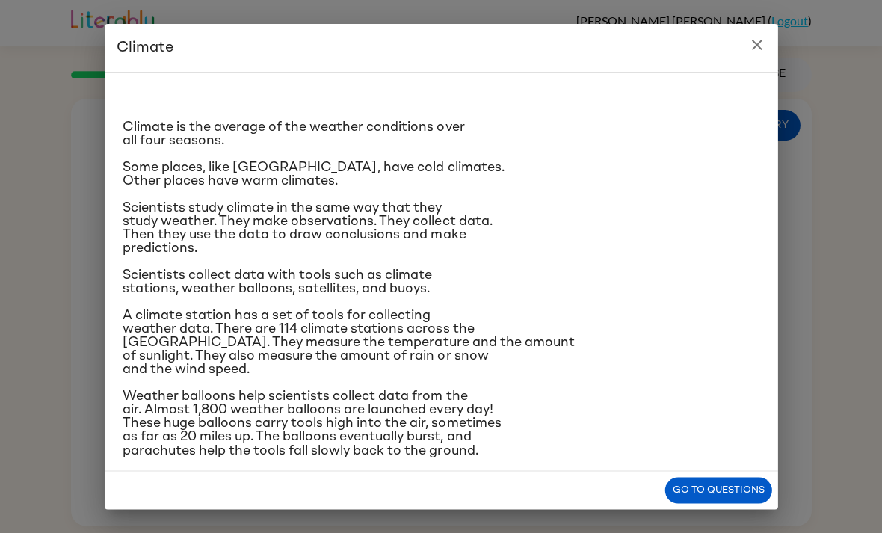
click at [755, 40] on icon "close" at bounding box center [756, 45] width 18 height 18
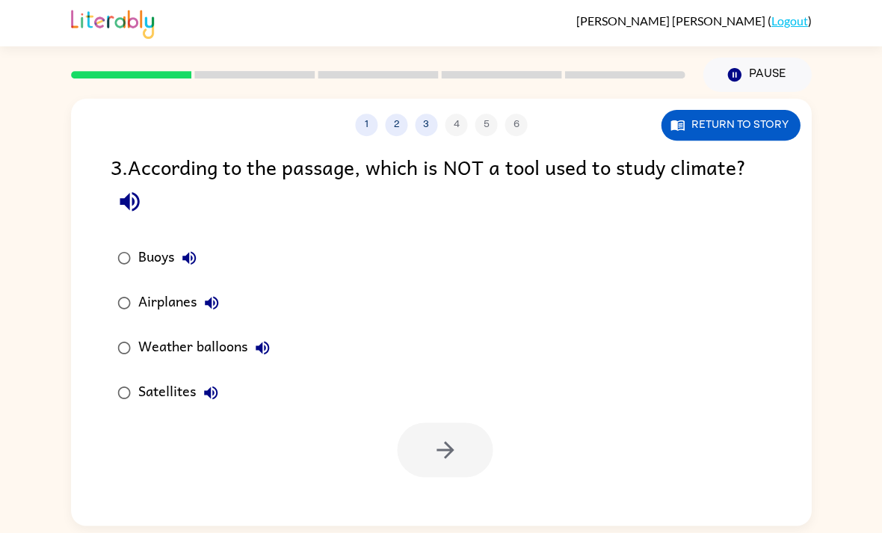
click at [135, 192] on icon "button" at bounding box center [130, 201] width 26 height 26
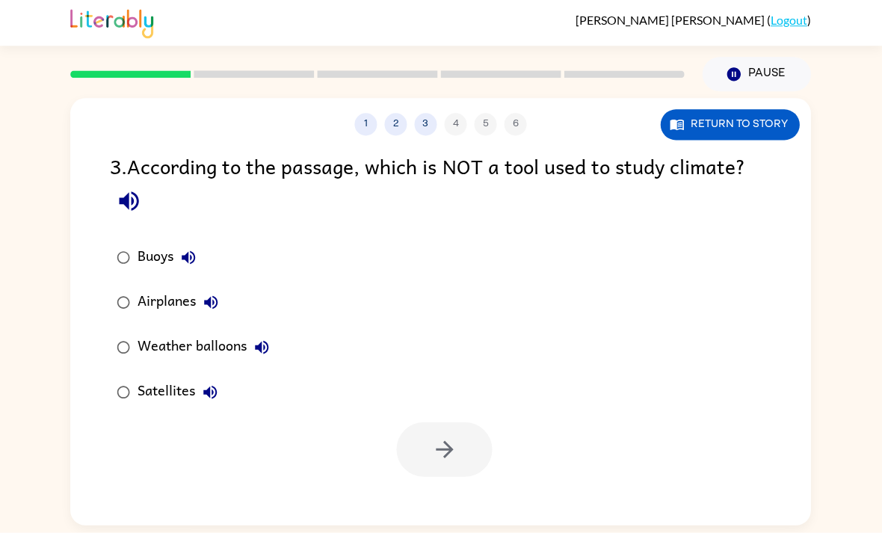
click at [738, 125] on button "Return to story" at bounding box center [730, 125] width 139 height 31
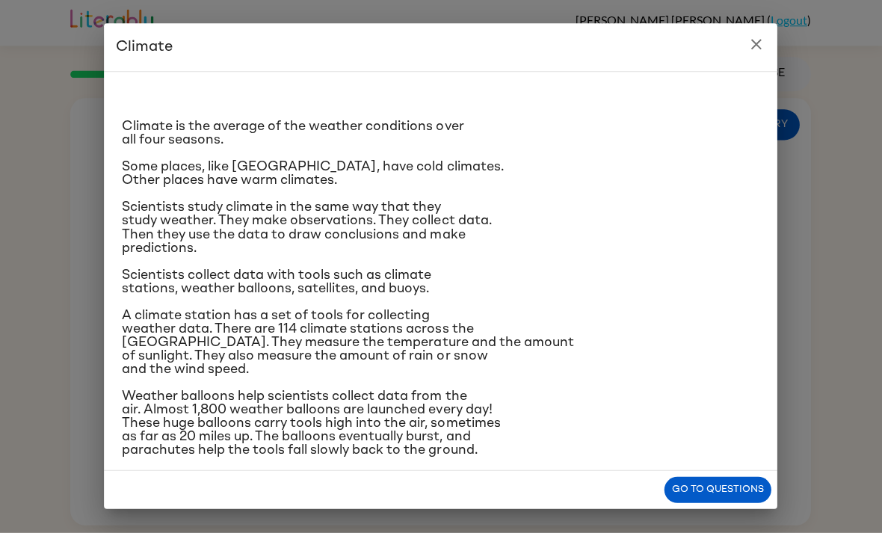
click at [752, 46] on icon "close" at bounding box center [756, 45] width 10 height 10
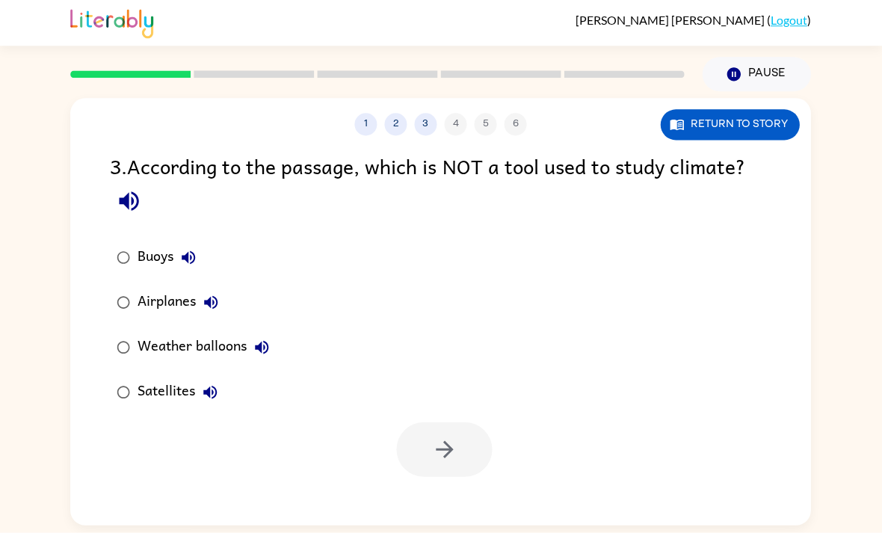
click at [724, 123] on button "Return to story" at bounding box center [730, 125] width 139 height 31
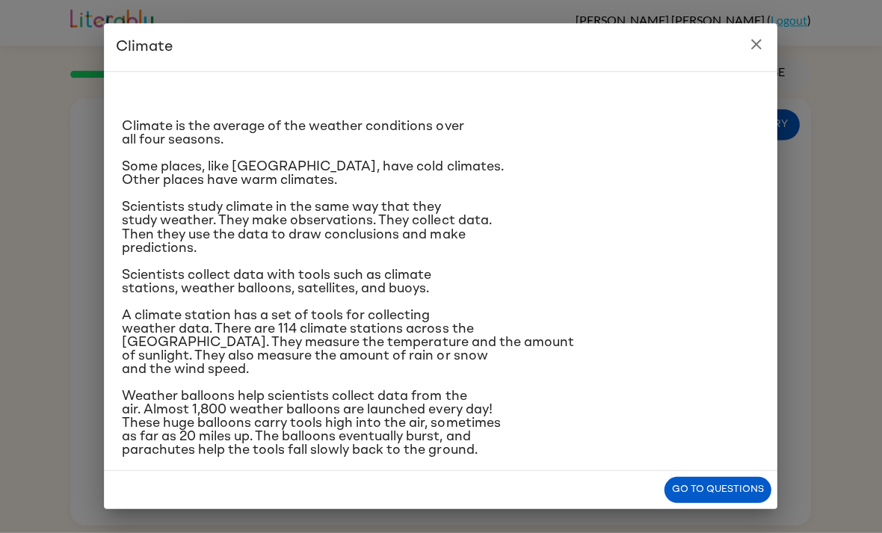
click at [755, 40] on icon "close" at bounding box center [756, 45] width 18 height 18
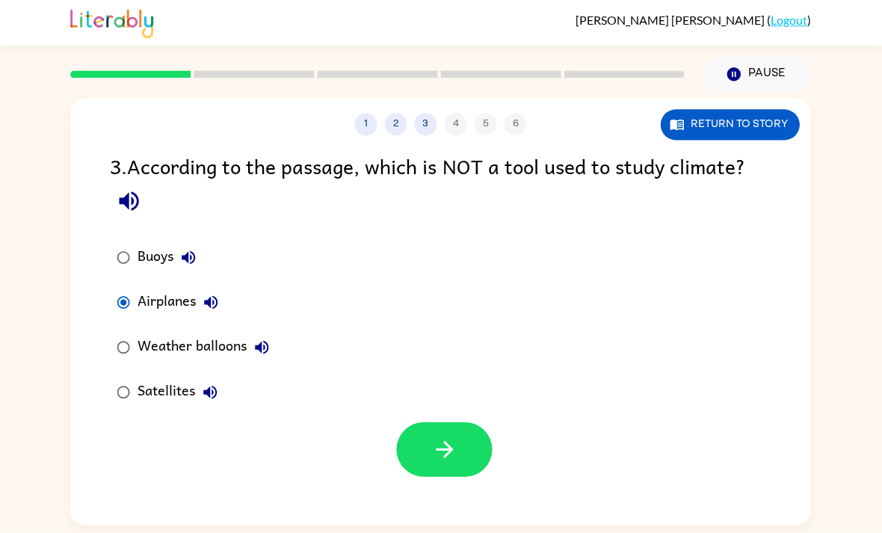
click at [454, 422] on button "button" at bounding box center [445, 449] width 96 height 55
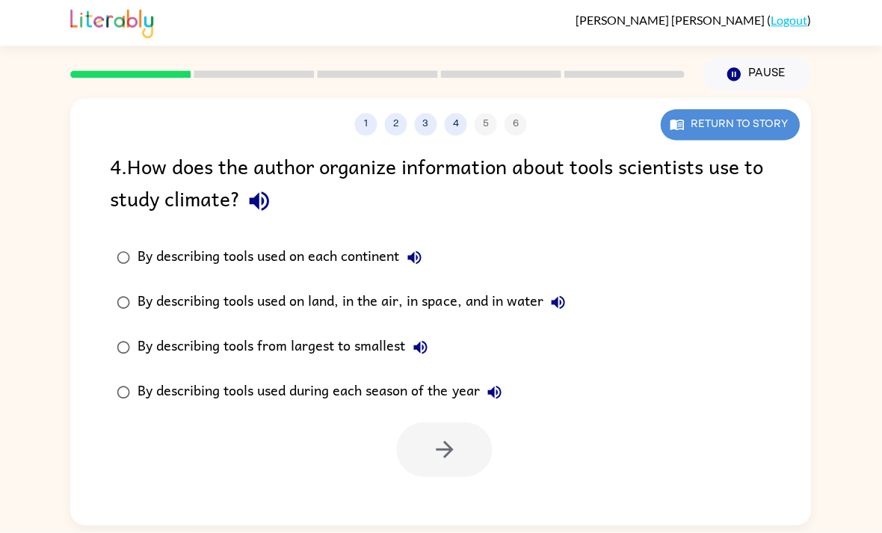
click at [740, 121] on button "Return to story" at bounding box center [730, 125] width 139 height 31
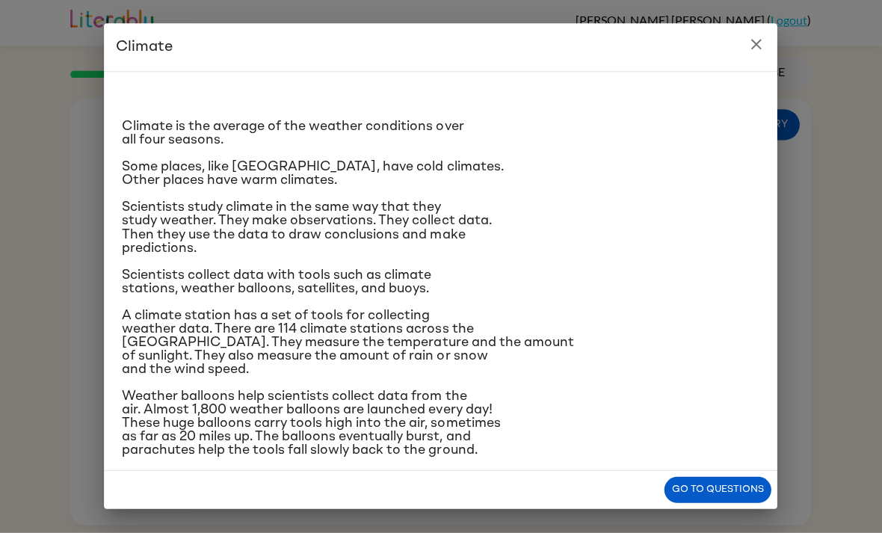
click at [757, 43] on icon "close" at bounding box center [756, 45] width 10 height 10
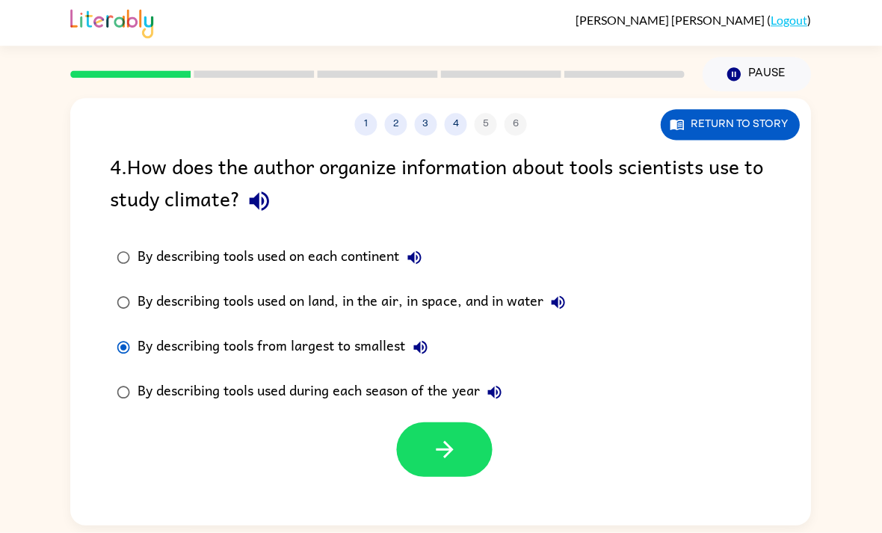
click at [463, 444] on button "button" at bounding box center [445, 449] width 96 height 55
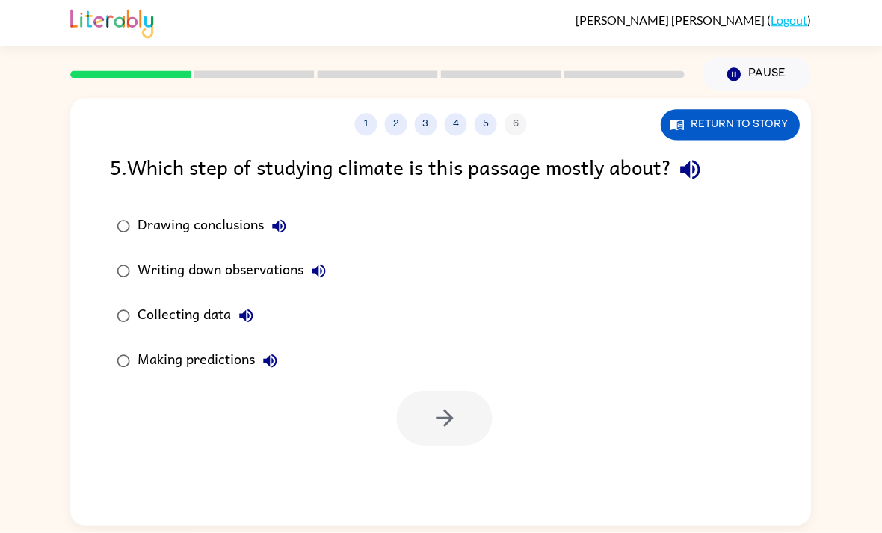
click at [467, 416] on div at bounding box center [445, 418] width 96 height 55
click at [467, 415] on button "button" at bounding box center [445, 418] width 96 height 55
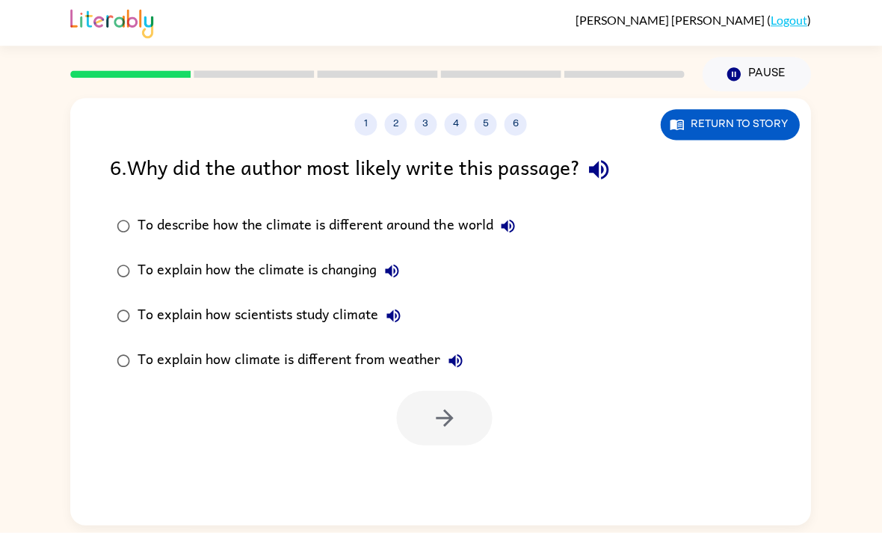
click at [99, 329] on div "6 . Why did the author most likely write this passage? To describe how the clim…" at bounding box center [441, 298] width 740 height 294
click at [98, 329] on div "6 . Why did the author most likely write this passage? To describe how the clim…" at bounding box center [441, 298] width 740 height 294
click at [605, 322] on div "To describe how the climate is different around the world To explain how the cl…" at bounding box center [461, 293] width 700 height 179
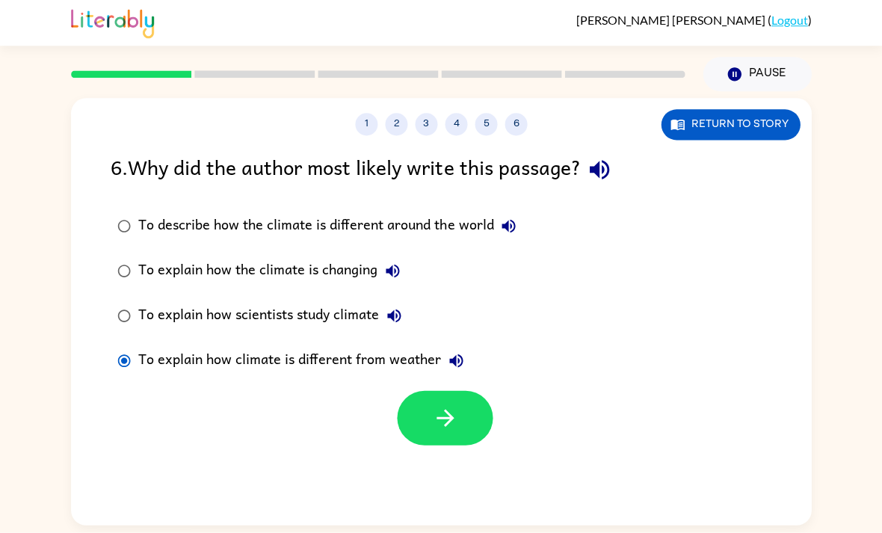
click at [593, 294] on div "To describe how the climate is different around the world To explain how the cl…" at bounding box center [461, 293] width 700 height 179
click at [588, 294] on div "To describe how the climate is different around the world To explain how the cl…" at bounding box center [461, 293] width 700 height 179
click at [468, 422] on button "button" at bounding box center [445, 418] width 96 height 55
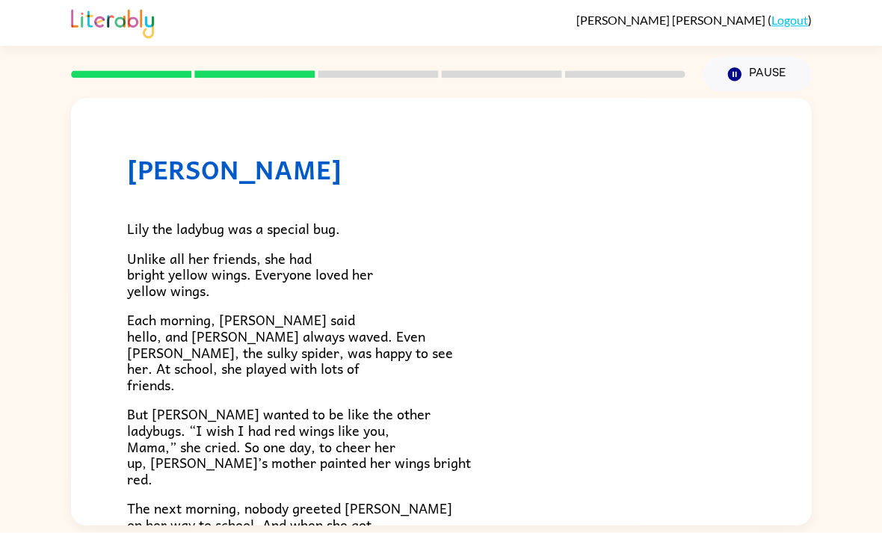
click at [509, 427] on p "But [PERSON_NAME] wanted to be like the other ladybugs. “I wish I had red wings…" at bounding box center [441, 447] width 628 height 81
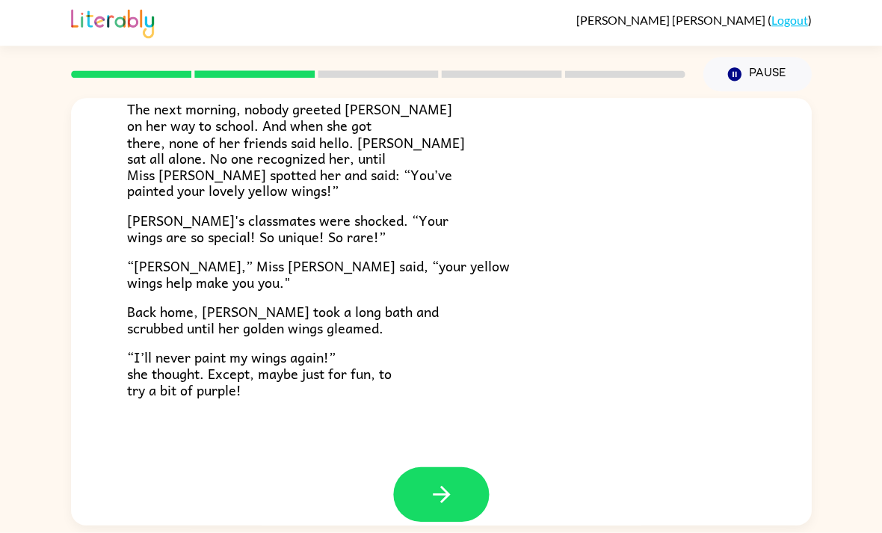
scroll to position [398, 0]
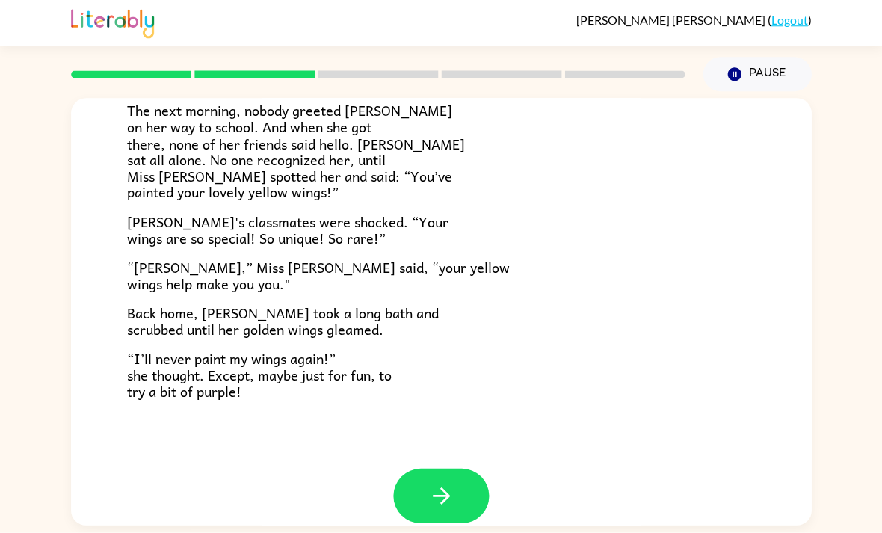
click at [469, 501] on button "button" at bounding box center [441, 496] width 96 height 55
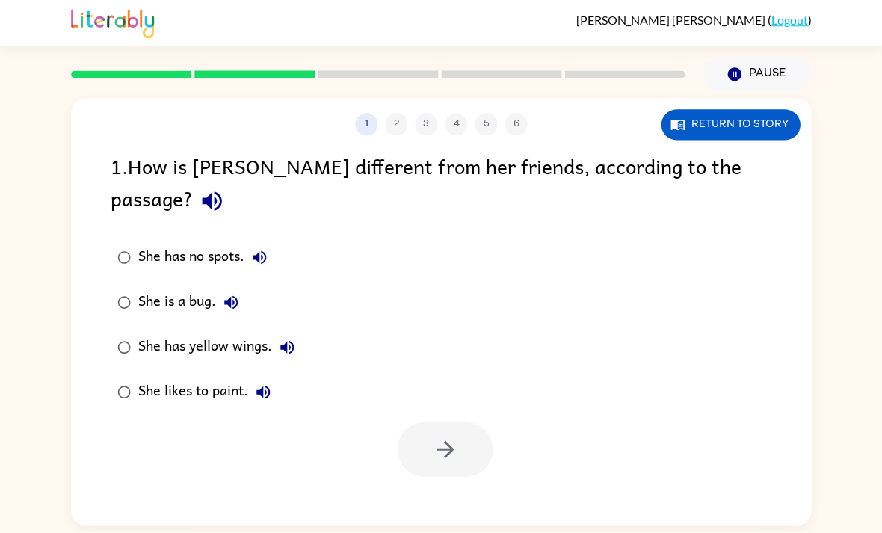
click at [477, 437] on div at bounding box center [445, 449] width 96 height 55
click at [121, 330] on label "She has yellow wings." at bounding box center [205, 347] width 207 height 45
click at [783, 121] on button "Return to story" at bounding box center [730, 125] width 139 height 31
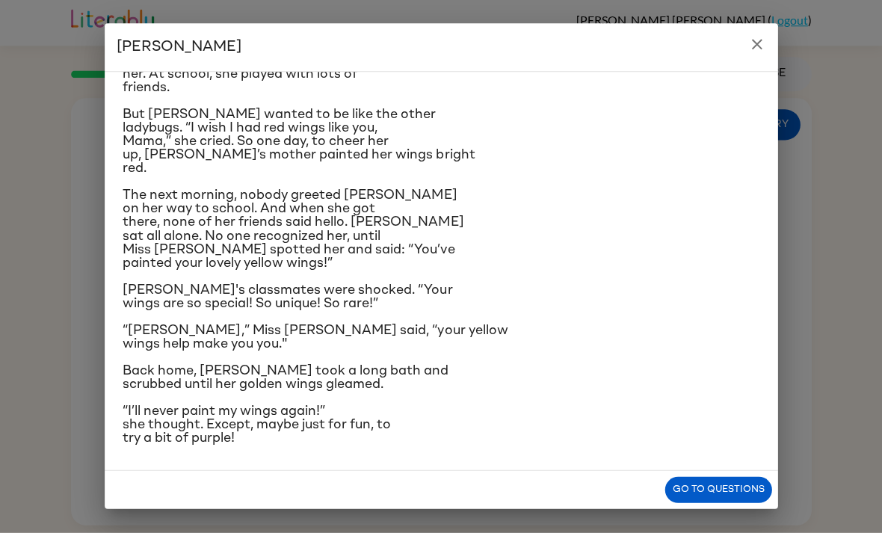
scroll to position [303, 0]
click at [717, 483] on button "Go to questions" at bounding box center [717, 490] width 107 height 26
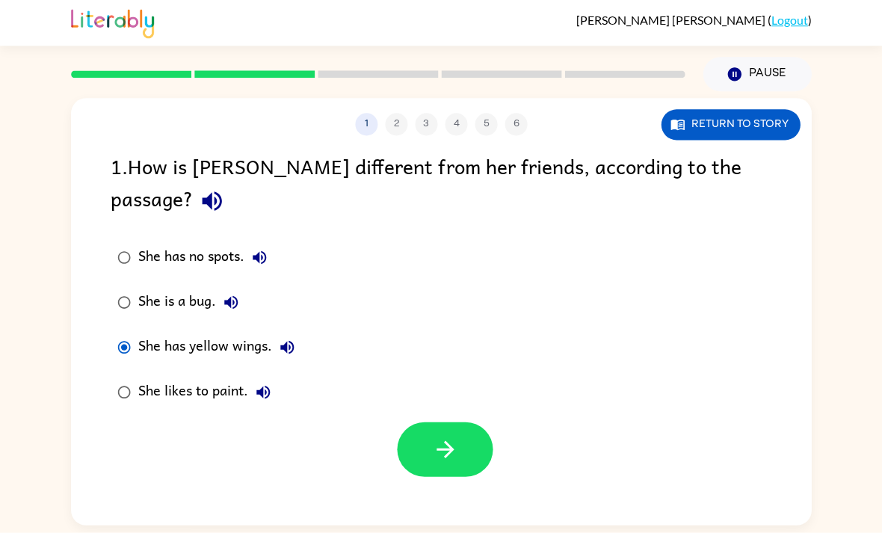
click at [485, 430] on button "button" at bounding box center [445, 449] width 96 height 55
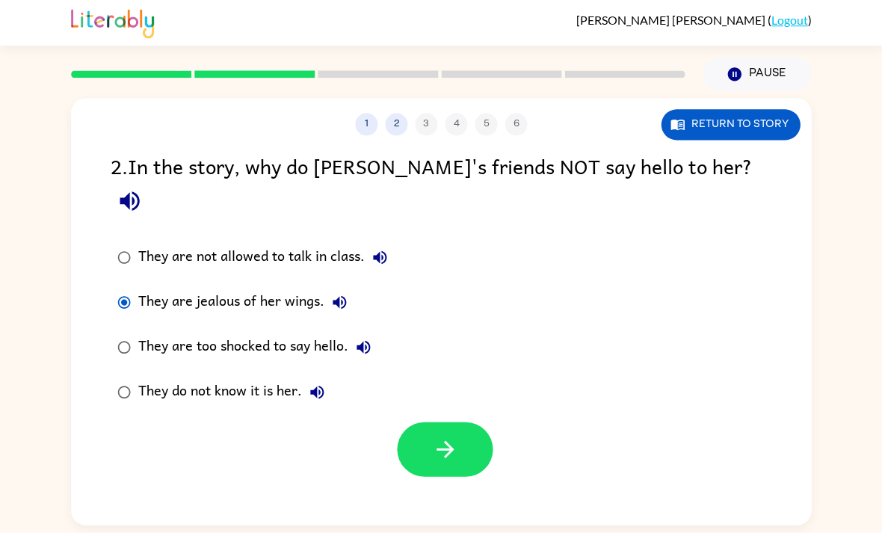
click at [841, 63] on div "[PERSON_NAME] ( Logout ) Pause Pause 1 2 3 4 5 6 Return to story 2 . In the sto…" at bounding box center [441, 266] width 882 height 533
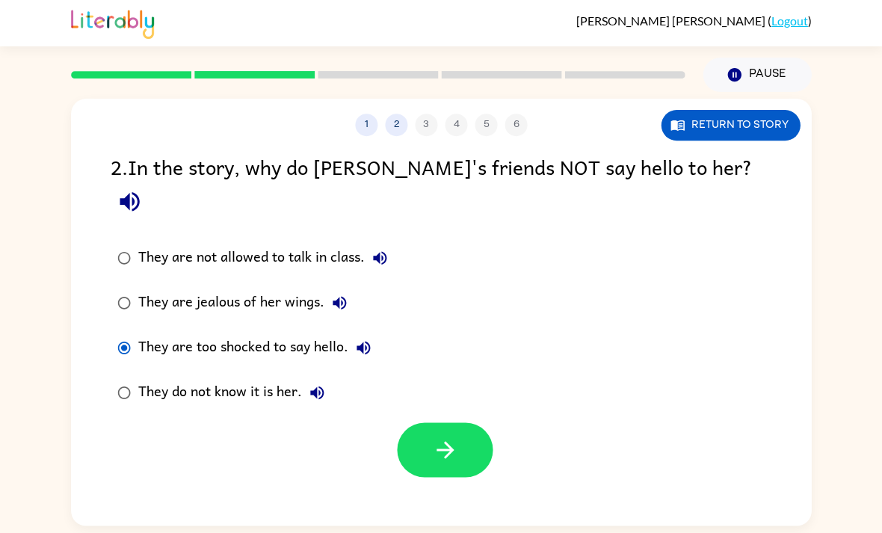
scroll to position [0, 0]
click at [464, 422] on button "button" at bounding box center [445, 449] width 96 height 55
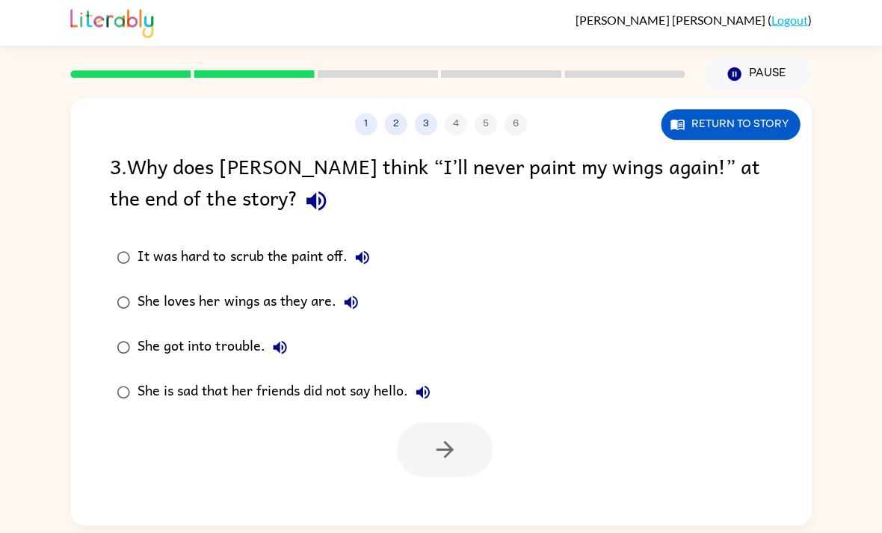
click at [760, 121] on button "Return to story" at bounding box center [730, 125] width 139 height 31
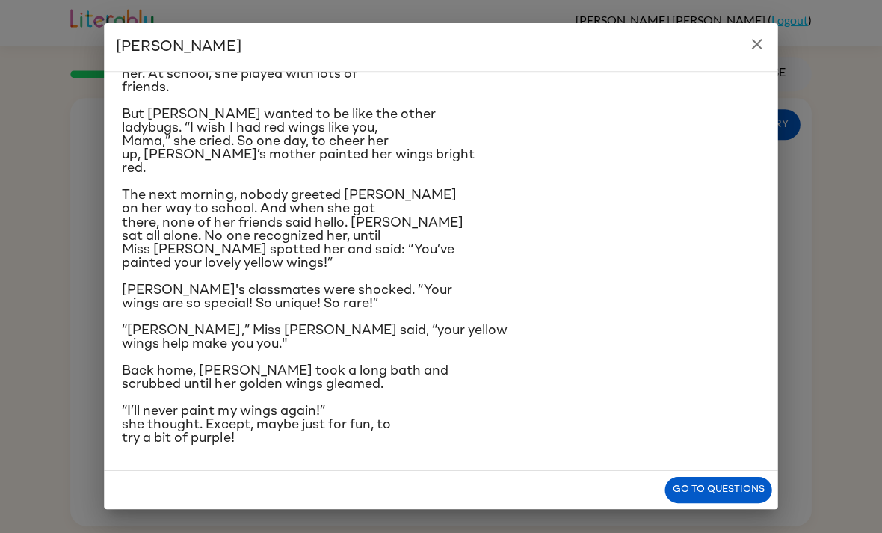
scroll to position [303, 0]
click at [703, 493] on button "Go to questions" at bounding box center [717, 490] width 107 height 26
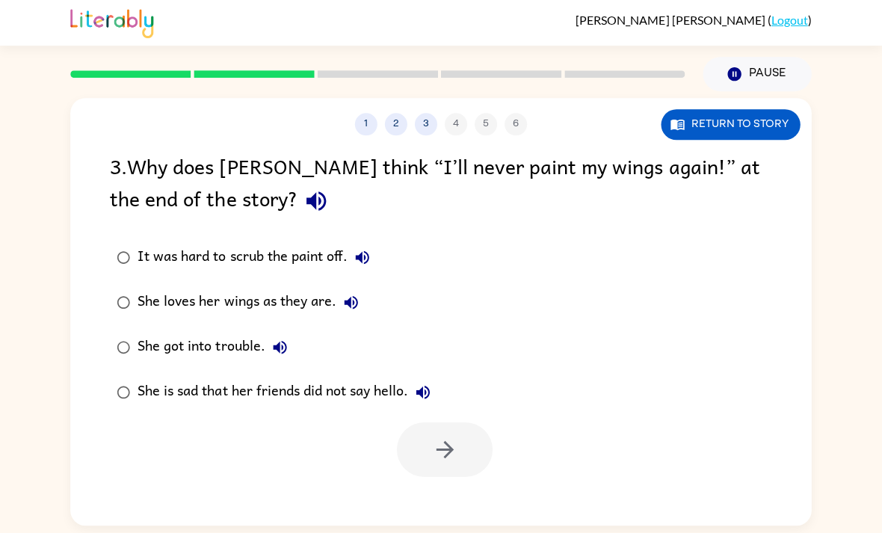
click at [760, 117] on button "Return to story" at bounding box center [730, 125] width 139 height 31
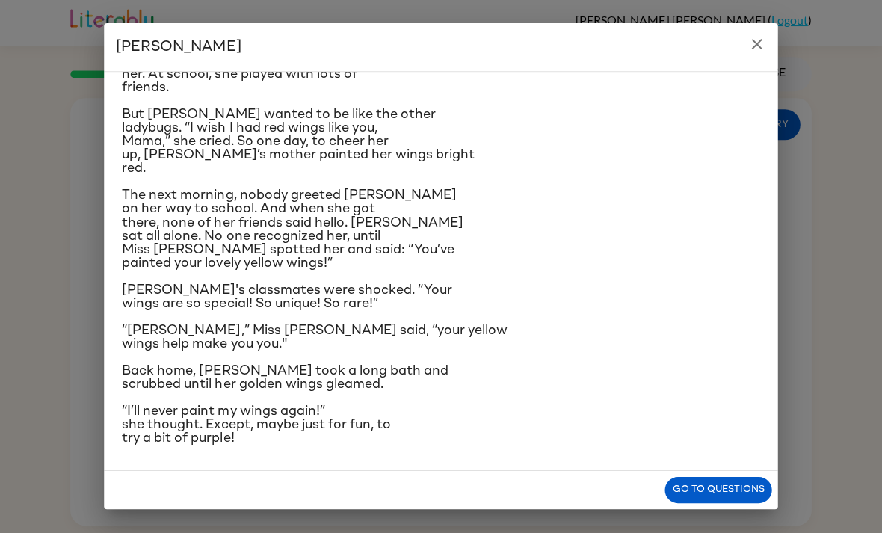
scroll to position [303, 0]
click at [725, 498] on button "Go to questions" at bounding box center [717, 490] width 107 height 26
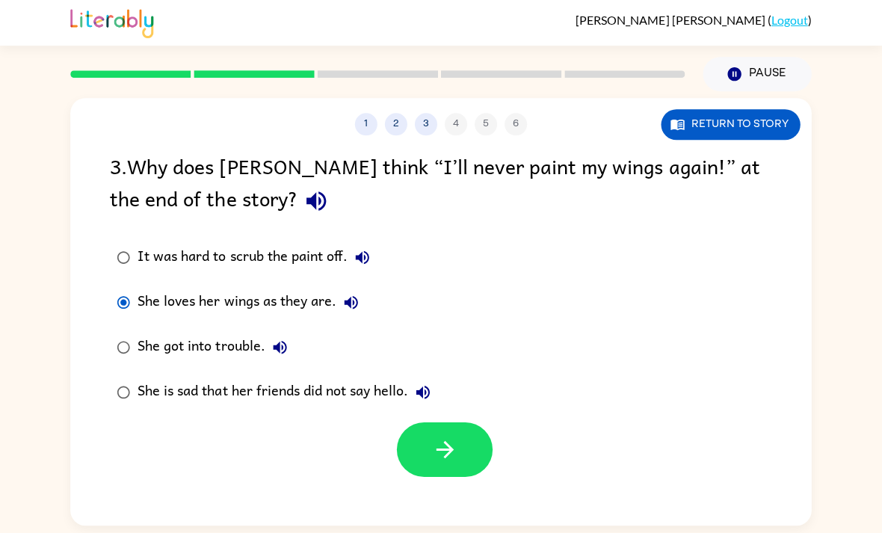
click at [437, 469] on button "button" at bounding box center [445, 449] width 96 height 55
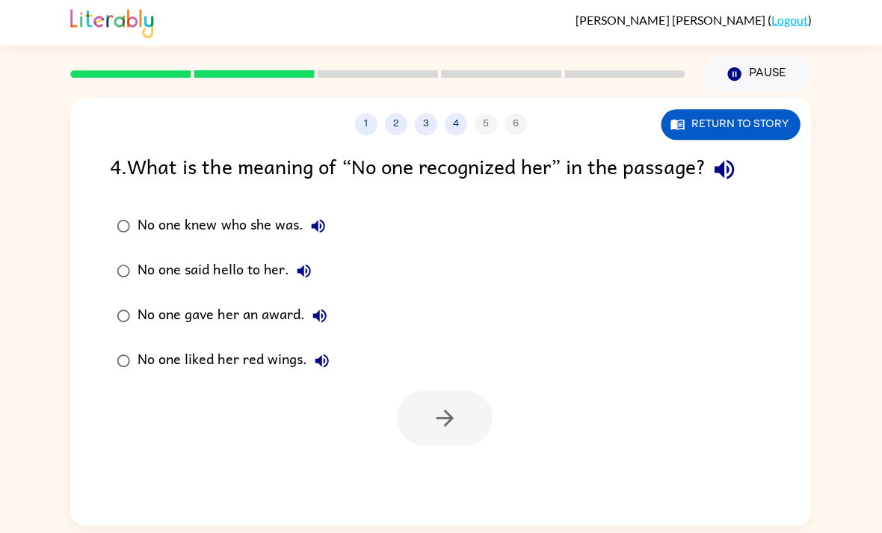
scroll to position [48, 0]
click at [768, 110] on button "Return to story" at bounding box center [730, 125] width 139 height 31
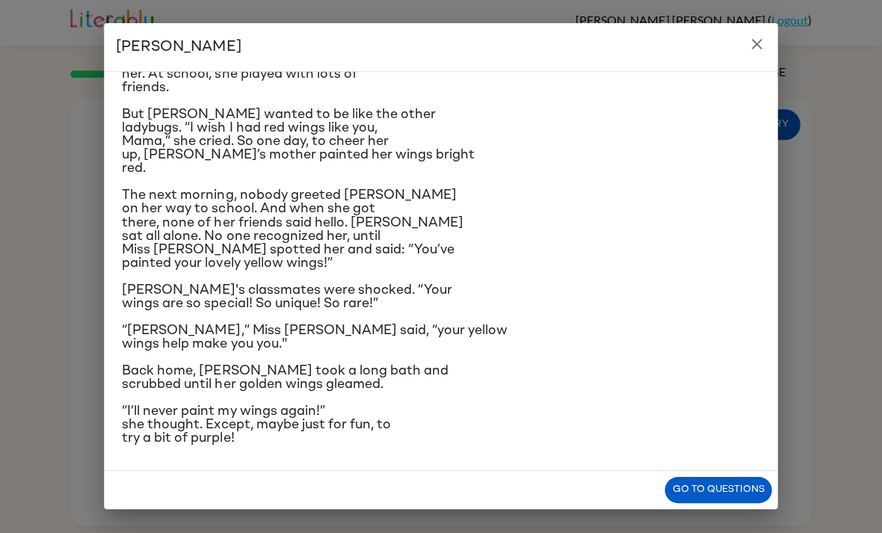
scroll to position [303, 0]
click at [753, 50] on icon "close" at bounding box center [756, 45] width 18 height 18
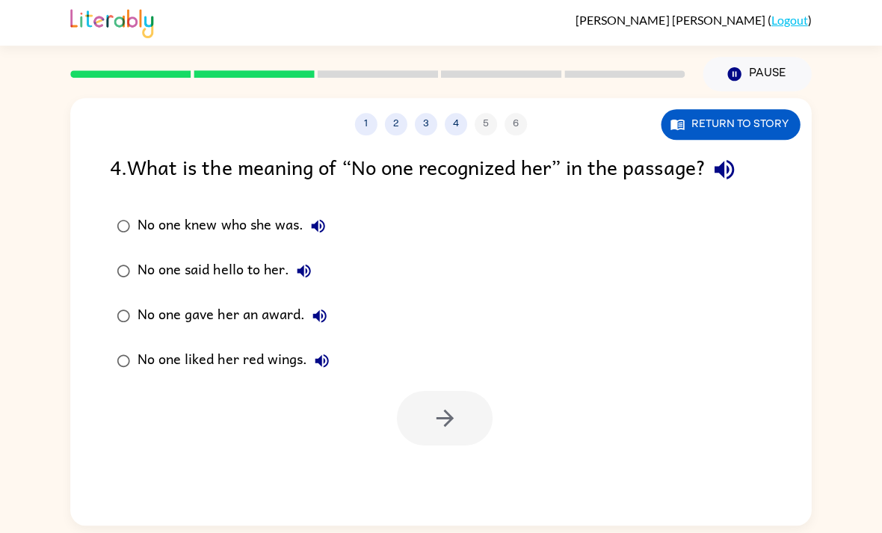
click at [108, 249] on label "No one said hello to her." at bounding box center [223, 271] width 242 height 45
click at [110, 249] on label "No one said hello to her." at bounding box center [223, 271] width 242 height 45
click at [103, 249] on label "No one said hello to her." at bounding box center [223, 271] width 242 height 45
click at [480, 391] on button "button" at bounding box center [445, 418] width 96 height 55
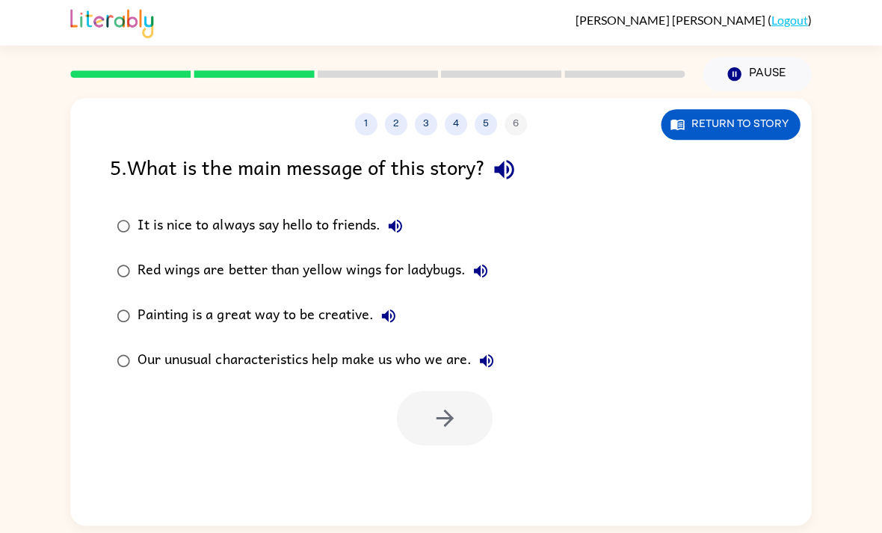
click at [24, 210] on div "1 2 3 4 5 6 Return to story 5 . What is the main message of this story? It is n…" at bounding box center [441, 308] width 882 height 433
click at [110, 339] on label "Our unusual characteristics help make us who we are." at bounding box center [305, 361] width 407 height 45
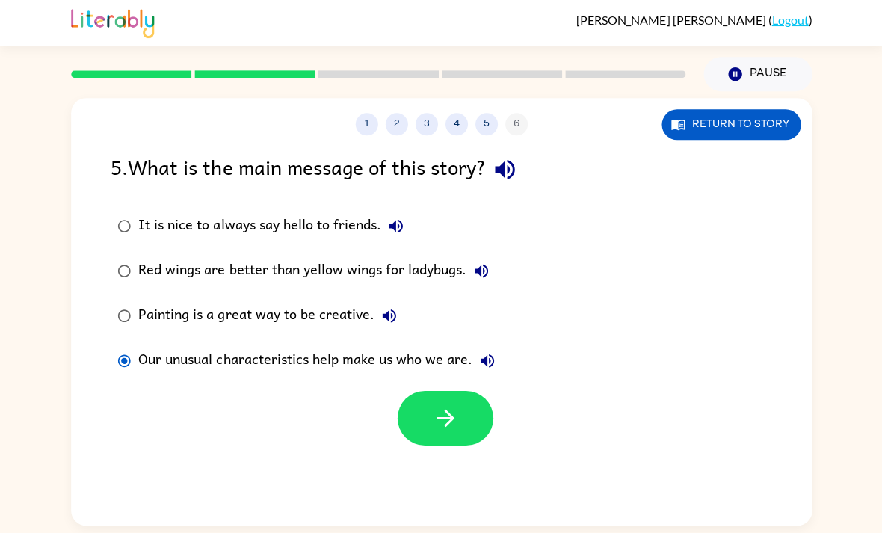
scroll to position [48, 0]
click at [474, 391] on button "button" at bounding box center [445, 418] width 96 height 55
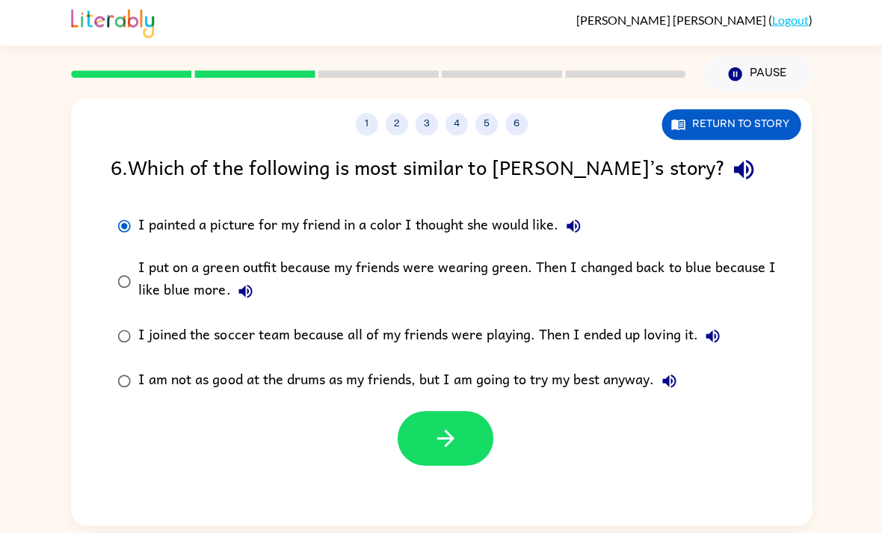
click at [460, 411] on button "button" at bounding box center [445, 438] width 96 height 55
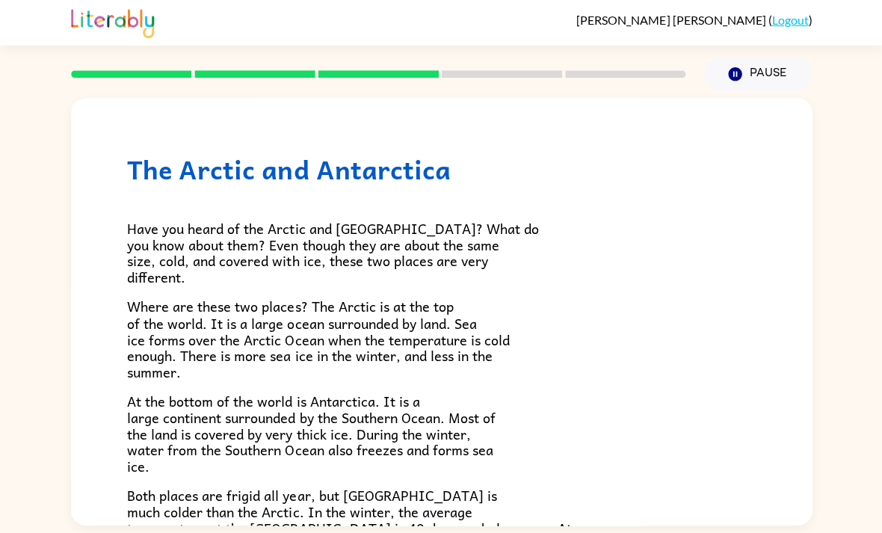
click at [465, 407] on p "At the bottom of the world is Antarctica. It is a large continent surrounded by…" at bounding box center [441, 433] width 628 height 81
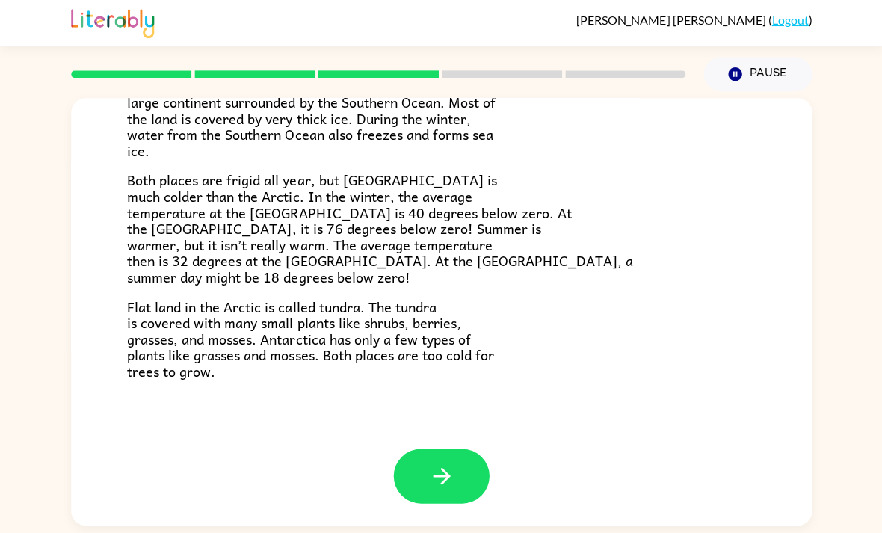
scroll to position [297, 0]
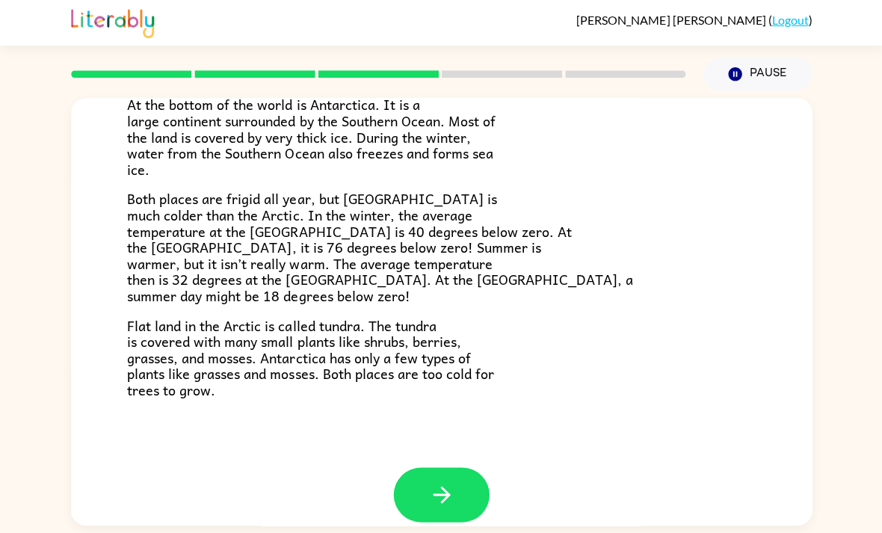
click at [463, 467] on button "button" at bounding box center [441, 494] width 96 height 55
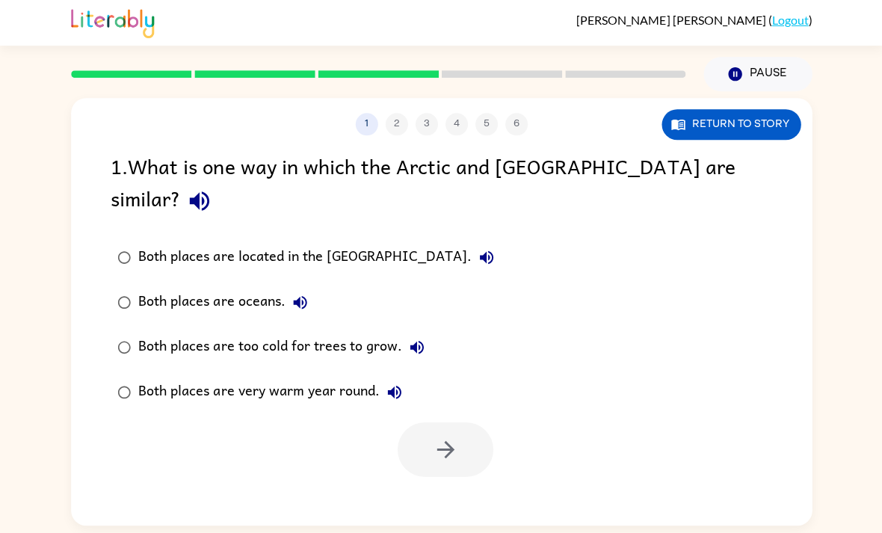
scroll to position [0, 0]
click at [758, 110] on button "Return to story" at bounding box center [730, 125] width 139 height 31
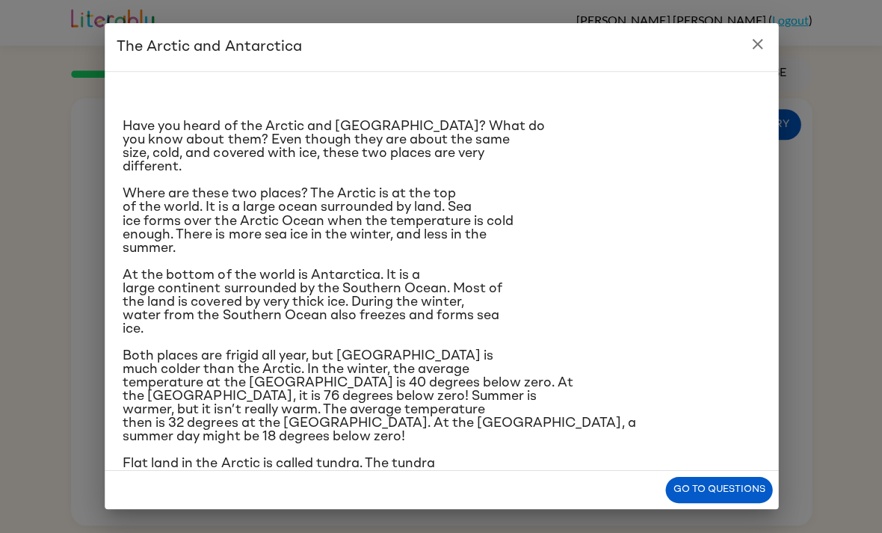
click at [720, 496] on button "Go to questions" at bounding box center [717, 490] width 107 height 26
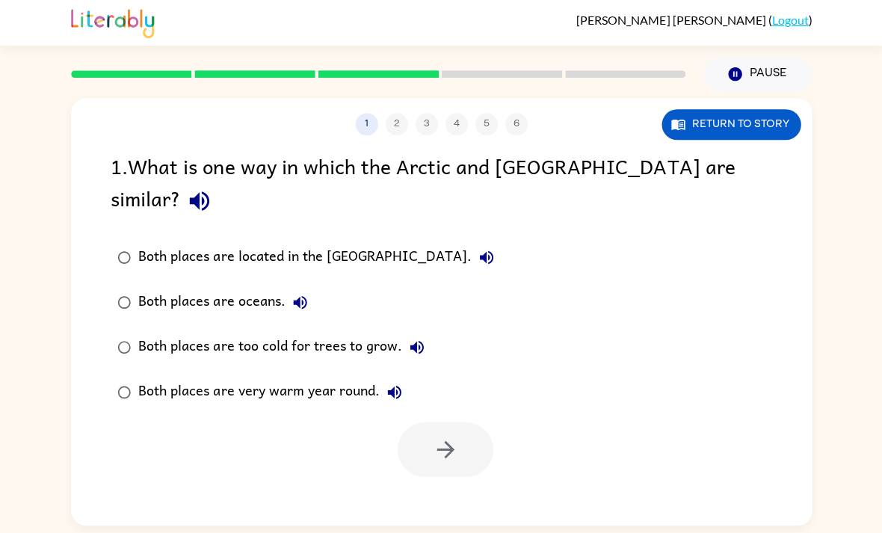
click at [469, 422] on div at bounding box center [445, 449] width 96 height 55
click at [751, 110] on button "Return to story" at bounding box center [730, 125] width 139 height 31
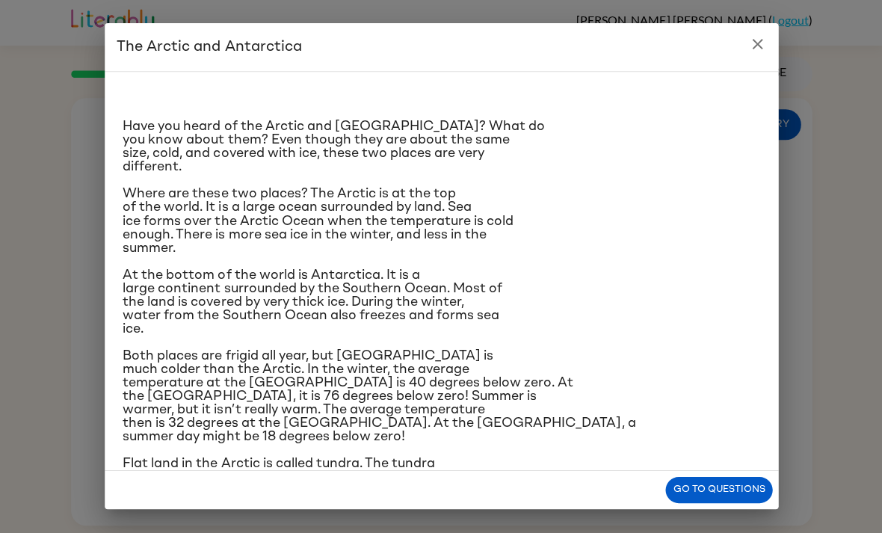
click at [751, 31] on button "close" at bounding box center [756, 45] width 30 height 30
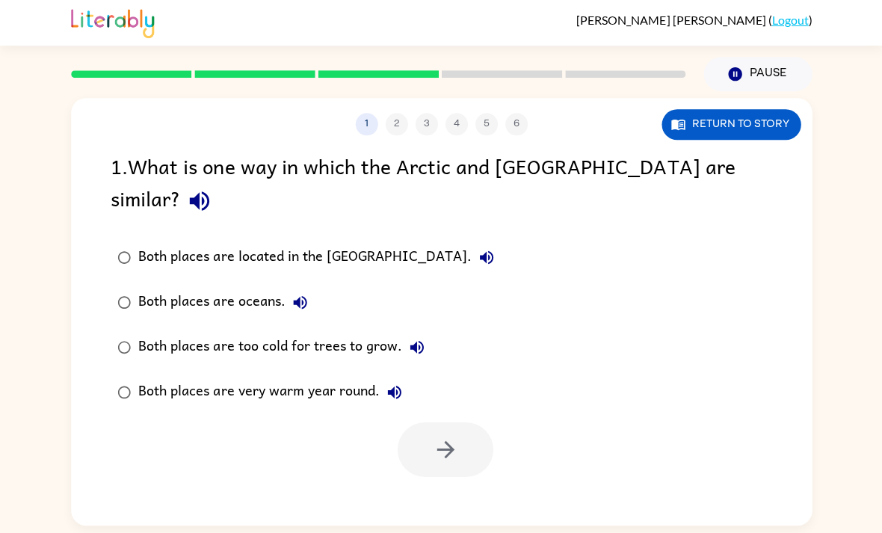
click at [770, 110] on button "Return to story" at bounding box center [730, 125] width 139 height 31
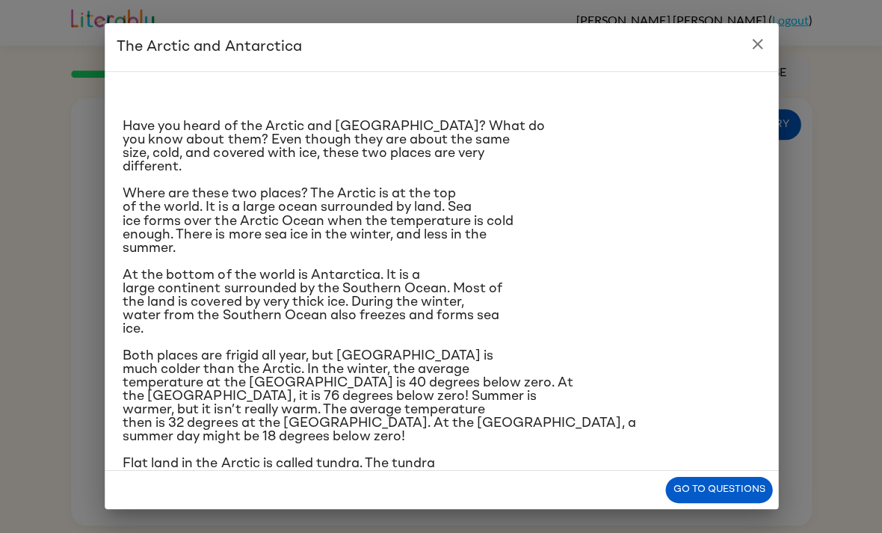
click at [749, 44] on icon "close" at bounding box center [756, 45] width 18 height 18
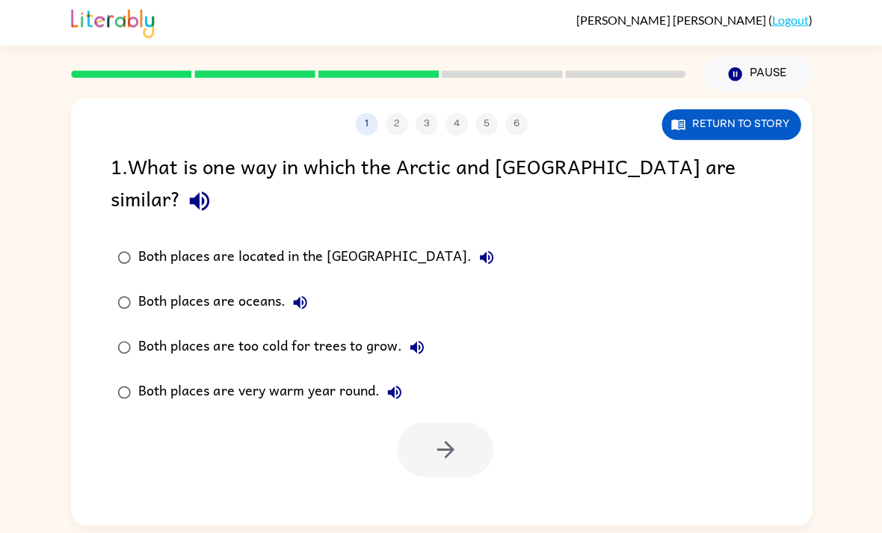
click at [768, 110] on button "Return to story" at bounding box center [730, 125] width 139 height 31
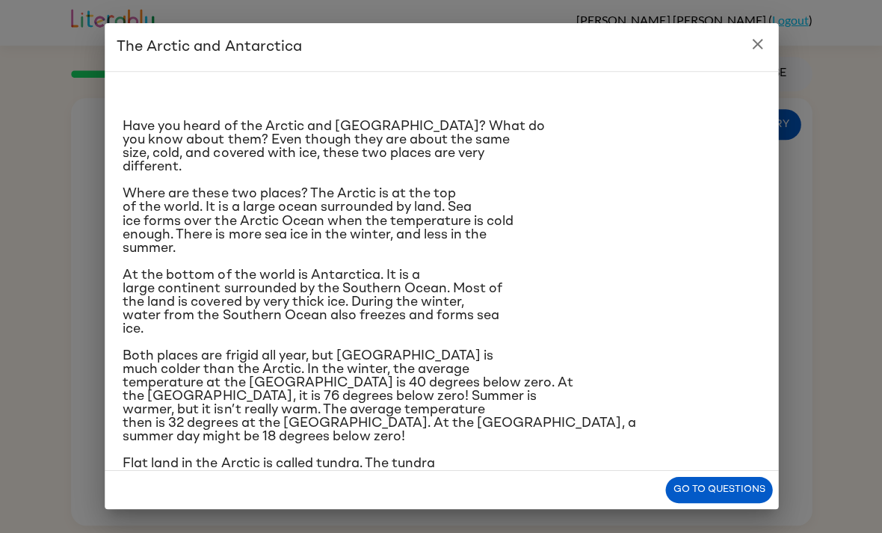
click at [761, 40] on icon "close" at bounding box center [756, 45] width 18 height 18
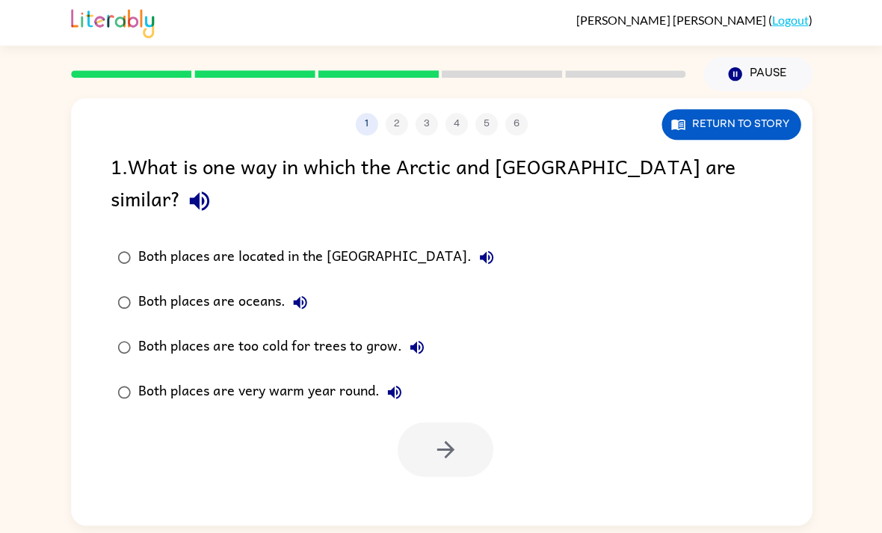
click at [765, 110] on button "Return to story" at bounding box center [730, 125] width 139 height 31
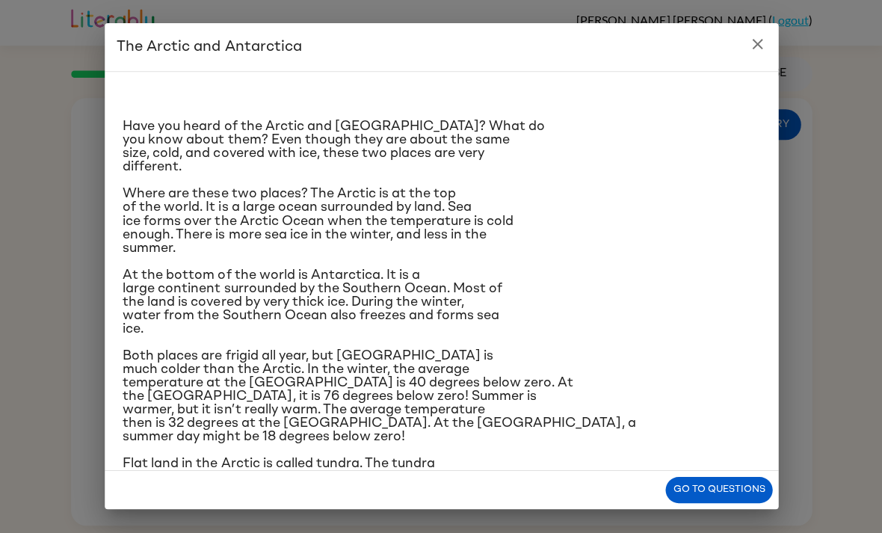
click at [756, 47] on icon "close" at bounding box center [756, 45] width 18 height 18
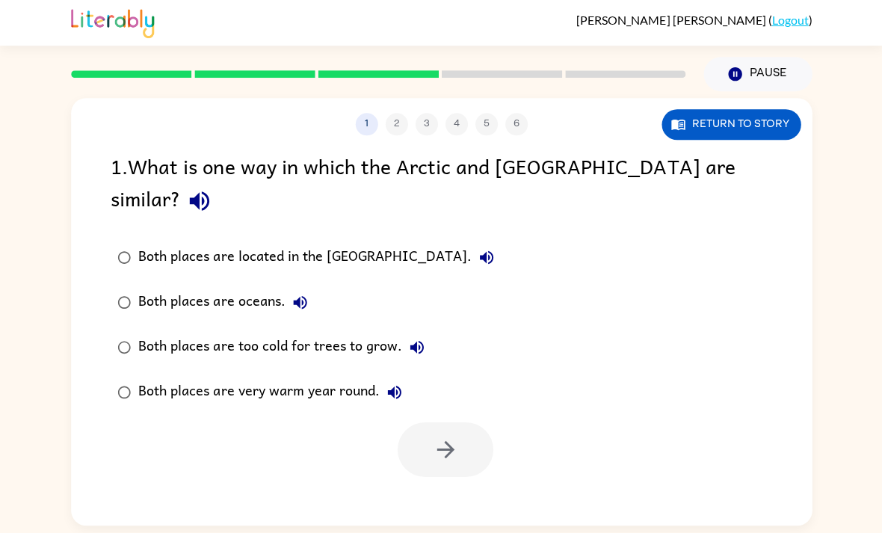
click at [766, 110] on button "Return to story" at bounding box center [730, 125] width 139 height 31
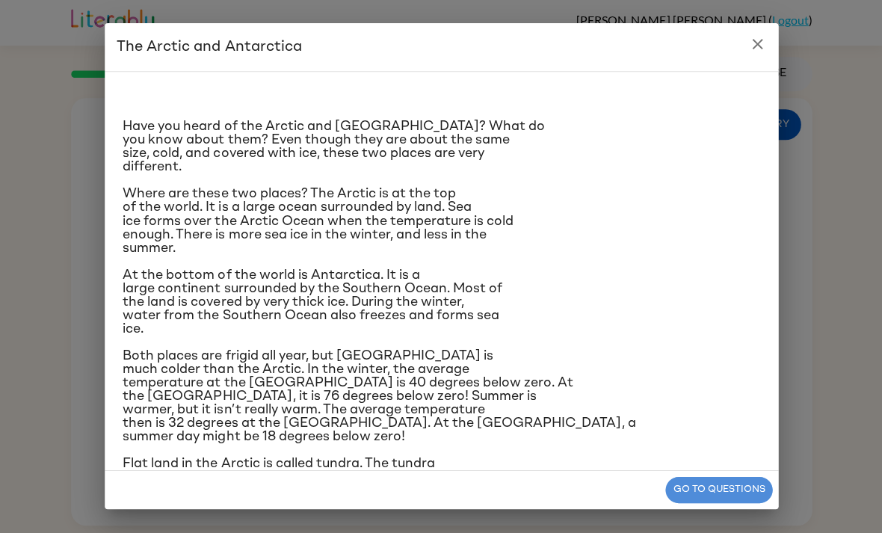
click at [715, 483] on button "Go to questions" at bounding box center [717, 490] width 107 height 26
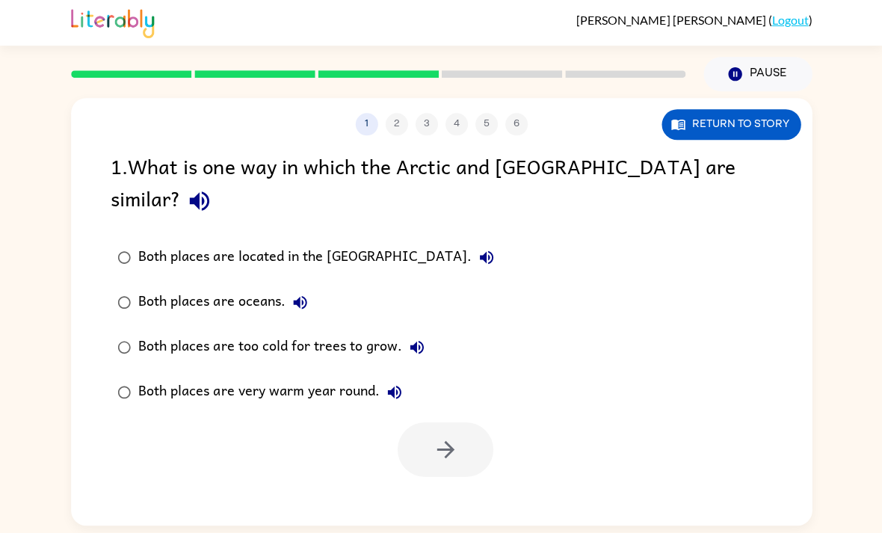
click at [208, 192] on icon "button" at bounding box center [198, 201] width 19 height 19
click at [752, 110] on button "Return to story" at bounding box center [730, 125] width 139 height 31
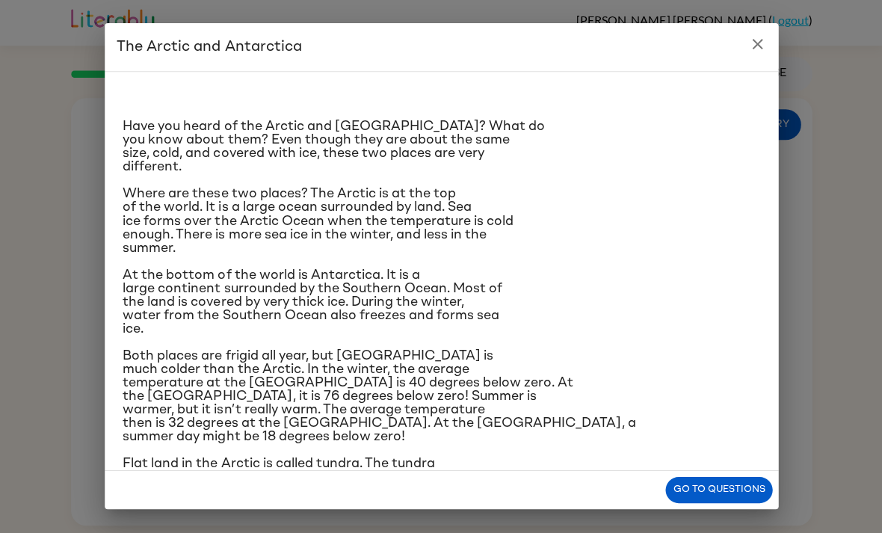
click at [724, 488] on button "Go to questions" at bounding box center [717, 490] width 107 height 26
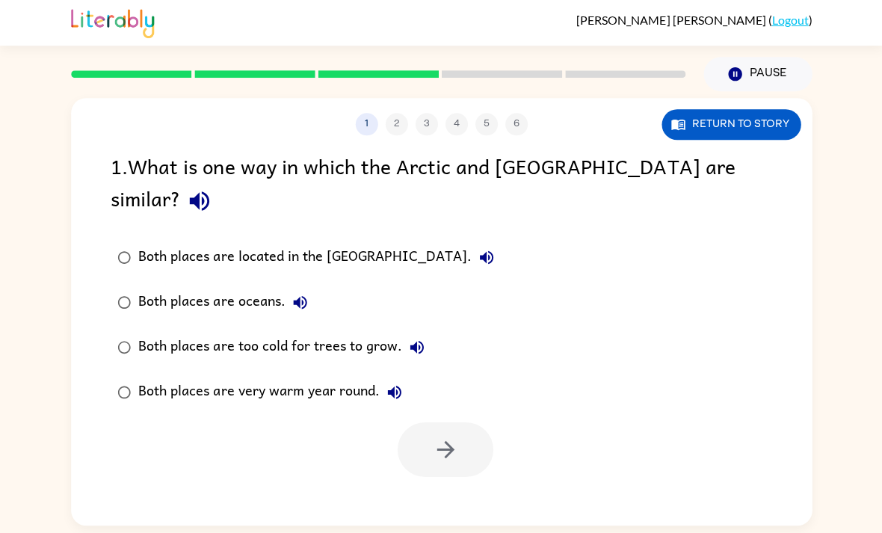
click at [208, 192] on icon "button" at bounding box center [198, 201] width 19 height 19
click at [744, 110] on button "Return to story" at bounding box center [730, 125] width 139 height 31
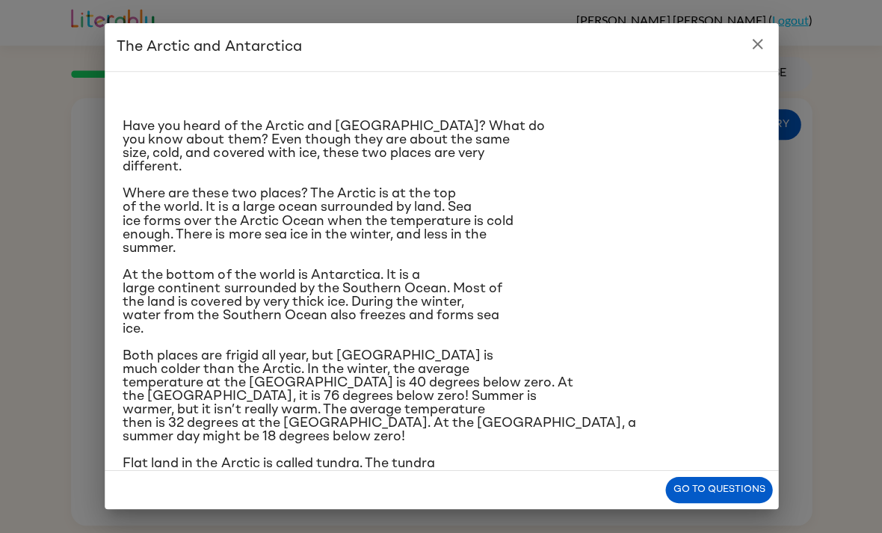
click at [750, 494] on button "Go to questions" at bounding box center [717, 490] width 107 height 26
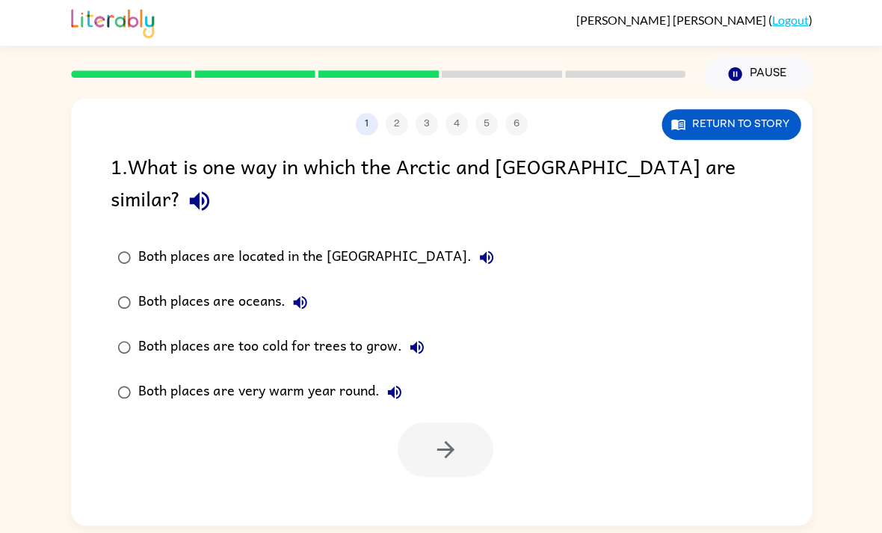
click at [756, 110] on button "Return to story" at bounding box center [730, 125] width 139 height 31
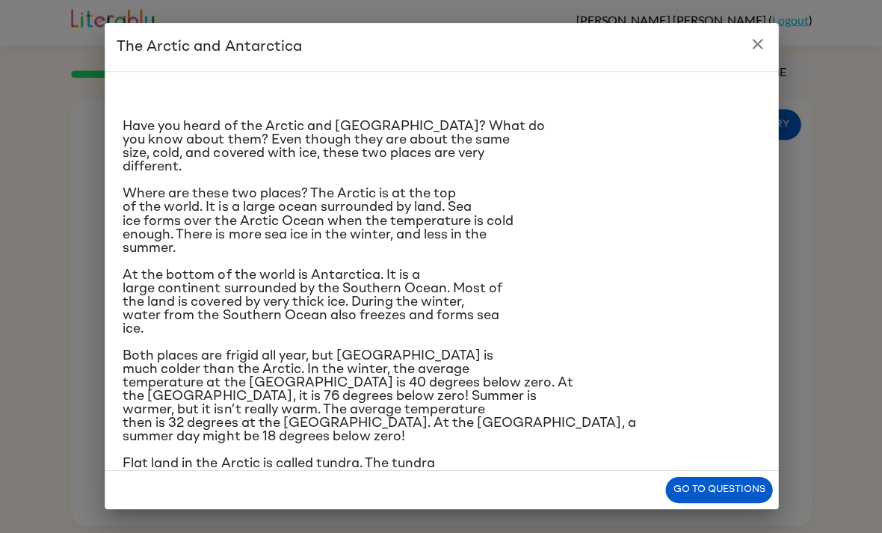
click at [737, 495] on button "Go to questions" at bounding box center [717, 490] width 107 height 26
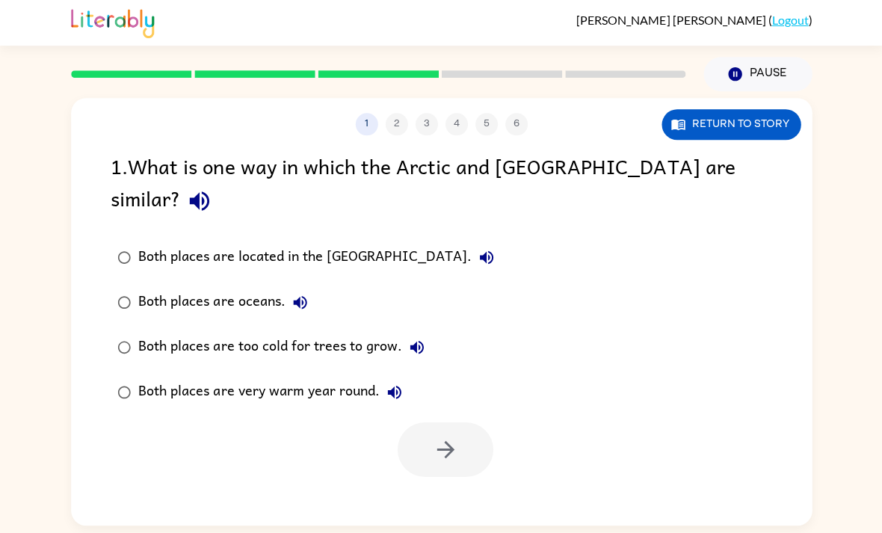
click at [767, 110] on button "Return to story" at bounding box center [730, 125] width 139 height 31
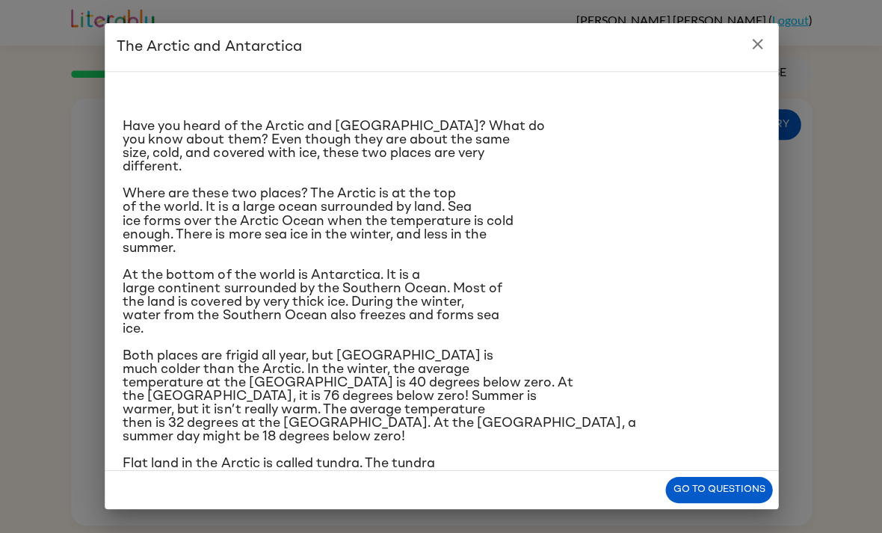
click at [753, 51] on icon "close" at bounding box center [756, 45] width 18 height 18
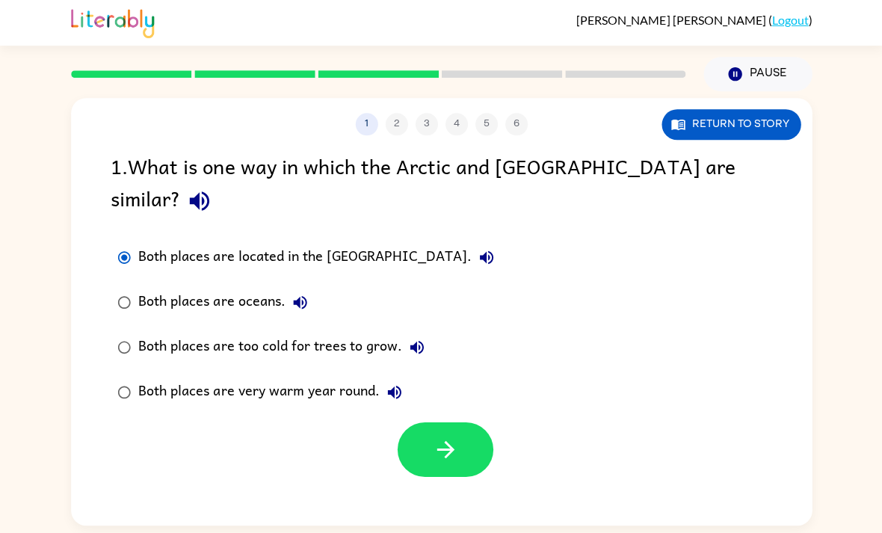
click at [469, 422] on button "button" at bounding box center [445, 449] width 96 height 55
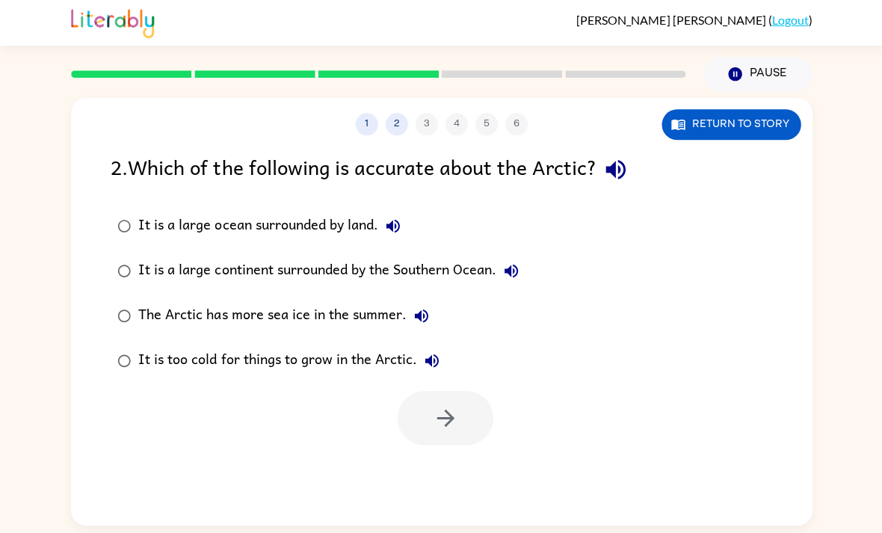
click at [634, 151] on button "button" at bounding box center [615, 170] width 38 height 38
click at [460, 391] on button "button" at bounding box center [445, 418] width 96 height 55
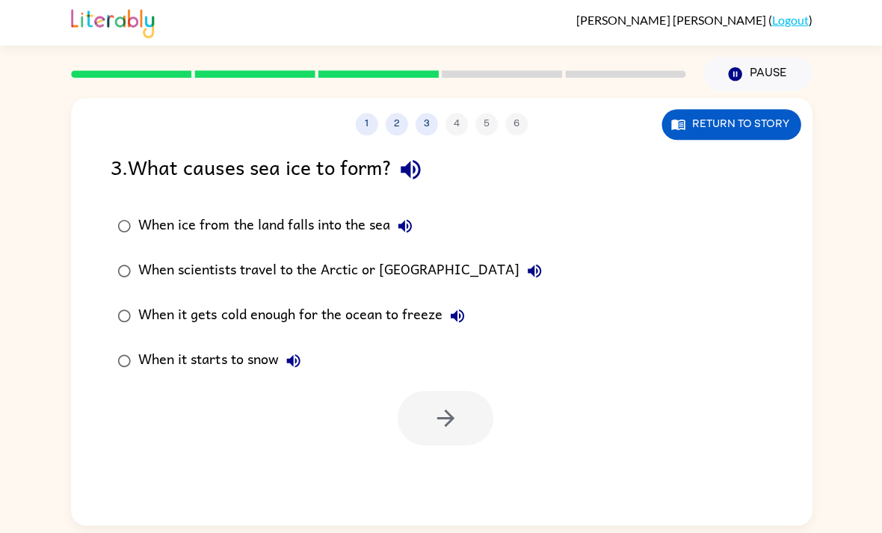
click at [43, 208] on div "1 2 3 4 5 6 Return to story 3 . What causes sea ice to form? When ice from the …" at bounding box center [441, 308] width 882 height 433
click at [473, 391] on button "button" at bounding box center [445, 418] width 96 height 55
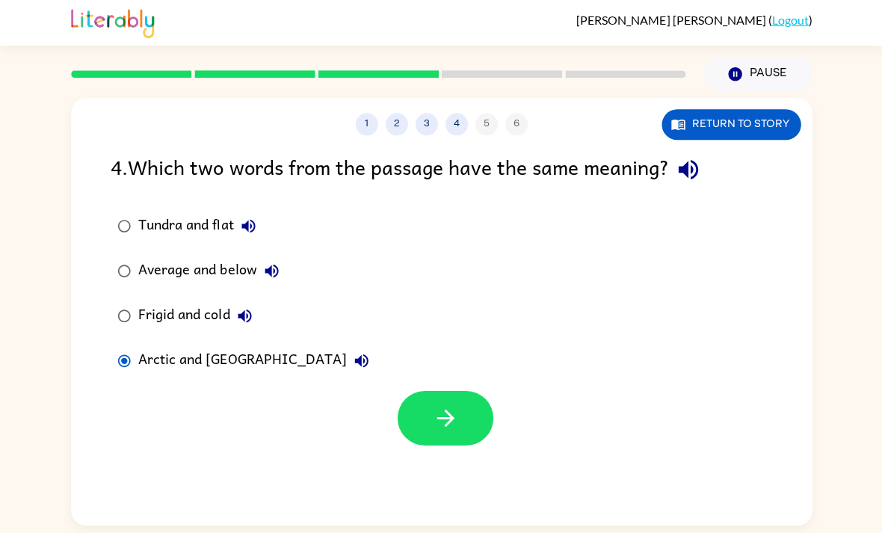
click at [386, 391] on div at bounding box center [441, 414] width 740 height 62
click at [386, 390] on div at bounding box center [441, 414] width 740 height 62
click at [410, 391] on button "button" at bounding box center [445, 418] width 96 height 55
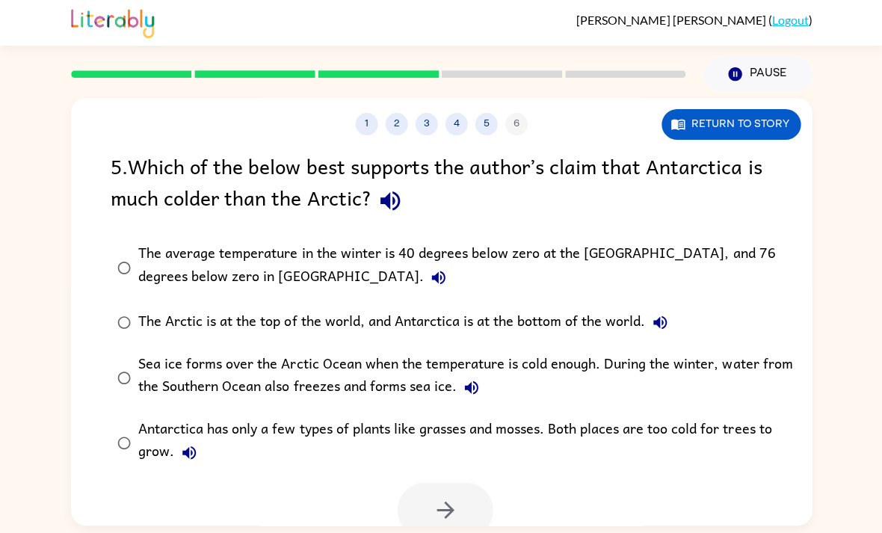
click at [723, 110] on button "Return to story" at bounding box center [730, 125] width 139 height 31
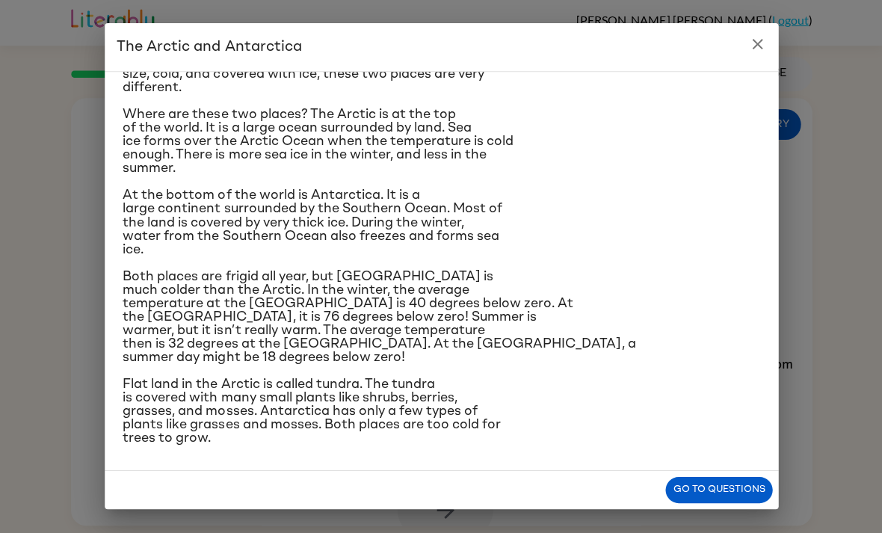
scroll to position [114, 0]
click at [761, 40] on icon "close" at bounding box center [756, 45] width 10 height 10
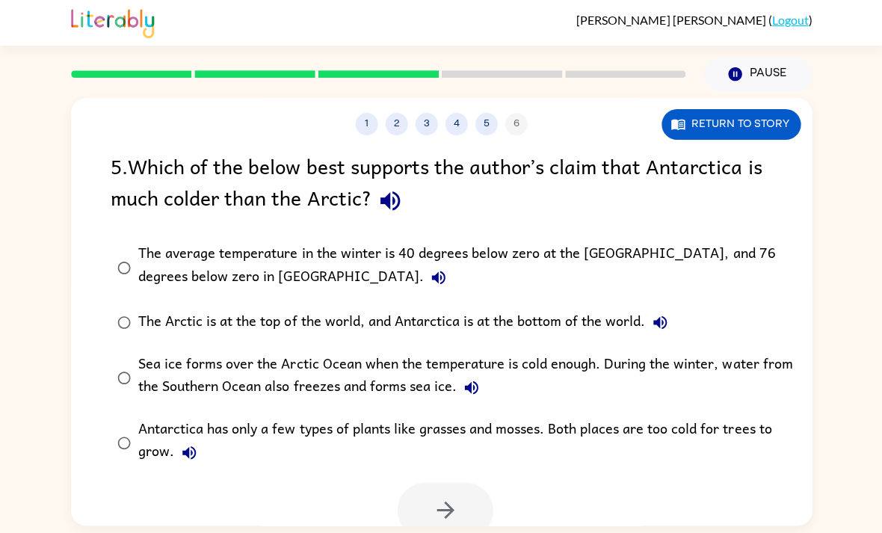
click at [263, 300] on label "The Arctic is at the top of the world, and Antarctica is at the bottom of the w…" at bounding box center [450, 322] width 696 height 45
click at [415, 483] on button "button" at bounding box center [445, 510] width 96 height 55
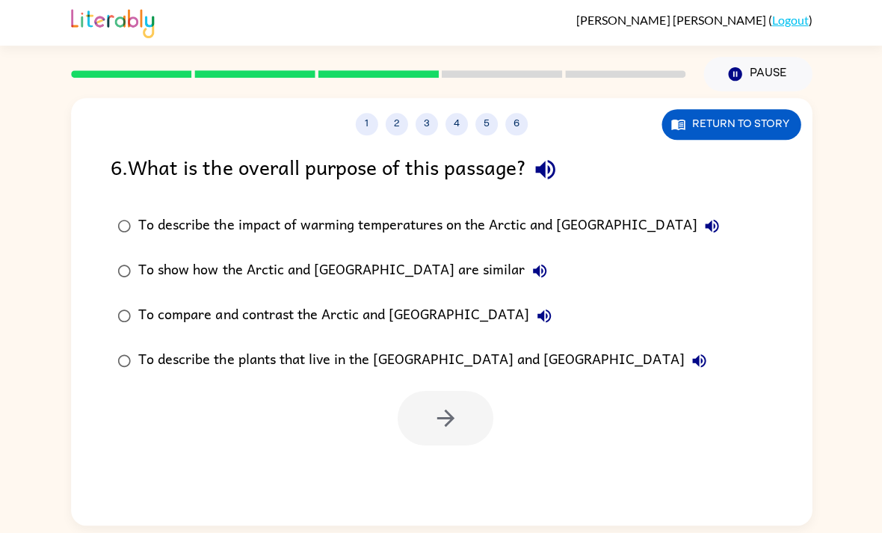
click at [868, 92] on div "1 2 3 4 5 6 Return to story 6 . What is the overall purpose of this passage? To…" at bounding box center [441, 308] width 882 height 433
click at [95, 229] on div "6 . What is the overall purpose of this passage? To describe the impact of warm…" at bounding box center [441, 298] width 740 height 294
click at [499, 383] on div at bounding box center [441, 414] width 740 height 62
click at [485, 391] on button "button" at bounding box center [445, 418] width 96 height 55
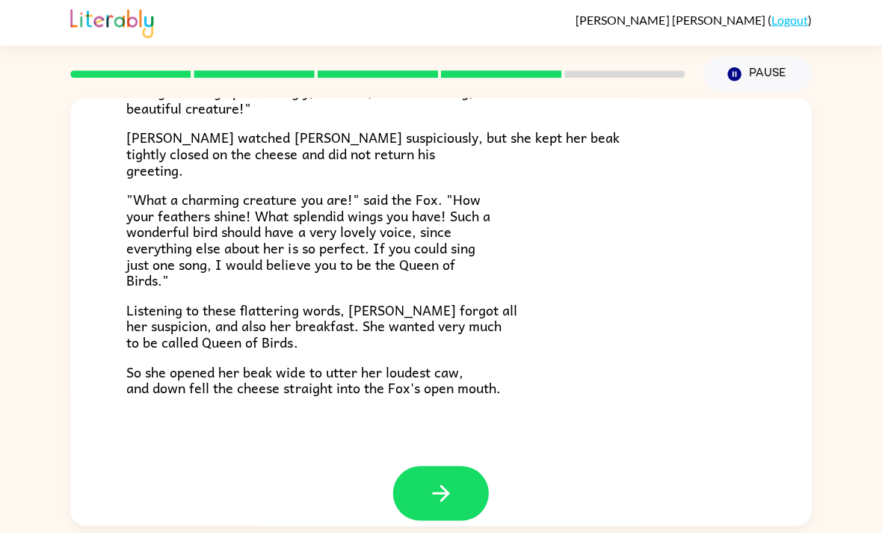
scroll to position [276, 0]
